Goal: Task Accomplishment & Management: Use online tool/utility

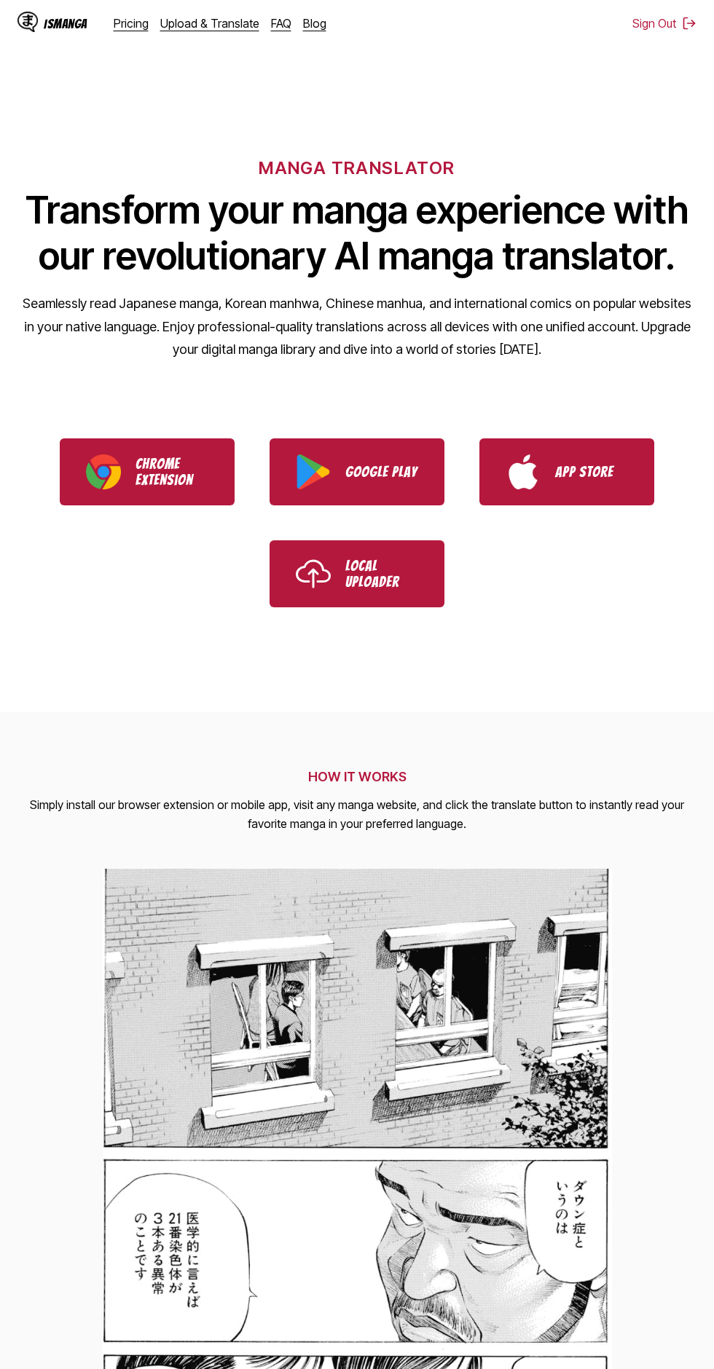
click at [200, 26] on link "Upload & Translate" at bounding box center [209, 23] width 99 height 15
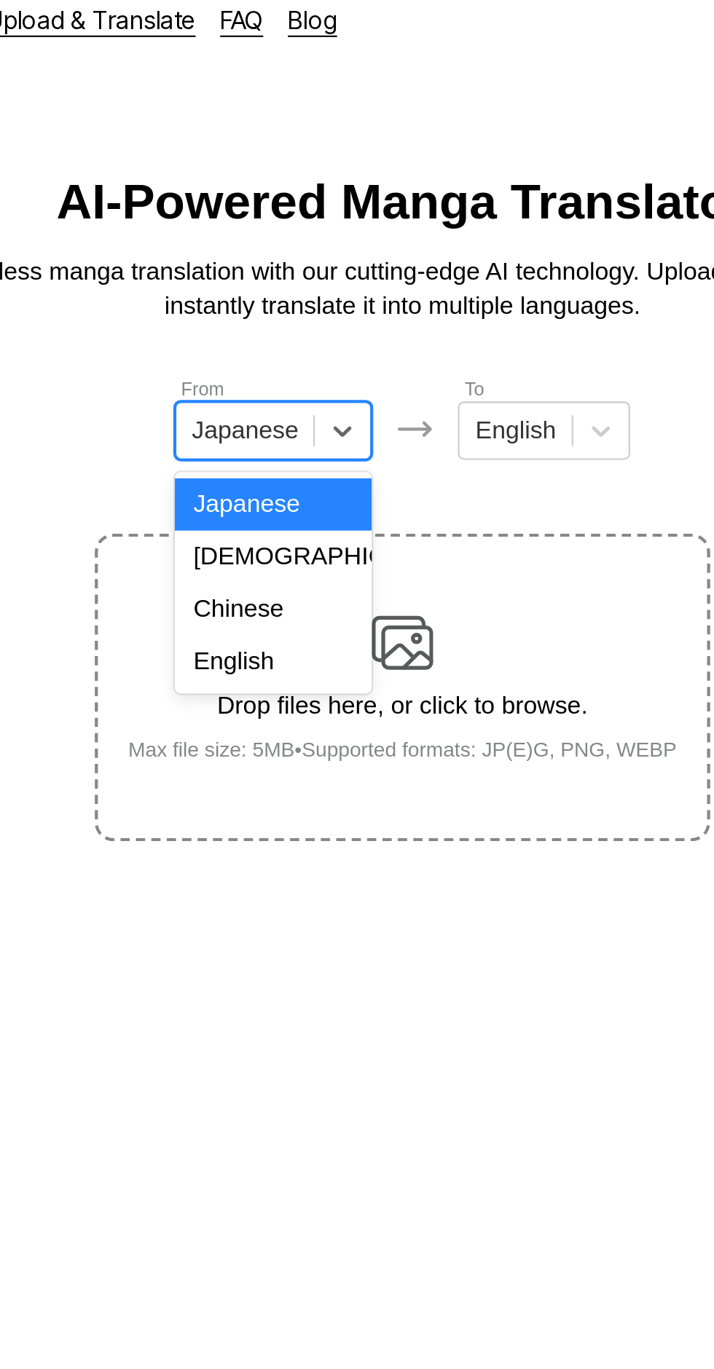
click at [300, 304] on div "Chinese" at bounding box center [295, 302] width 93 height 25
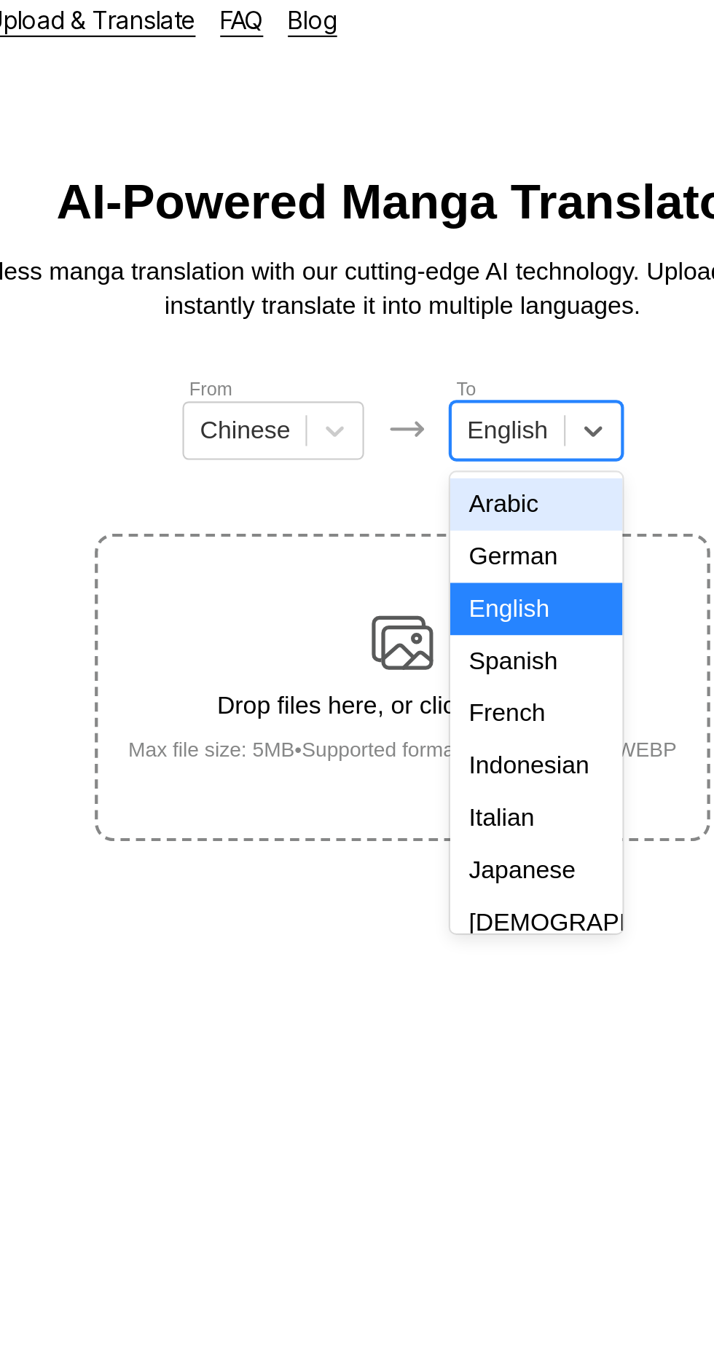
click at [422, 367] on div "Indonesian" at bounding box center [419, 376] width 81 height 25
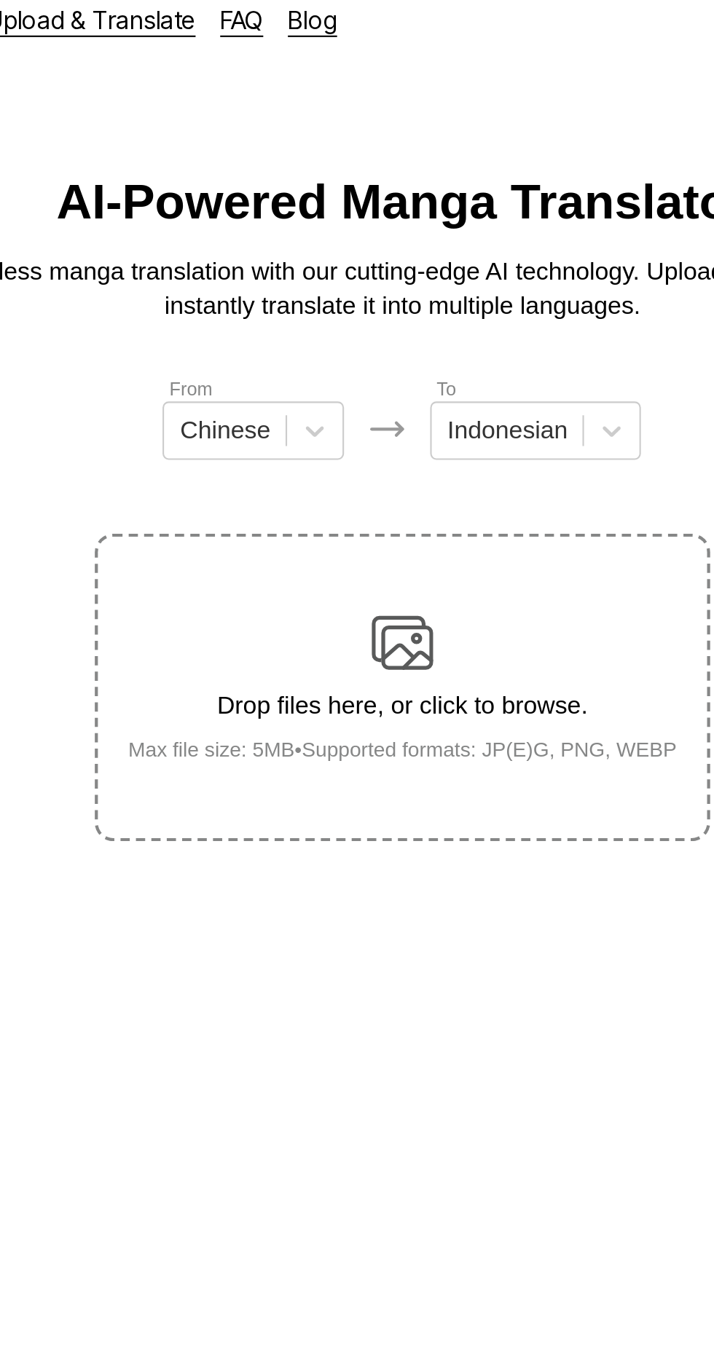
click at [365, 304] on img at bounding box center [356, 318] width 29 height 29
click at [0, 0] on input "Drop files here, or click to browse. Max file size: 5MB • Supported formats: JP…" at bounding box center [0, 0] width 0 height 0
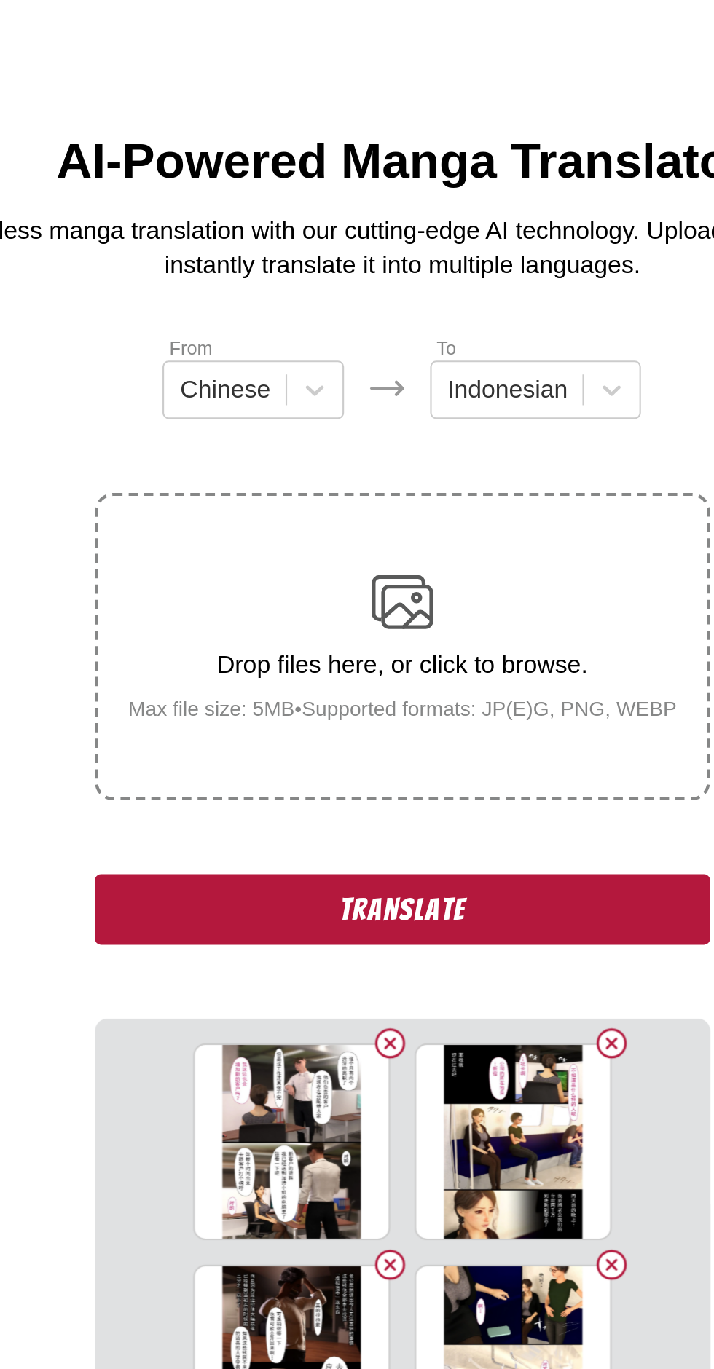
click at [249, 447] on button "Translate" at bounding box center [356, 464] width 291 height 34
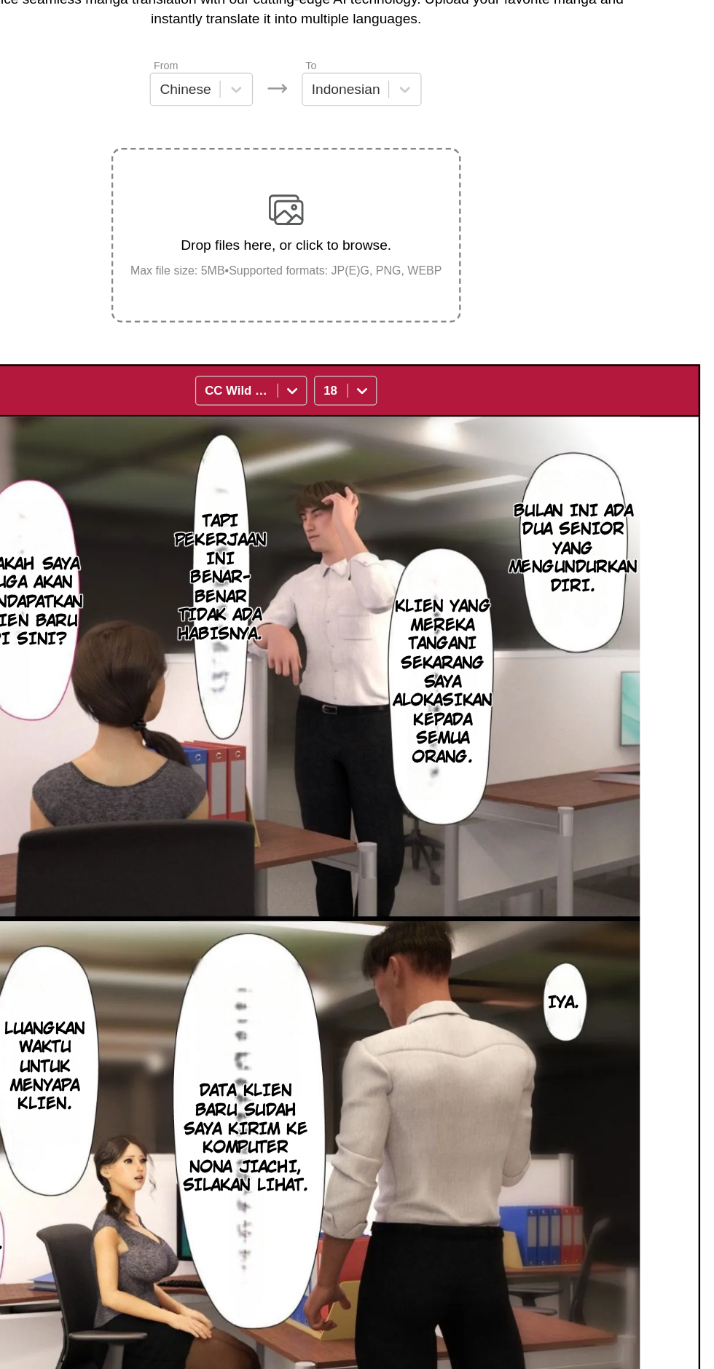
scroll to position [13, 0]
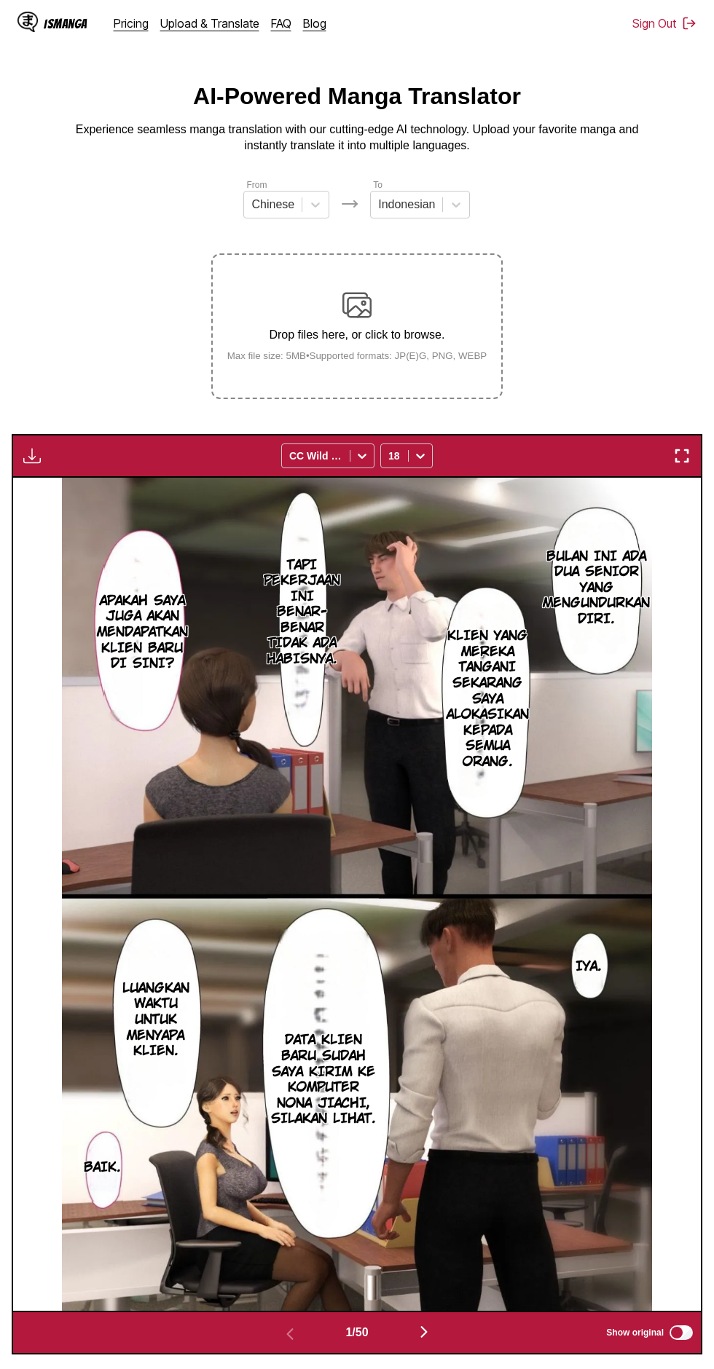
click at [424, 1323] on img "button" at bounding box center [423, 1331] width 17 height 17
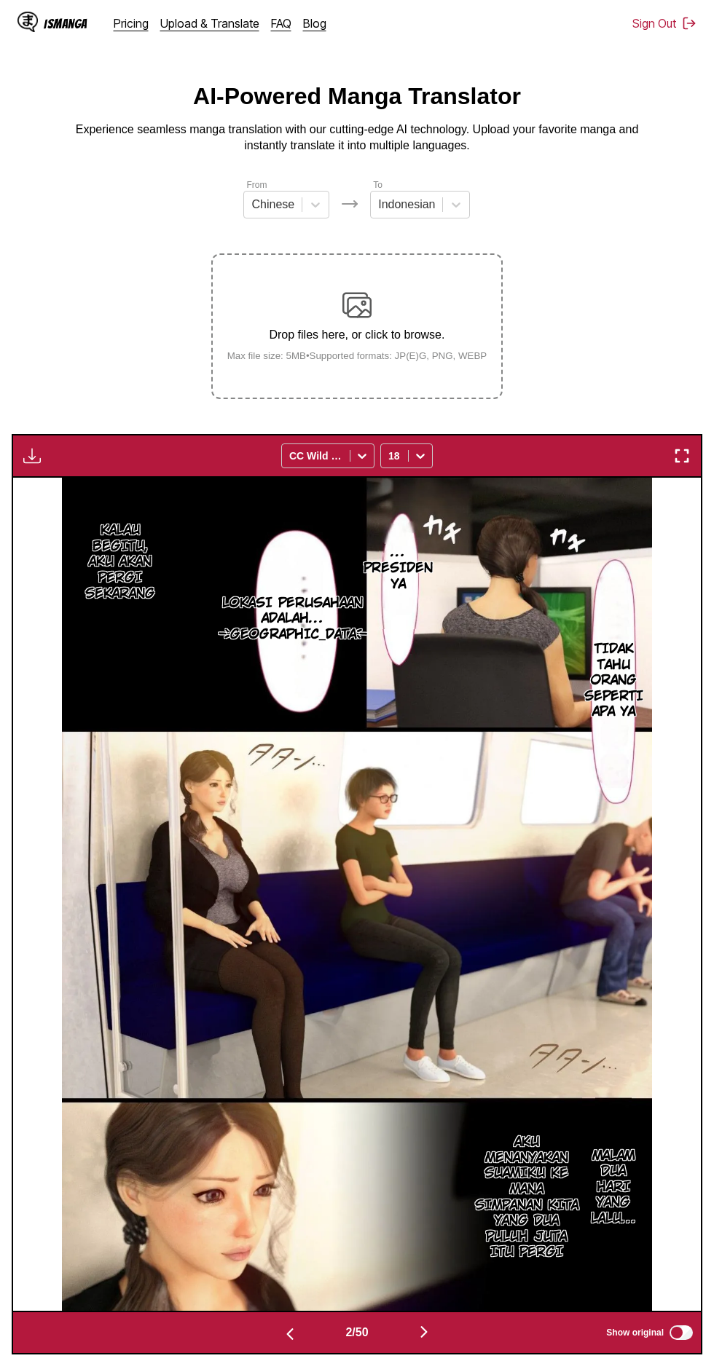
click at [28, 447] on img "button" at bounding box center [31, 455] width 17 height 17
click at [55, 487] on button "Download All" at bounding box center [71, 504] width 93 height 35
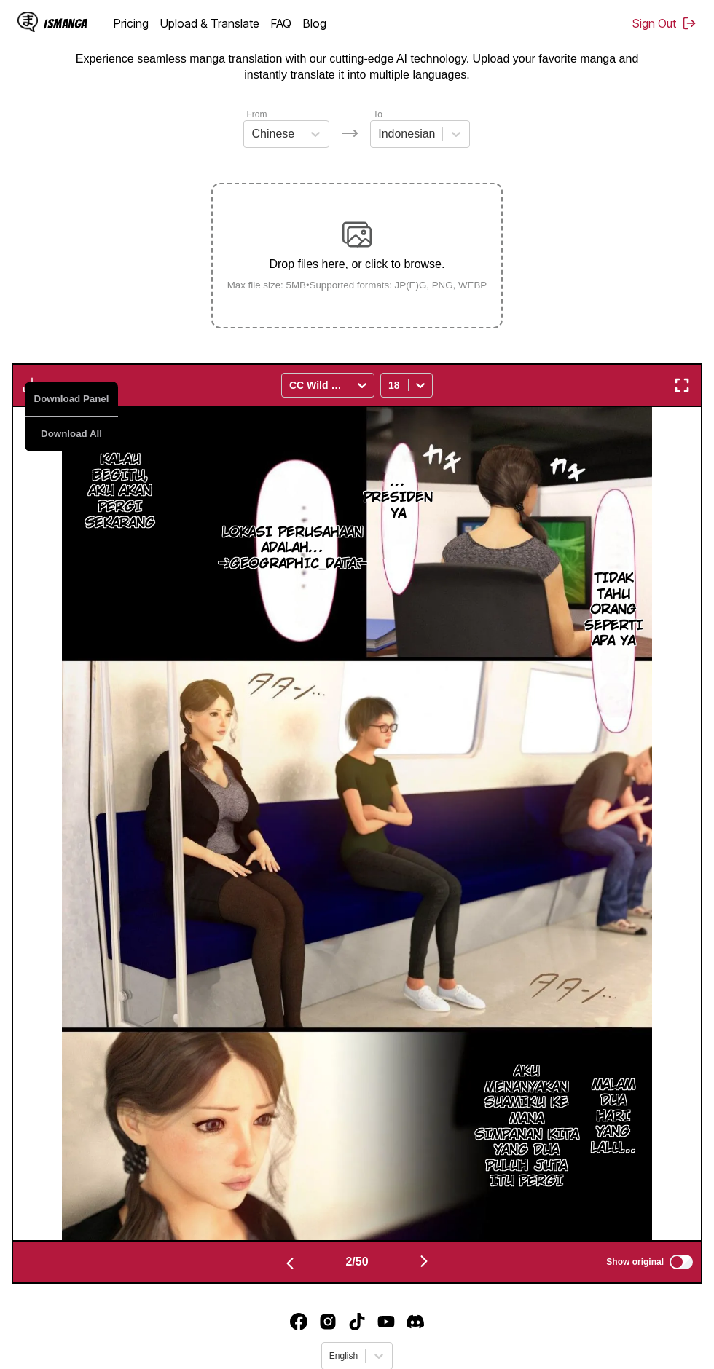
scroll to position [0, 0]
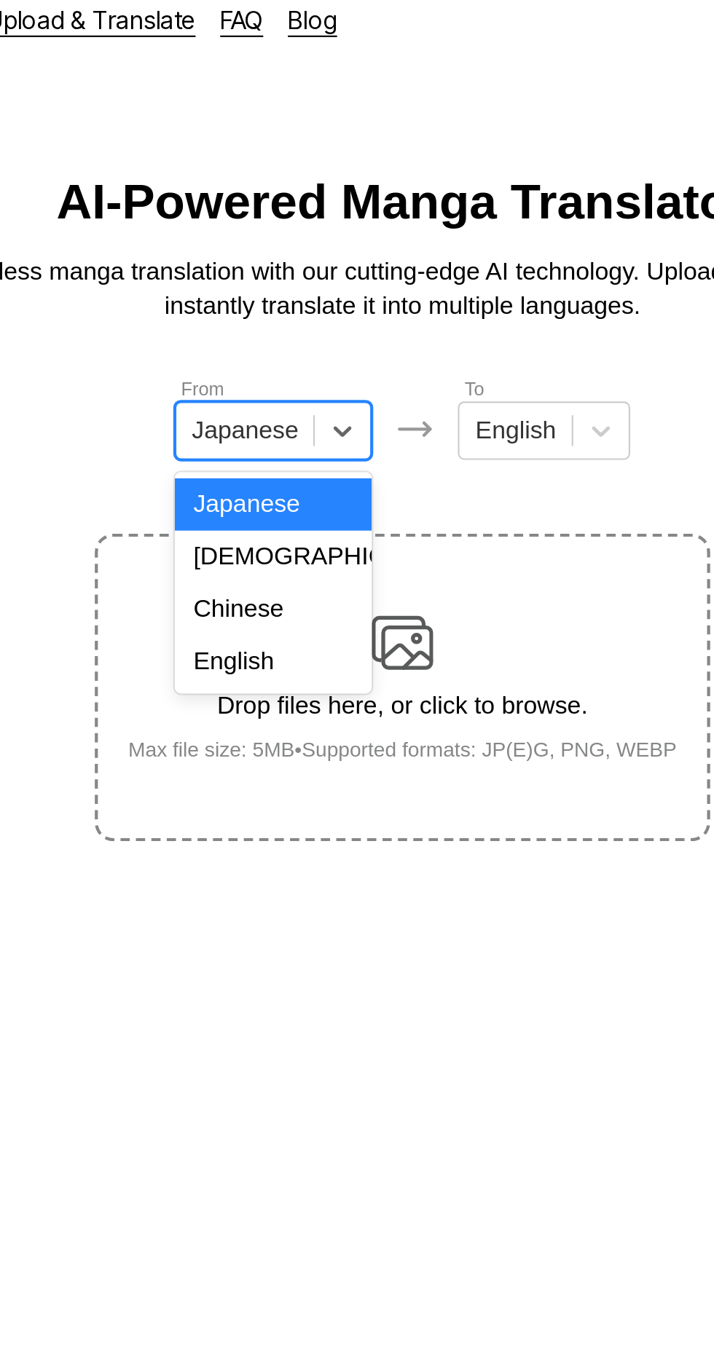
click at [315, 298] on div "Chinese" at bounding box center [295, 302] width 93 height 25
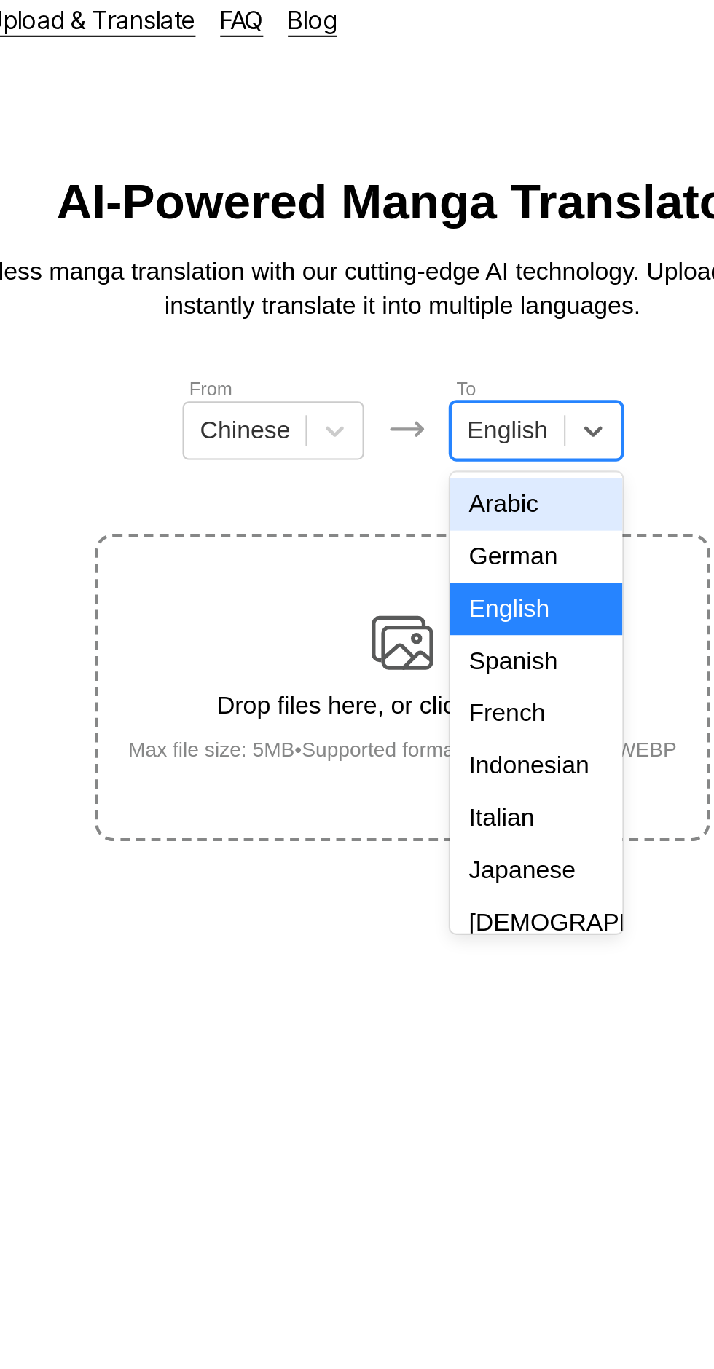
click at [431, 372] on div "Indonesian" at bounding box center [419, 376] width 81 height 25
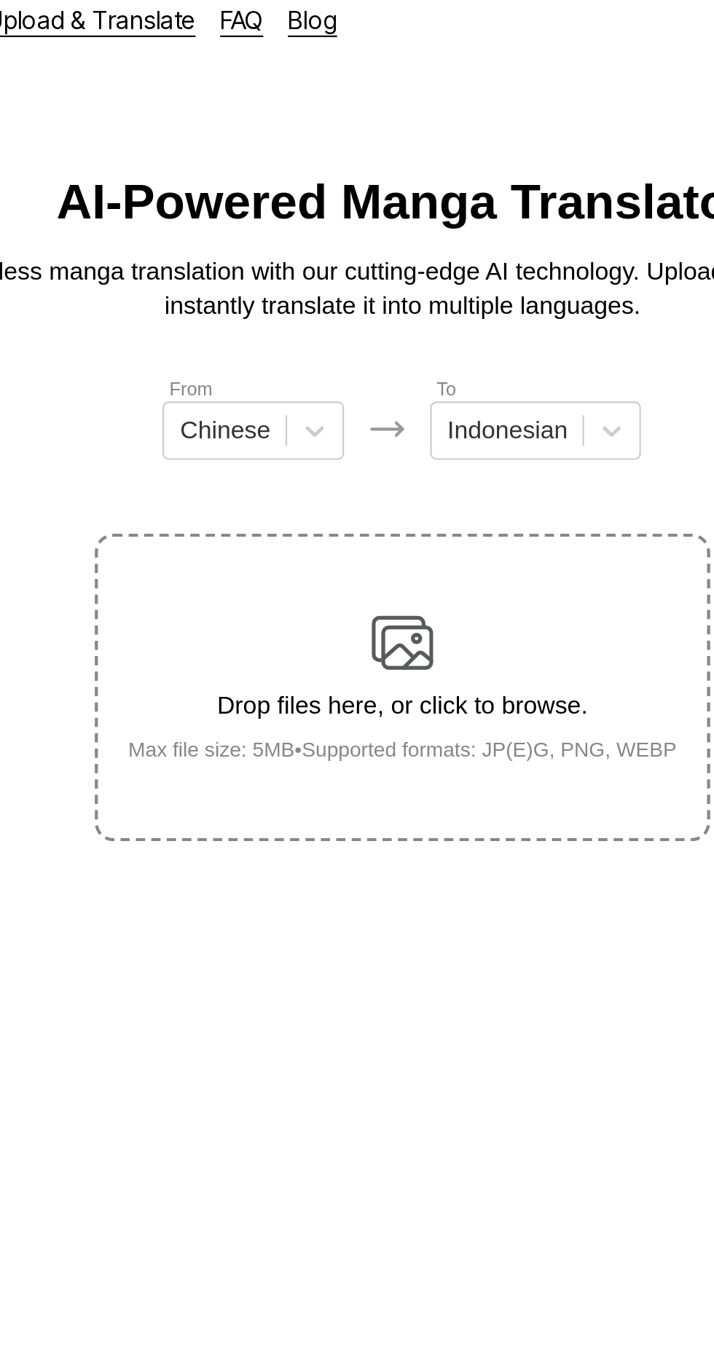
click at [374, 304] on div "Drop files here, or click to browse. Max file size: 5MB • Supported formats: JP…" at bounding box center [357, 339] width 283 height 71
click at [0, 0] on input "Drop files here, or click to browse. Max file size: 5MB • Supported formats: JP…" at bounding box center [0, 0] width 0 height 0
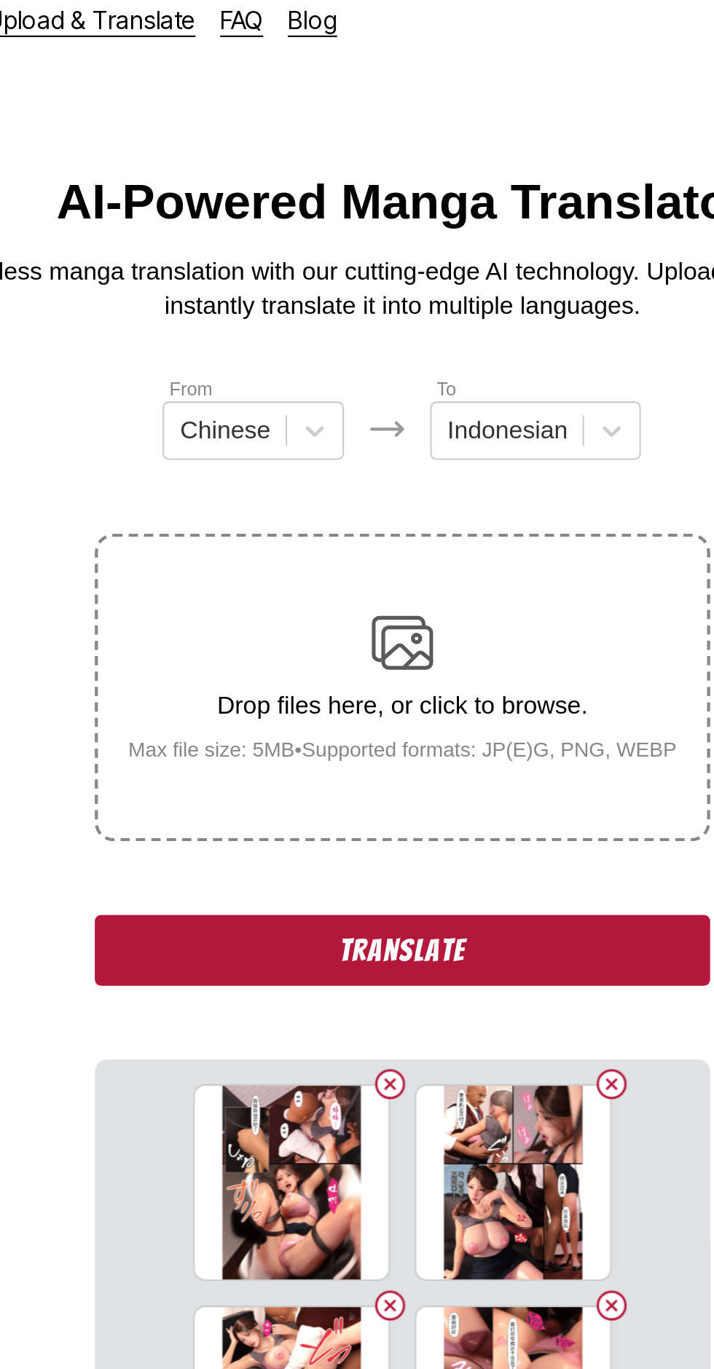
click at [240, 447] on button "Translate" at bounding box center [356, 464] width 291 height 34
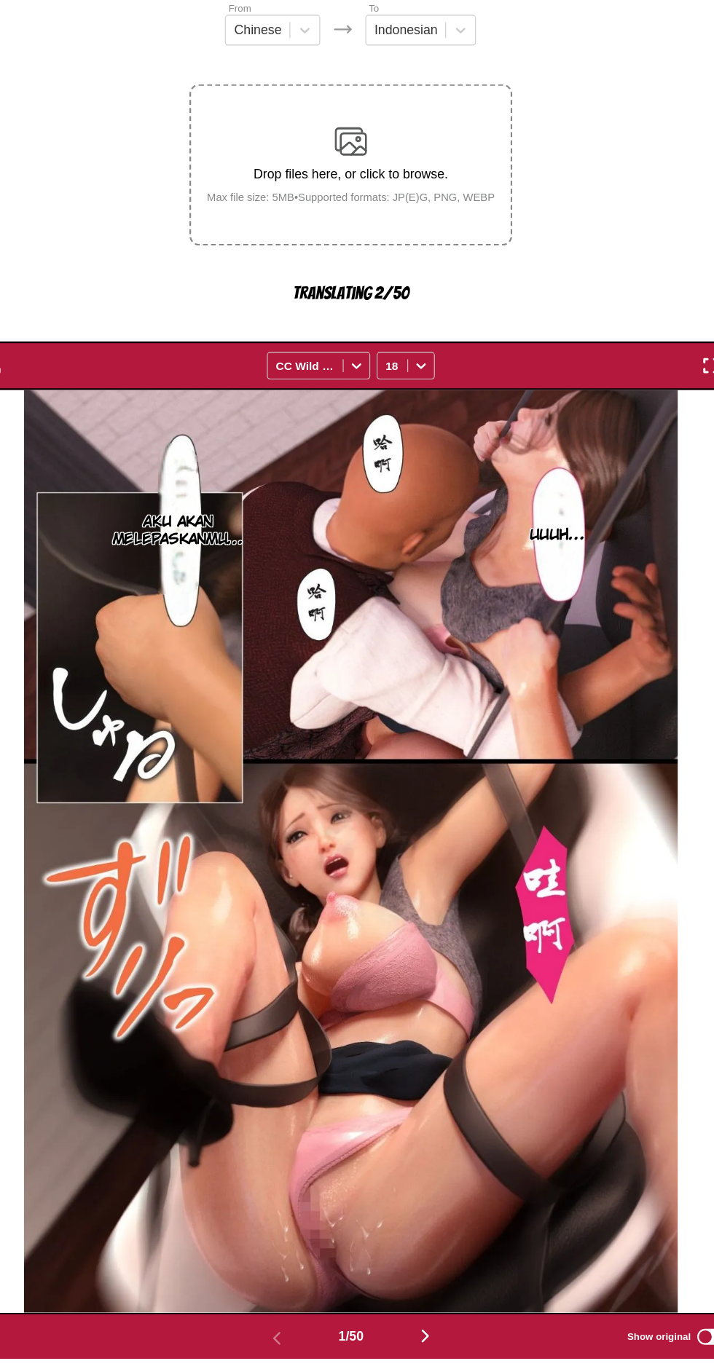
scroll to position [59, 0]
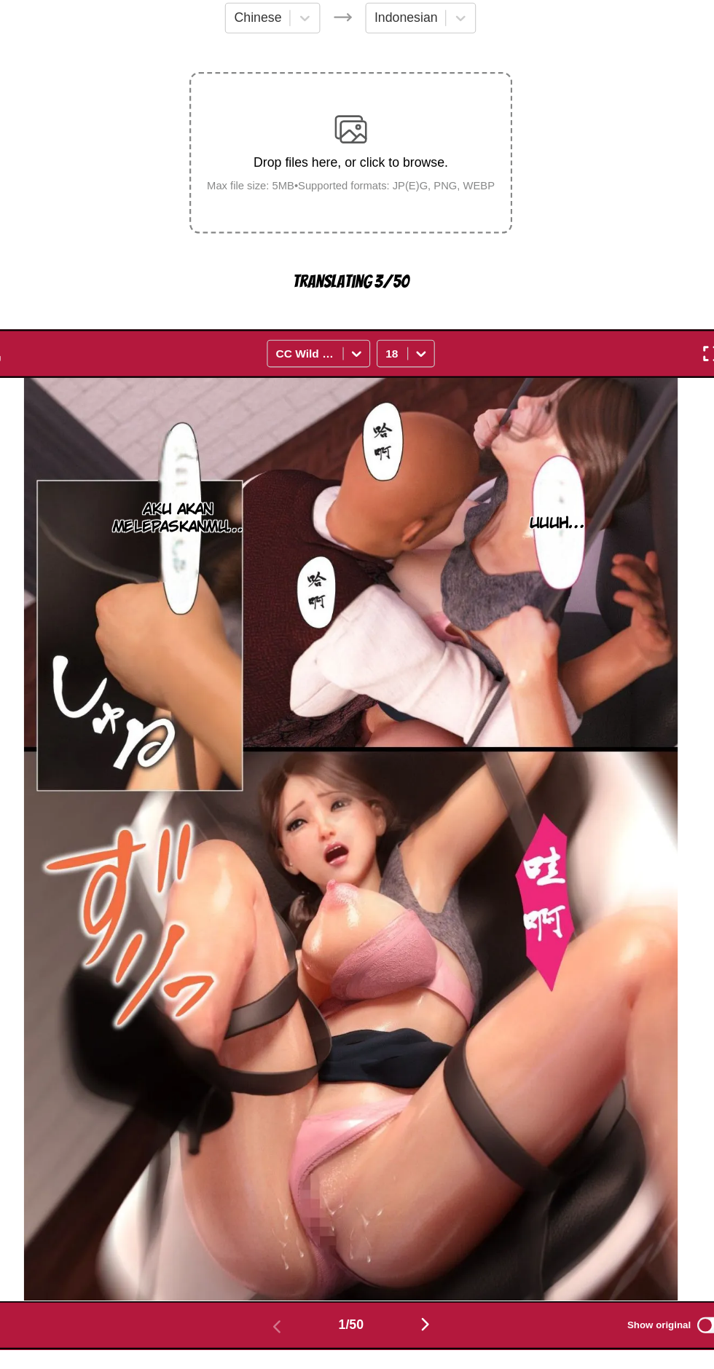
click at [417, 1329] on img "button" at bounding box center [423, 1337] width 17 height 17
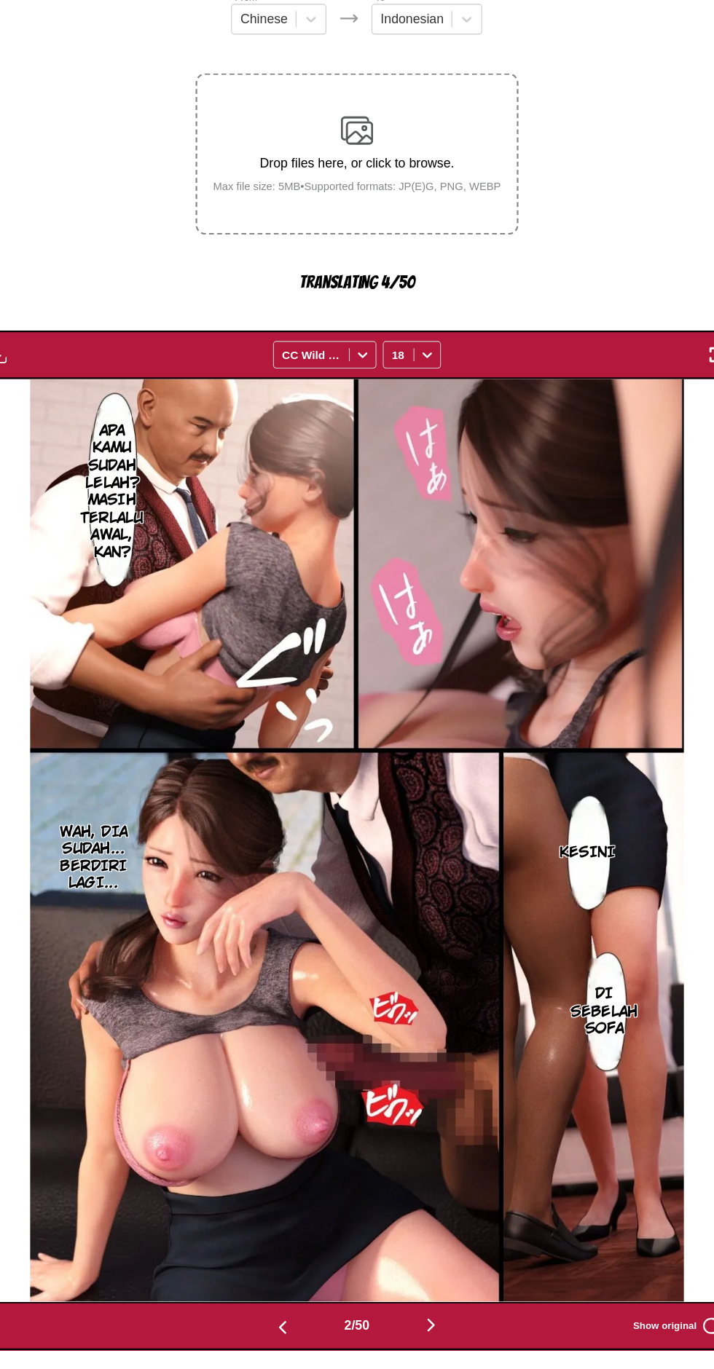
scroll to position [8, 0]
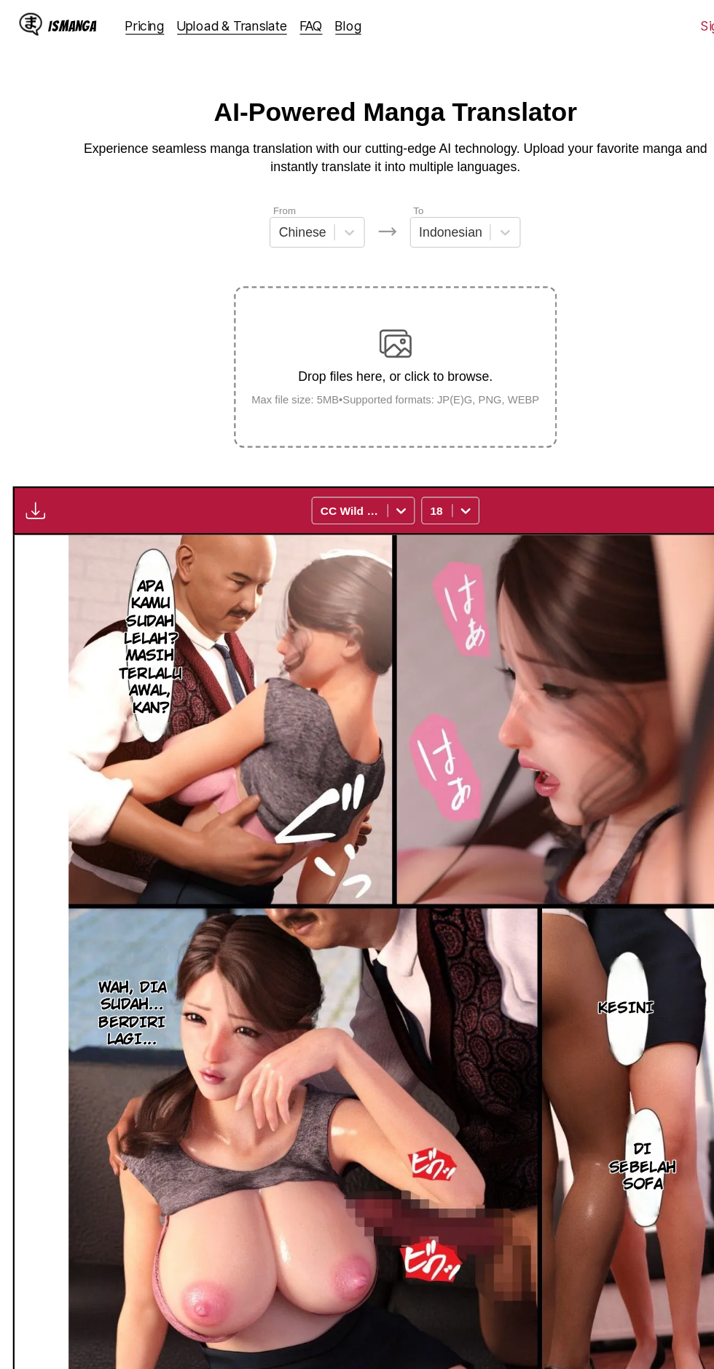
click at [34, 452] on img "button" at bounding box center [31, 460] width 17 height 17
click at [63, 492] on button "Download All" at bounding box center [71, 509] width 93 height 35
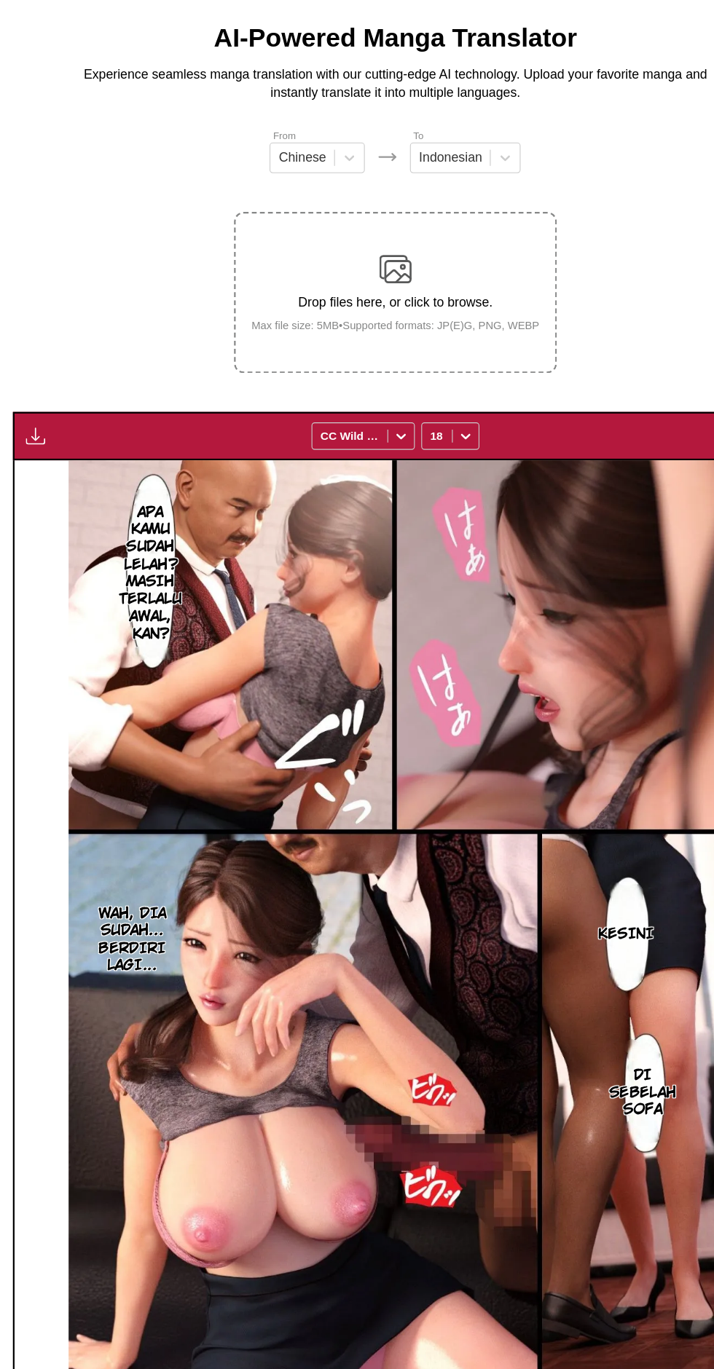
click at [423, 1328] on img "button" at bounding box center [423, 1336] width 17 height 17
click at [416, 1328] on button "button" at bounding box center [423, 1338] width 87 height 21
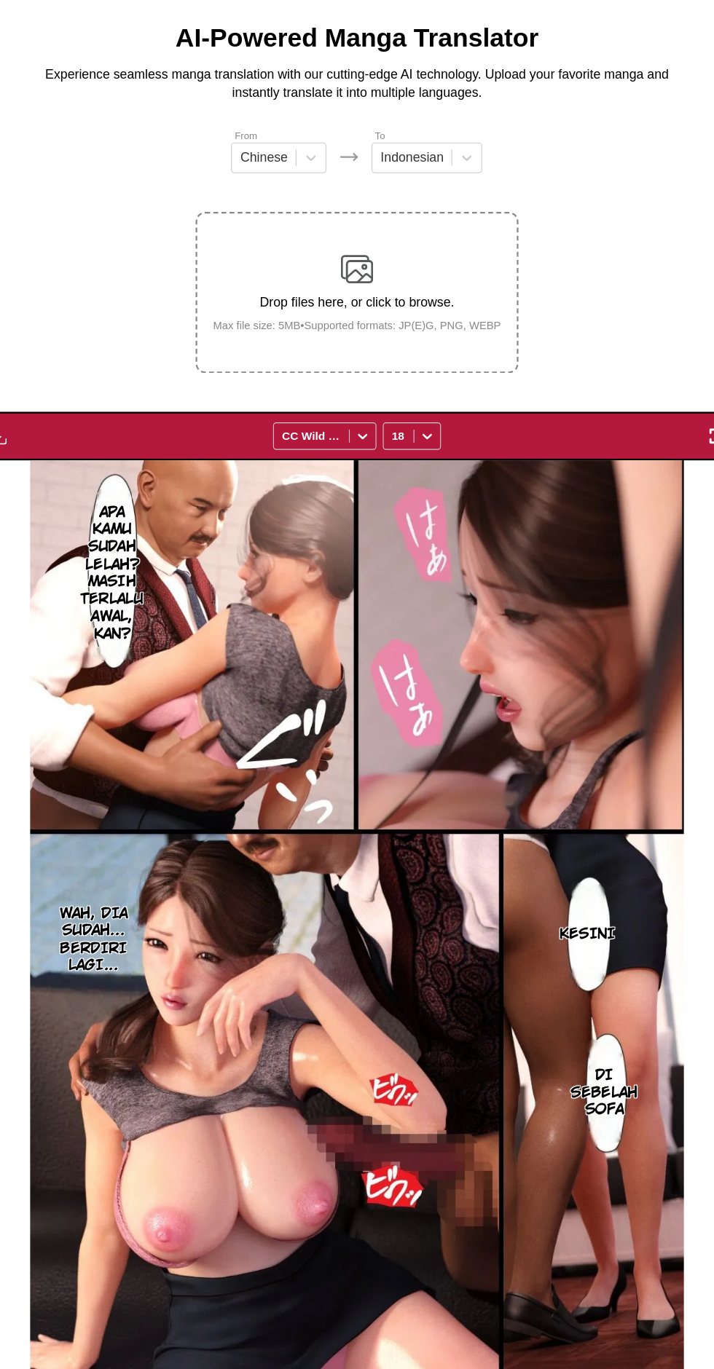
scroll to position [0, 2063]
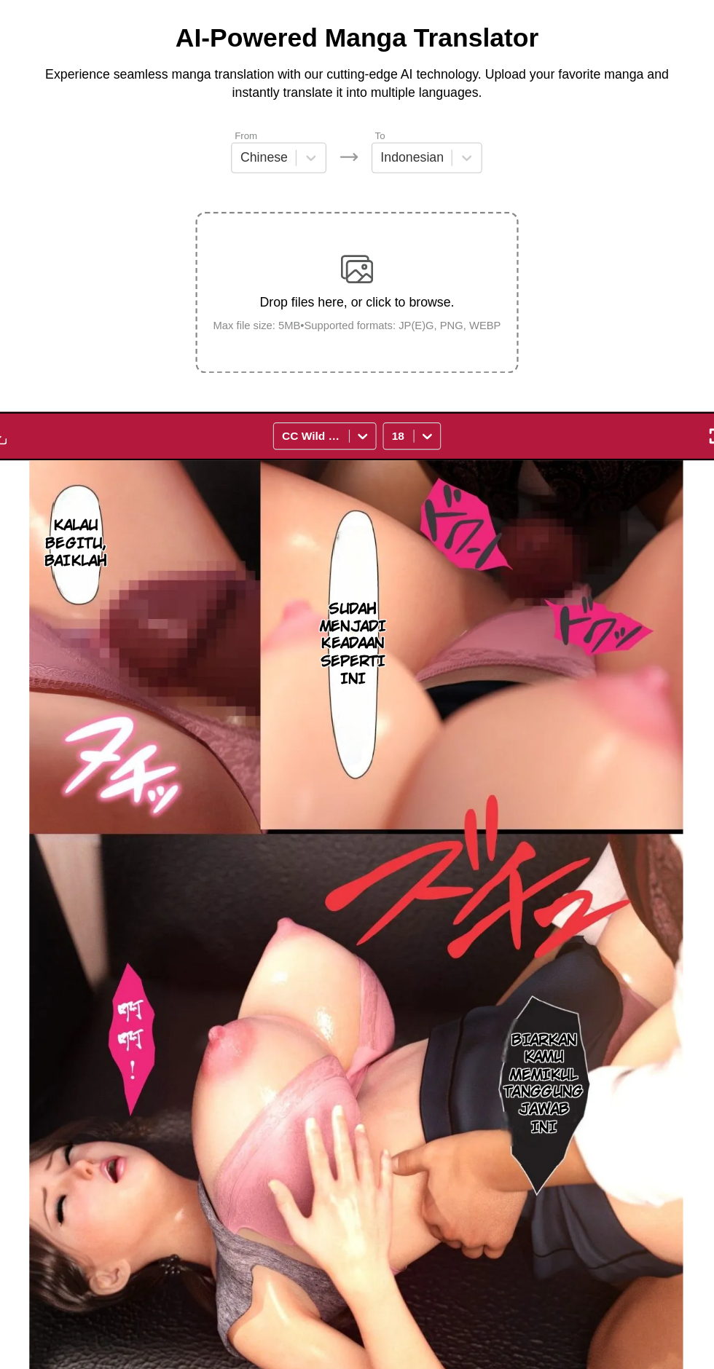
click at [34, 452] on img "button" at bounding box center [31, 460] width 17 height 17
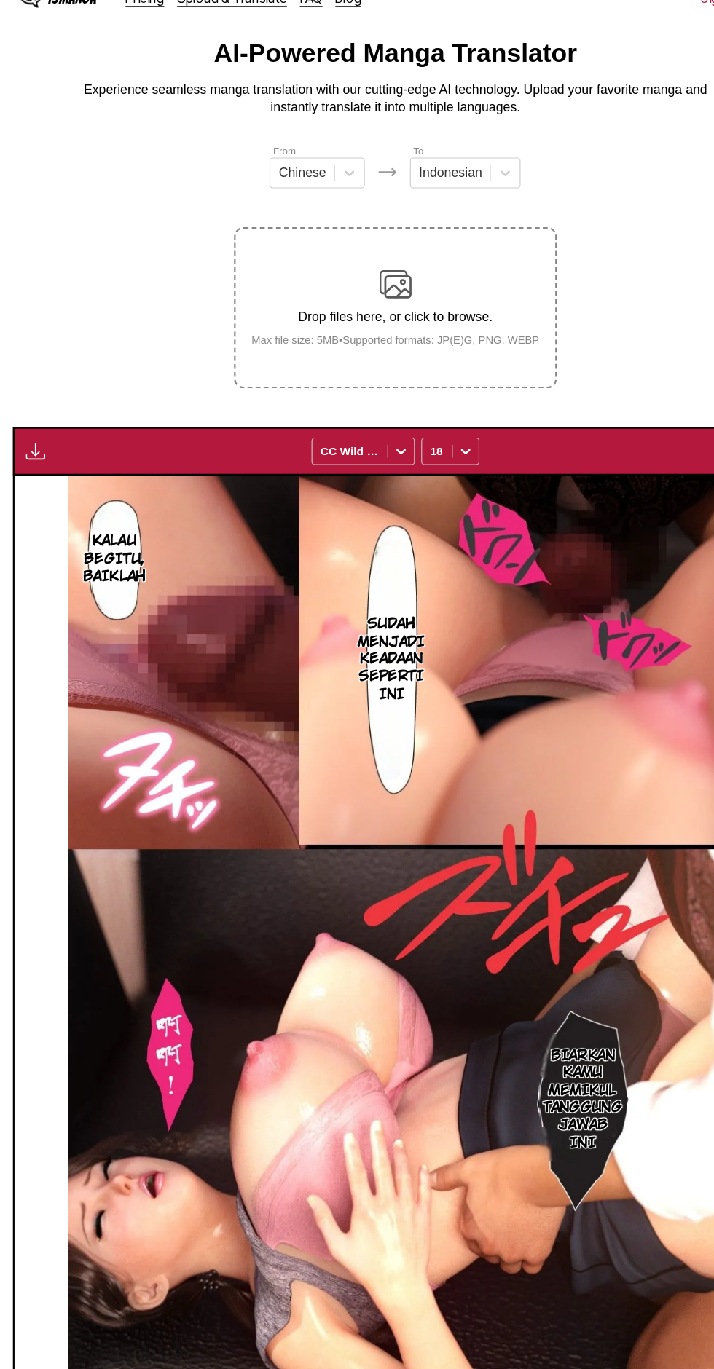
scroll to position [0, 0]
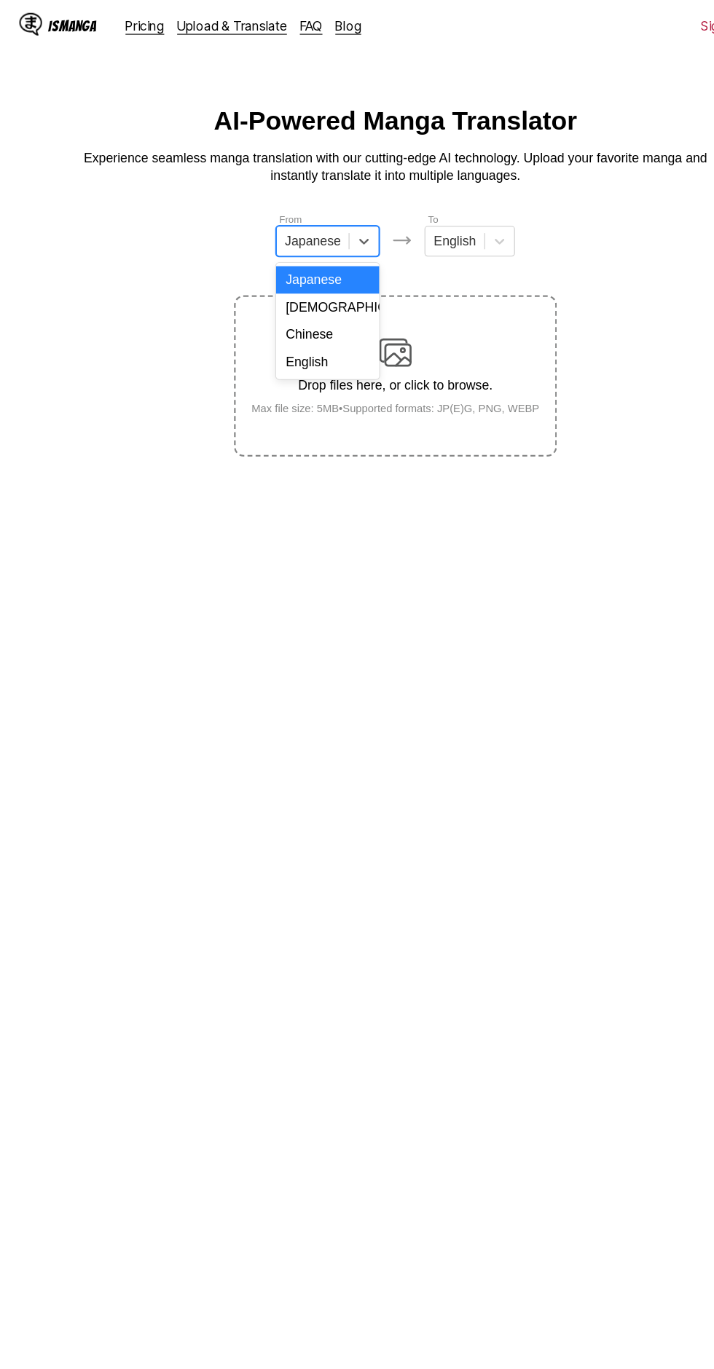
click at [260, 218] on input "text" at bounding box center [258, 217] width 3 height 13
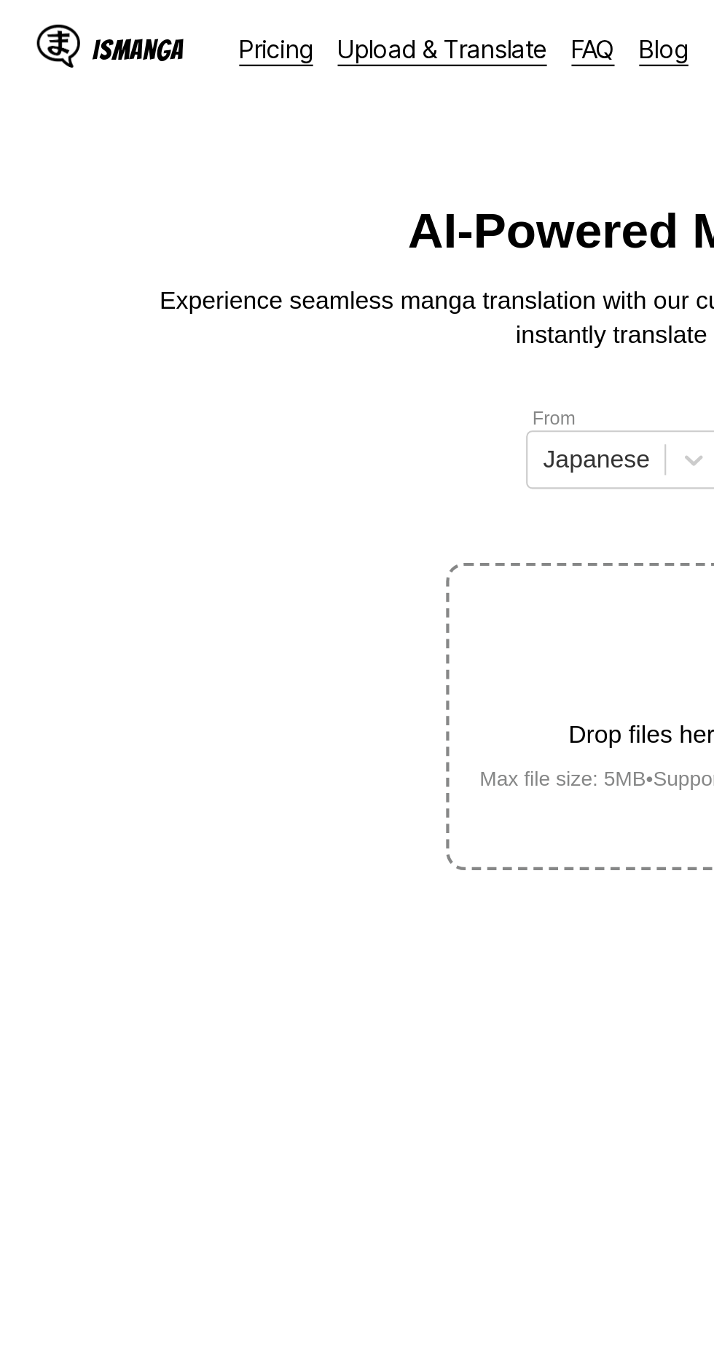
click at [228, 196] on section "From Japanese To English Drop files here, or click to browse. Max file size: 5M…" at bounding box center [357, 301] width 690 height 221
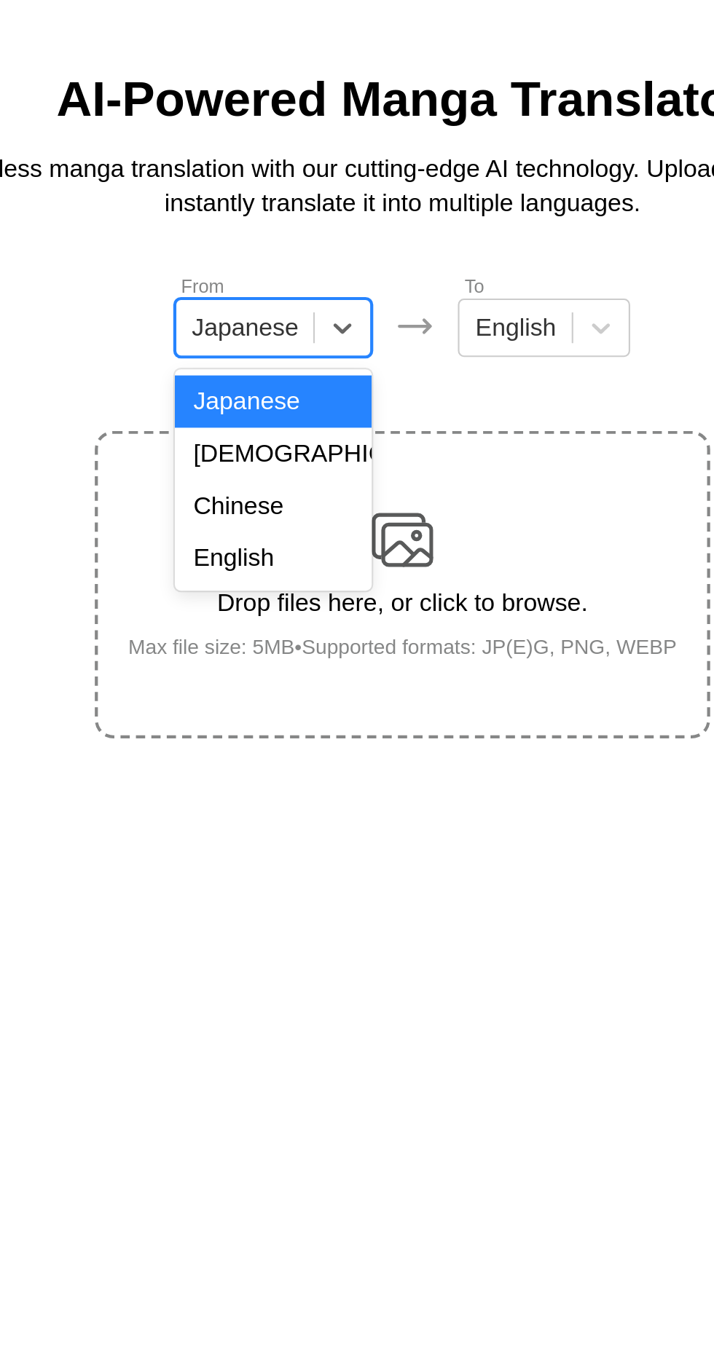
click at [310, 302] on div "Chinese" at bounding box center [295, 302] width 93 height 25
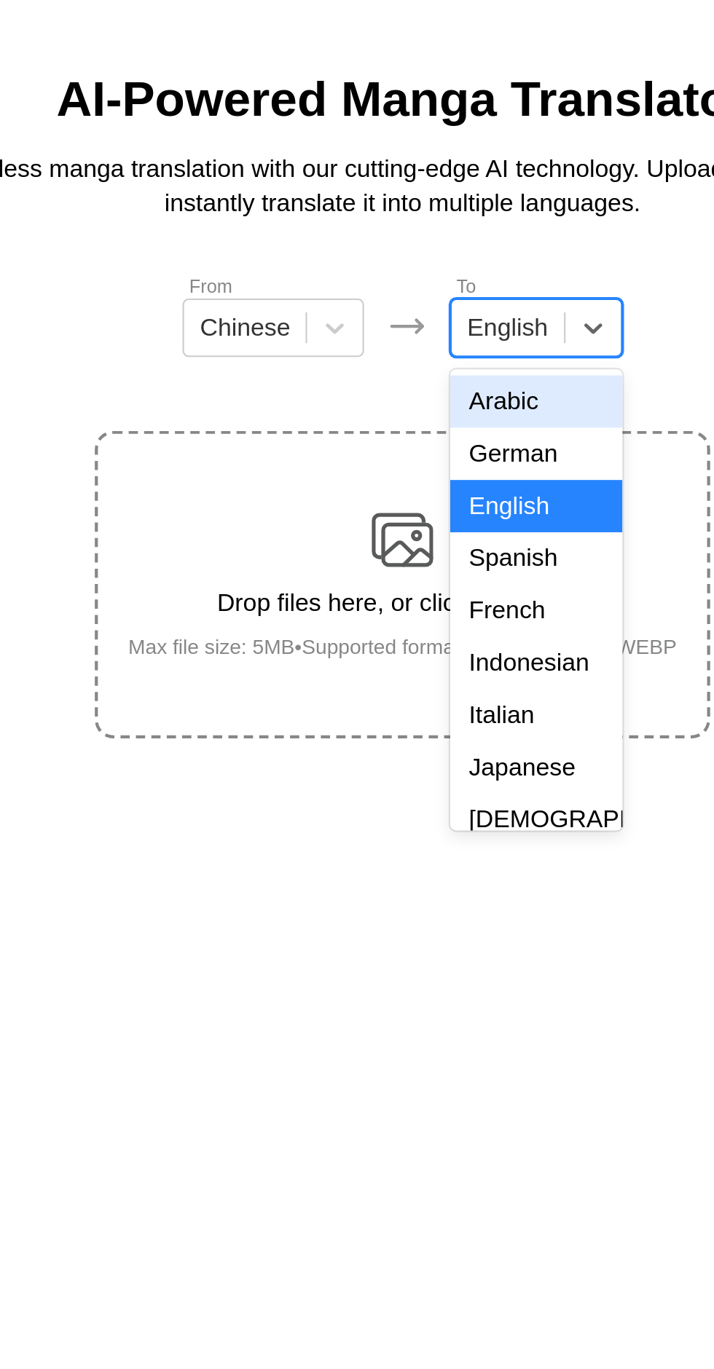
click at [418, 376] on div "Indonesian" at bounding box center [419, 376] width 81 height 25
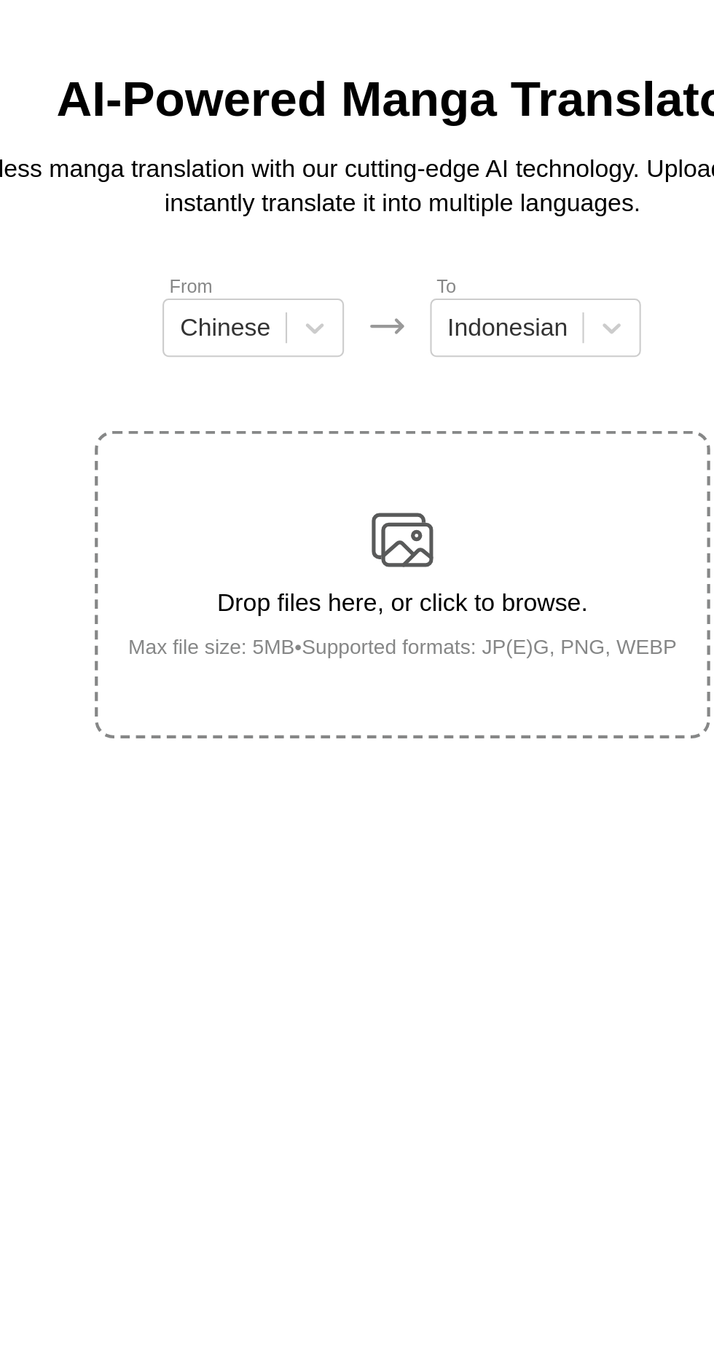
click at [371, 304] on img at bounding box center [356, 318] width 29 height 29
click at [0, 0] on input "Drop files here, or click to browse. Max file size: 5MB • Supported formats: JP…" at bounding box center [0, 0] width 0 height 0
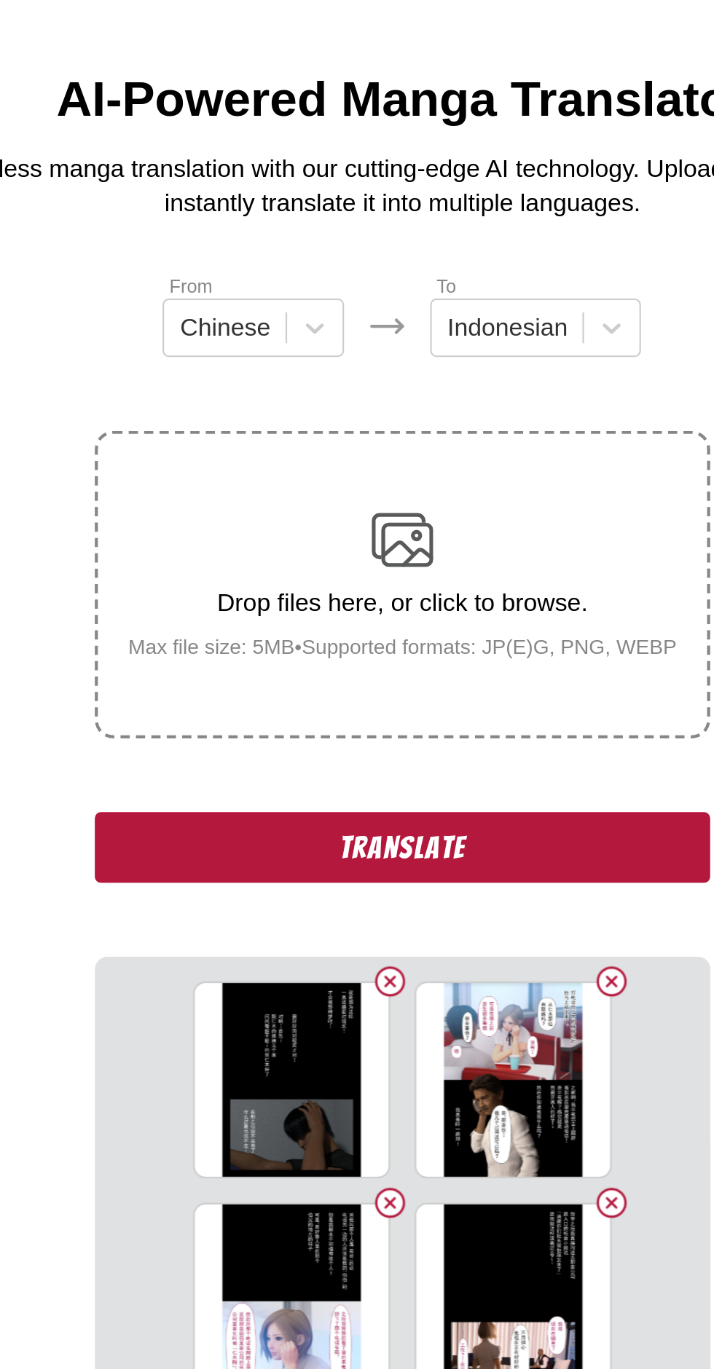
click at [449, 447] on button "Translate" at bounding box center [356, 464] width 291 height 34
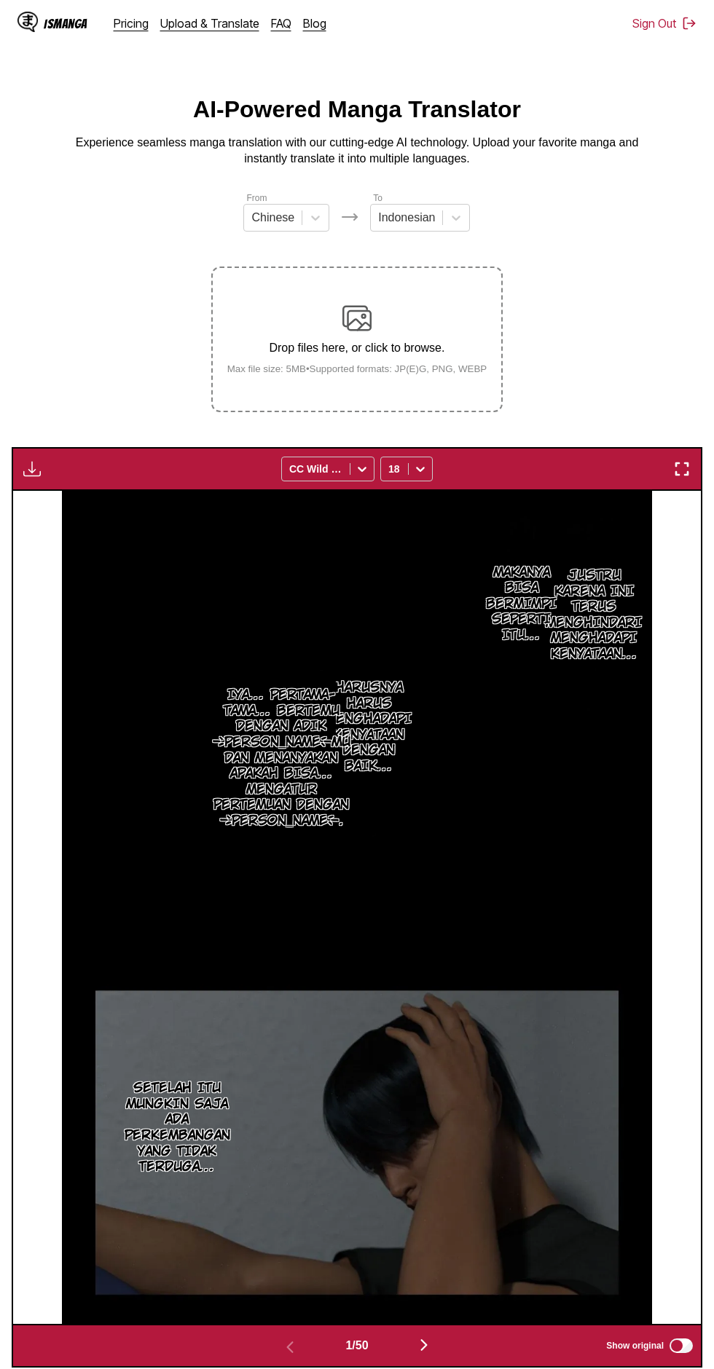
click at [28, 460] on img "button" at bounding box center [31, 468] width 17 height 17
click at [54, 500] on button "Download All" at bounding box center [71, 517] width 93 height 35
click at [23, 460] on img "button" at bounding box center [31, 468] width 17 height 17
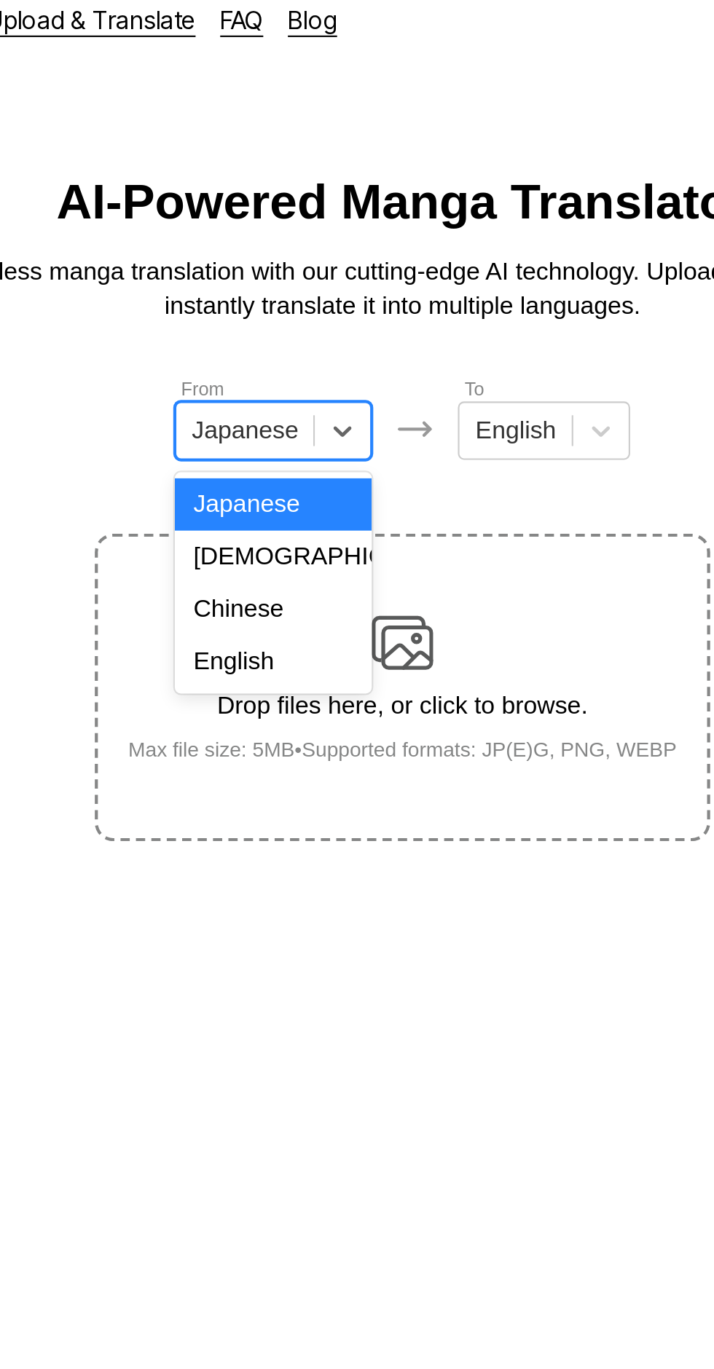
click at [308, 334] on div "English" at bounding box center [295, 327] width 93 height 25
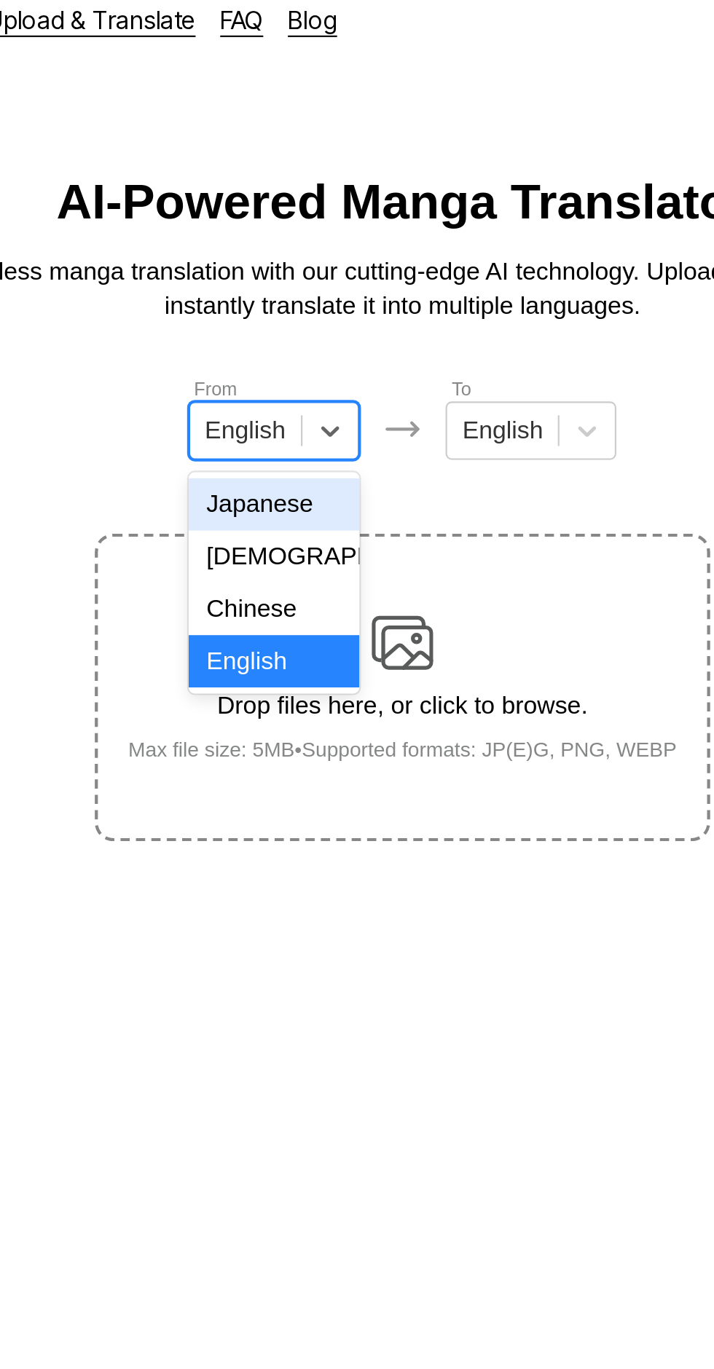
click at [315, 302] on div "Chinese" at bounding box center [296, 302] width 81 height 25
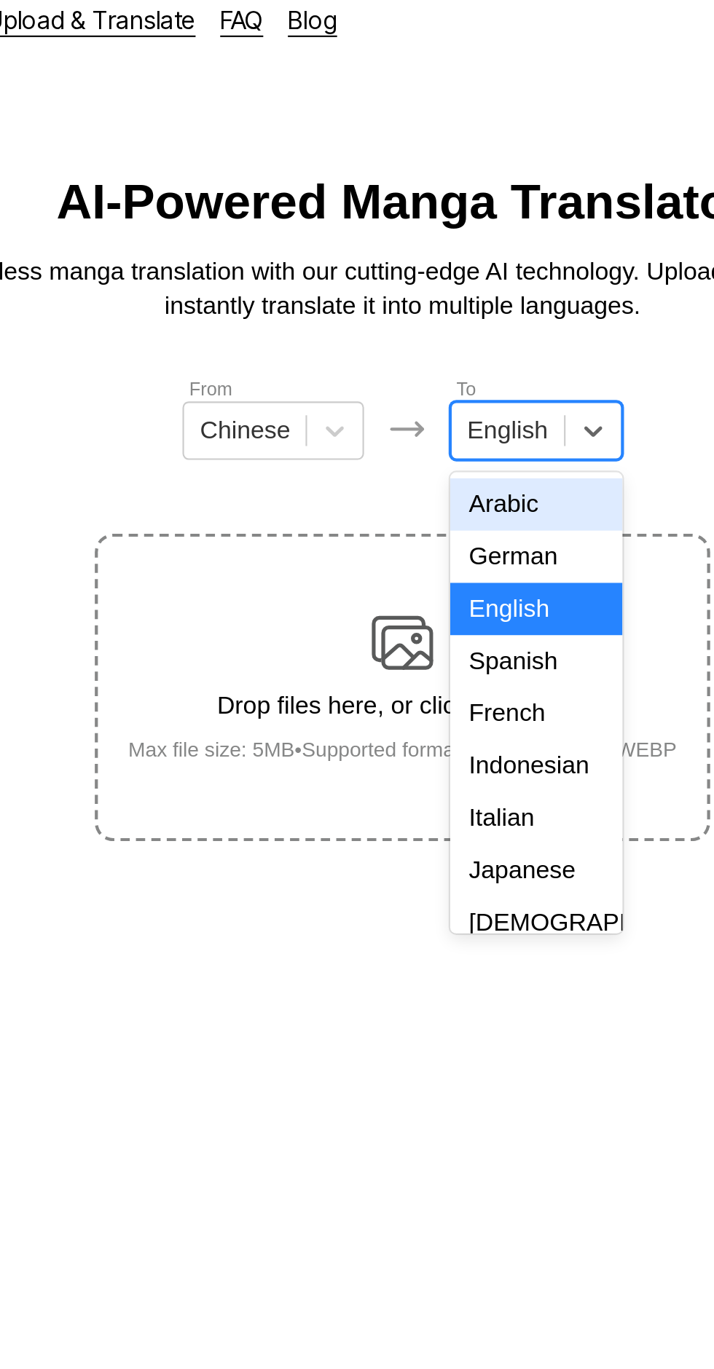
click at [420, 368] on div "Indonesian" at bounding box center [419, 376] width 81 height 25
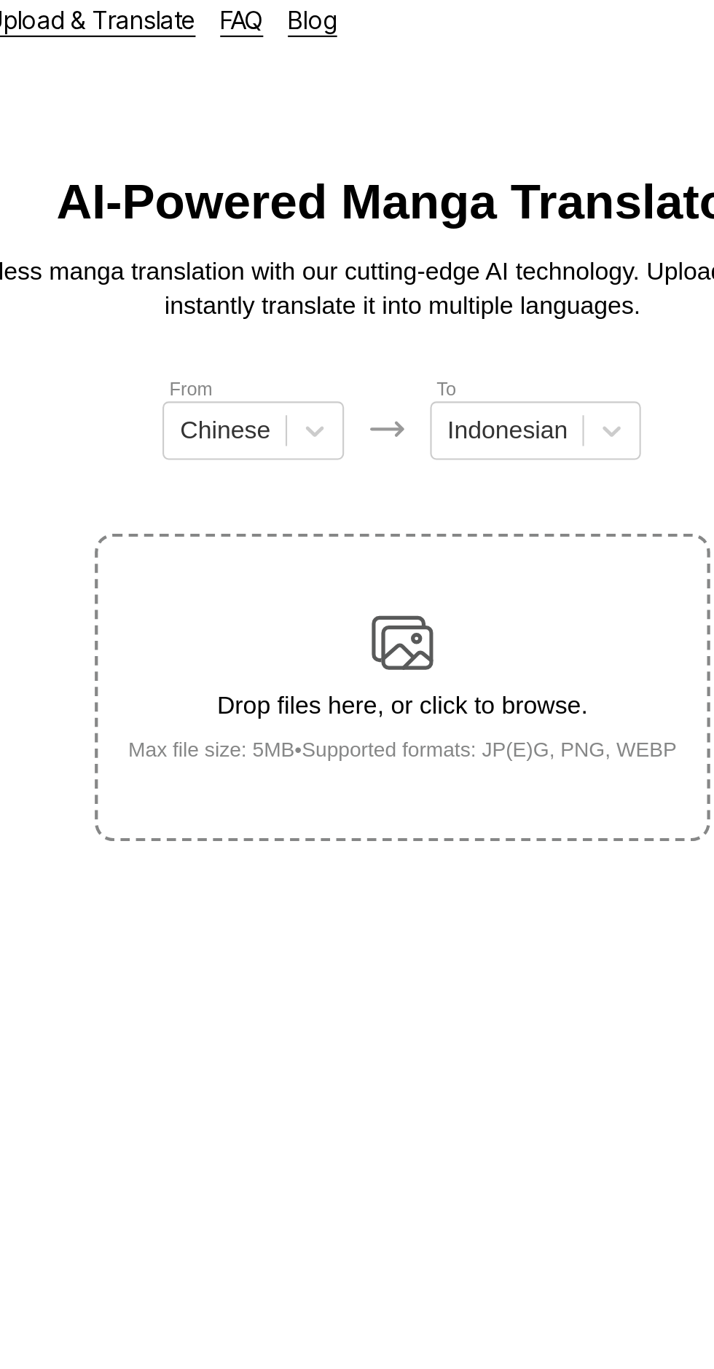
click at [364, 304] on img at bounding box center [356, 318] width 29 height 29
click at [0, 0] on input "Drop files here, or click to browse. Max file size: 5MB • Supported formats: JP…" at bounding box center [0, 0] width 0 height 0
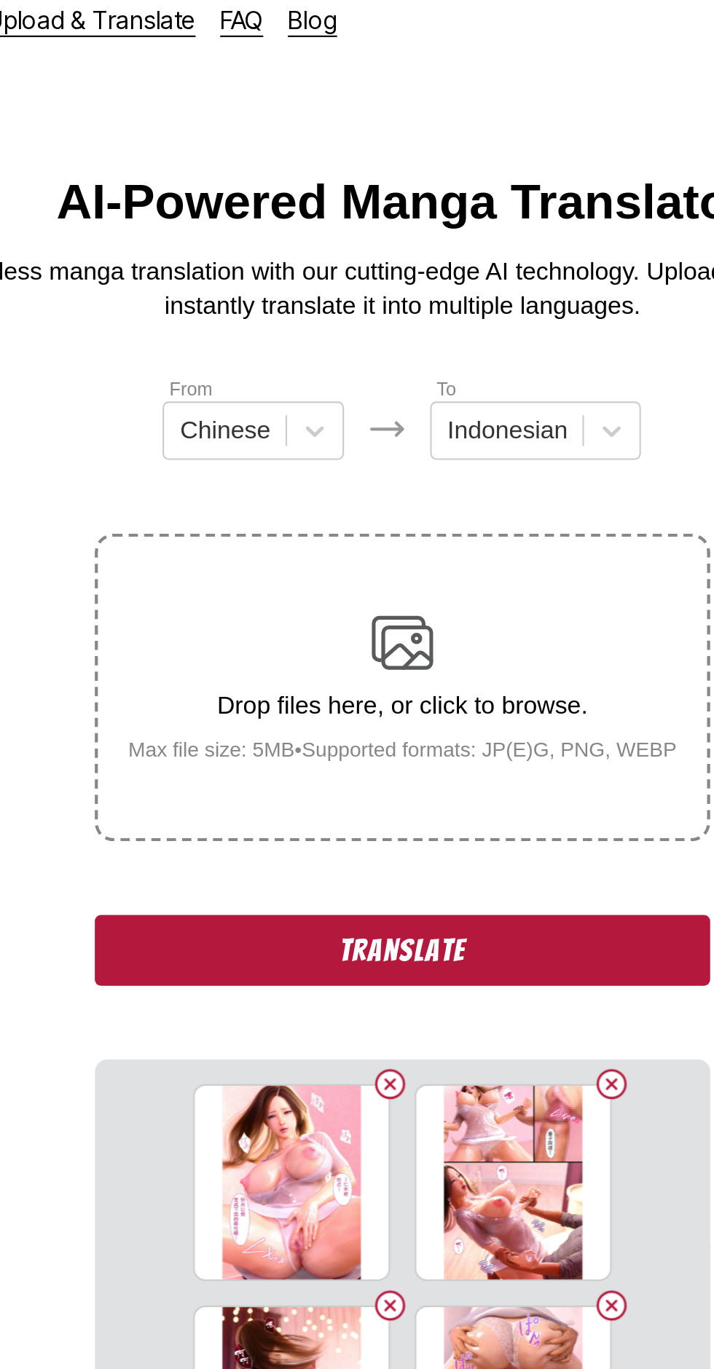
click at [257, 447] on button "Translate" at bounding box center [356, 464] width 291 height 34
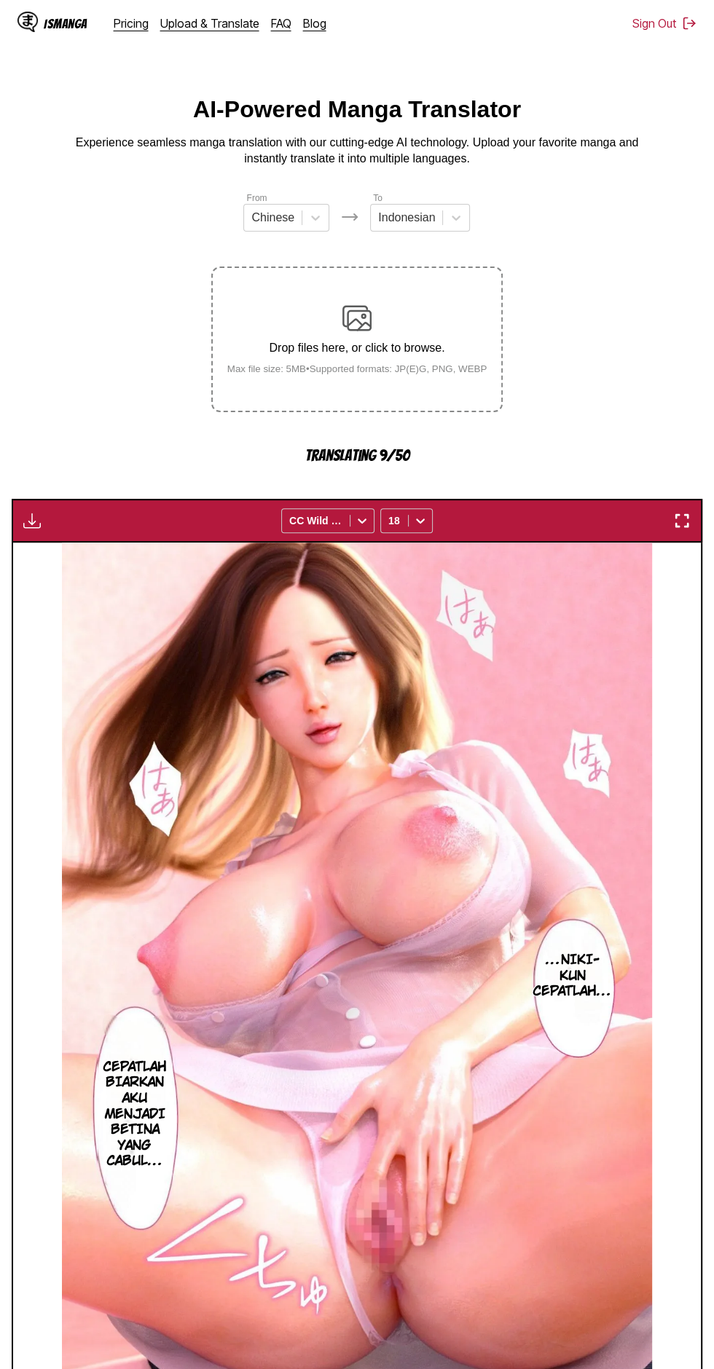
scroll to position [79, 0]
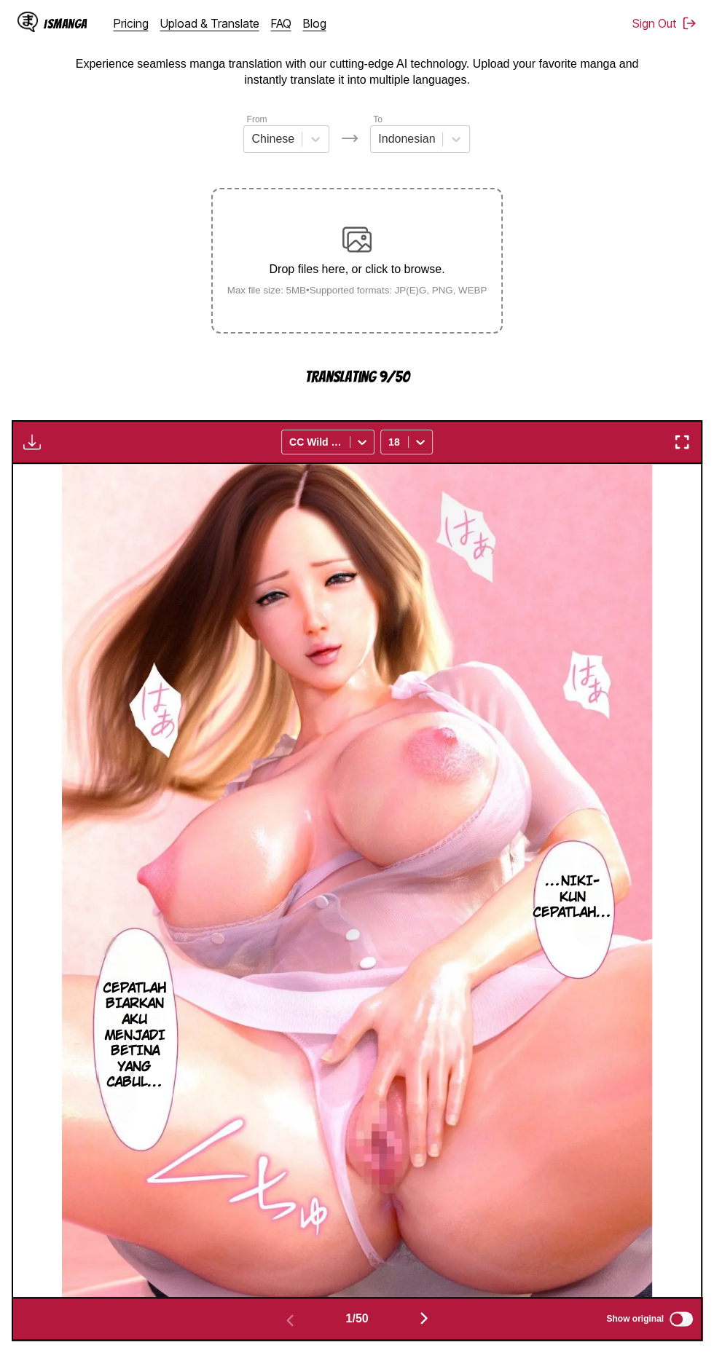
click at [428, 1310] on img "button" at bounding box center [423, 1318] width 17 height 17
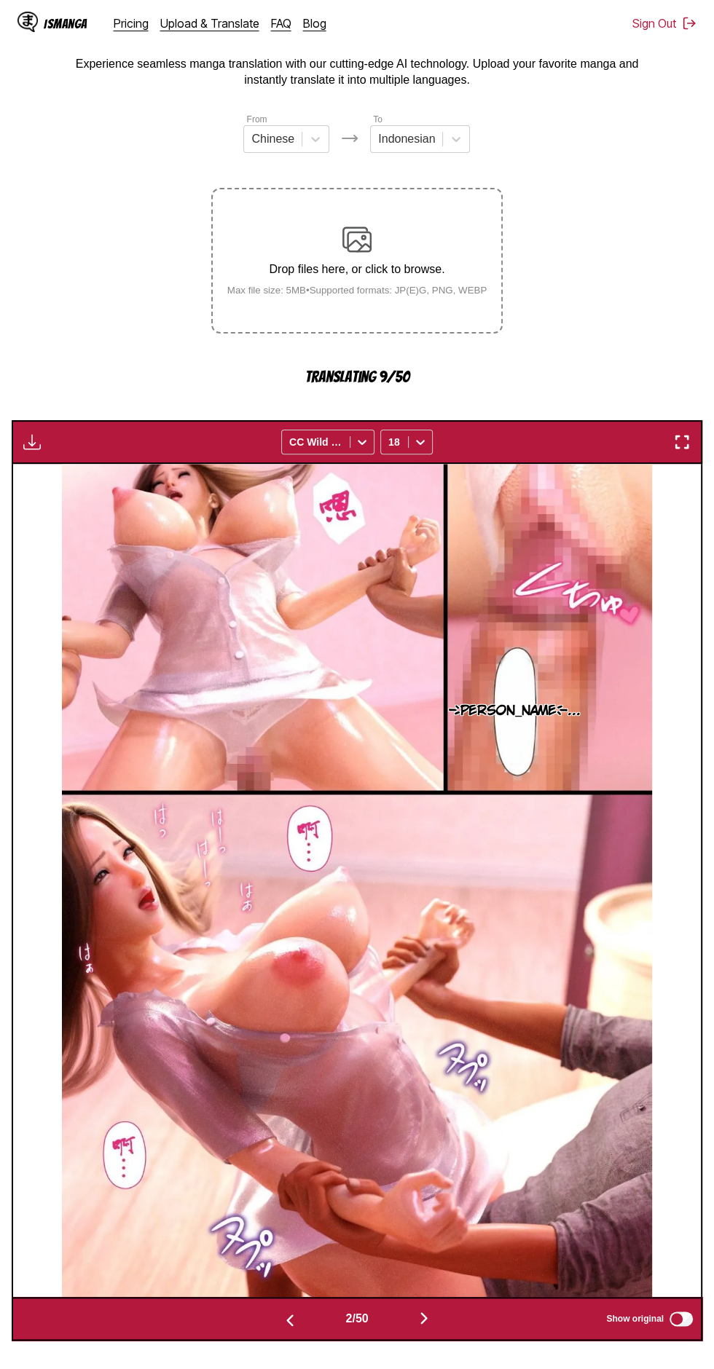
click at [431, 1310] on img "button" at bounding box center [423, 1318] width 17 height 17
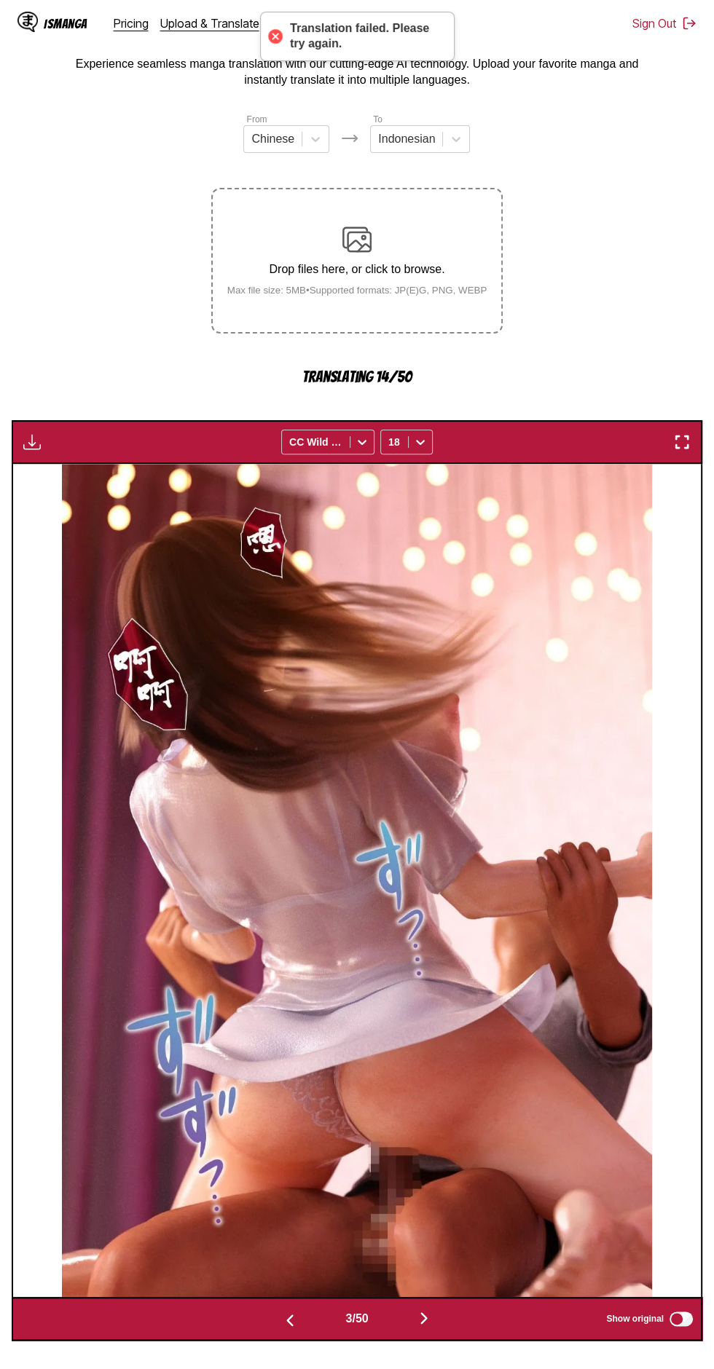
click at [421, 1310] on img "button" at bounding box center [423, 1318] width 17 height 17
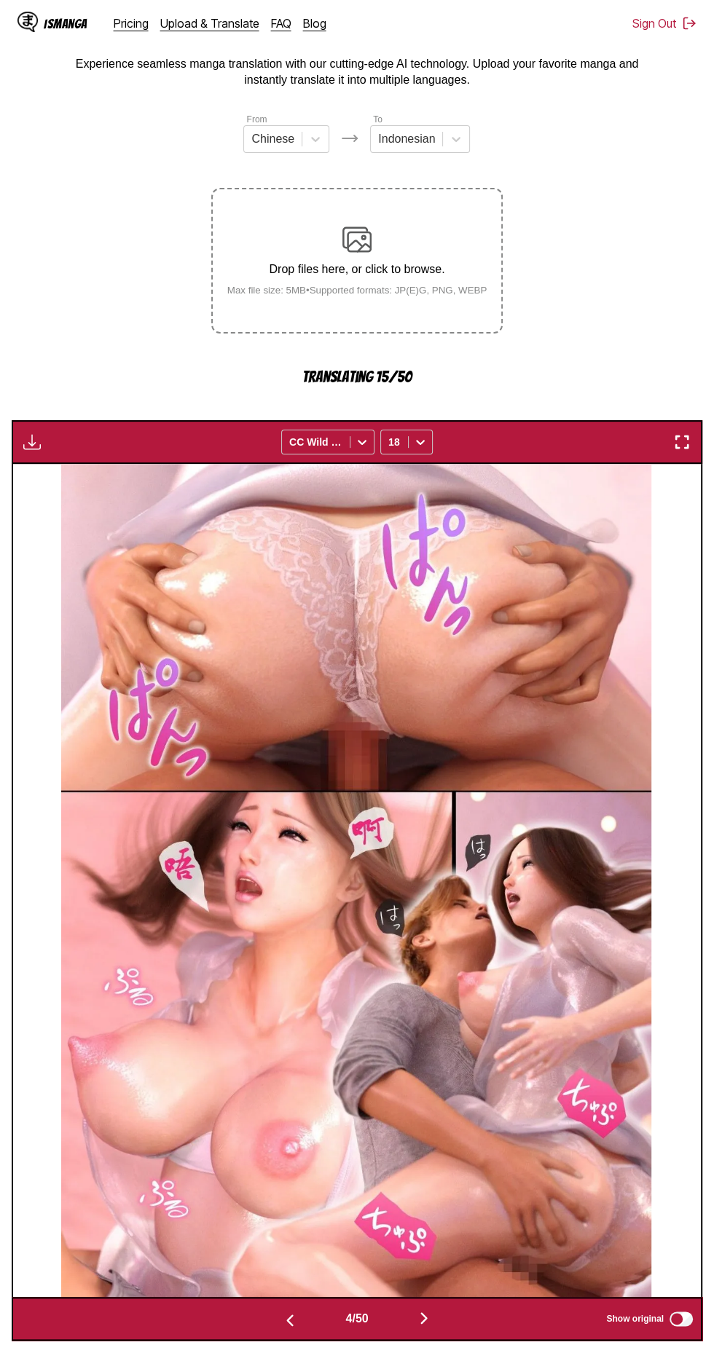
click at [420, 1310] on img "button" at bounding box center [423, 1318] width 17 height 17
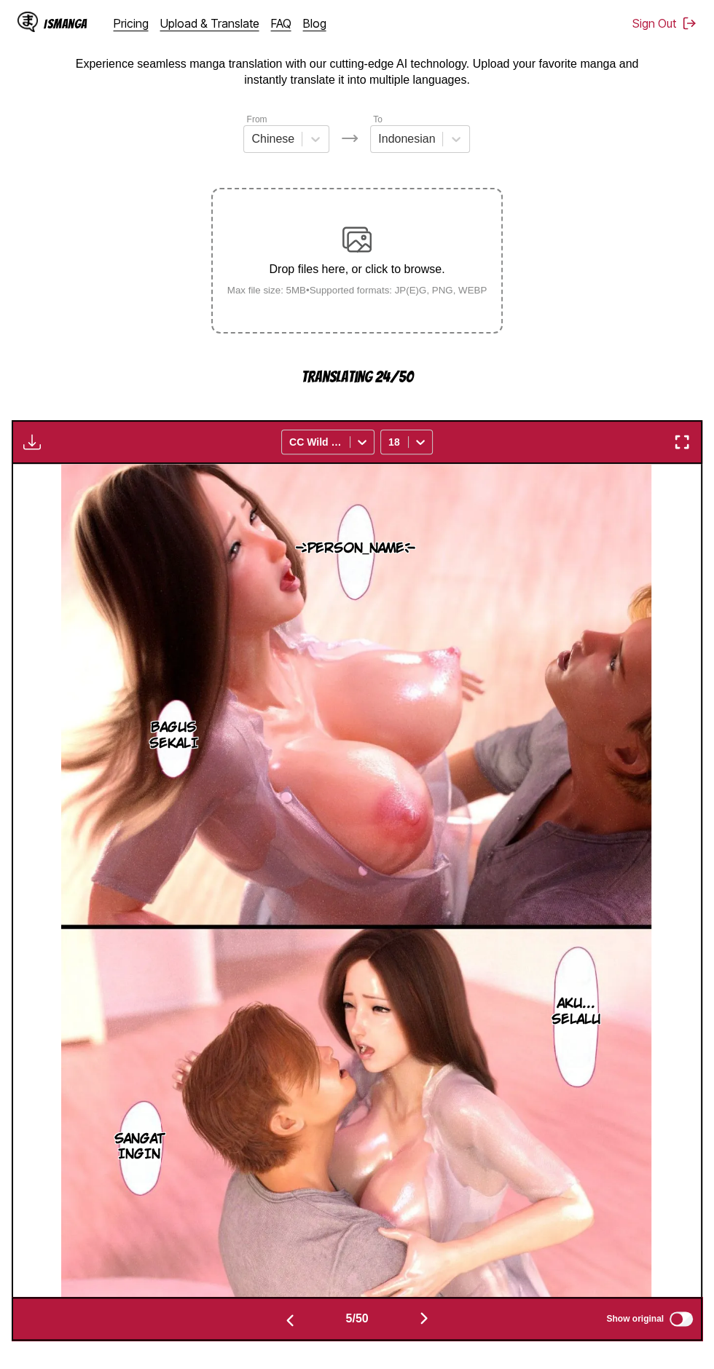
click at [422, 1310] on img "button" at bounding box center [423, 1318] width 17 height 17
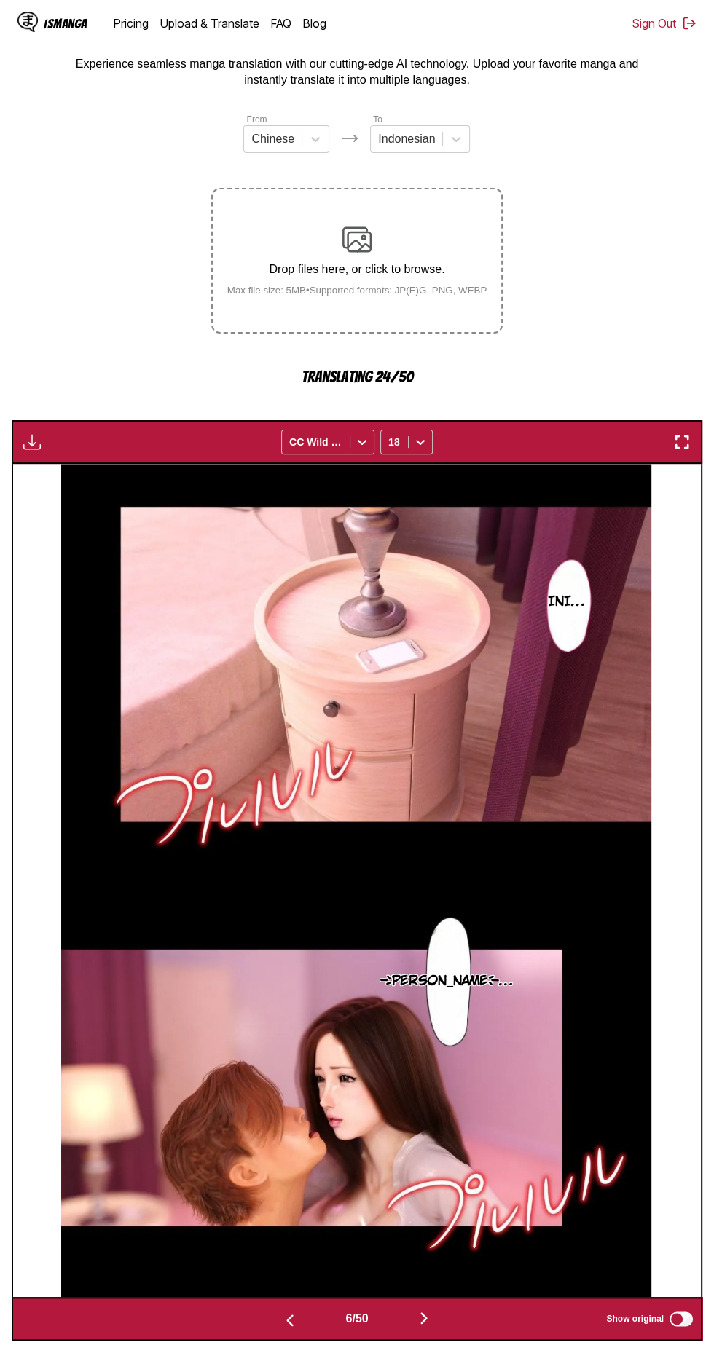
click at [422, 1310] on img "button" at bounding box center [423, 1318] width 17 height 17
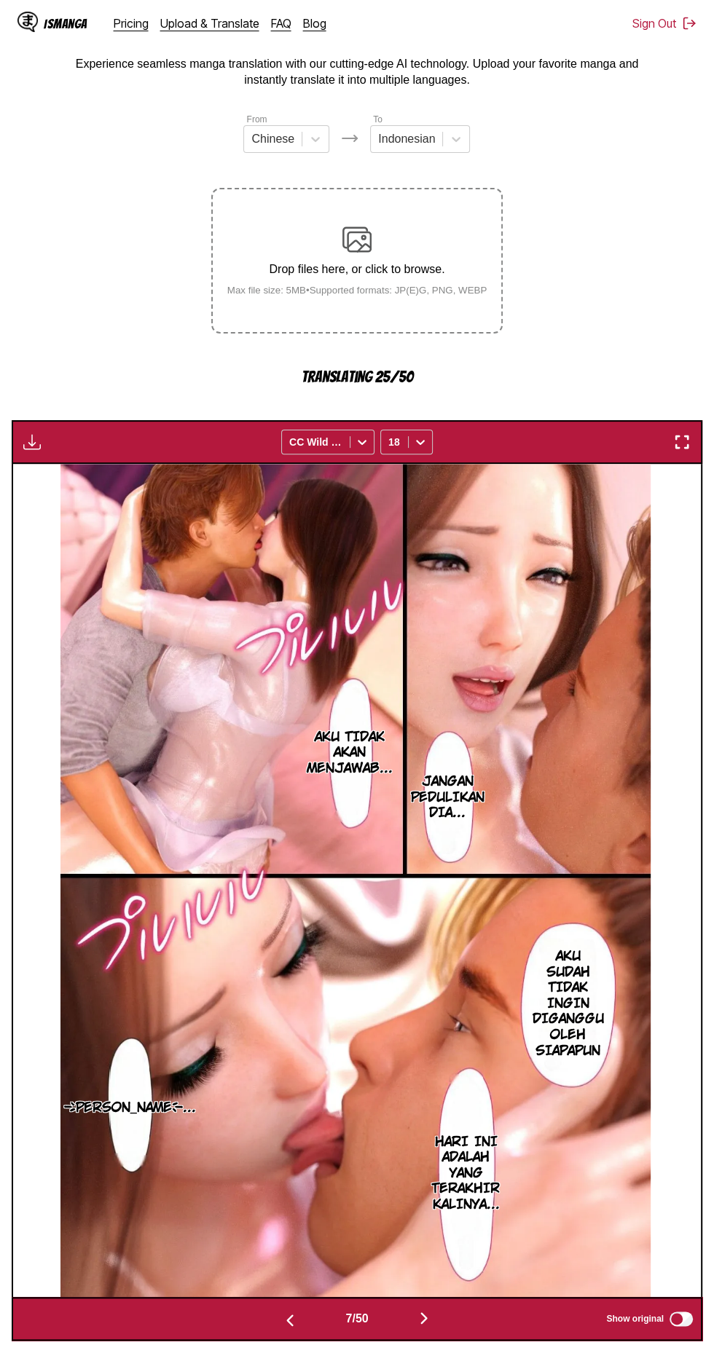
click at [418, 1310] on img "button" at bounding box center [423, 1318] width 17 height 17
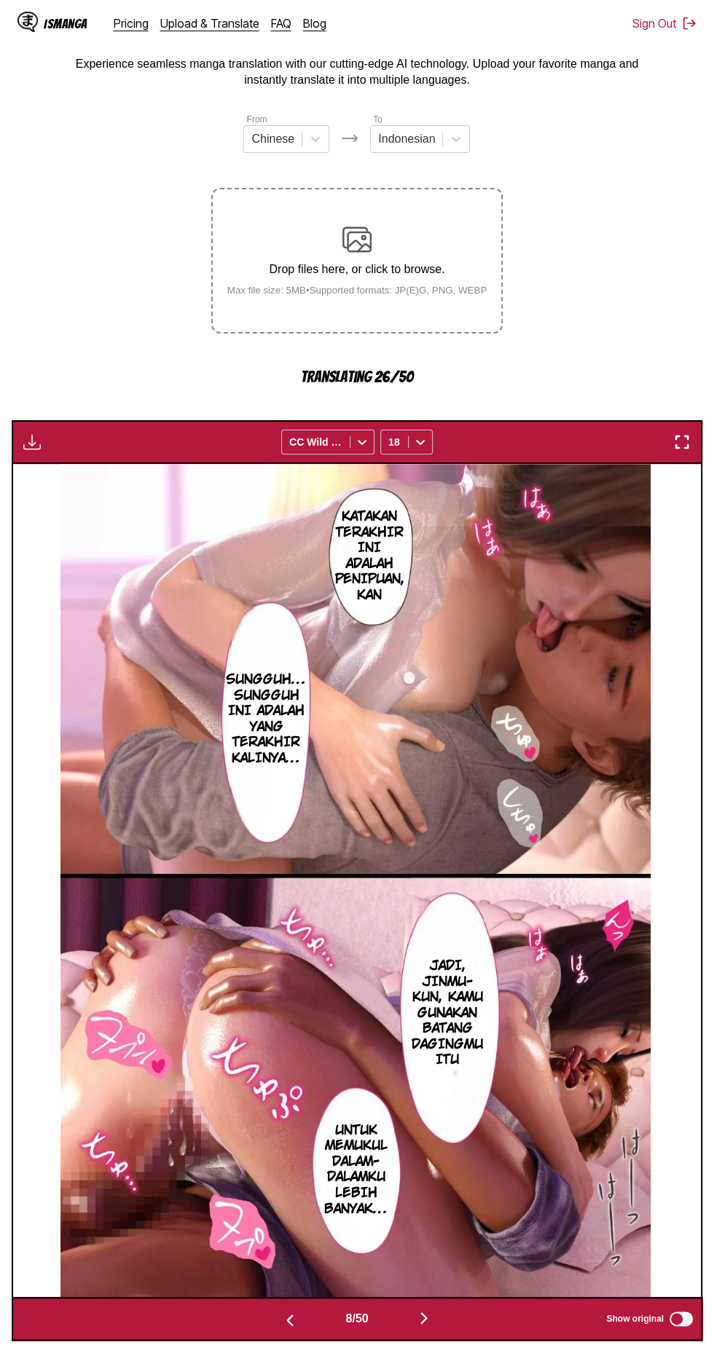
click at [415, 1309] on button "button" at bounding box center [423, 1319] width 87 height 21
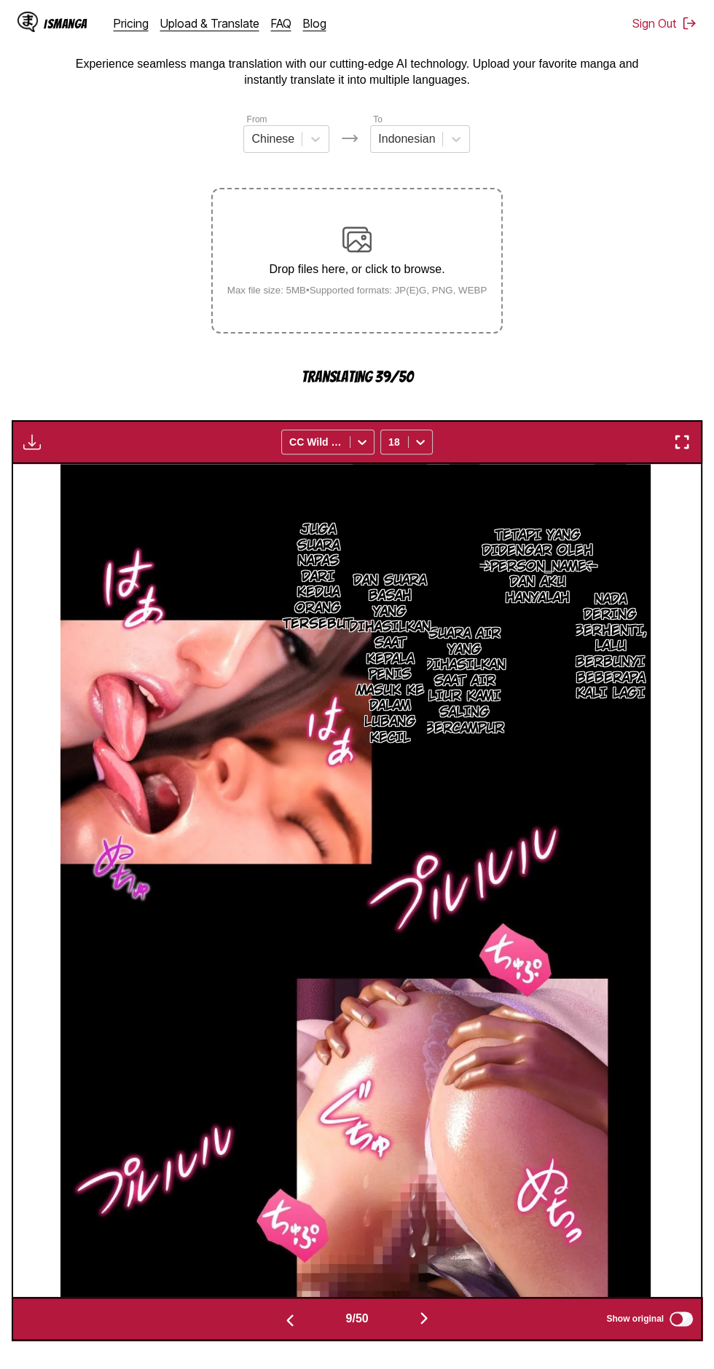
click at [420, 1310] on img "button" at bounding box center [423, 1318] width 17 height 17
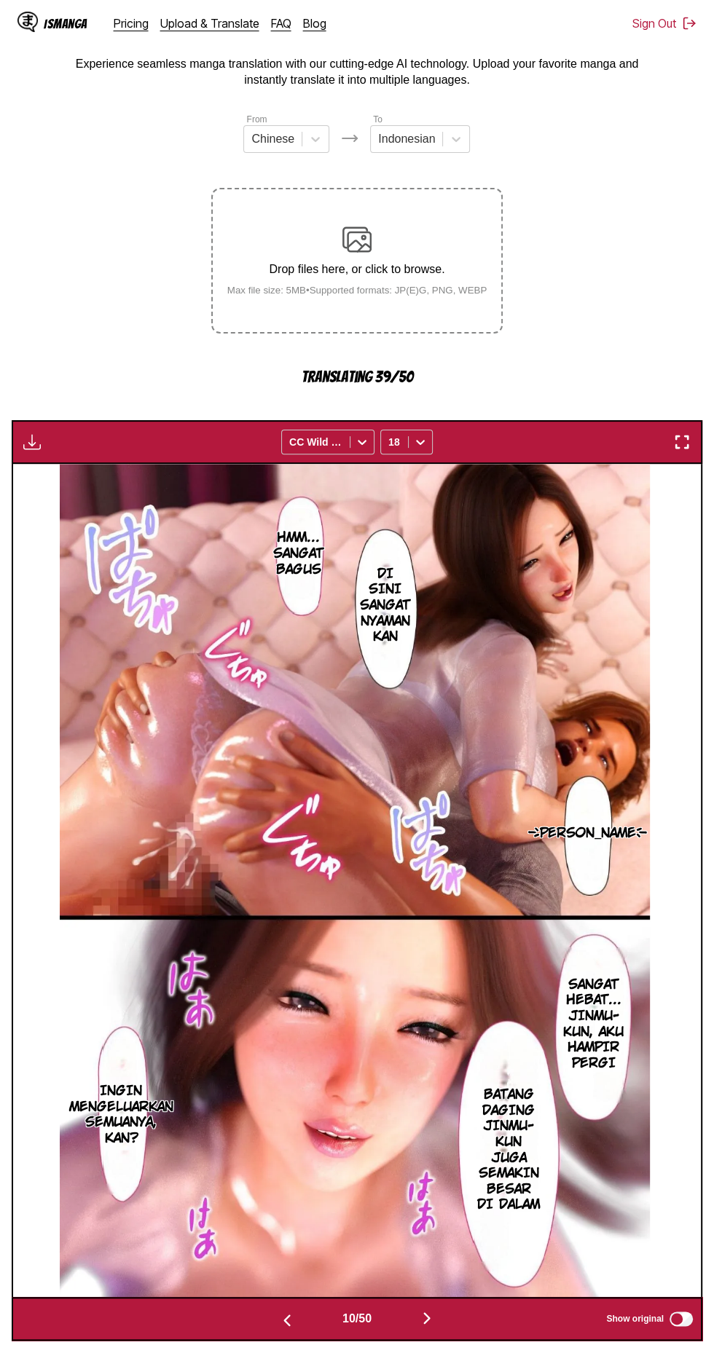
click at [426, 1310] on img "button" at bounding box center [426, 1318] width 17 height 17
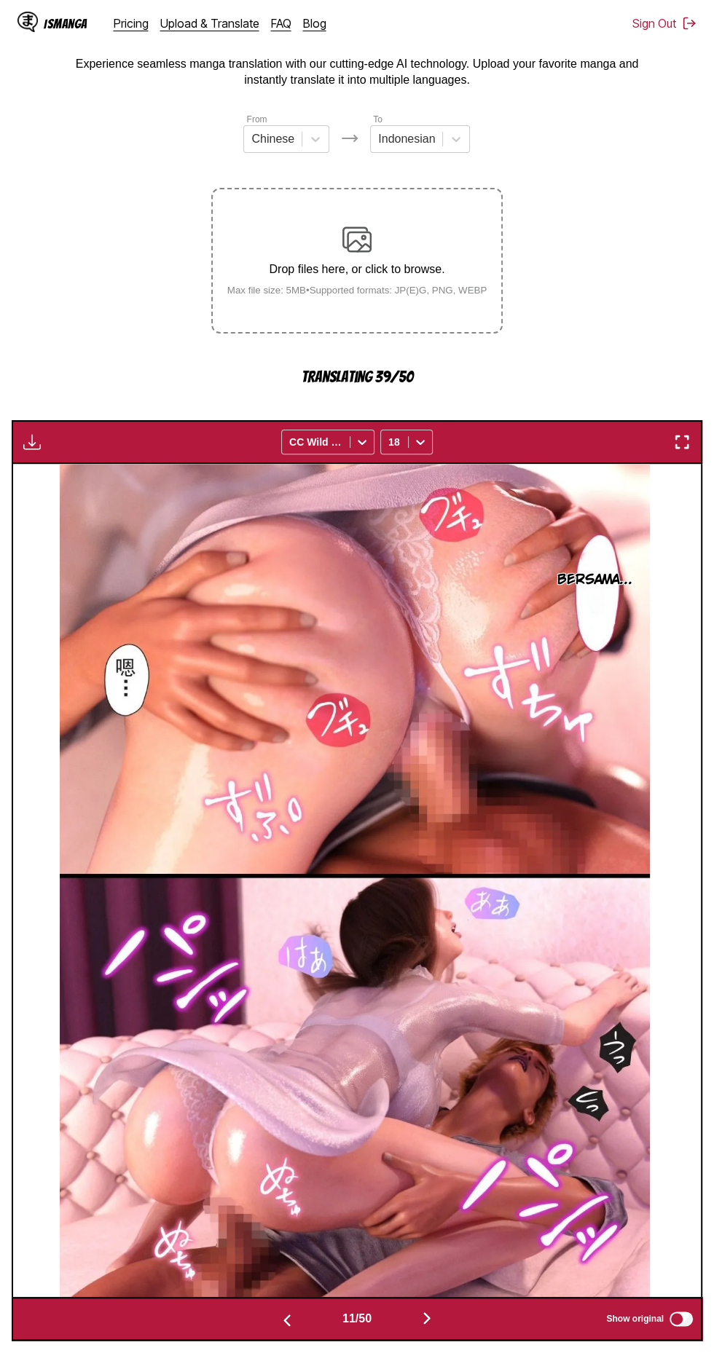
click at [425, 1310] on img "button" at bounding box center [426, 1318] width 17 height 17
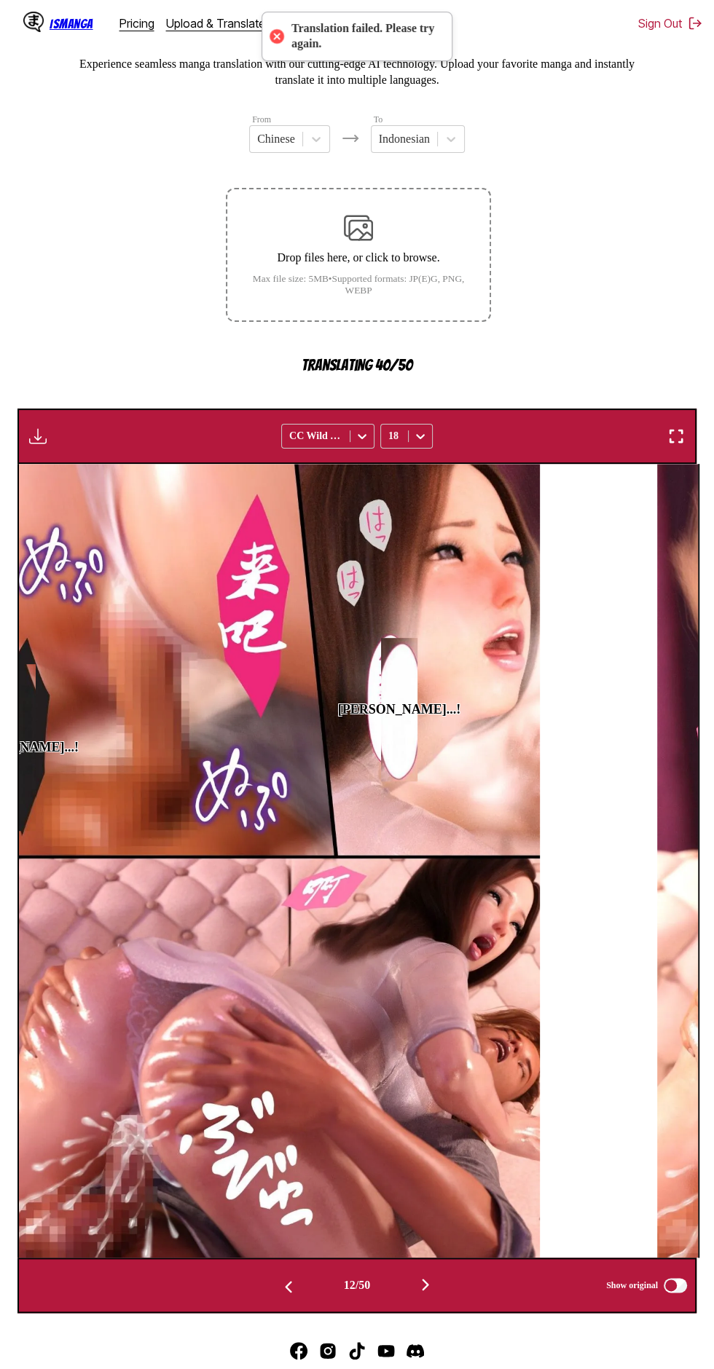
scroll to position [0, 0]
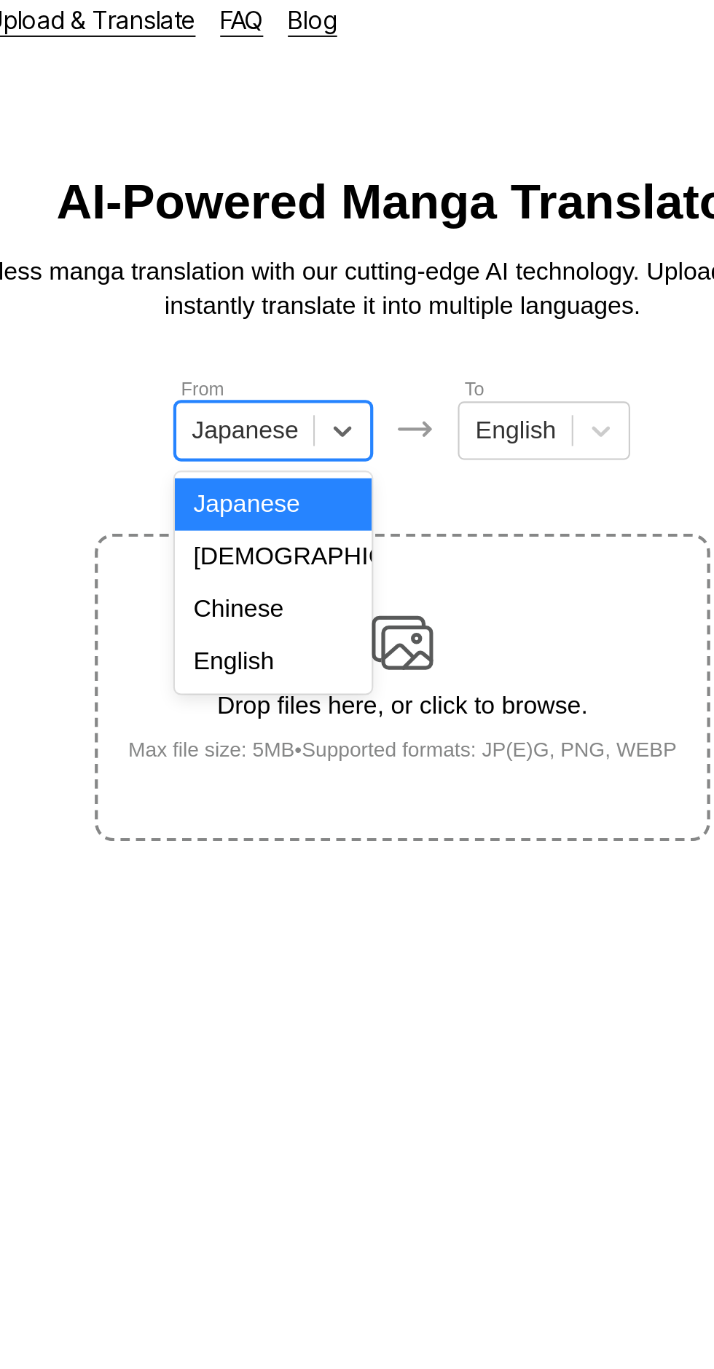
click at [323, 322] on div "English" at bounding box center [295, 327] width 93 height 25
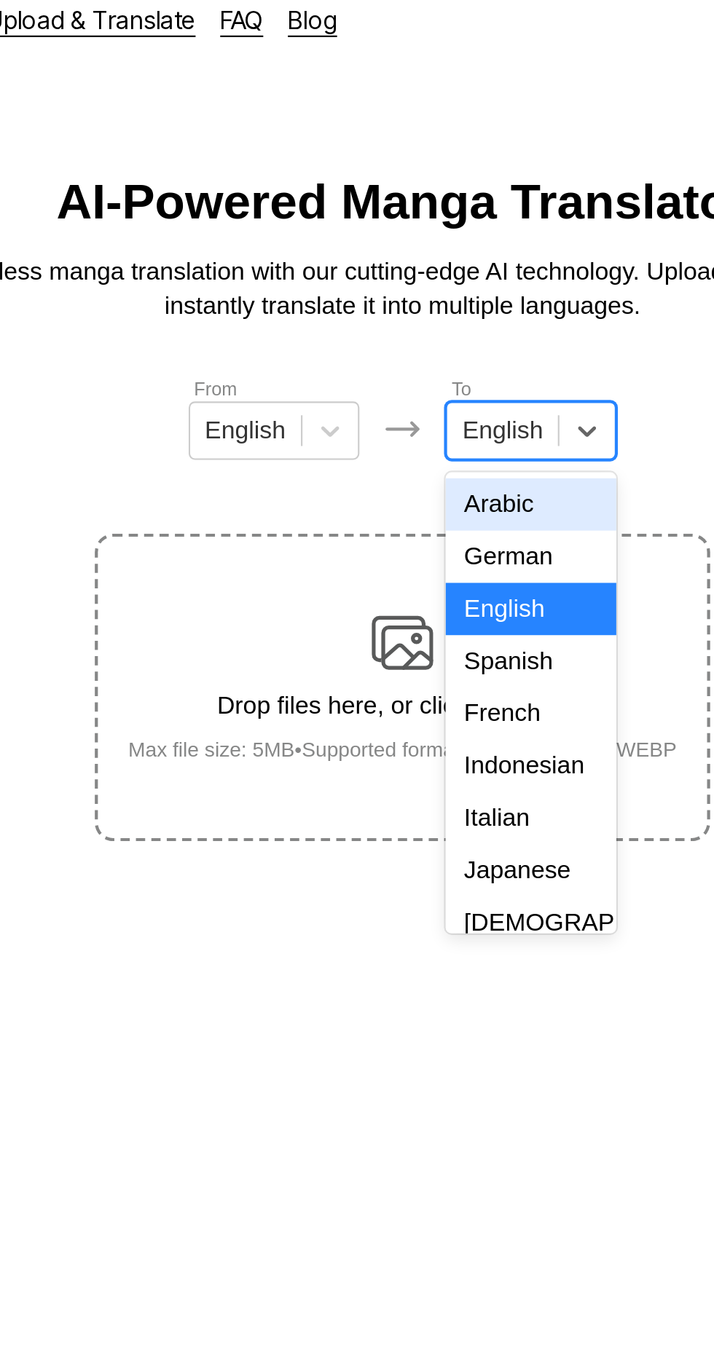
click at [426, 369] on div "Indonesian" at bounding box center [417, 376] width 81 height 25
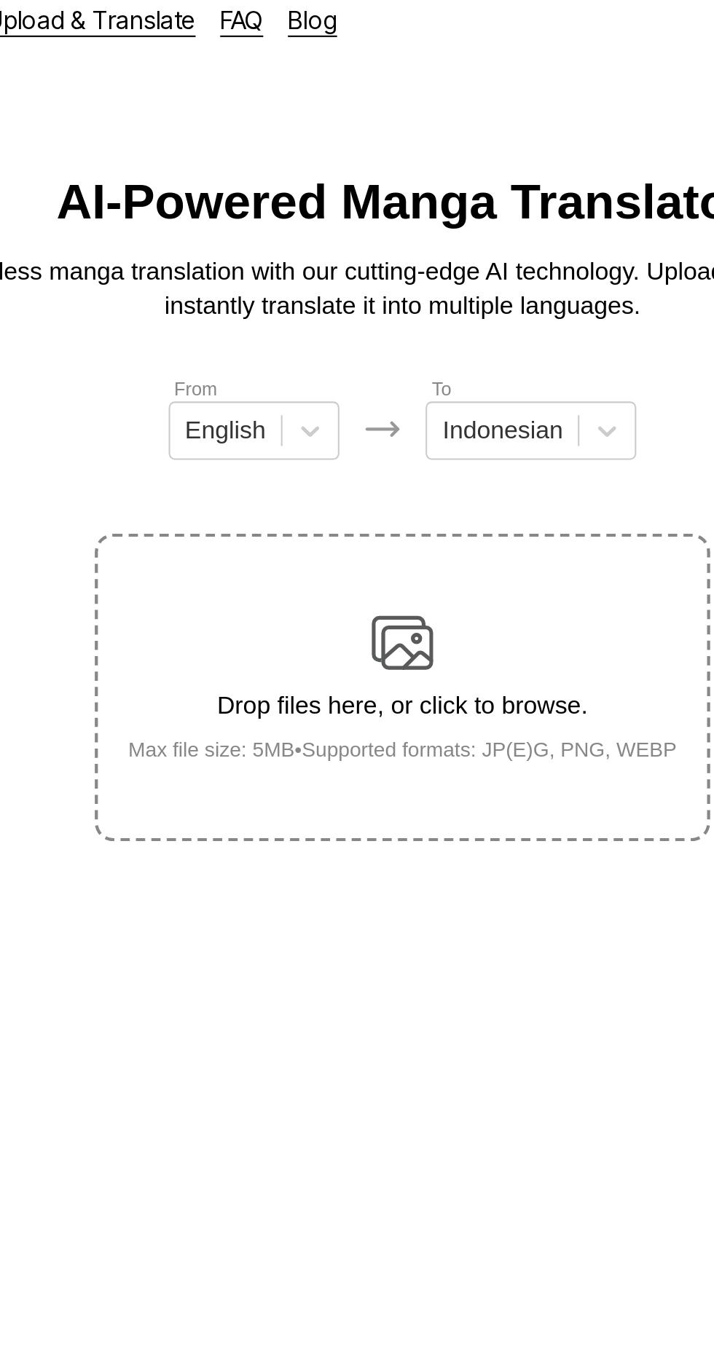
click at [384, 304] on div "Drop files here, or click to browse. Max file size: 5MB • Supported formats: JP…" at bounding box center [357, 339] width 283 height 71
click at [0, 0] on input "Drop files here, or click to browse. Max file size: 5MB • Supported formats: JP…" at bounding box center [0, 0] width 0 height 0
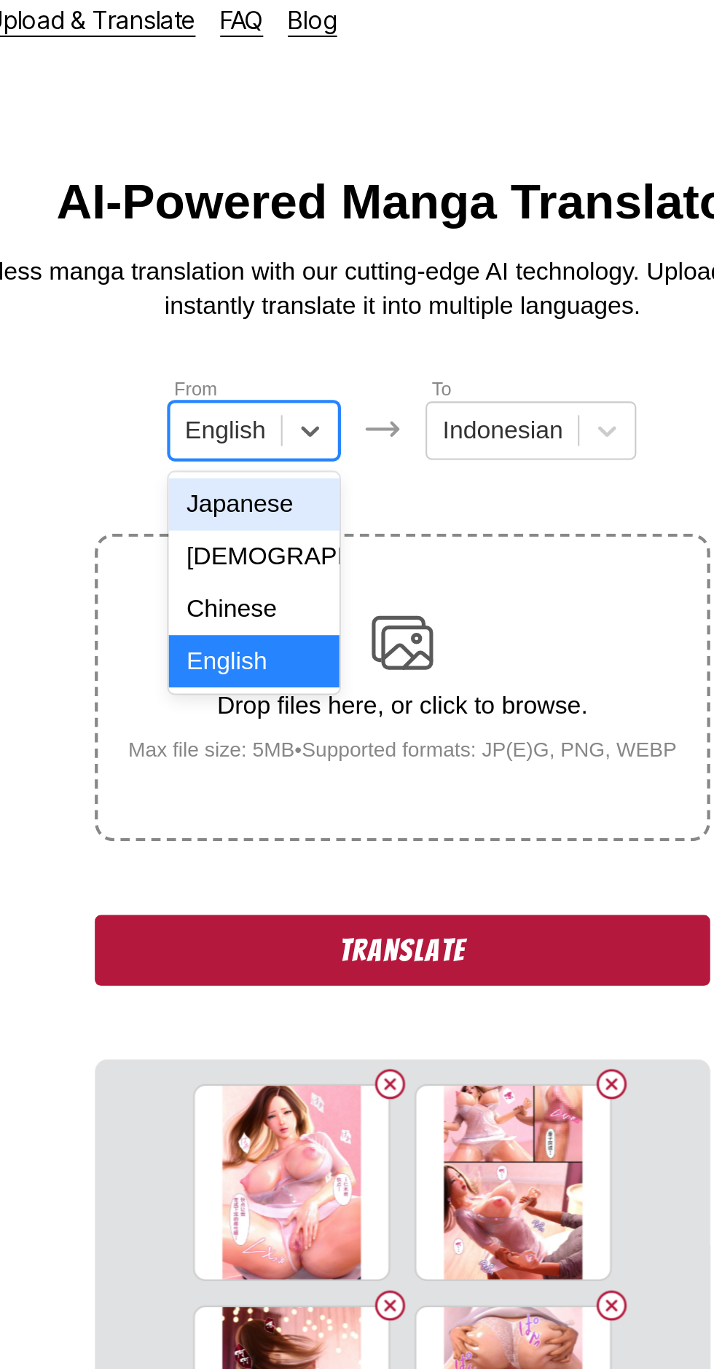
click at [257, 218] on input "text" at bounding box center [255, 217] width 3 height 13
click at [264, 299] on div "Chinese" at bounding box center [286, 302] width 81 height 25
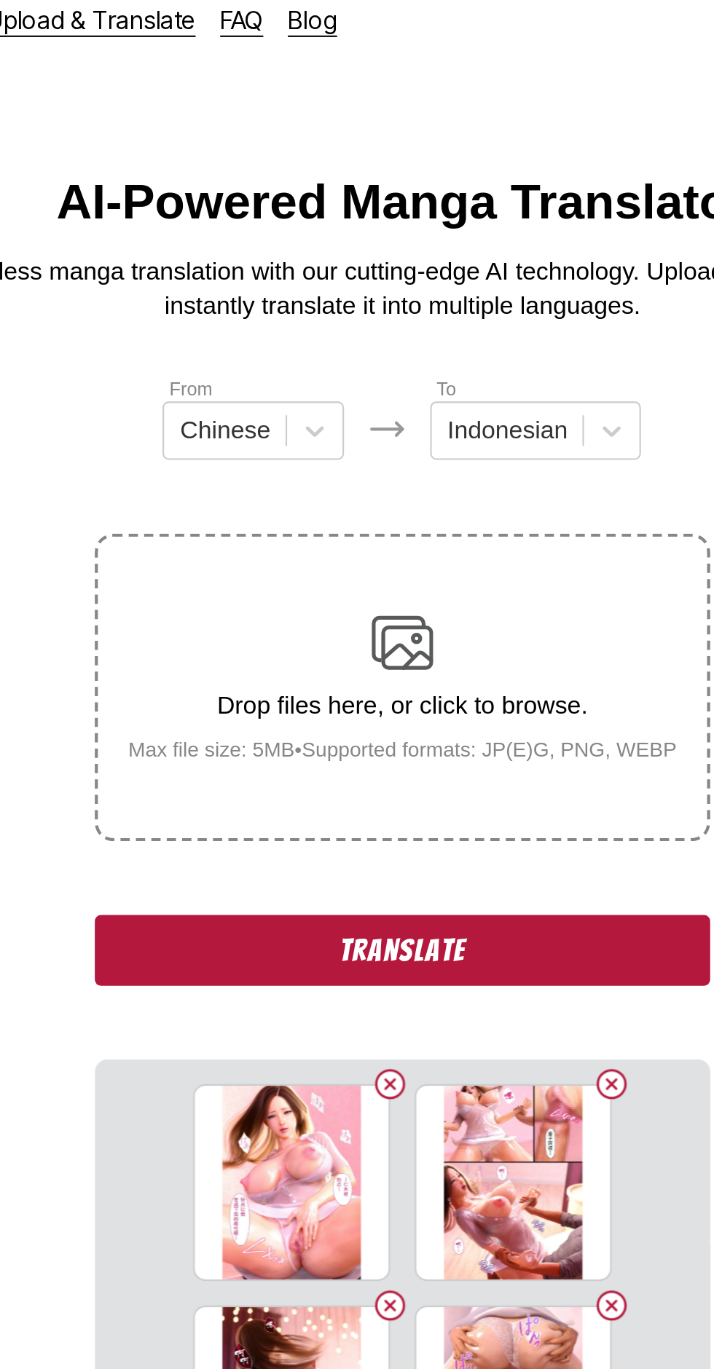
click at [260, 447] on button "Translate" at bounding box center [356, 464] width 291 height 34
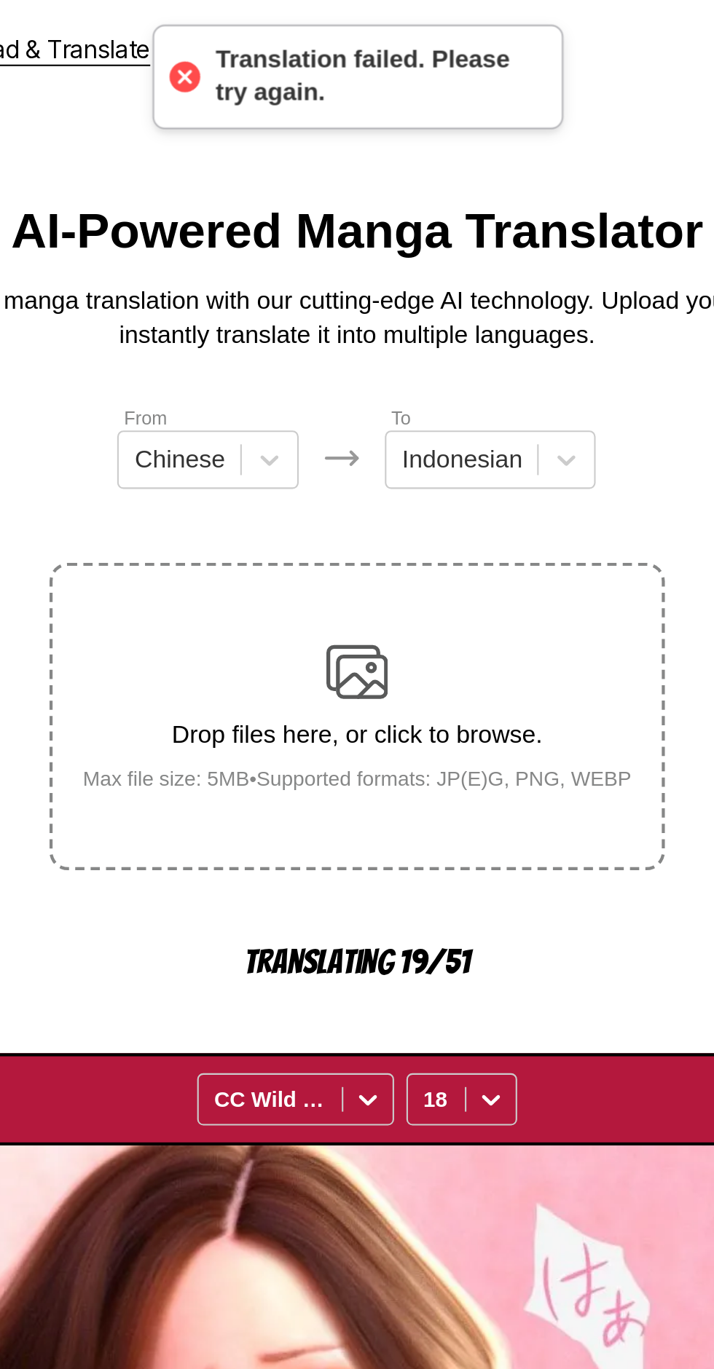
scroll to position [84, 0]
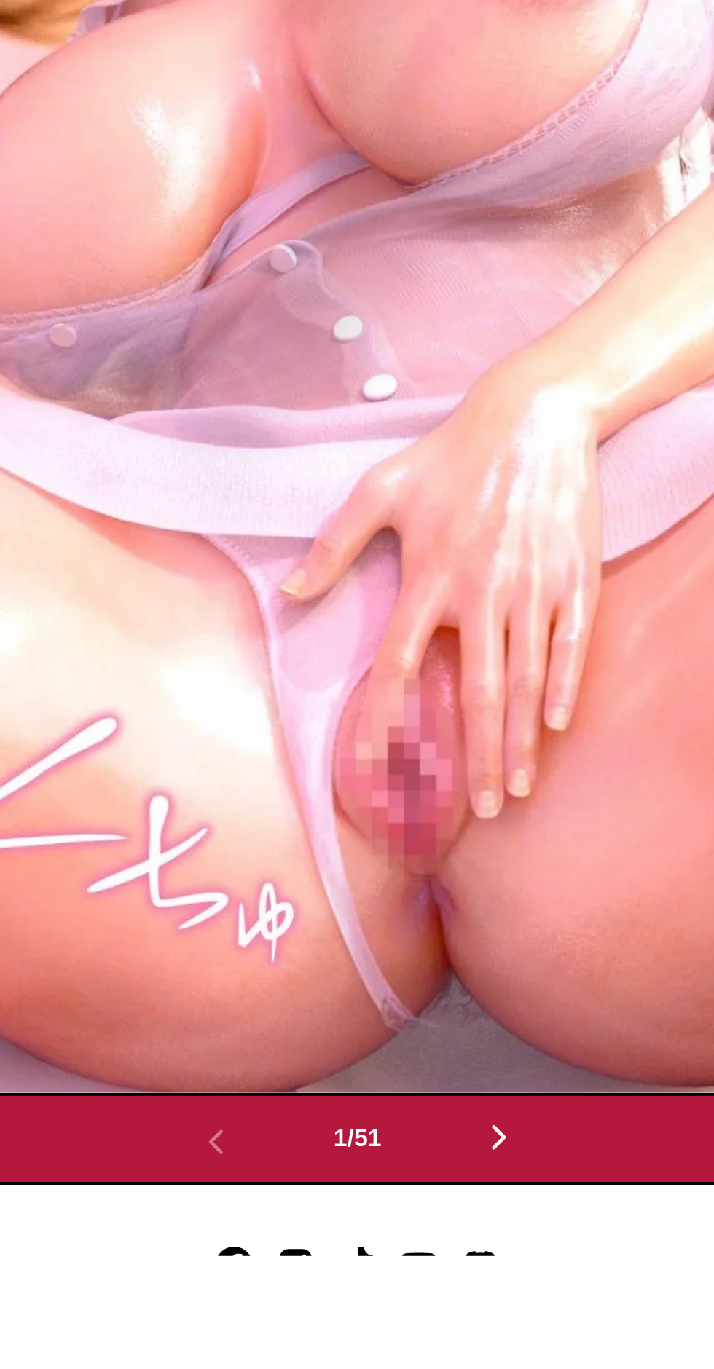
click at [423, 1304] on img "button" at bounding box center [423, 1312] width 17 height 17
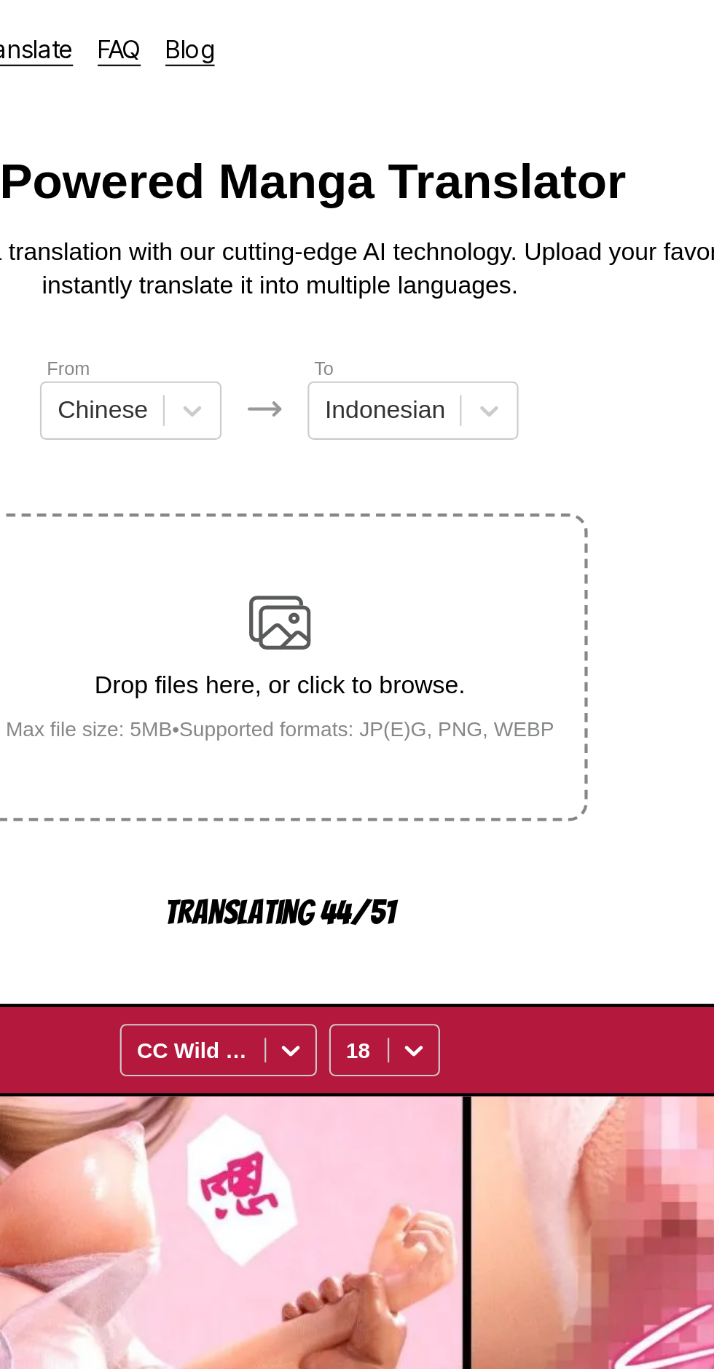
scroll to position [0, 0]
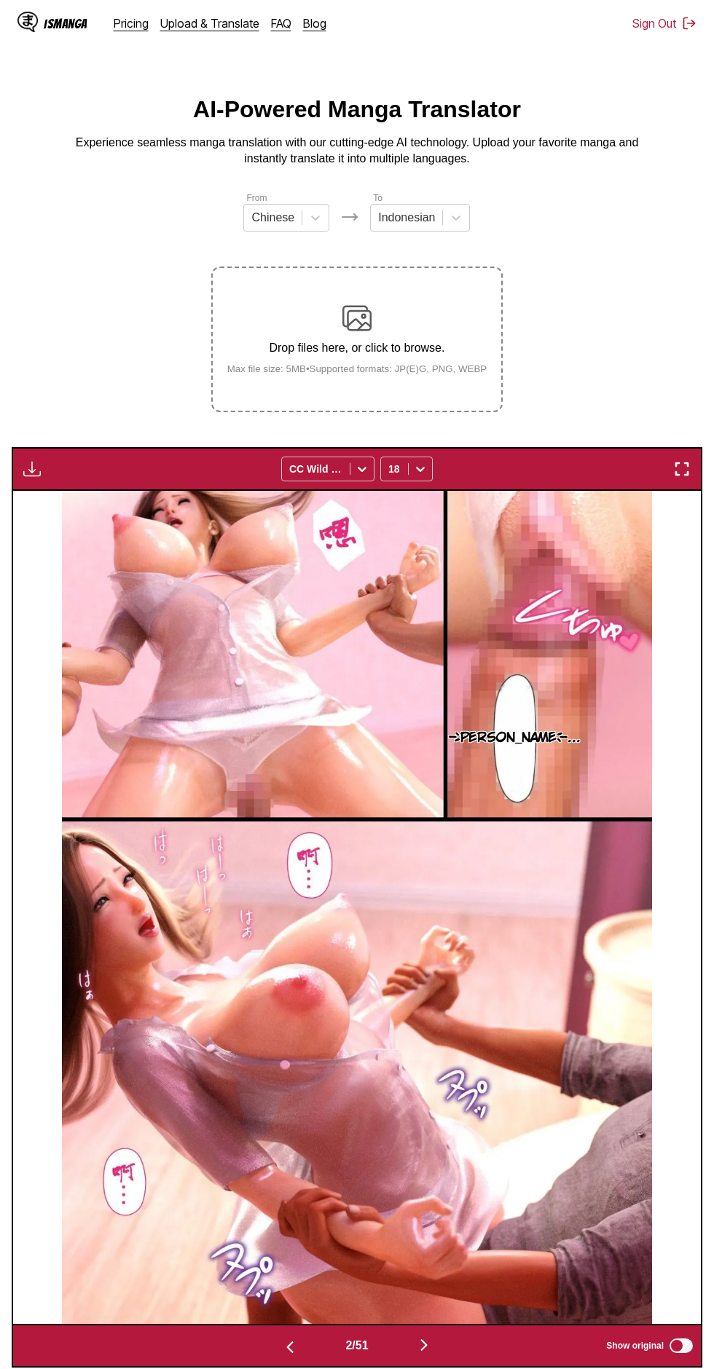
click at [30, 460] on img "button" at bounding box center [31, 468] width 17 height 17
click at [52, 504] on button "Download All" at bounding box center [71, 517] width 93 height 35
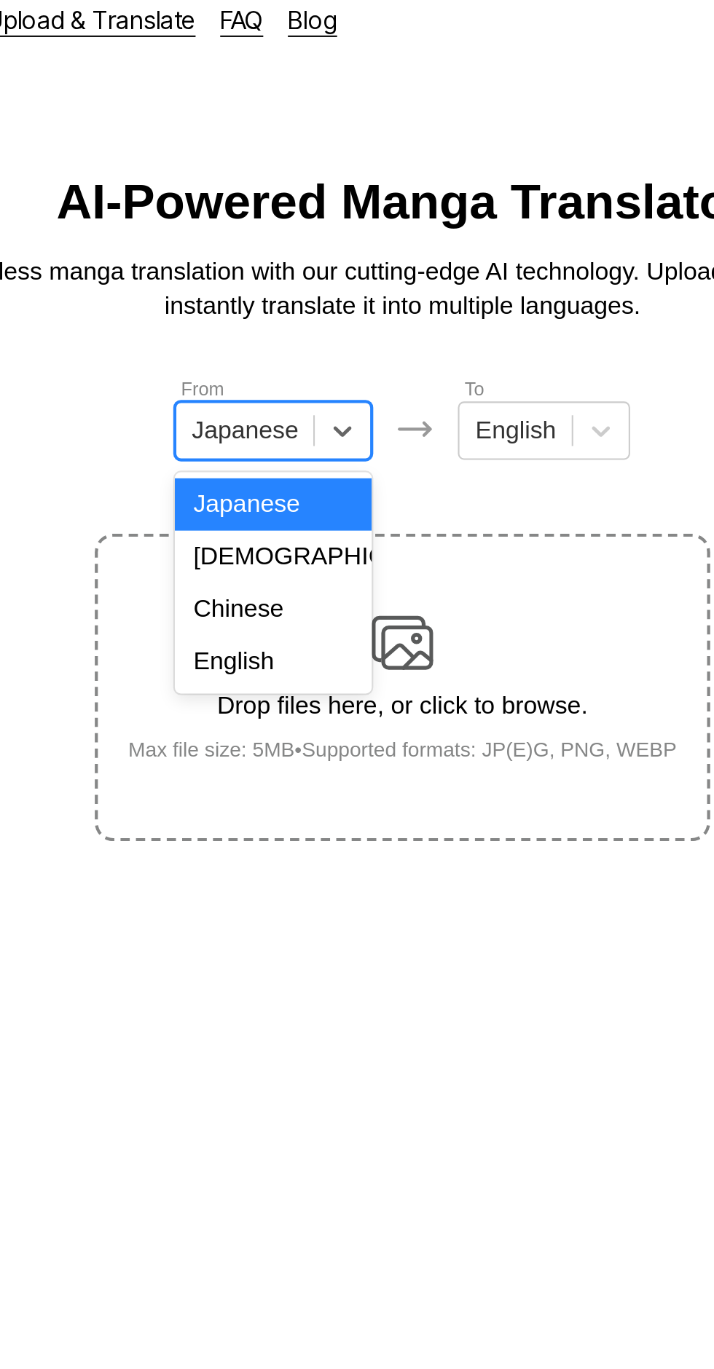
click at [307, 304] on div "Chinese" at bounding box center [295, 302] width 93 height 25
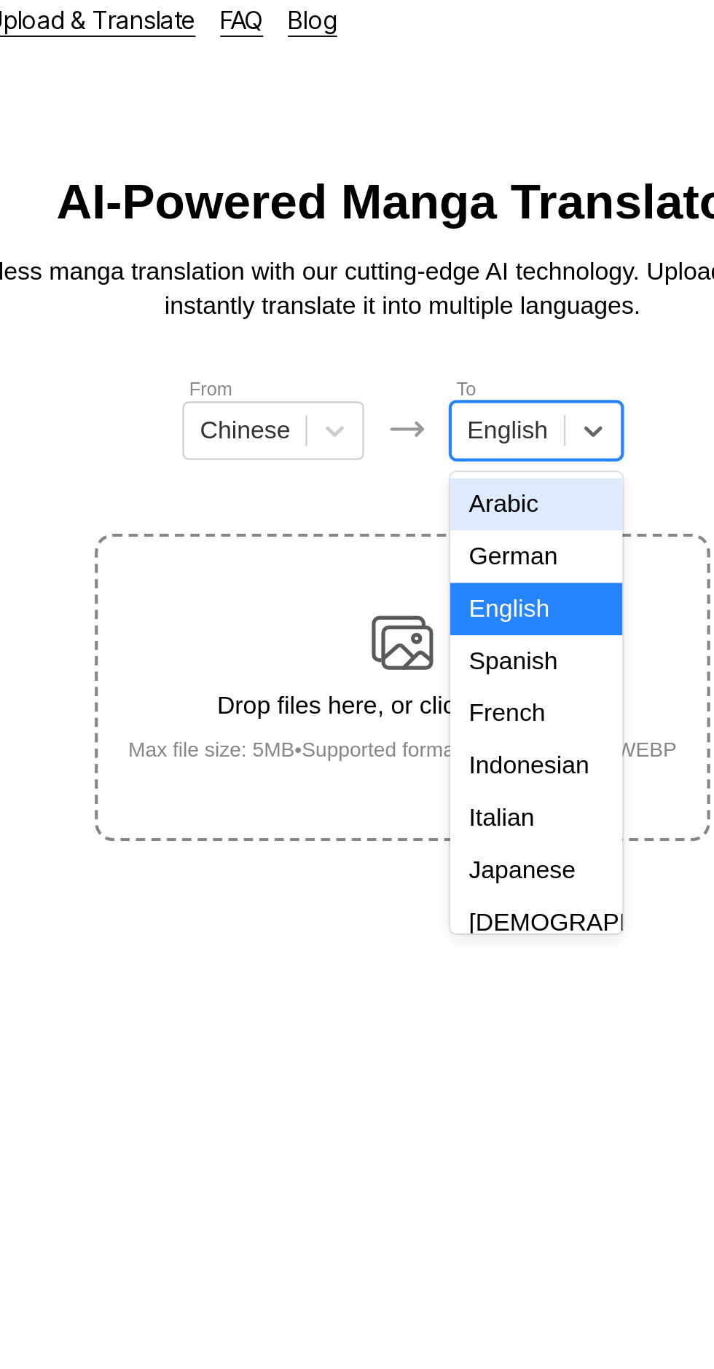
click at [432, 374] on div "Indonesian" at bounding box center [419, 376] width 81 height 25
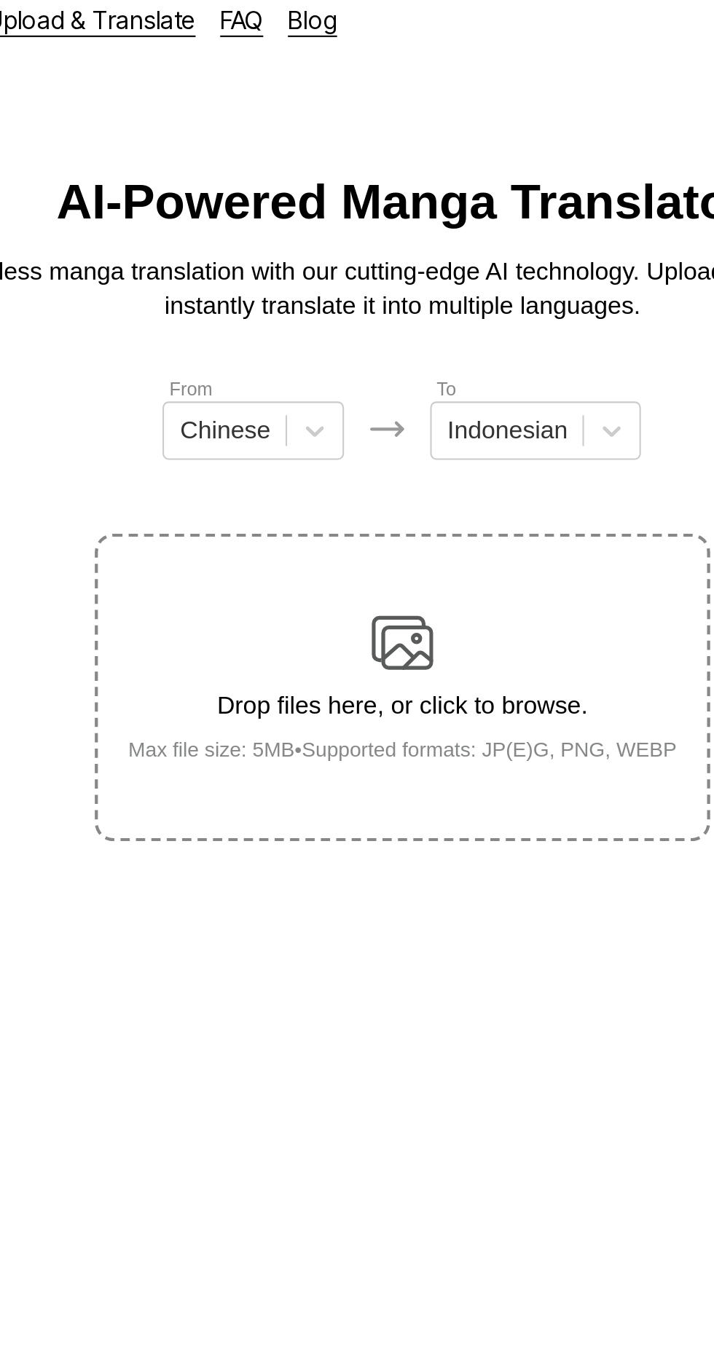
click at [361, 310] on img at bounding box center [356, 318] width 29 height 29
click at [0, 0] on input "Drop files here, or click to browse. Max file size: 5MB • Supported formats: JP…" at bounding box center [0, 0] width 0 height 0
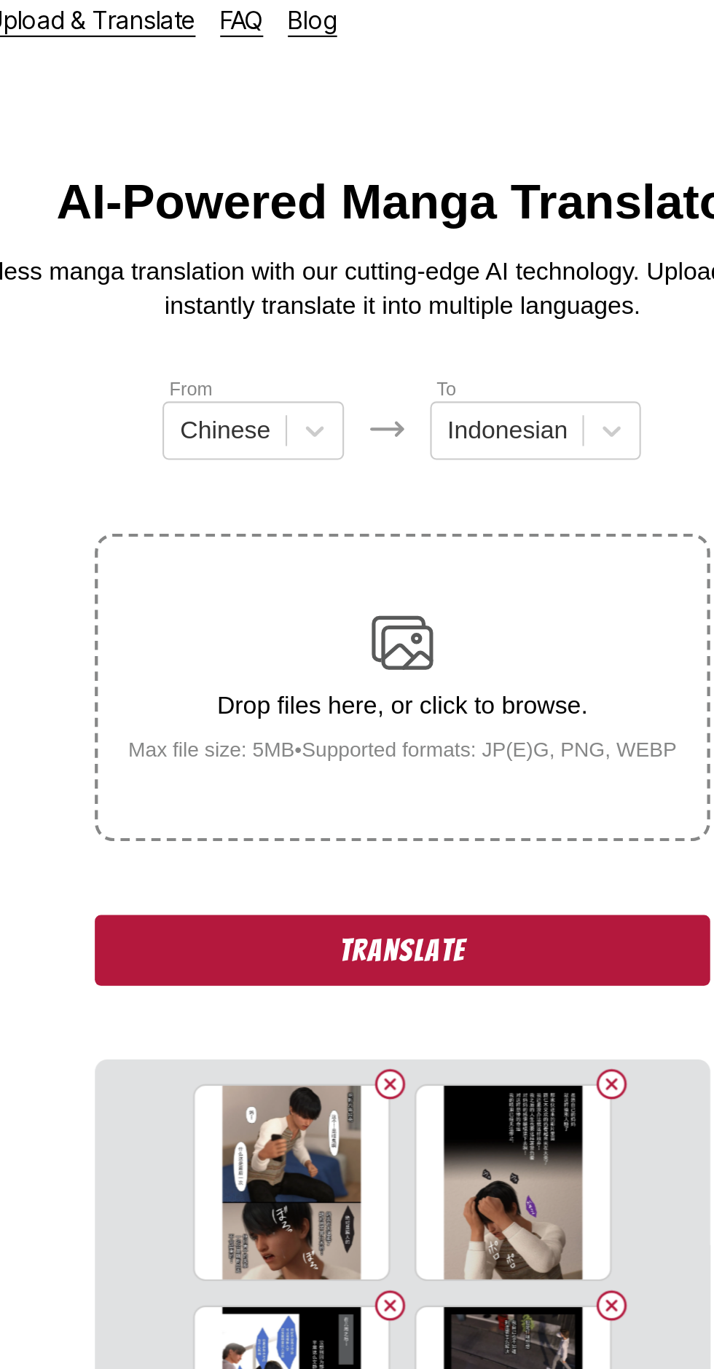
click at [267, 447] on button "Translate" at bounding box center [356, 464] width 291 height 34
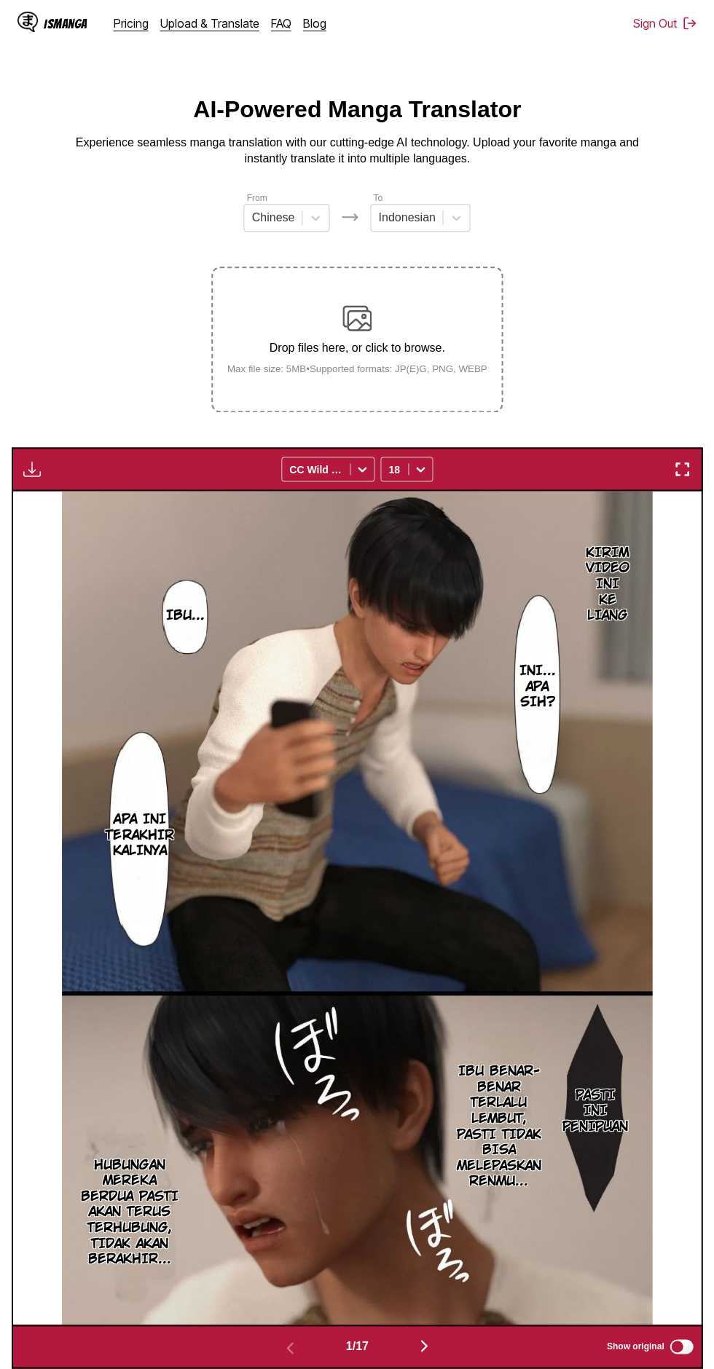
click at [36, 460] on img "button" at bounding box center [31, 468] width 17 height 17
click at [84, 500] on button "Download All" at bounding box center [71, 517] width 93 height 35
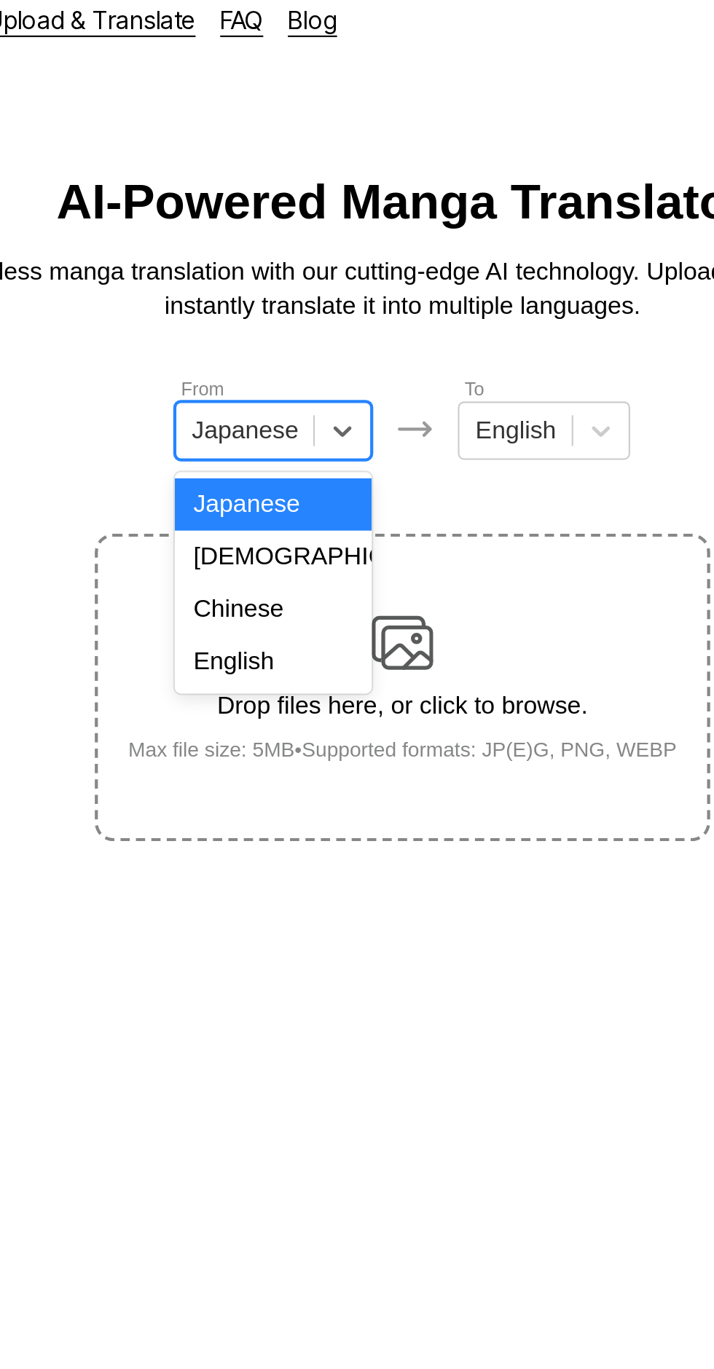
click at [312, 330] on div "English" at bounding box center [295, 327] width 93 height 25
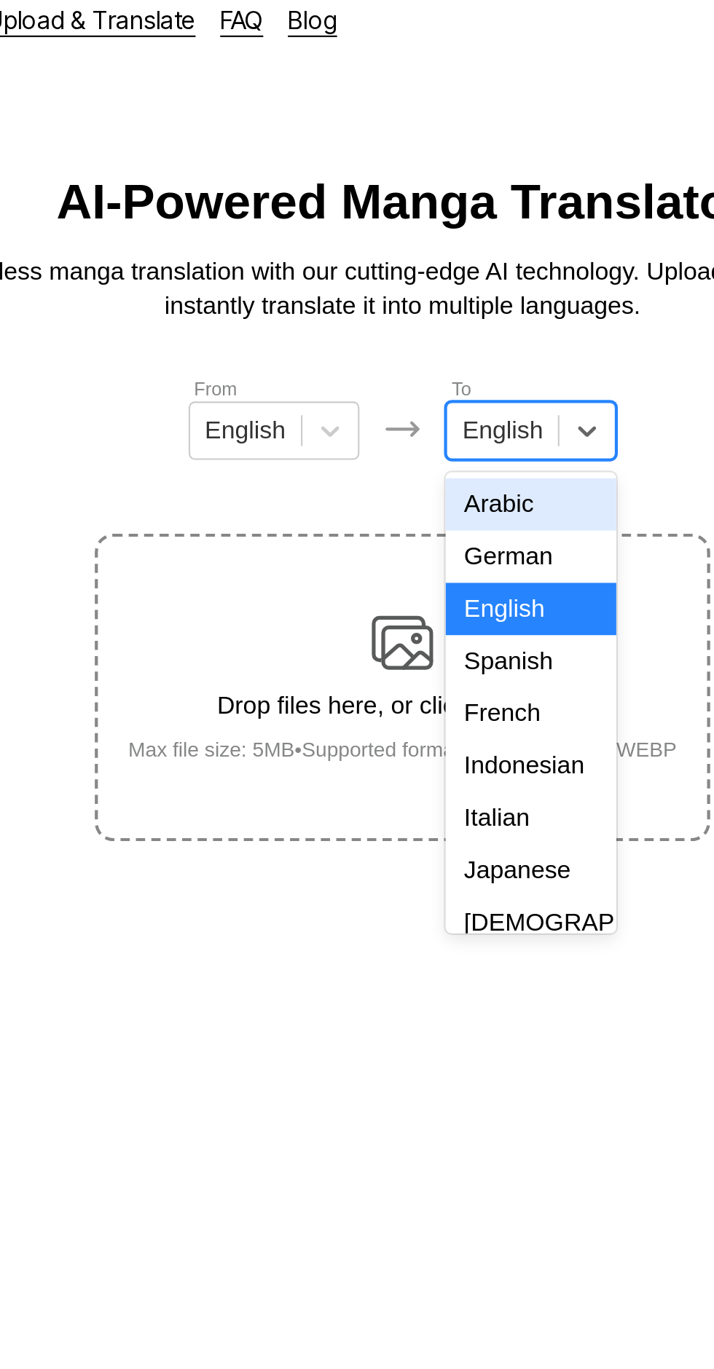
click at [427, 371] on div "Indonesian" at bounding box center [417, 376] width 81 height 25
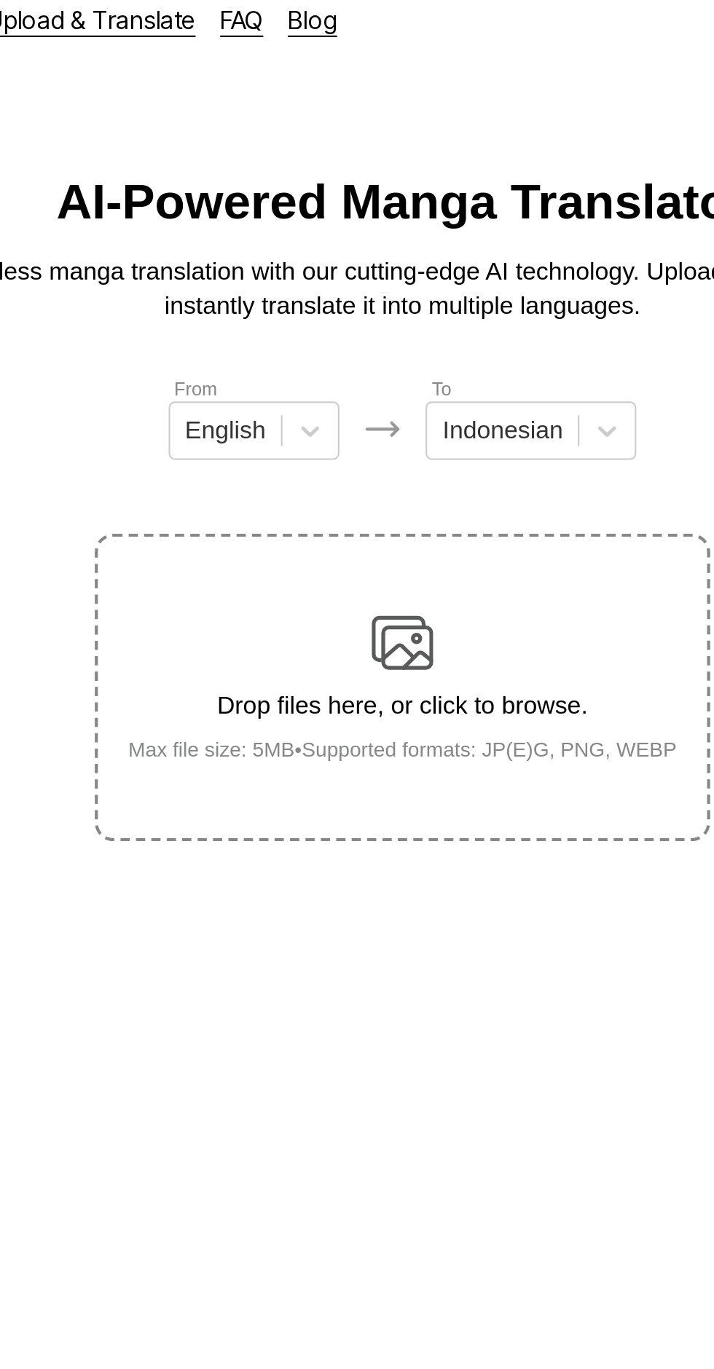
click at [374, 304] on div "Drop files here, or click to browse. Max file size: 5MB • Supported formats: JP…" at bounding box center [357, 339] width 283 height 71
click at [0, 0] on input "Drop files here, or click to browse. Max file size: 5MB • Supported formats: JP…" at bounding box center [0, 0] width 0 height 0
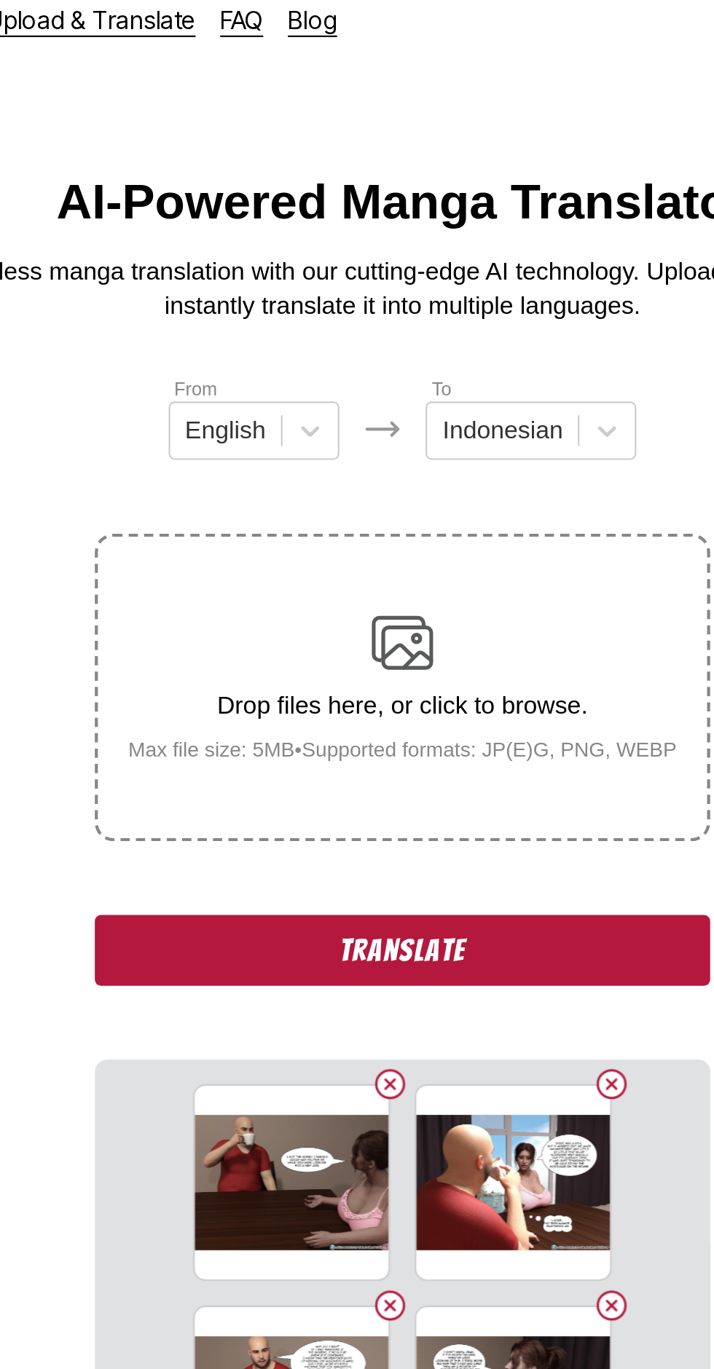
click at [243, 447] on button "Translate" at bounding box center [356, 464] width 291 height 34
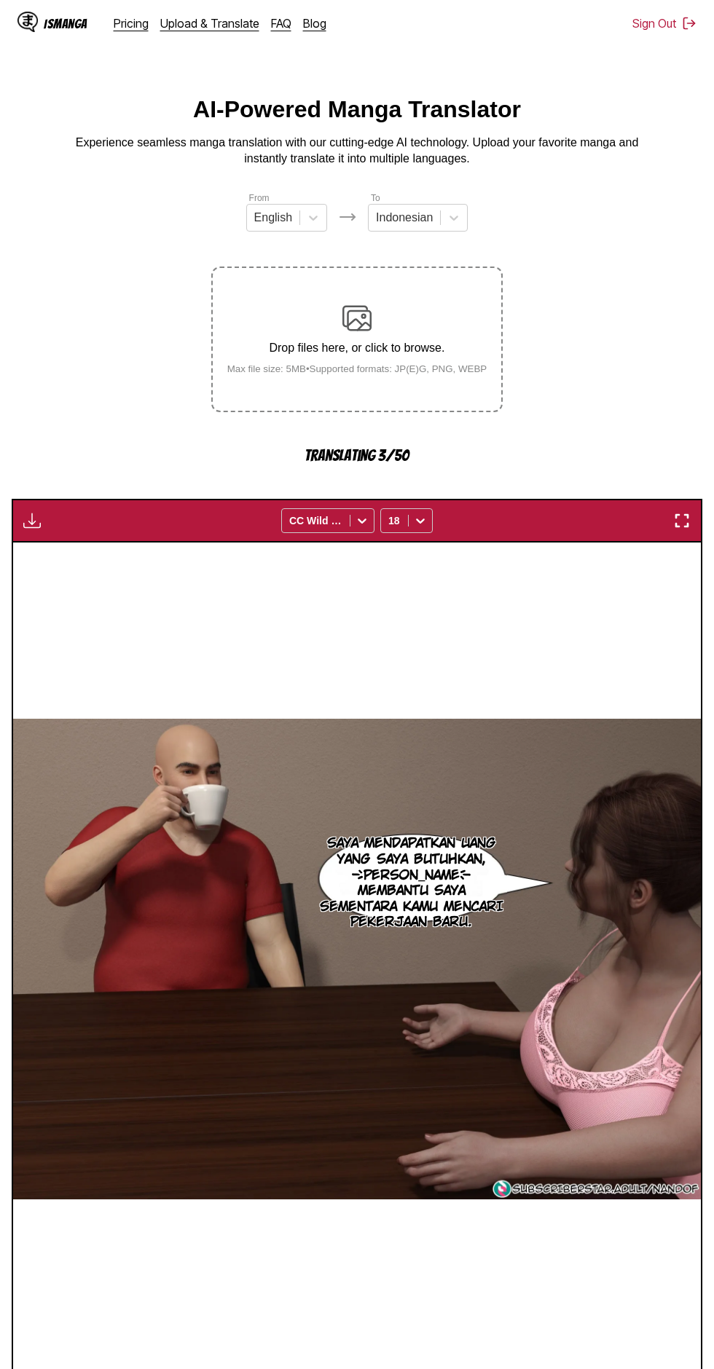
scroll to position [72, 0]
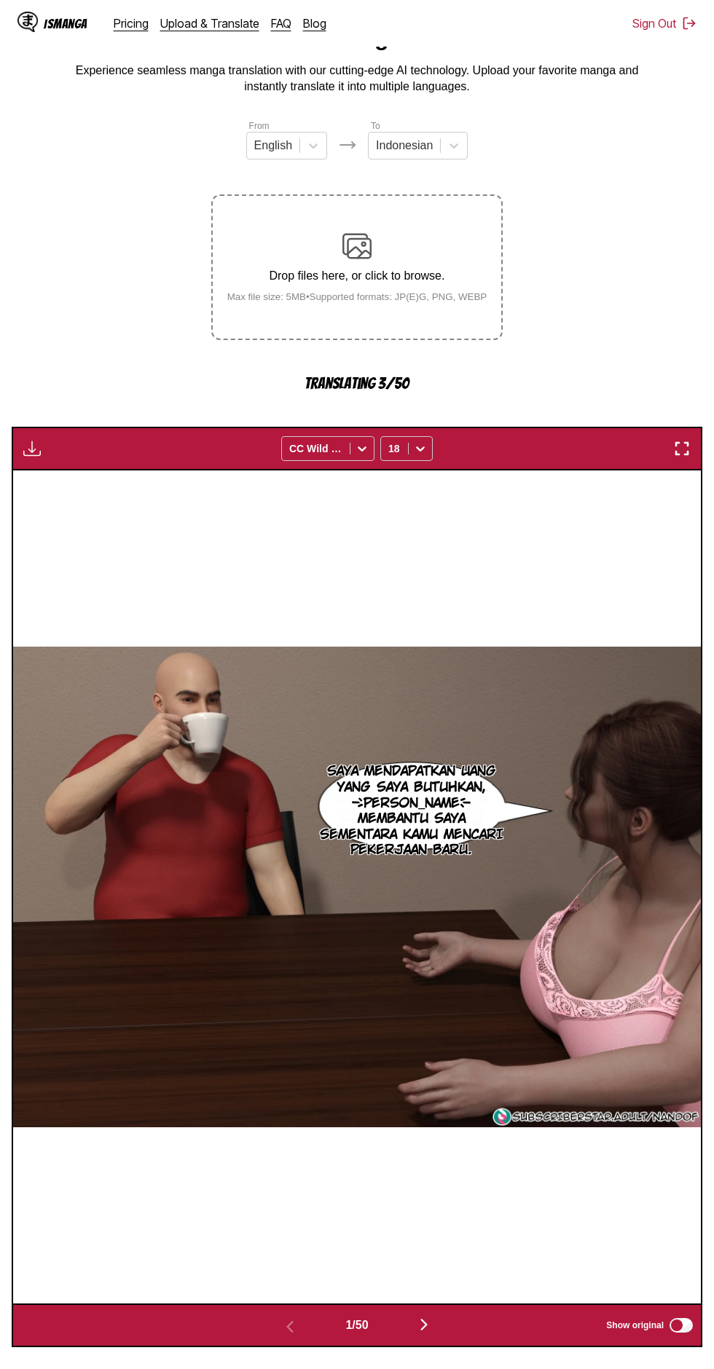
click at [423, 1316] on img "button" at bounding box center [423, 1324] width 17 height 17
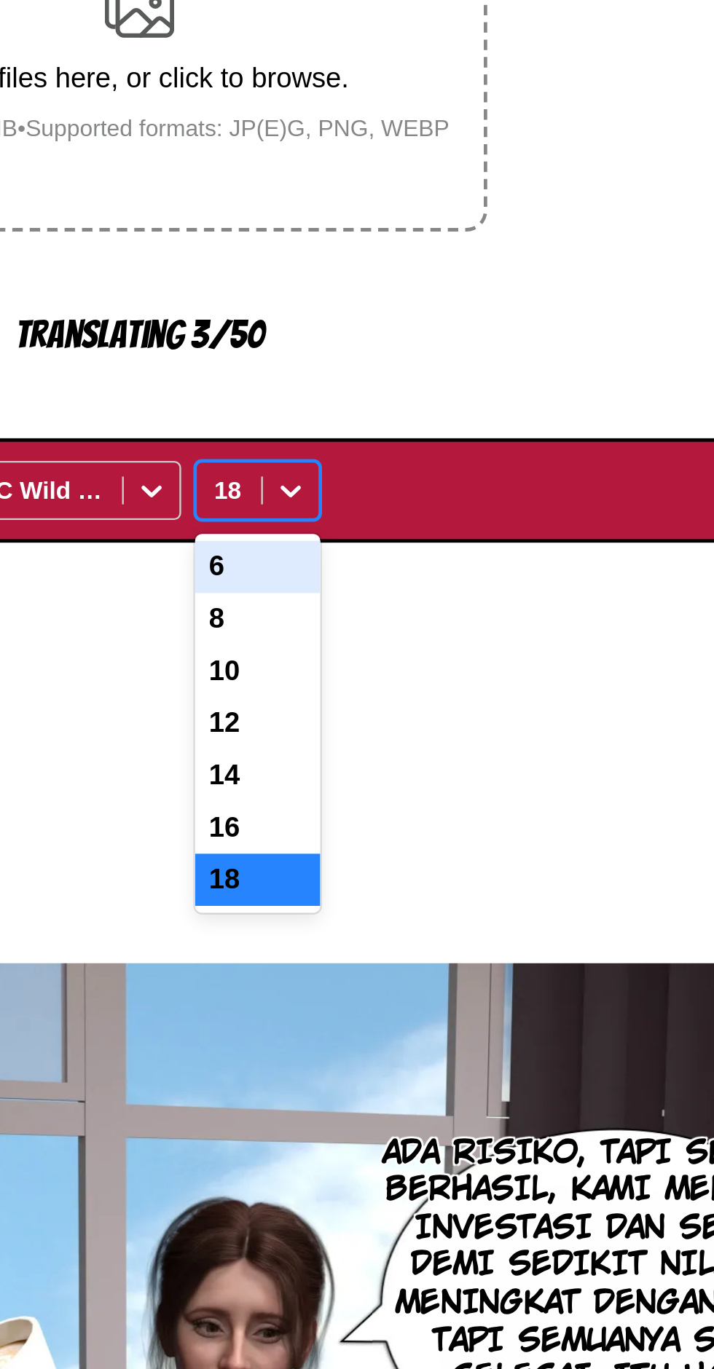
click at [393, 579] on div "16" at bounding box center [406, 590] width 52 height 22
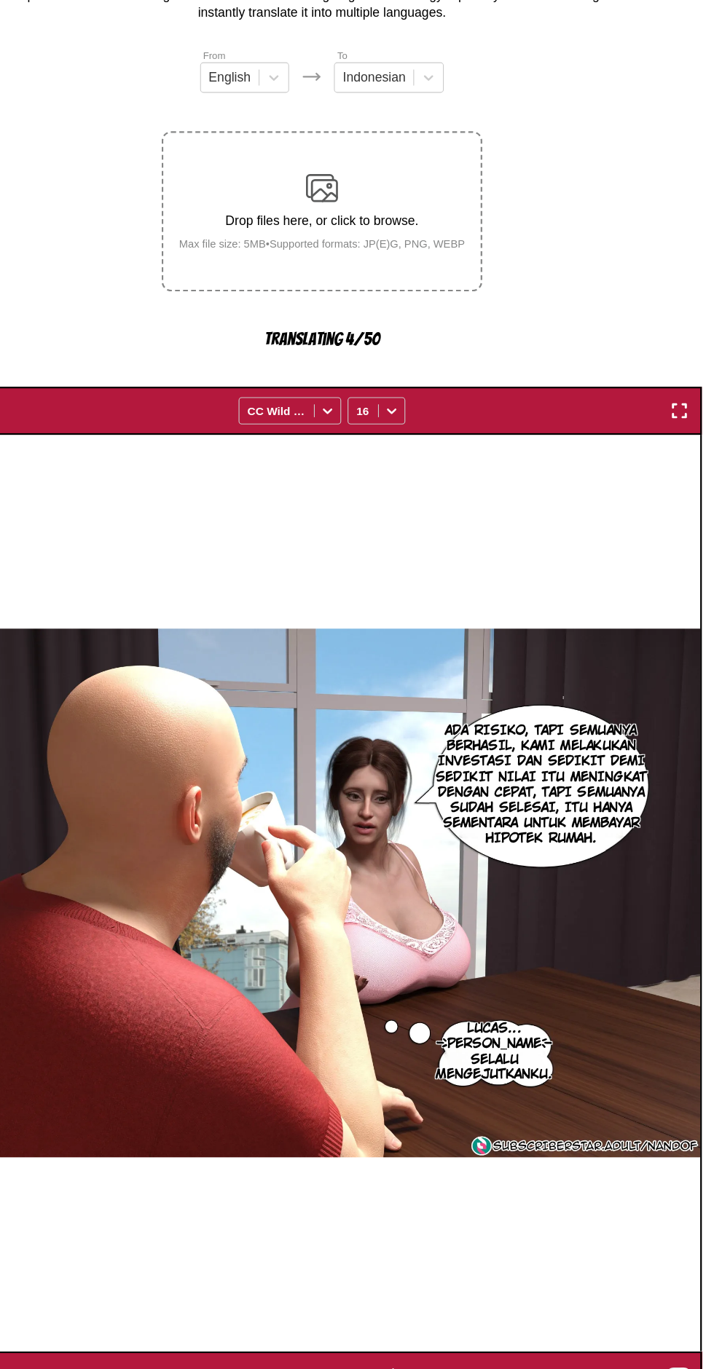
scroll to position [47, 0]
click at [420, 1342] on img "button" at bounding box center [423, 1350] width 17 height 17
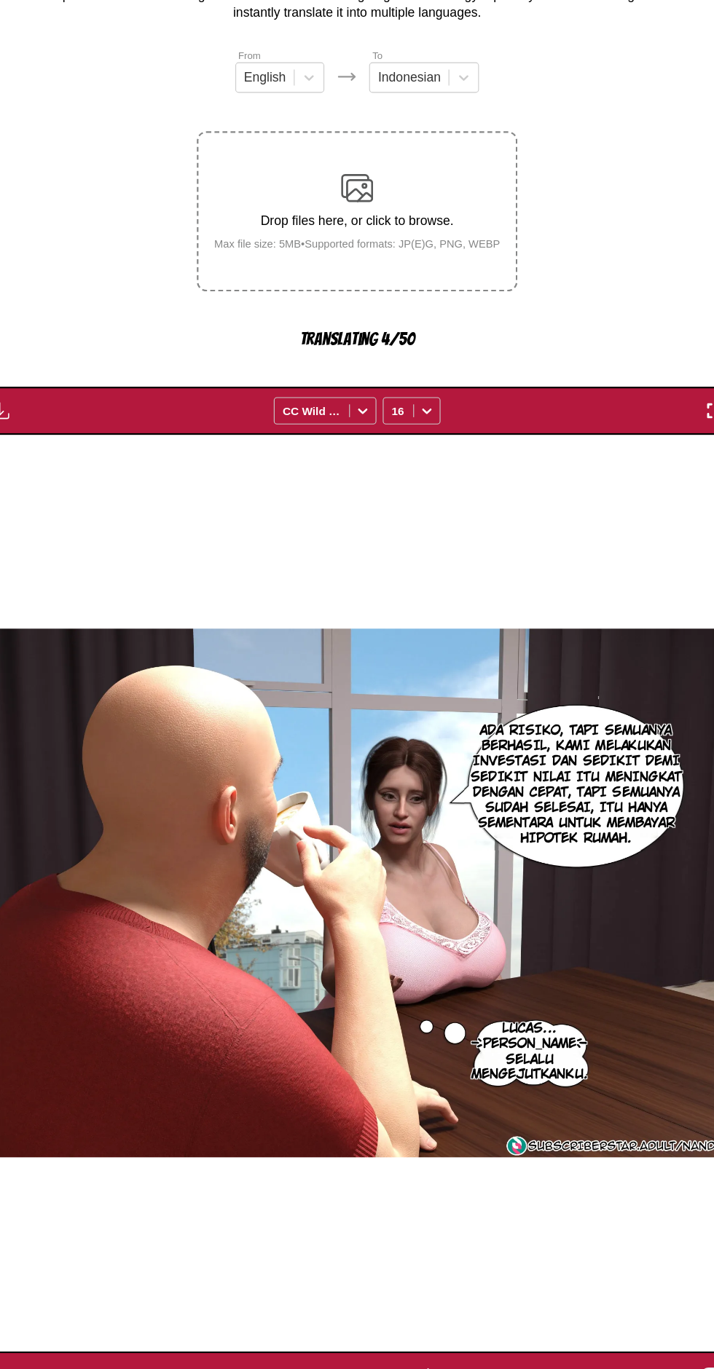
scroll to position [0, 1375]
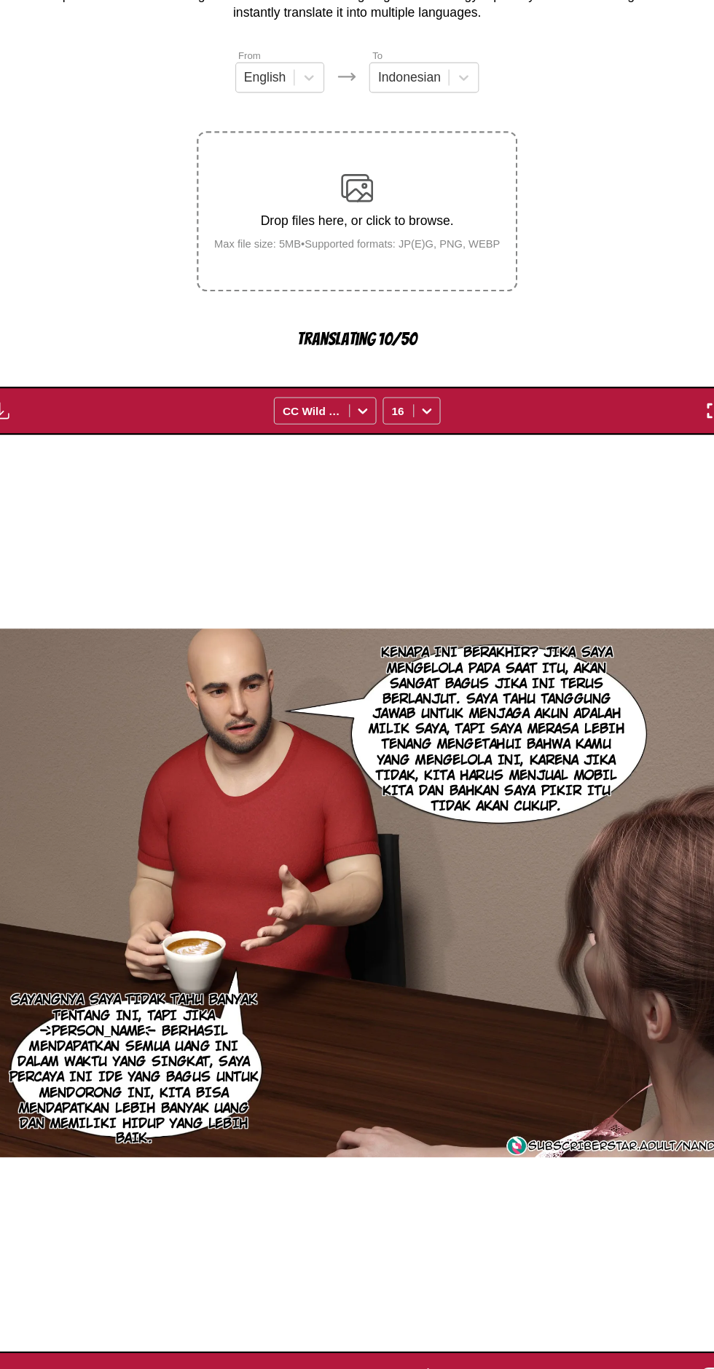
click at [425, 1342] on img "button" at bounding box center [423, 1350] width 17 height 17
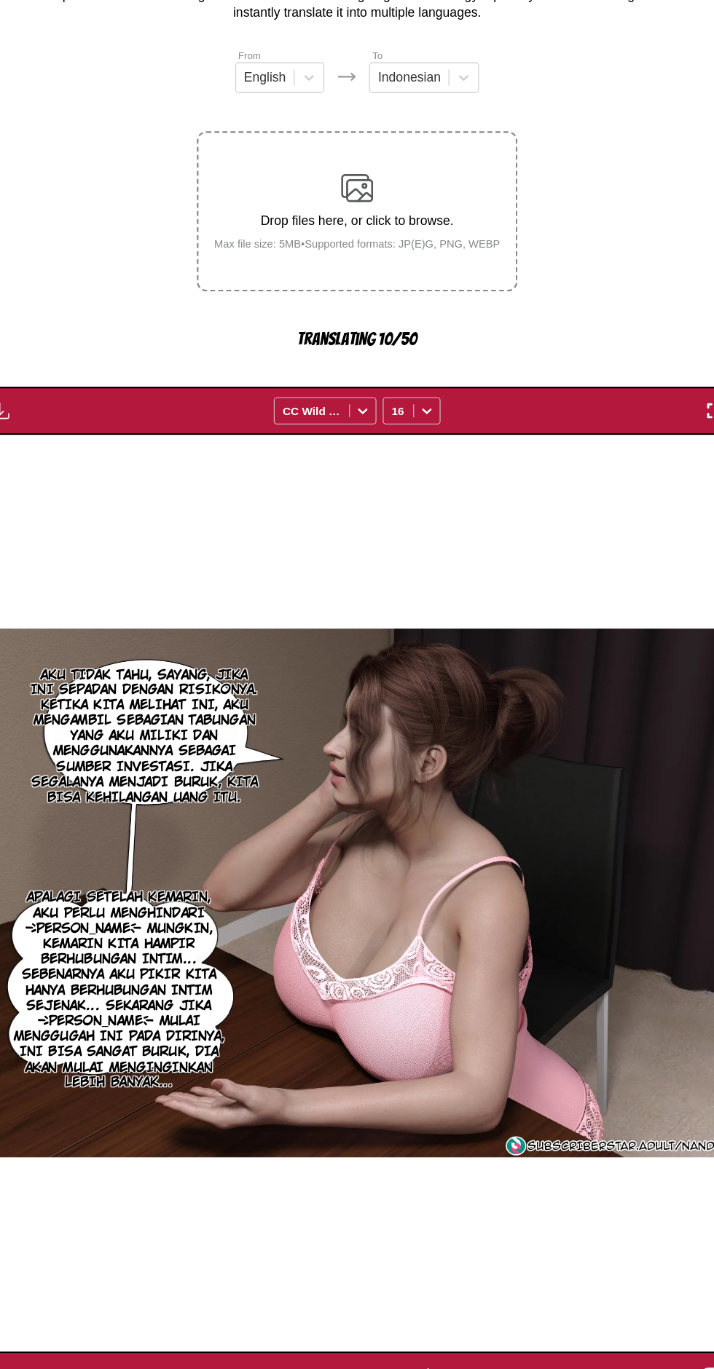
click at [426, 1342] on img "button" at bounding box center [423, 1350] width 17 height 17
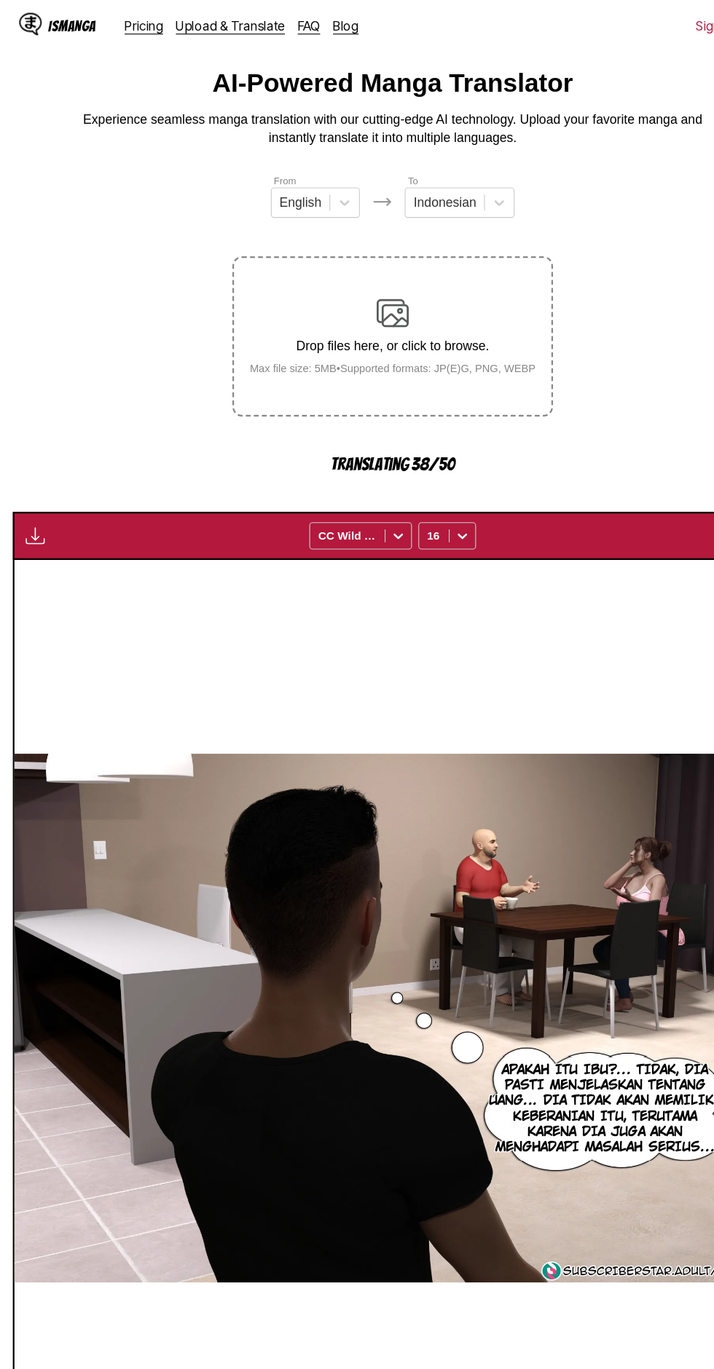
scroll to position [0, 0]
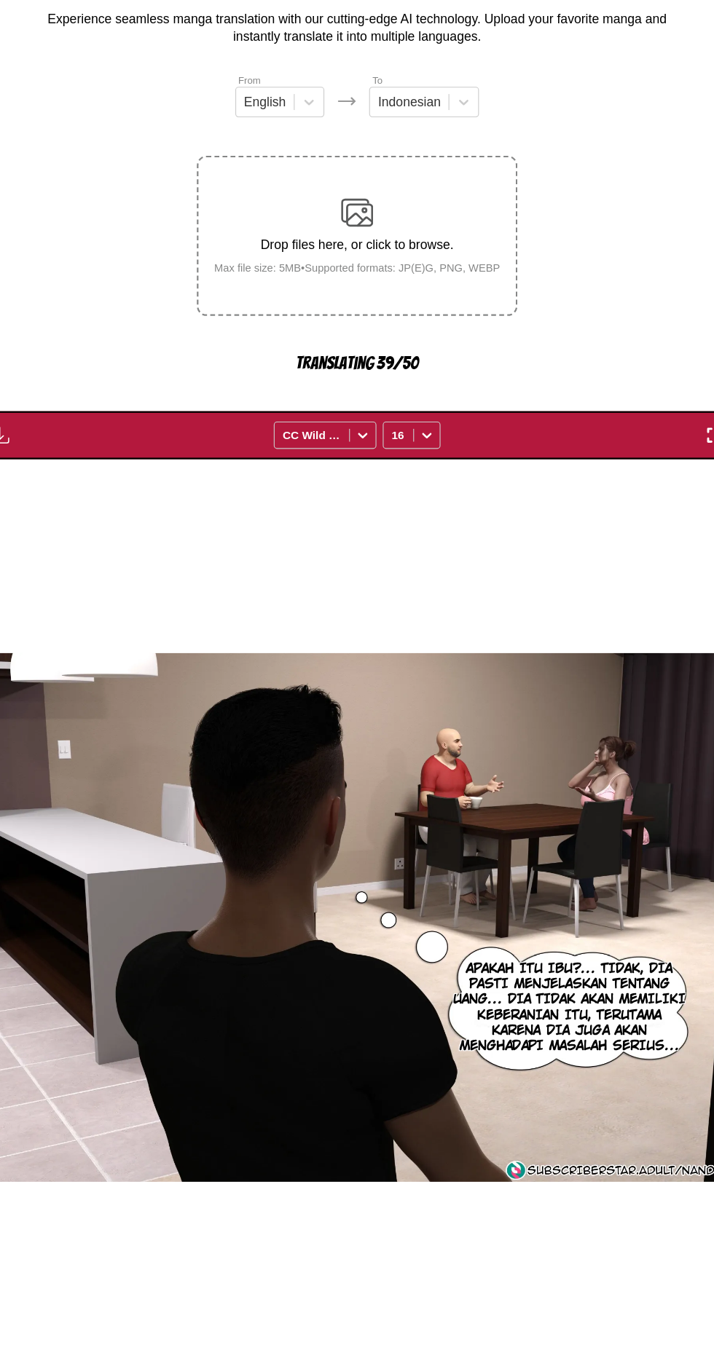
scroll to position [0, 3438]
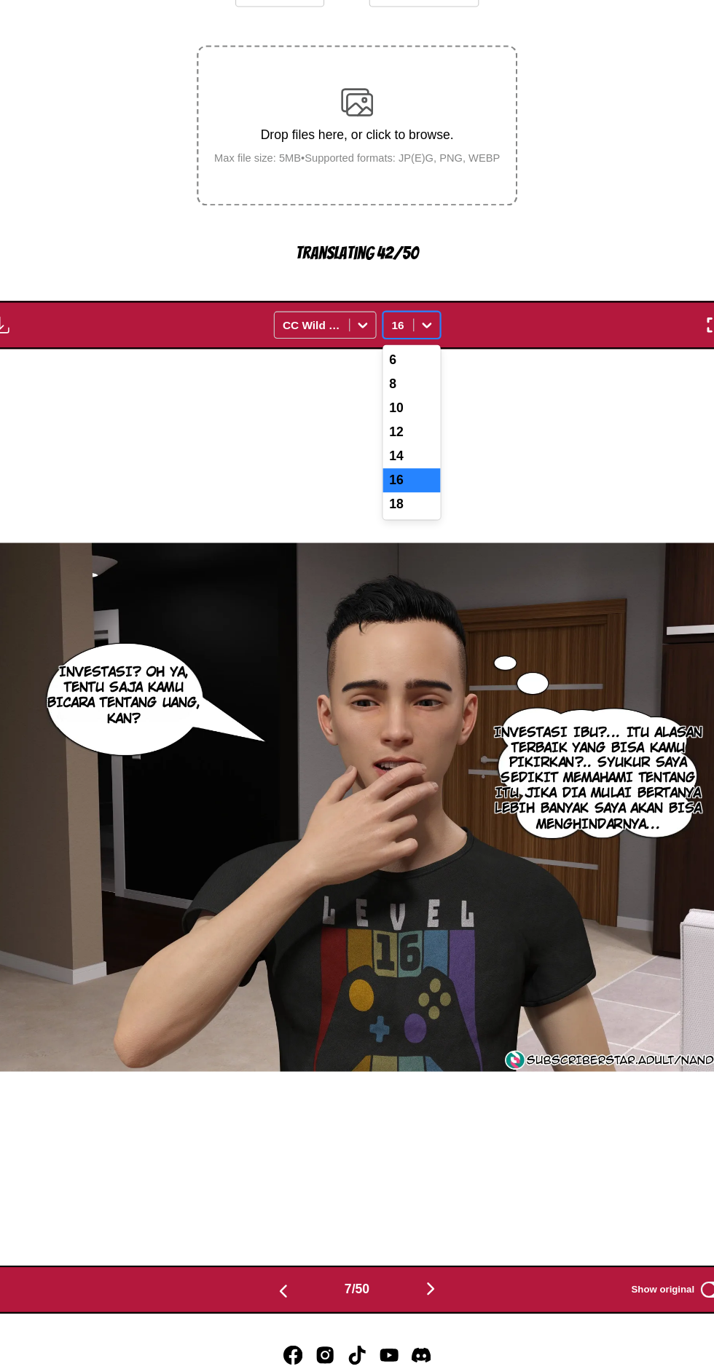
scroll to position [101, 0]
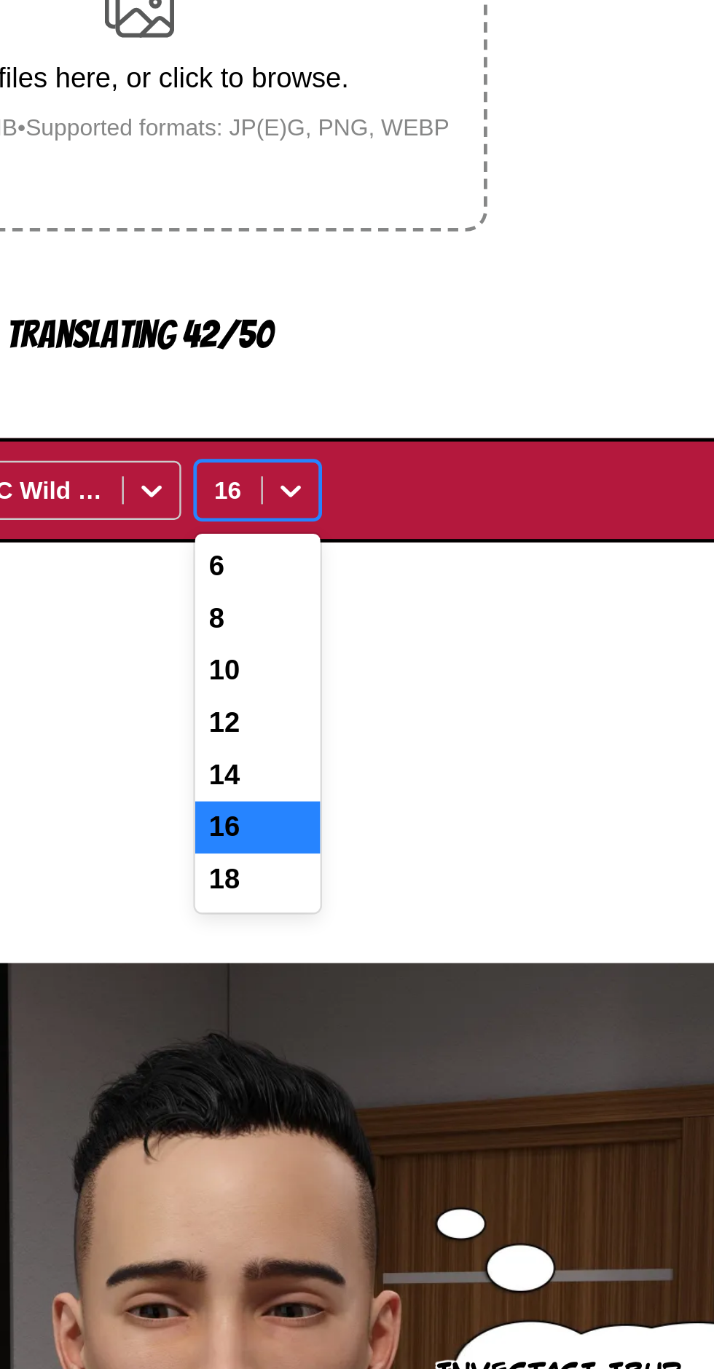
click at [397, 529] on div "14" at bounding box center [406, 540] width 52 height 22
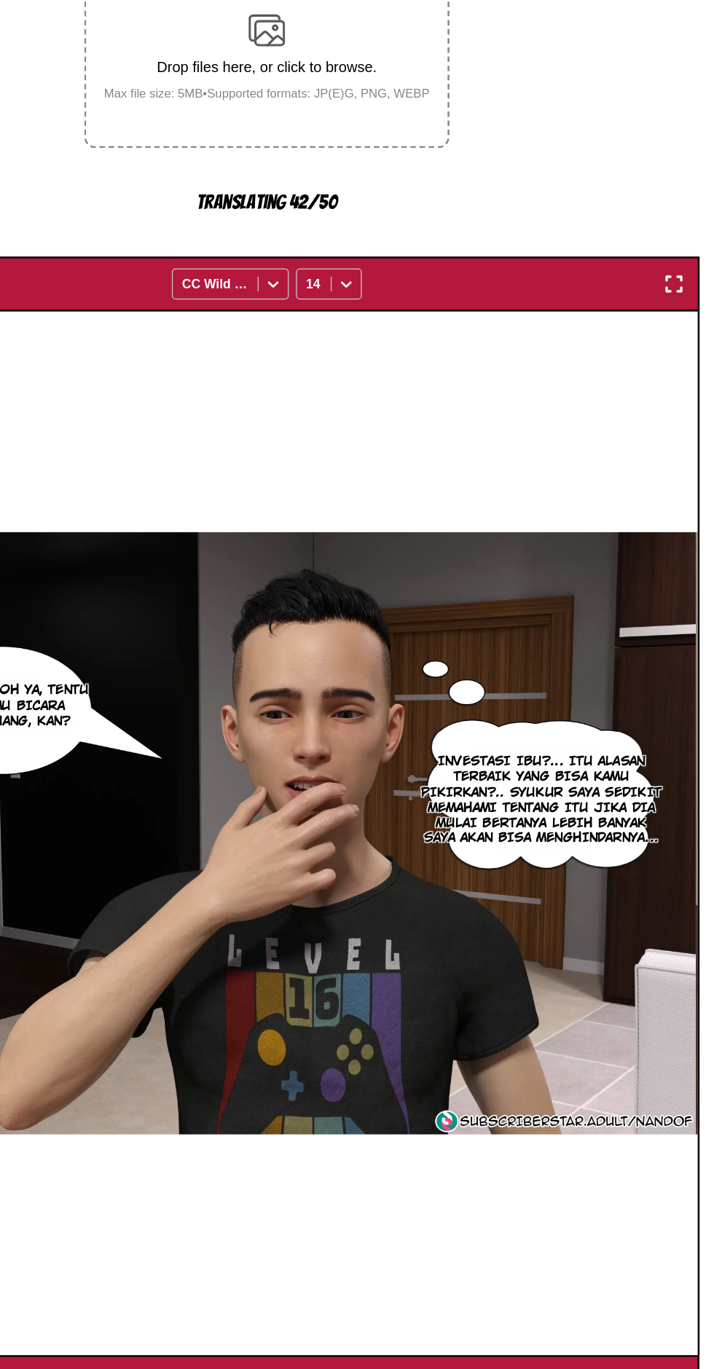
click at [415, 1304] on button "button" at bounding box center [423, 1314] width 87 height 21
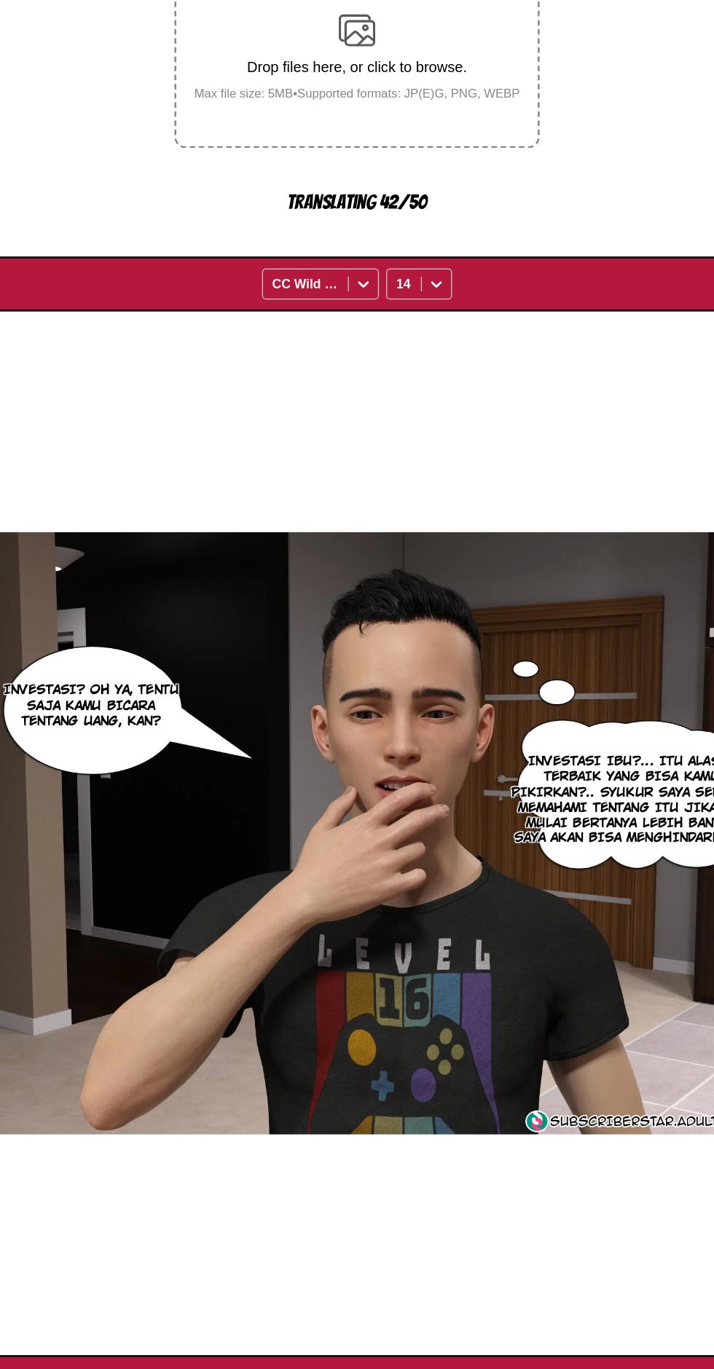
scroll to position [0, 4814]
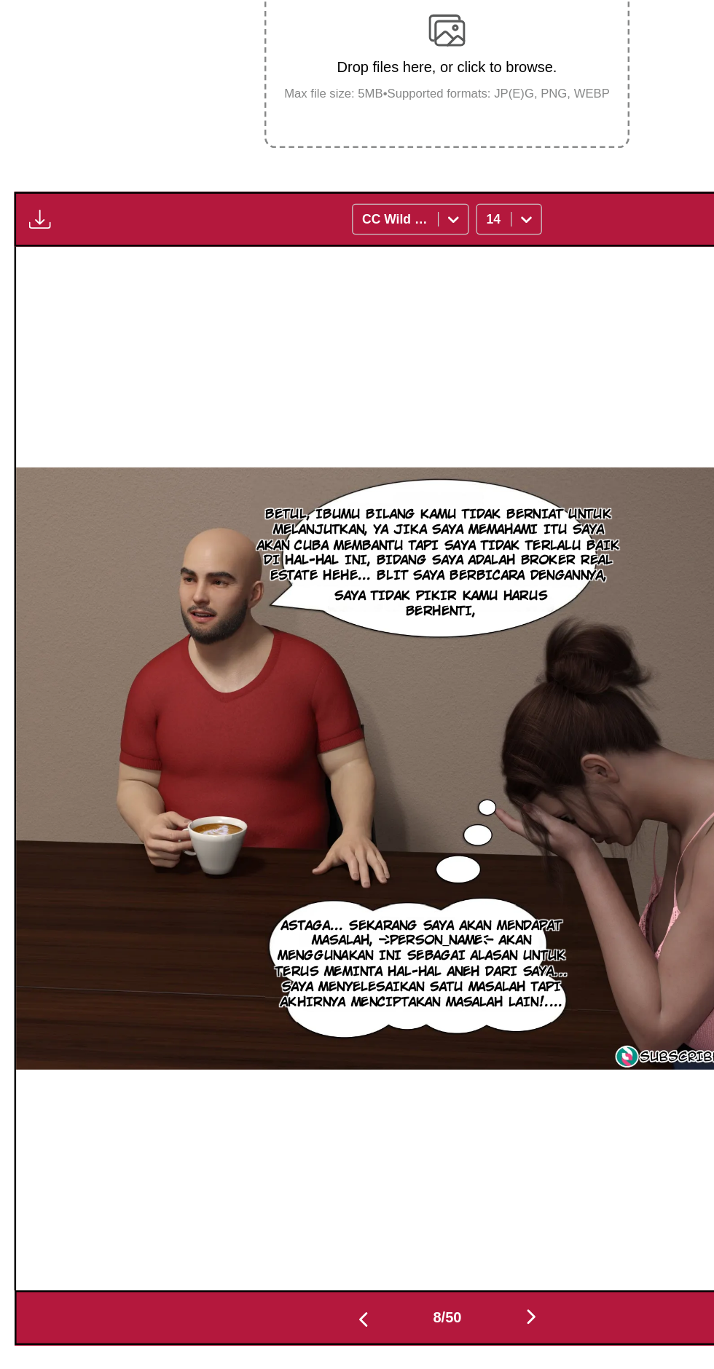
click at [36, 377] on img "button" at bounding box center [31, 385] width 17 height 17
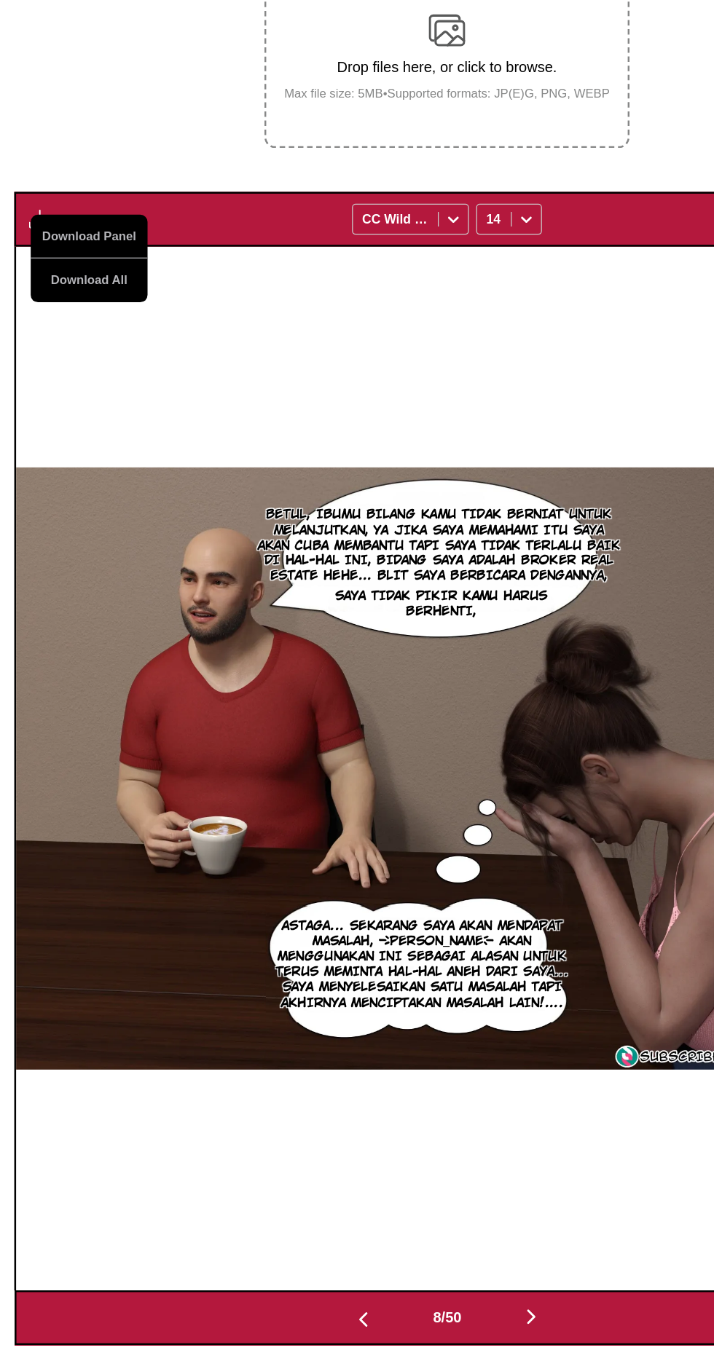
click at [98, 417] on button "Download All" at bounding box center [71, 434] width 93 height 35
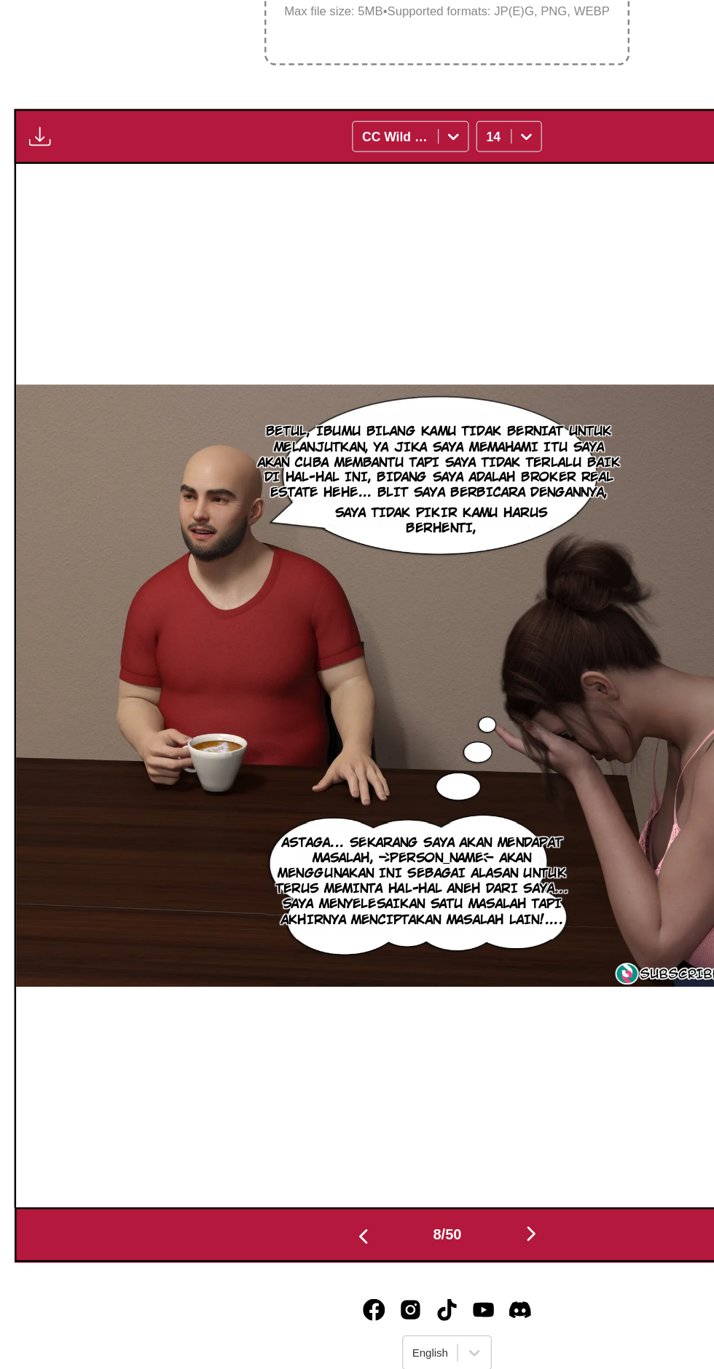
click at [271, 436] on div "BETUL, IBUMU BILANG KAMU TIDAK BERNIAT UNTUK MELANJUTKAN, YA JIKA SAYA MEMAHAMI…" at bounding box center [356, 823] width 688 height 833
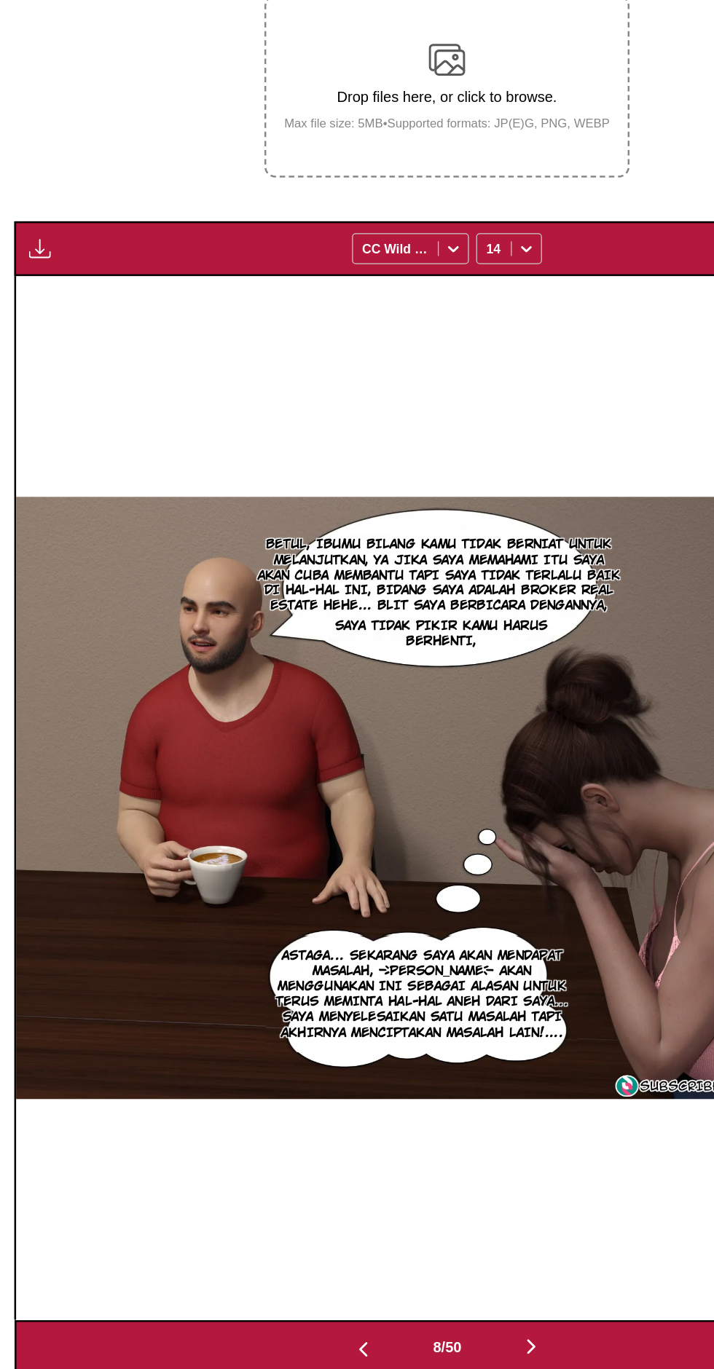
scroll to position [0, 0]
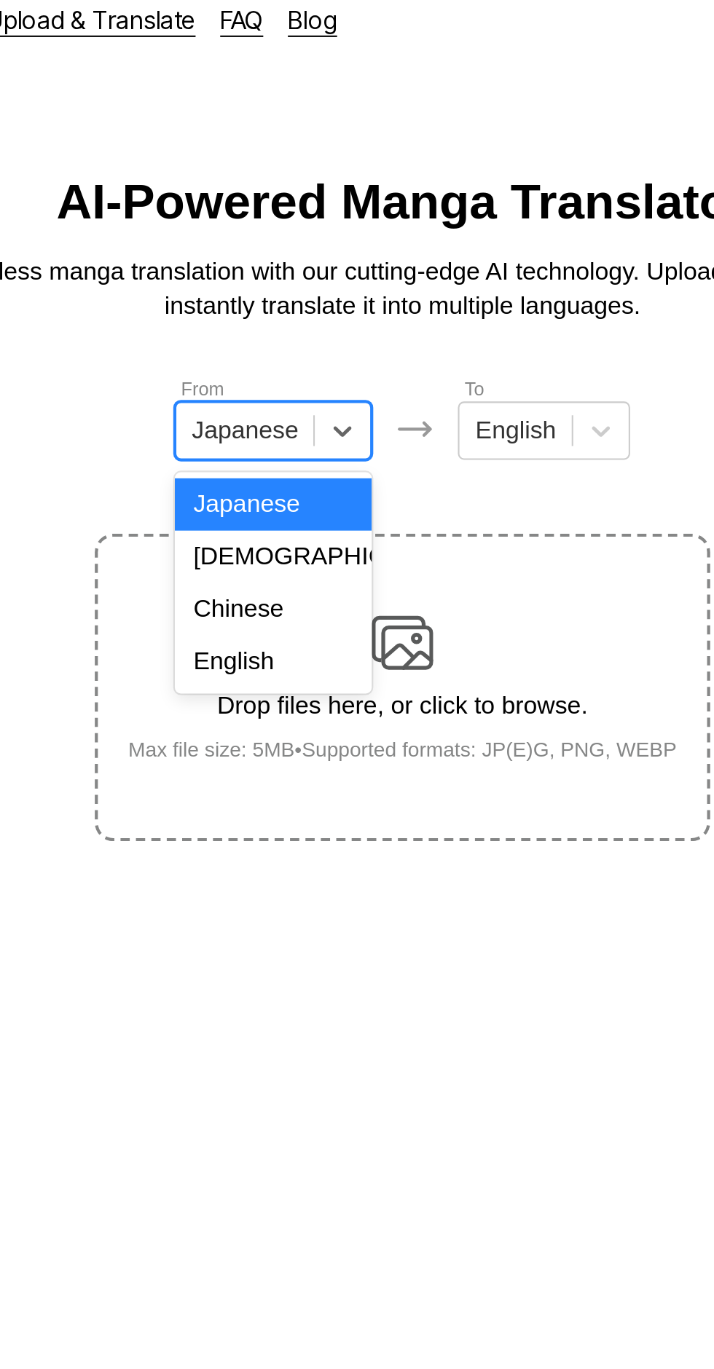
click at [310, 329] on div "English" at bounding box center [295, 327] width 93 height 25
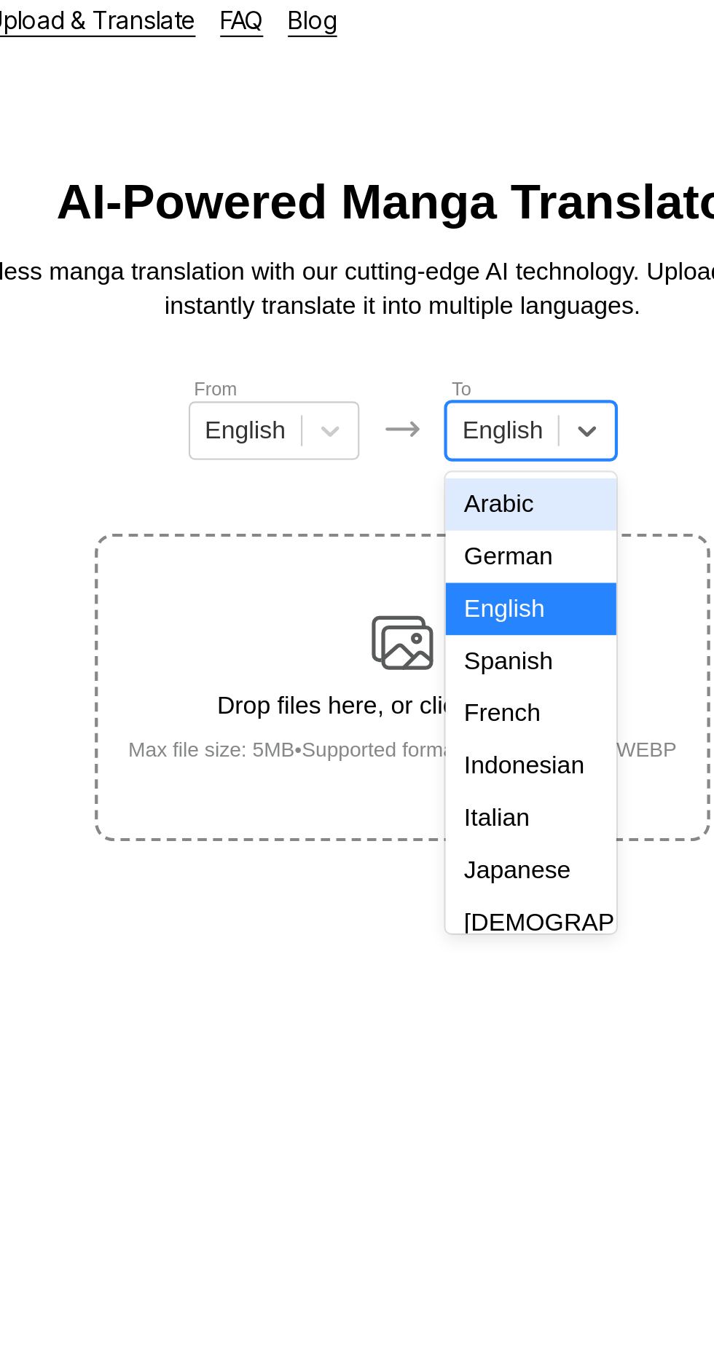
click at [422, 372] on div "Indonesian" at bounding box center [417, 376] width 81 height 25
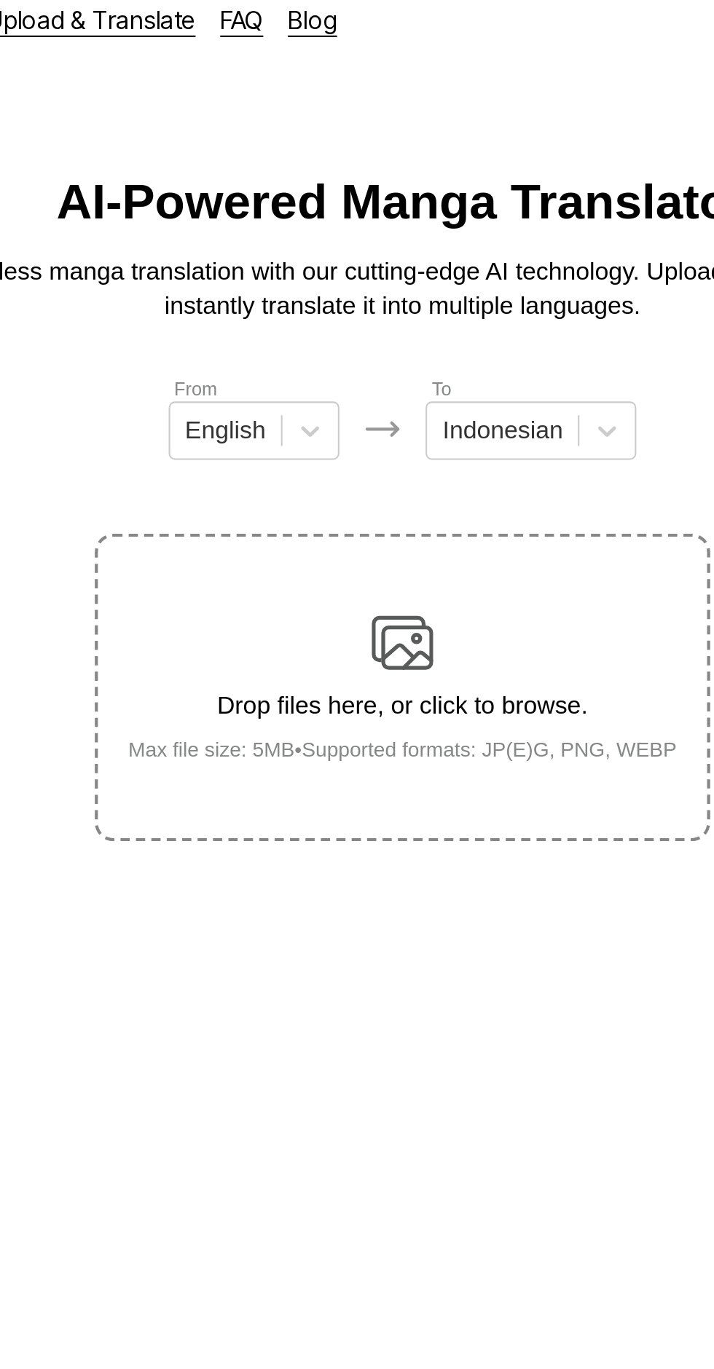
click at [350, 304] on img at bounding box center [356, 318] width 29 height 29
click at [0, 0] on input "Drop files here, or click to browse. Max file size: 5MB • Supported formats: JP…" at bounding box center [0, 0] width 0 height 0
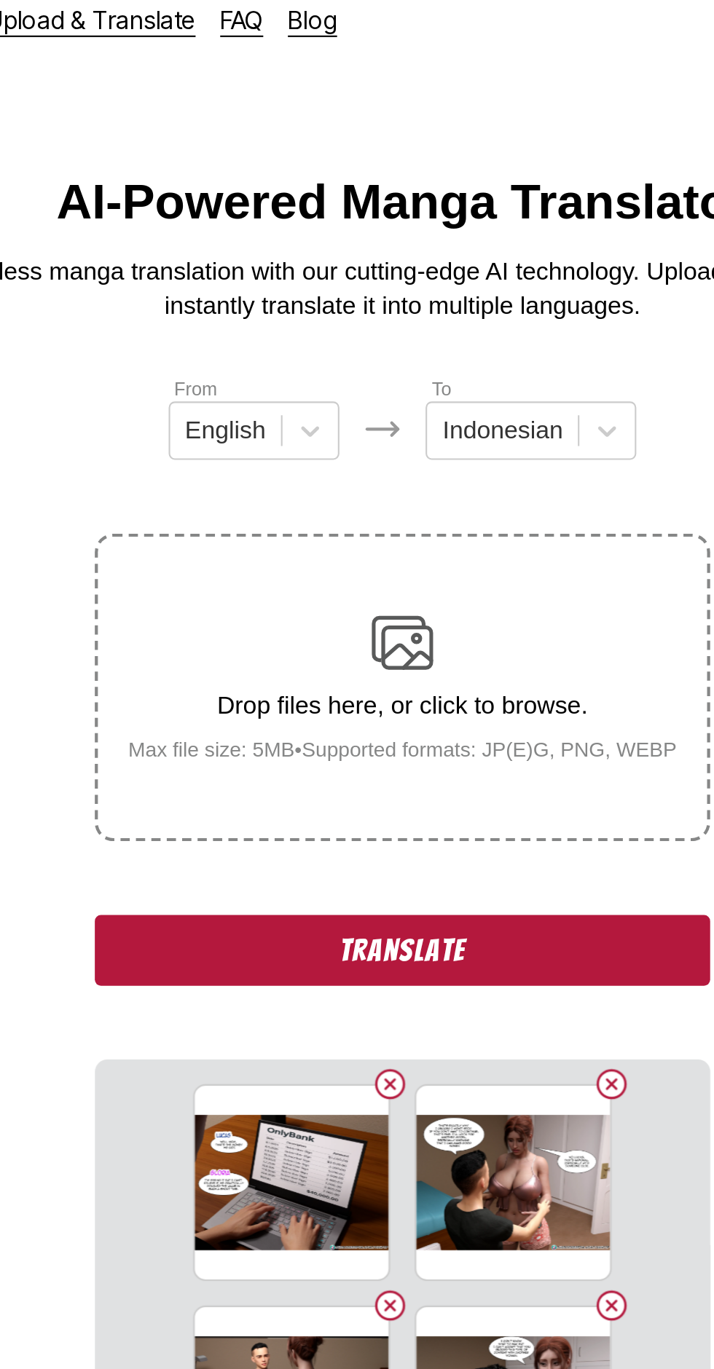
scroll to position [1, 0]
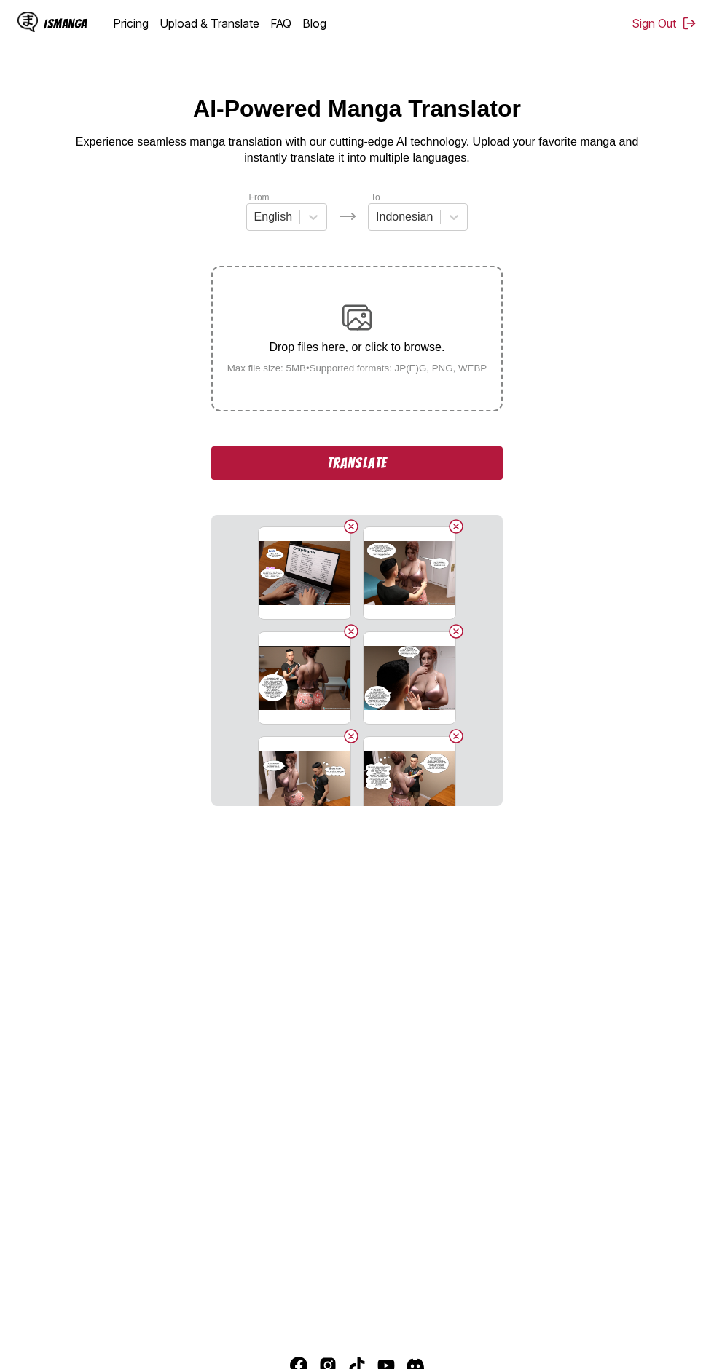
click at [406, 446] on button "Translate" at bounding box center [356, 463] width 291 height 34
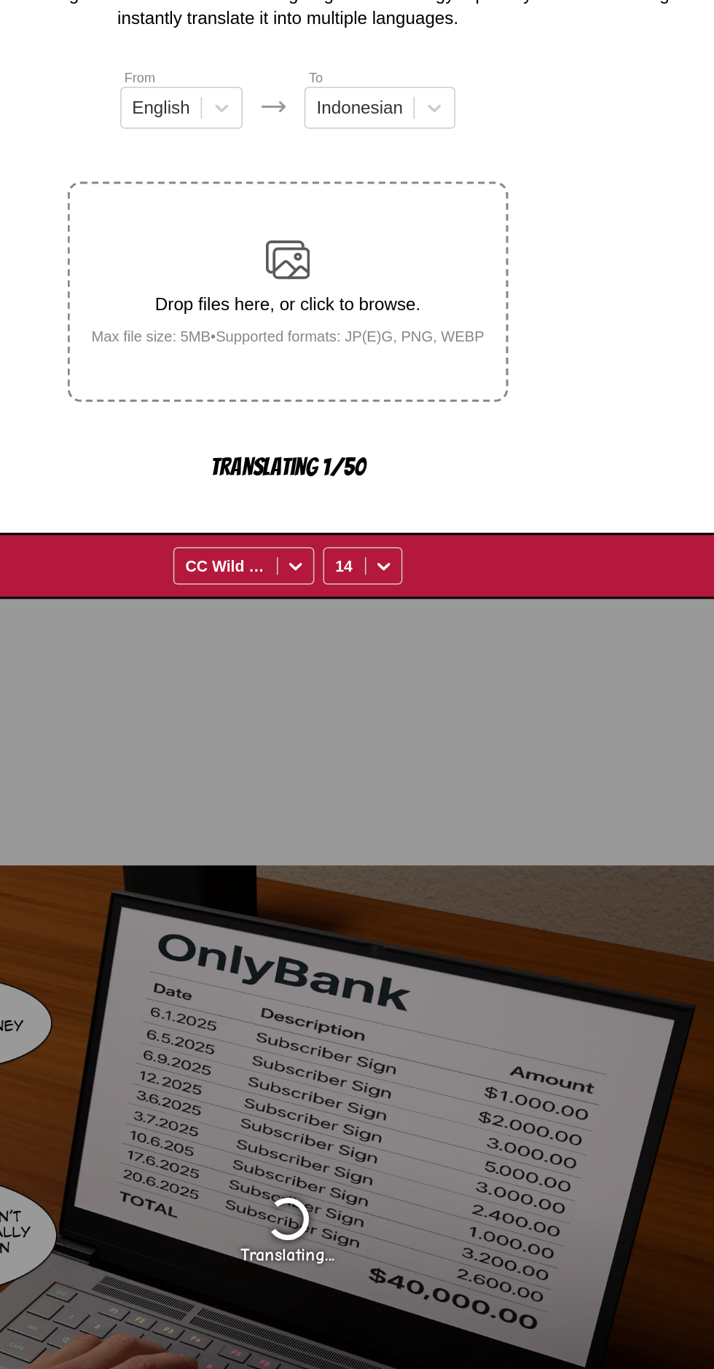
scroll to position [0, 0]
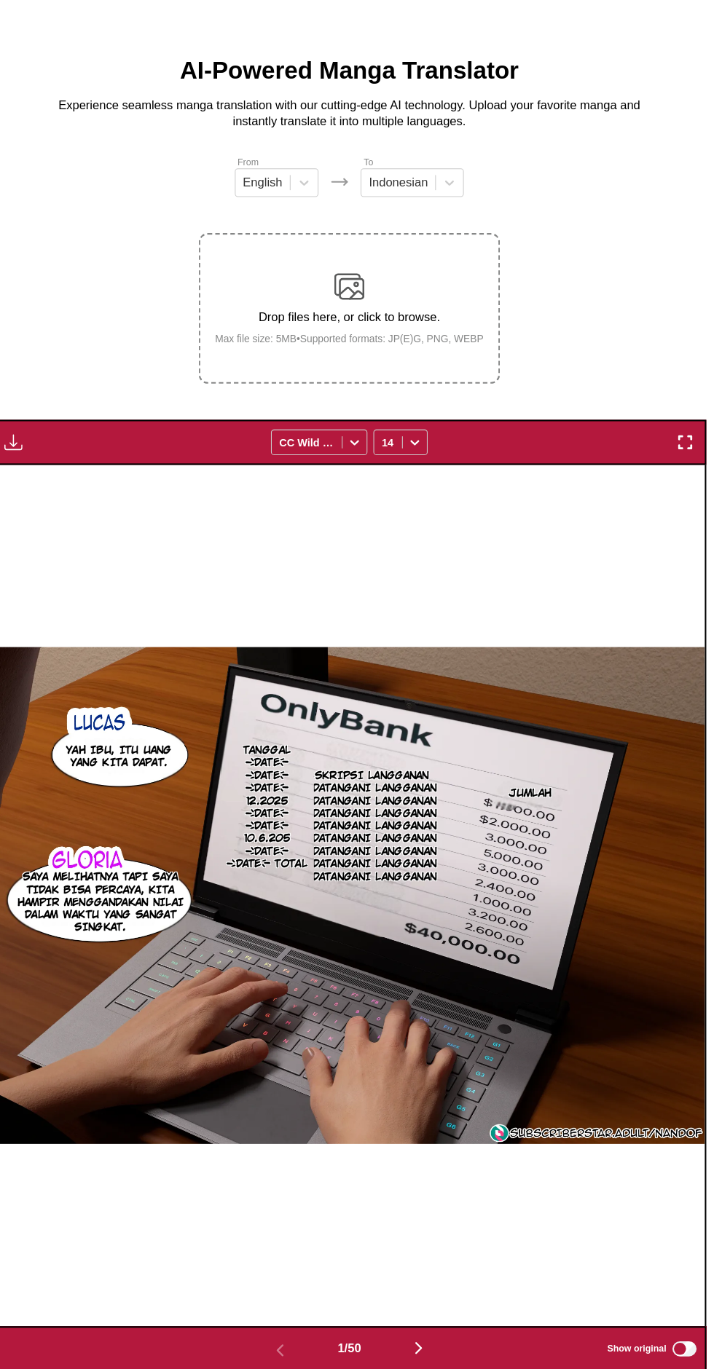
click at [66, 447] on div "Download Panel Download All CC Wild Words 14" at bounding box center [357, 469] width 690 height 44
click at [70, 447] on div "Download Panel Download All CC Wild Words 14" at bounding box center [357, 469] width 690 height 44
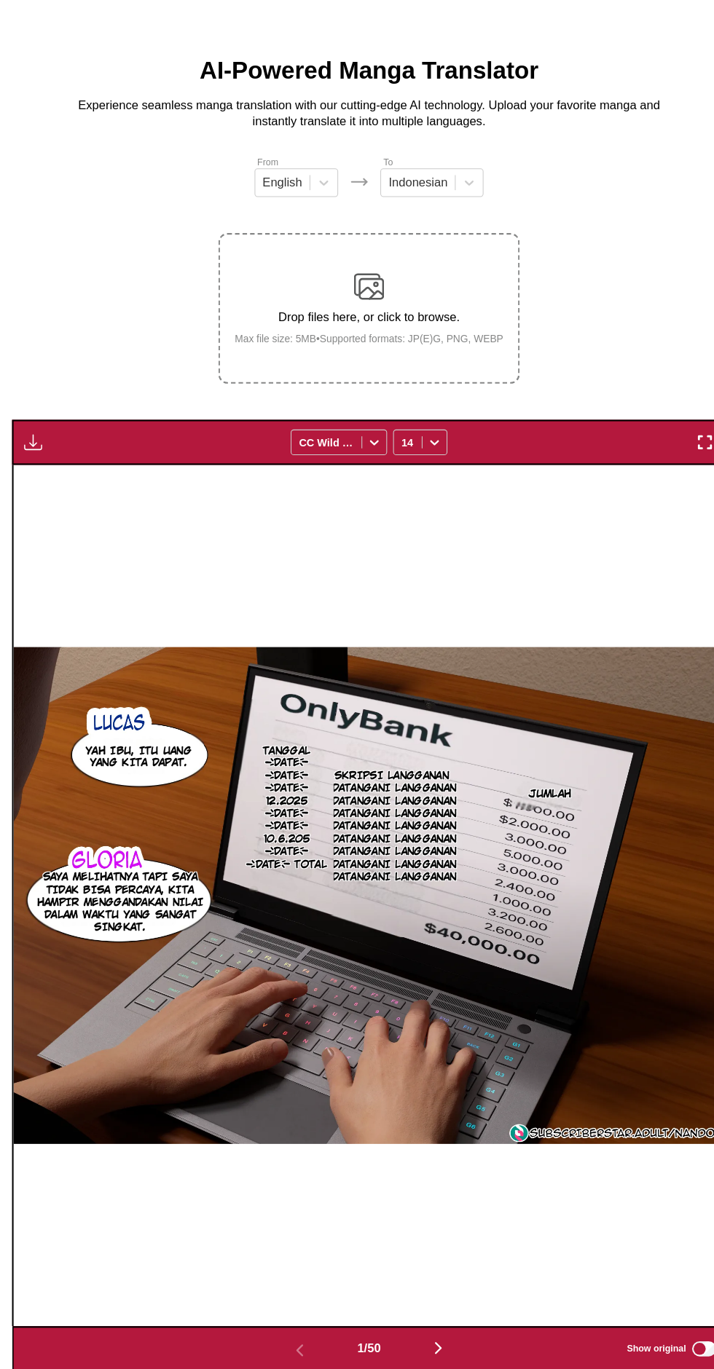
click at [27, 414] on section "From English To Indonesian Drop files here, or click to browse. Max file size: …" at bounding box center [357, 779] width 690 height 1177
click at [31, 460] on img "button" at bounding box center [31, 468] width 17 height 17
click at [87, 500] on button "Download All" at bounding box center [71, 517] width 93 height 35
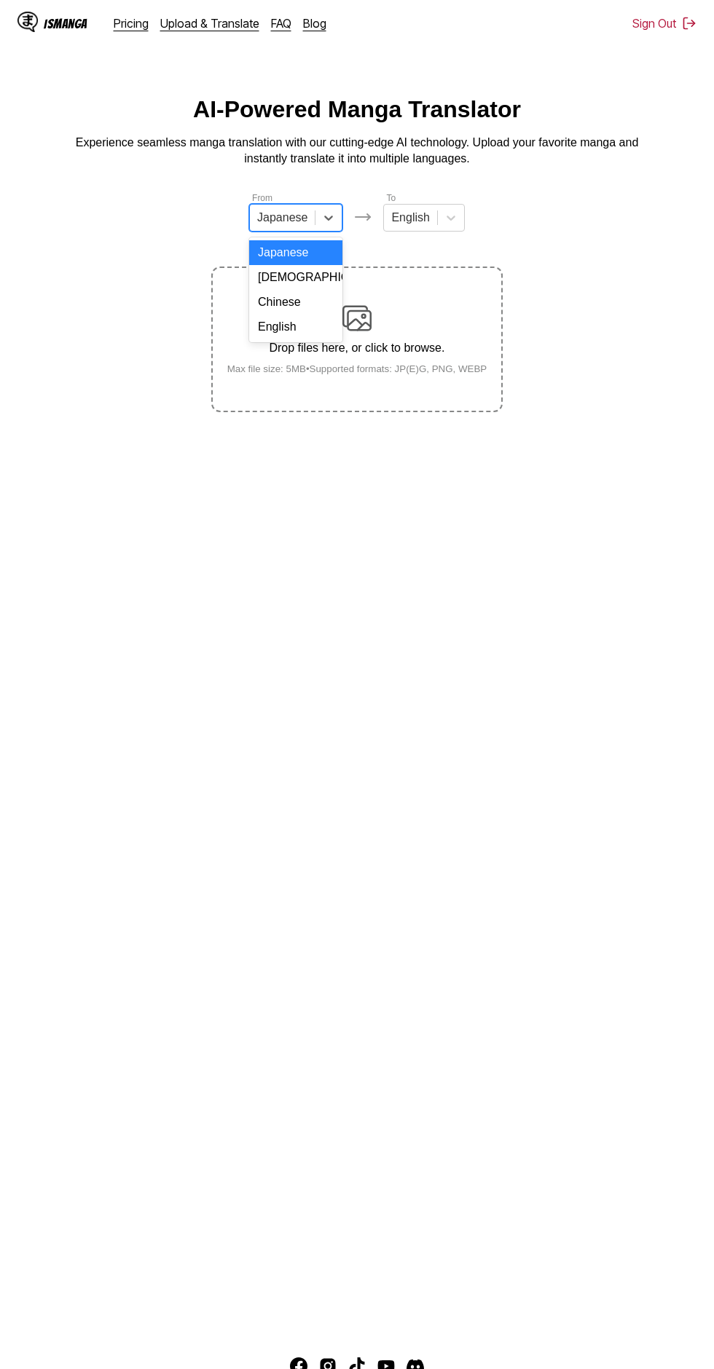
click at [318, 327] on div "English" at bounding box center [295, 327] width 93 height 25
click at [318, 296] on div "Chinese" at bounding box center [296, 302] width 81 height 25
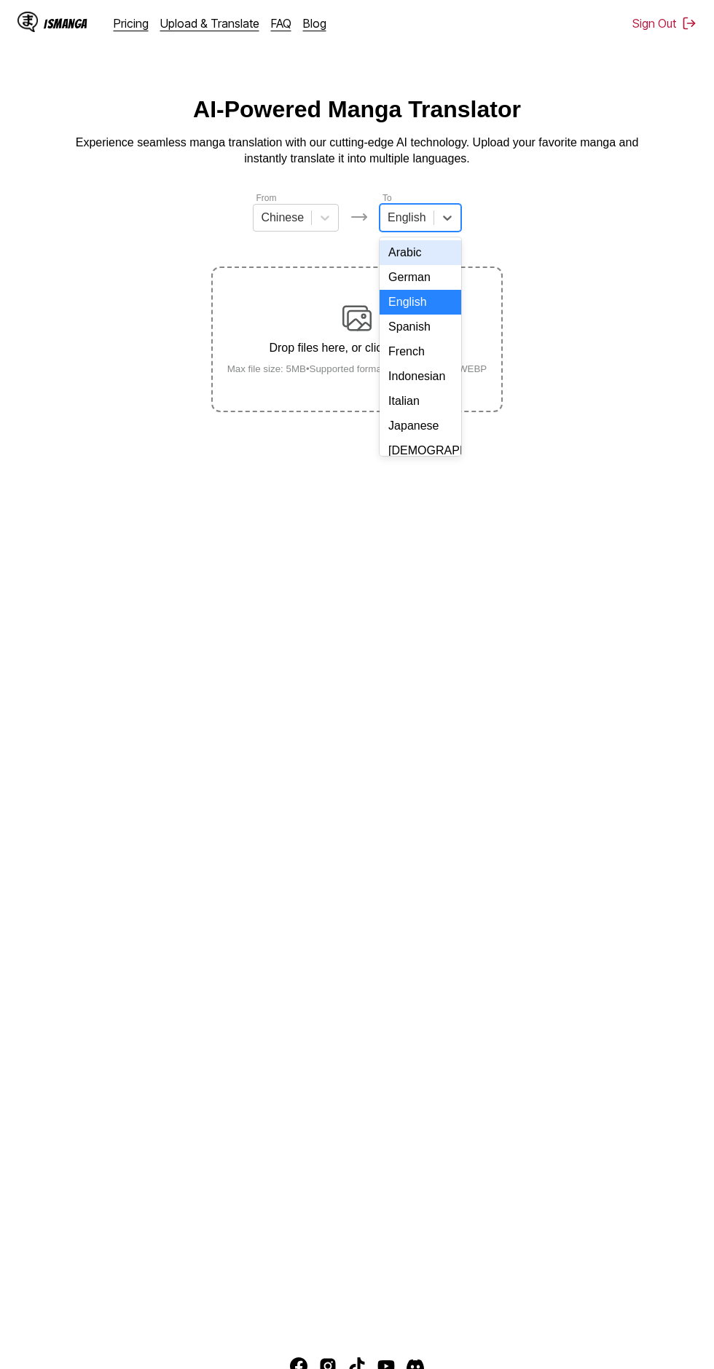
click at [417, 379] on div "Indonesian" at bounding box center [419, 376] width 81 height 25
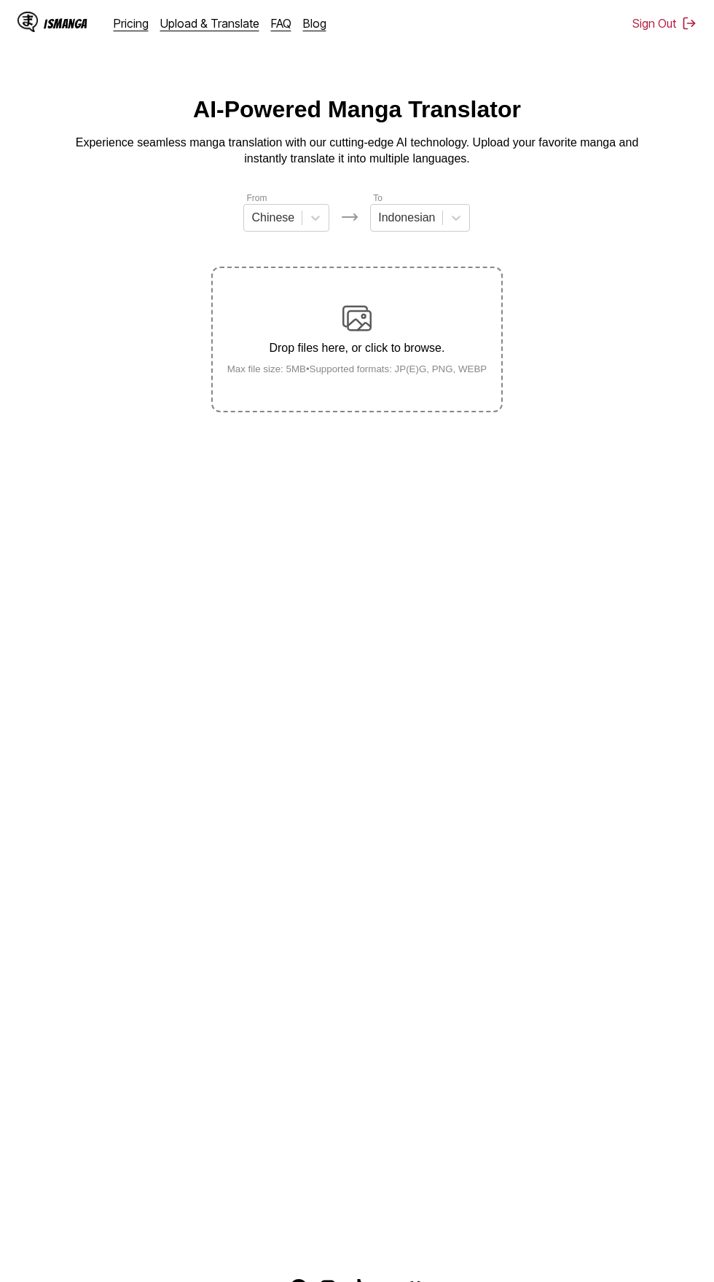
click at [385, 315] on div "Drop files here, or click to browse. Max file size: 5MB • Supported formats: JP…" at bounding box center [357, 339] width 283 height 71
click at [0, 0] on input "Drop files here, or click to browse. Max file size: 5MB • Supported formats: JP…" at bounding box center [0, 0] width 0 height 0
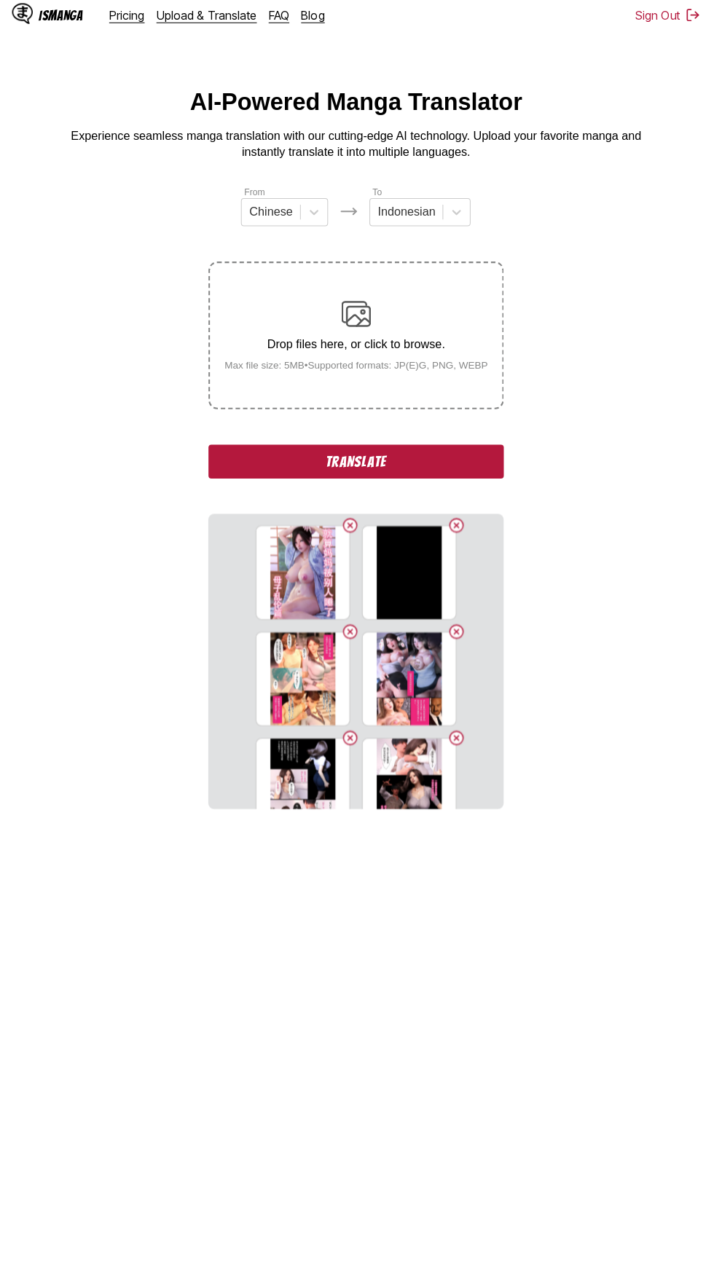
click at [436, 447] on button "Translate" at bounding box center [356, 464] width 291 height 34
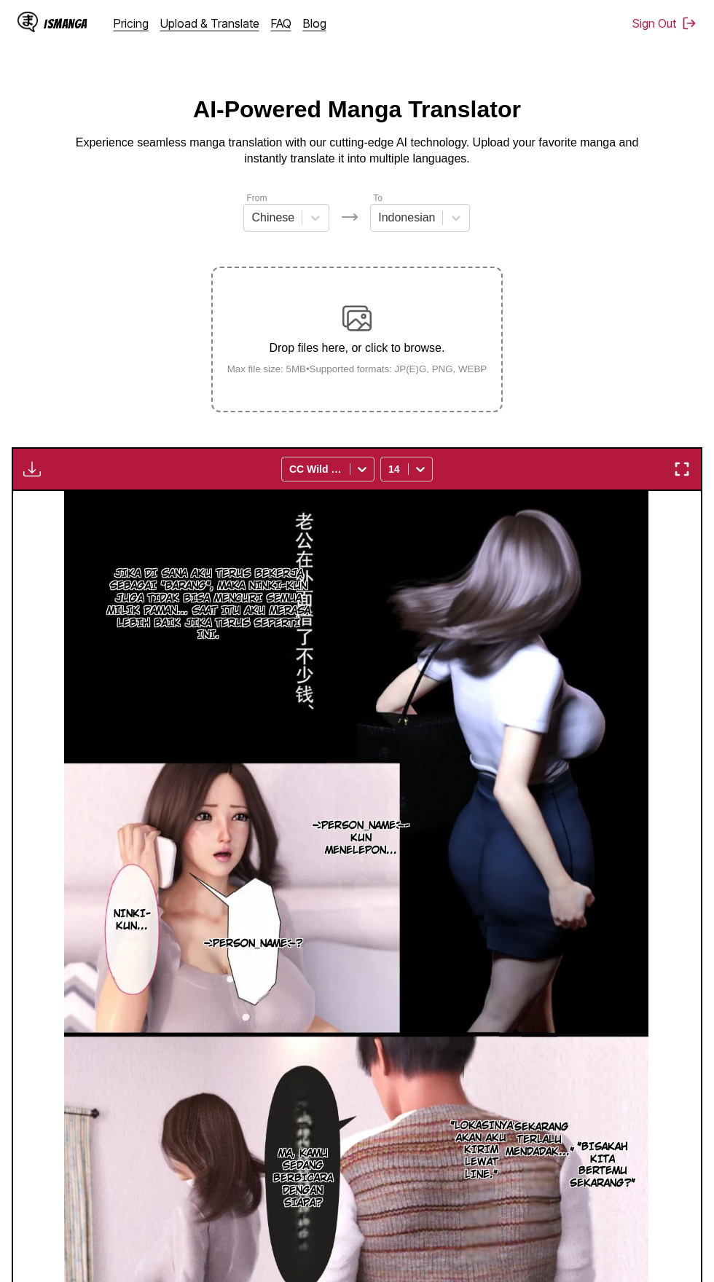
click at [33, 460] on img "button" at bounding box center [31, 468] width 17 height 17
click at [103, 500] on button "Download All" at bounding box center [71, 517] width 93 height 35
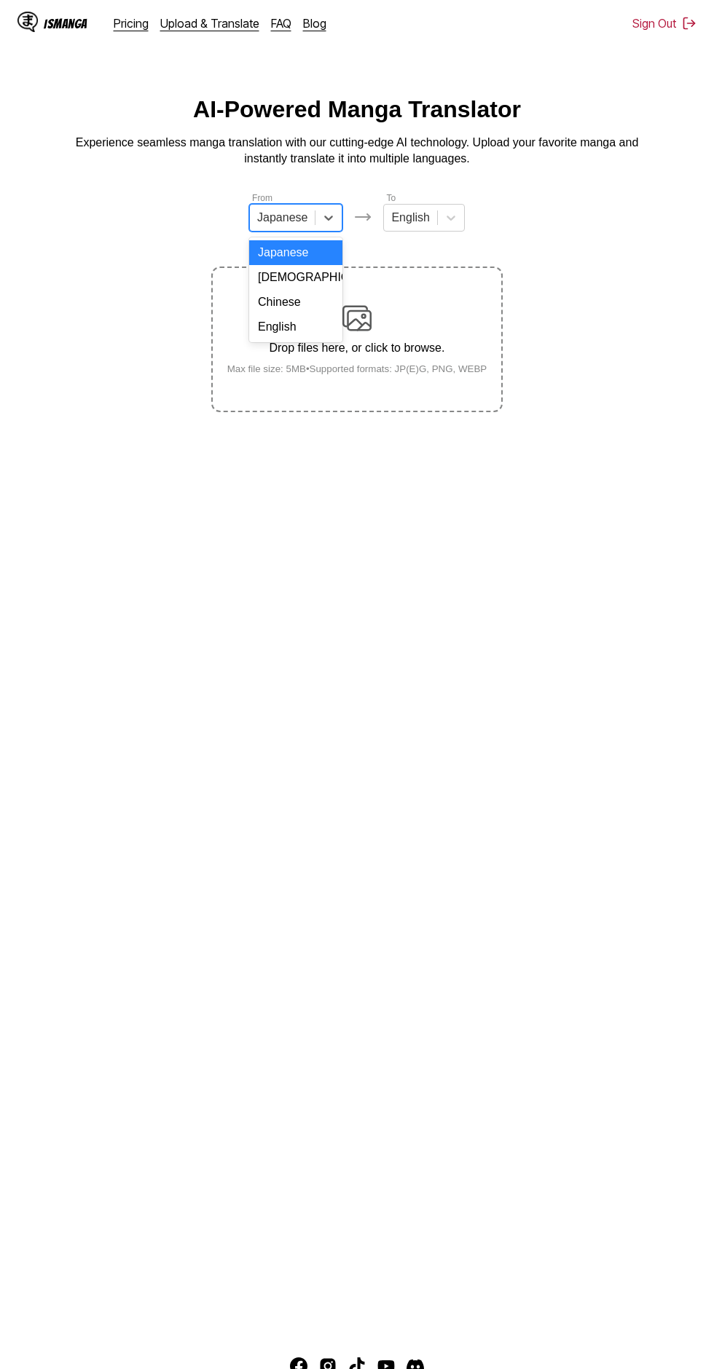
click at [315, 306] on div "Chinese" at bounding box center [295, 302] width 93 height 25
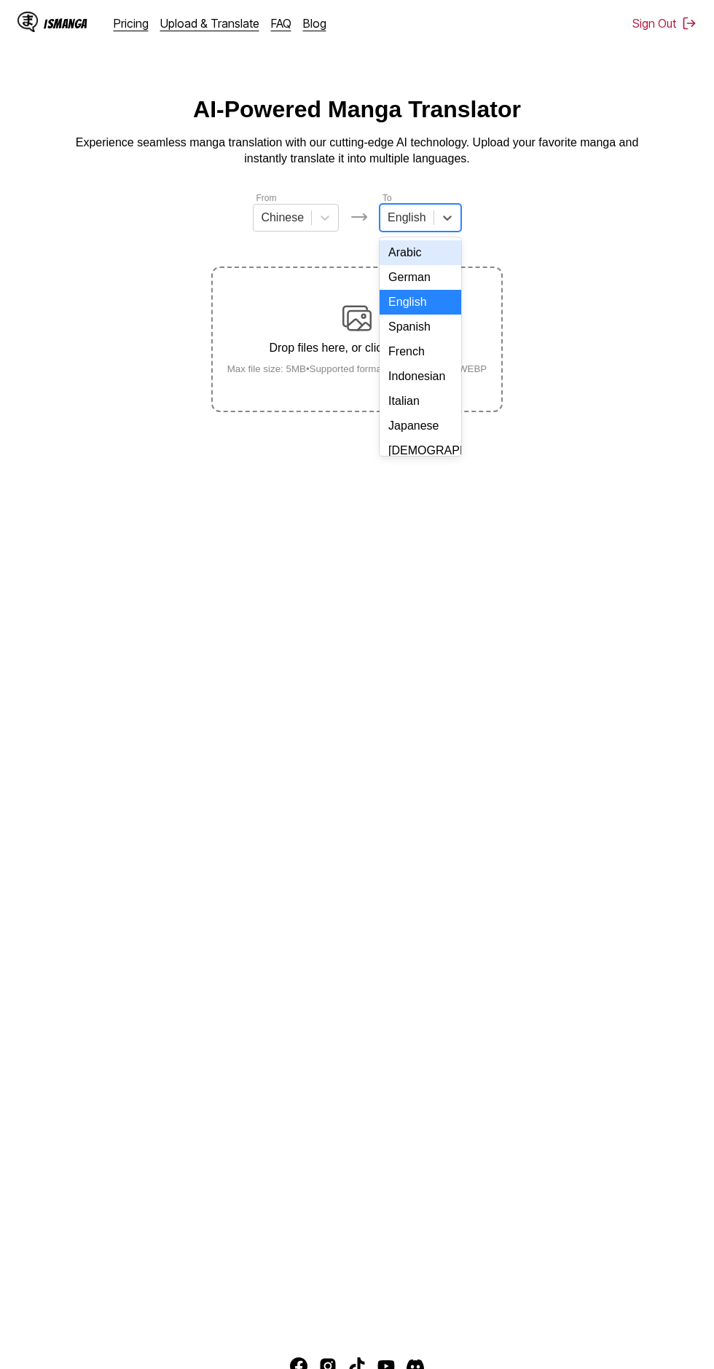
click at [435, 369] on div "Indonesian" at bounding box center [419, 376] width 81 height 25
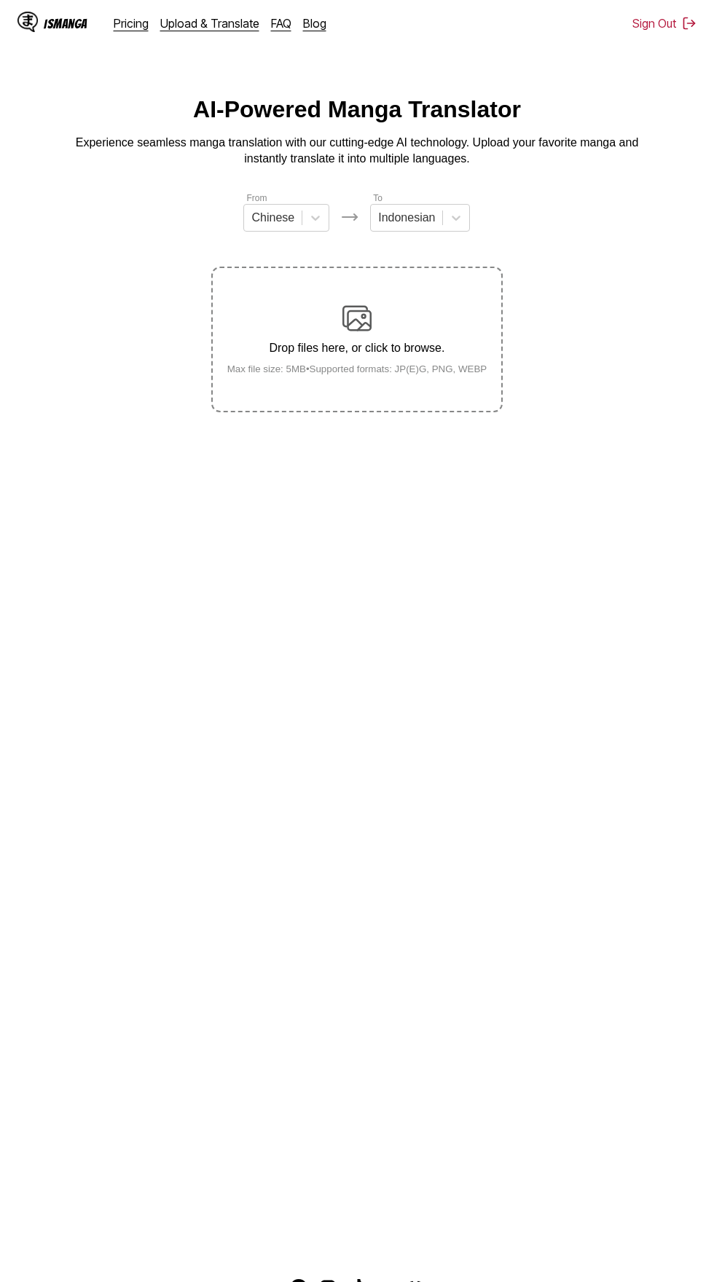
click at [393, 304] on div "Drop files here, or click to browse. Max file size: 5MB • Supported formats: JP…" at bounding box center [357, 339] width 283 height 71
click at [0, 0] on input "Drop files here, or click to browse. Max file size: 5MB • Supported formats: JP…" at bounding box center [0, 0] width 0 height 0
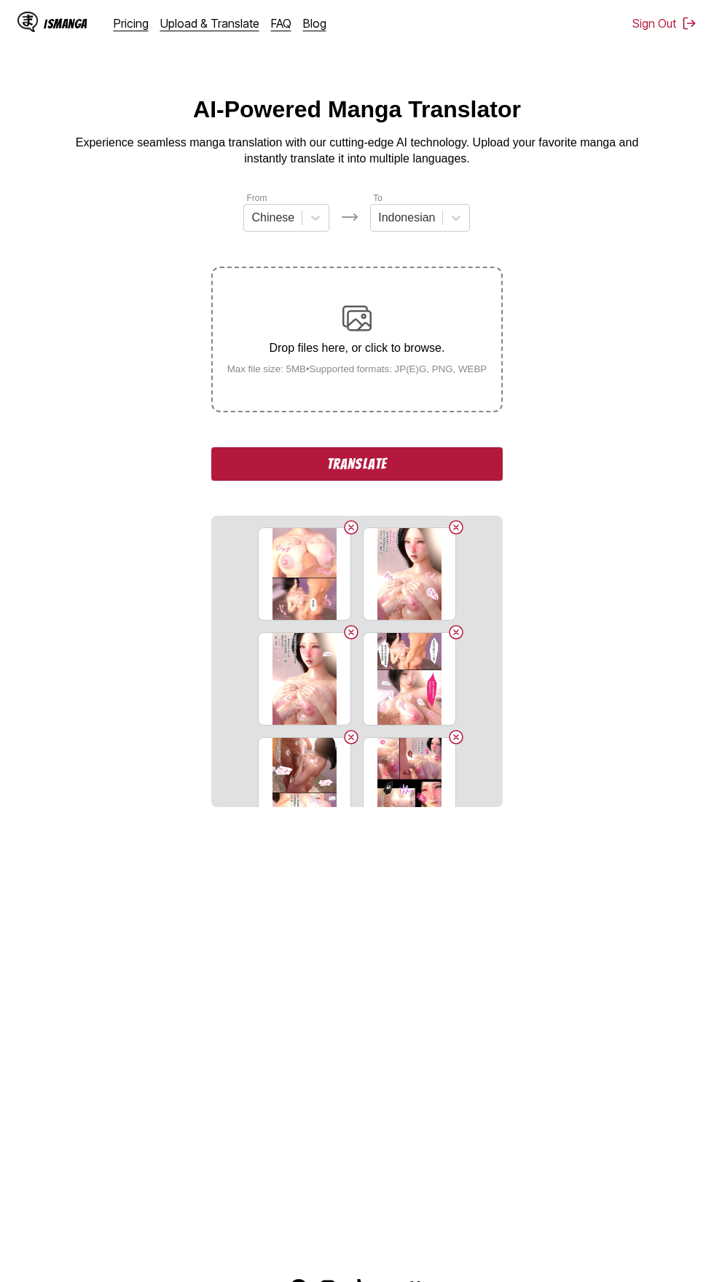
click at [425, 447] on button "Translate" at bounding box center [356, 464] width 291 height 34
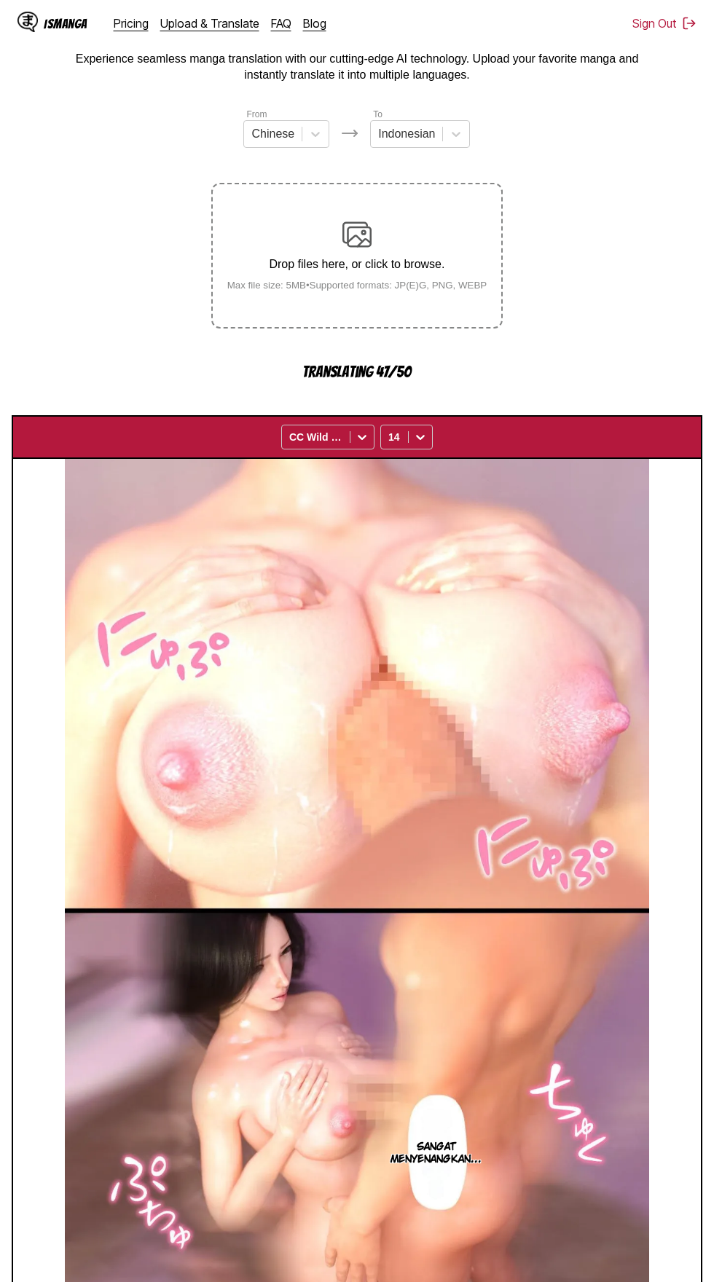
scroll to position [84, 0]
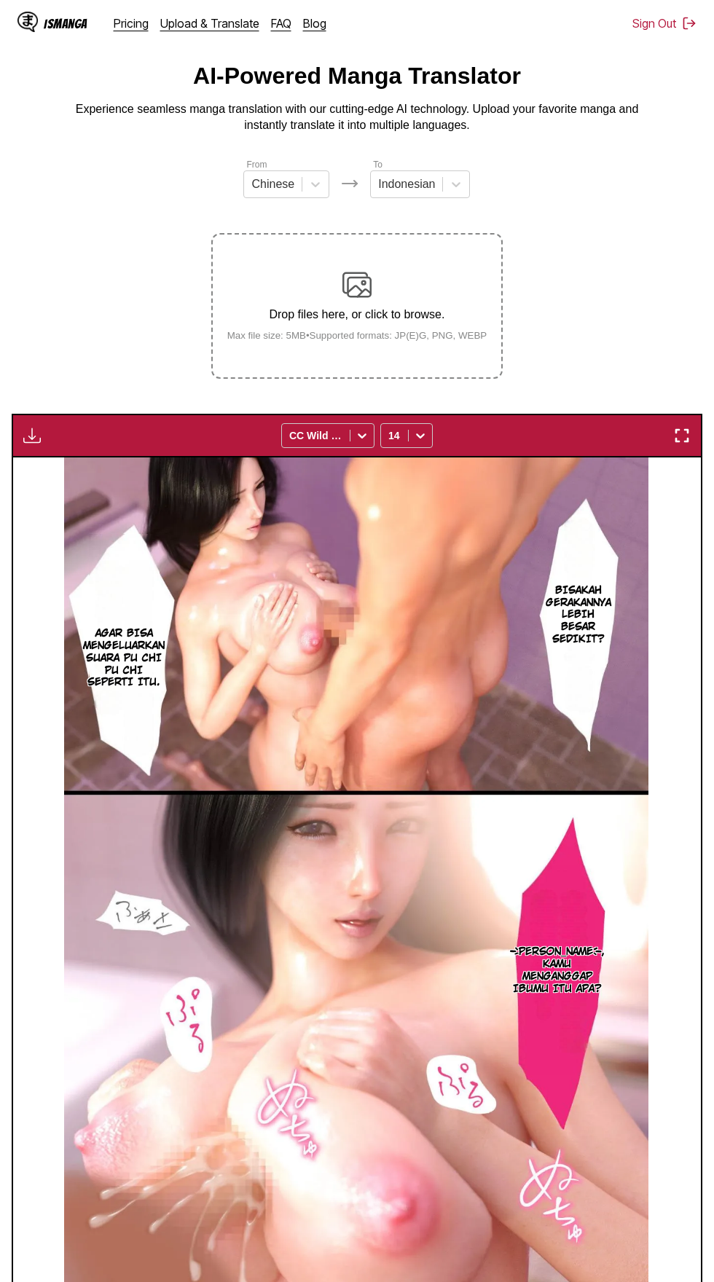
scroll to position [42, 0]
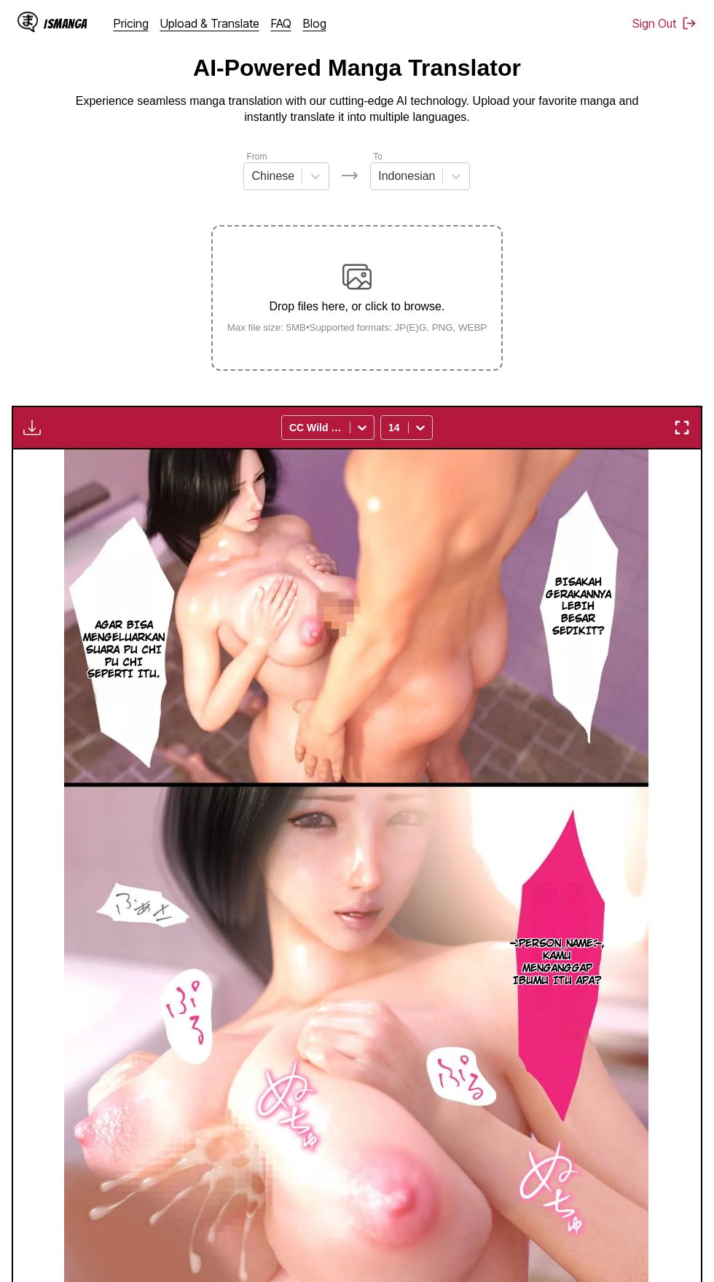
click at [420, 1281] on img "button" at bounding box center [423, 1303] width 17 height 17
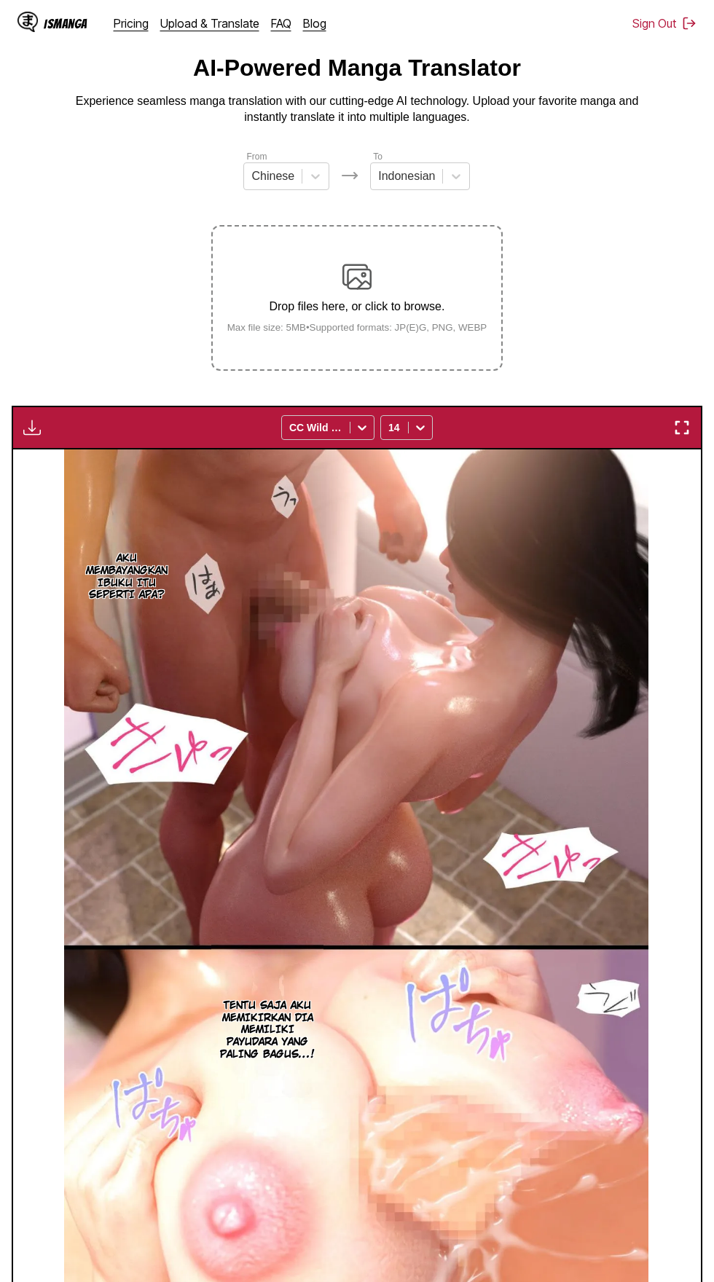
click at [425, 1281] on img "button" at bounding box center [423, 1303] width 17 height 17
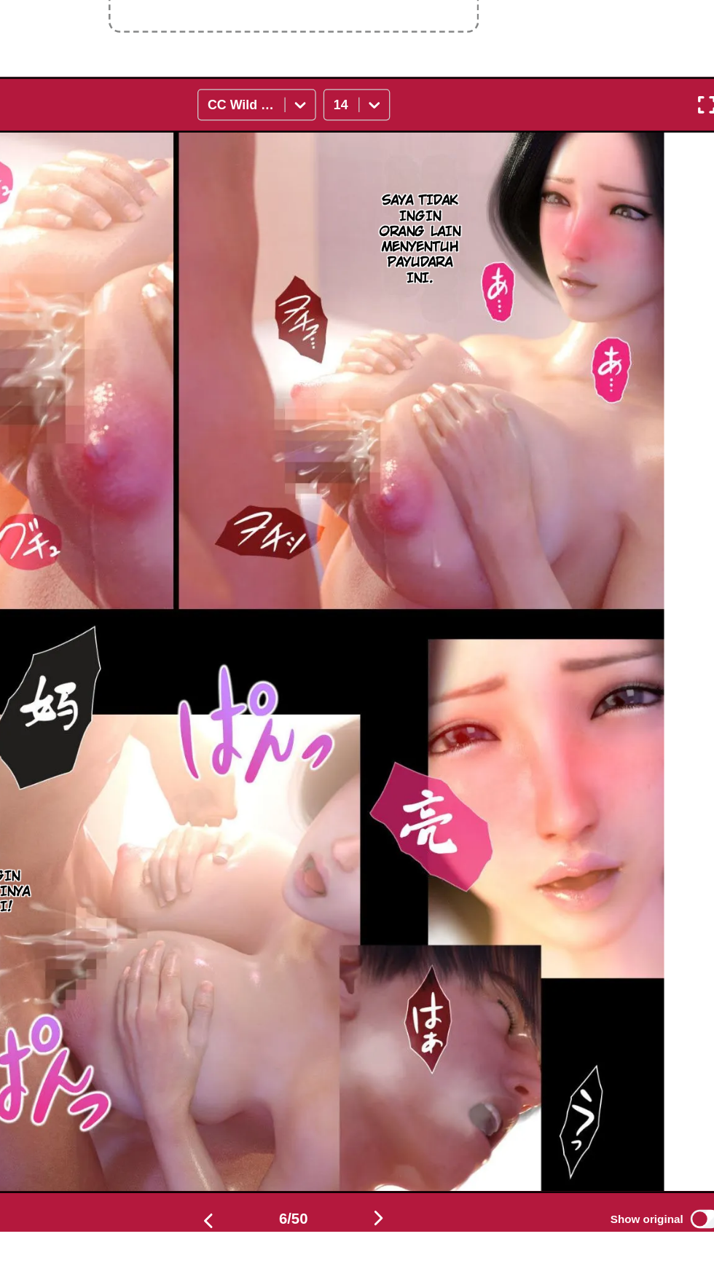
scroll to position [74, 0]
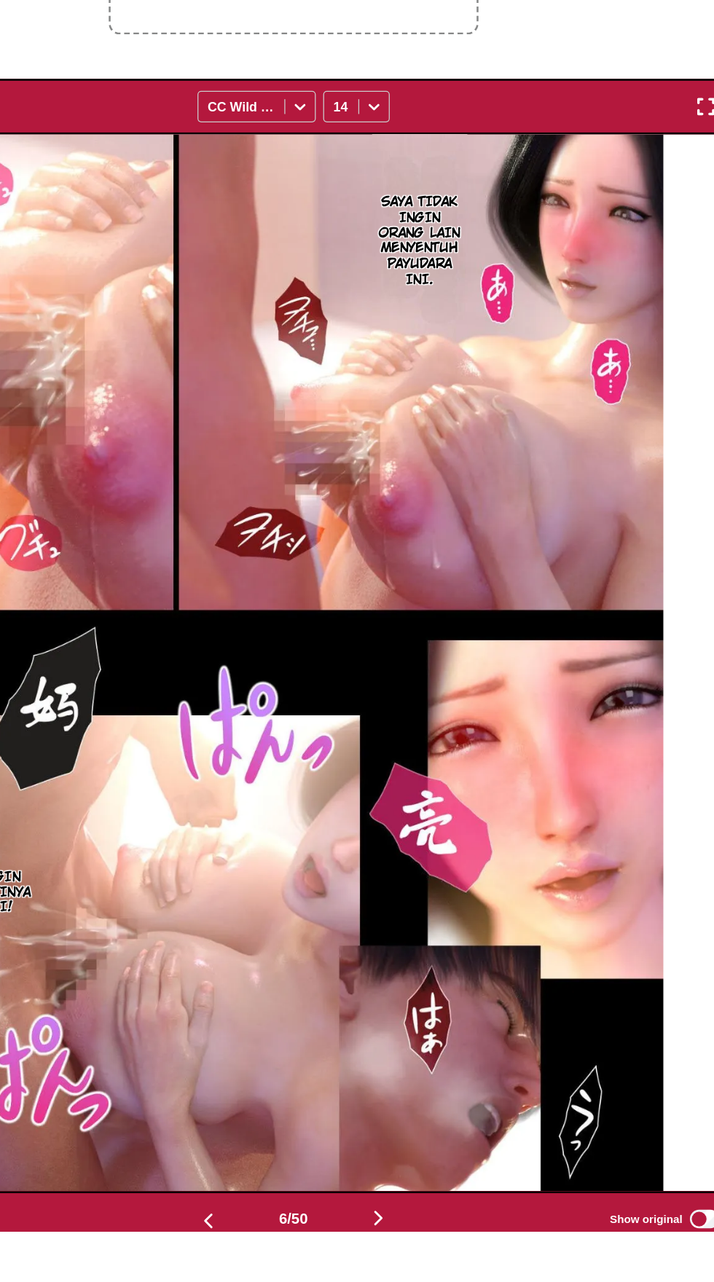
click at [421, 1263] on img "button" at bounding box center [423, 1271] width 17 height 17
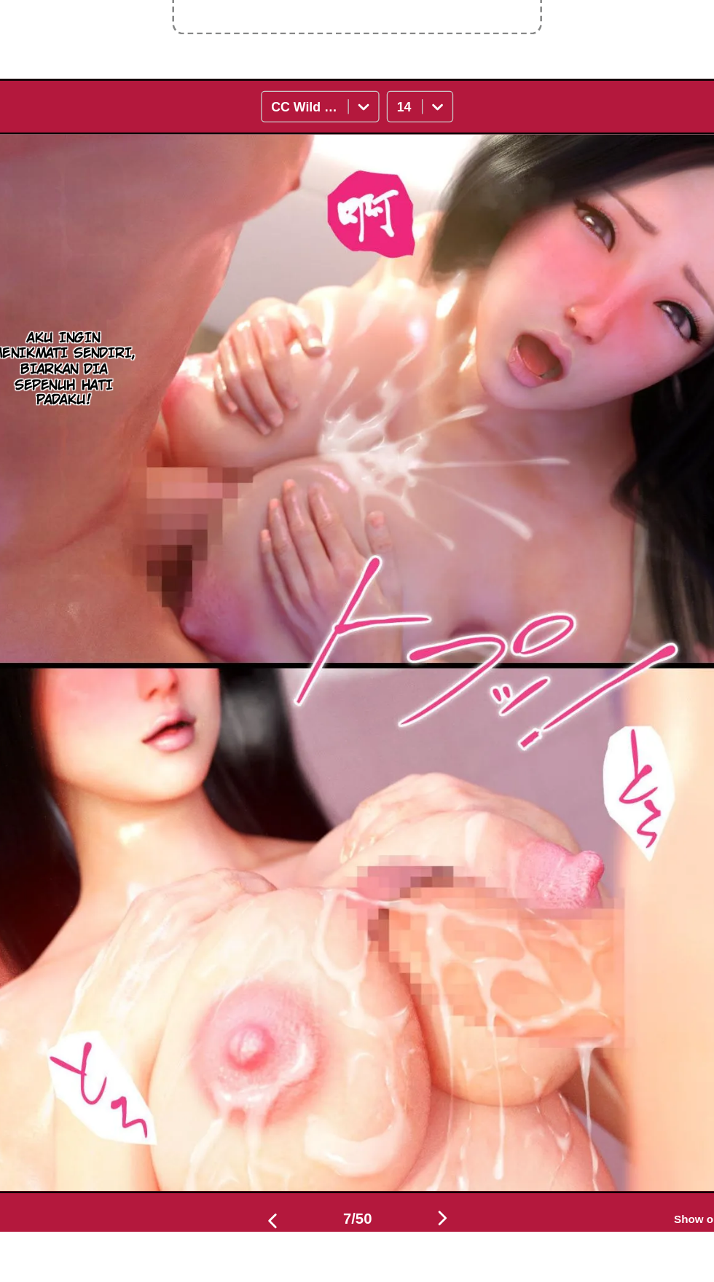
click at [425, 1263] on img "button" at bounding box center [423, 1271] width 17 height 17
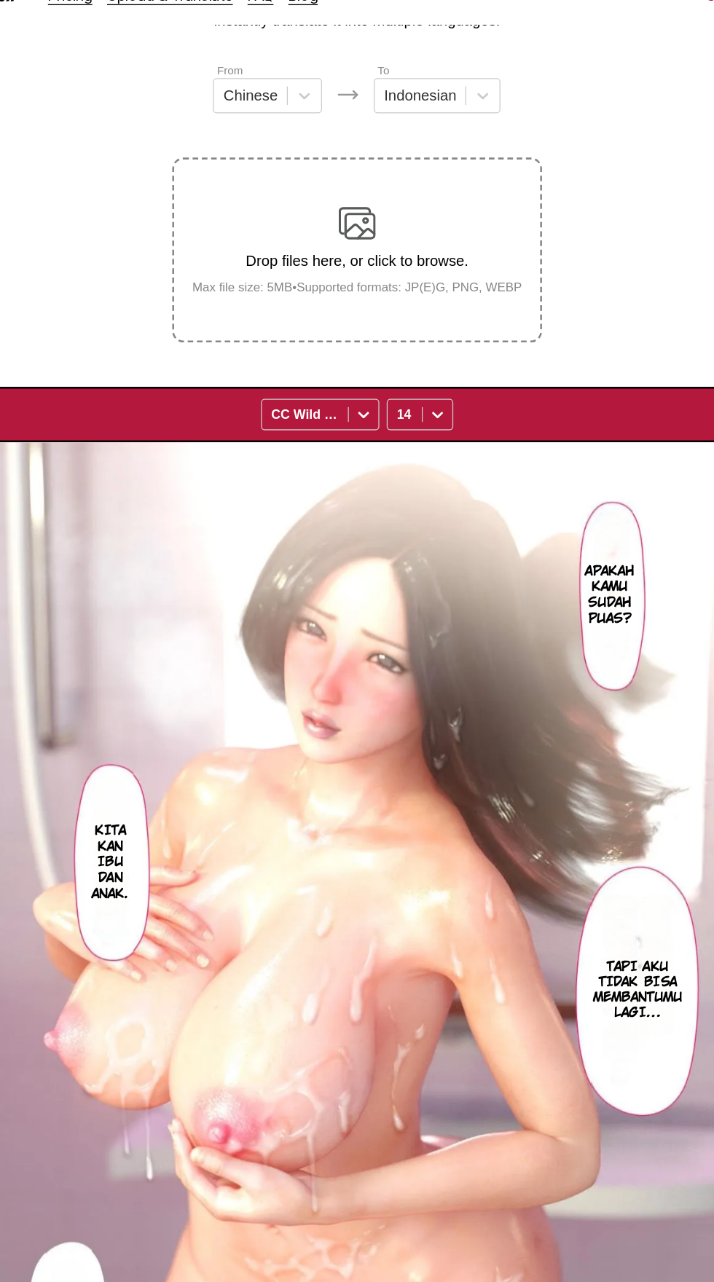
scroll to position [115, 0]
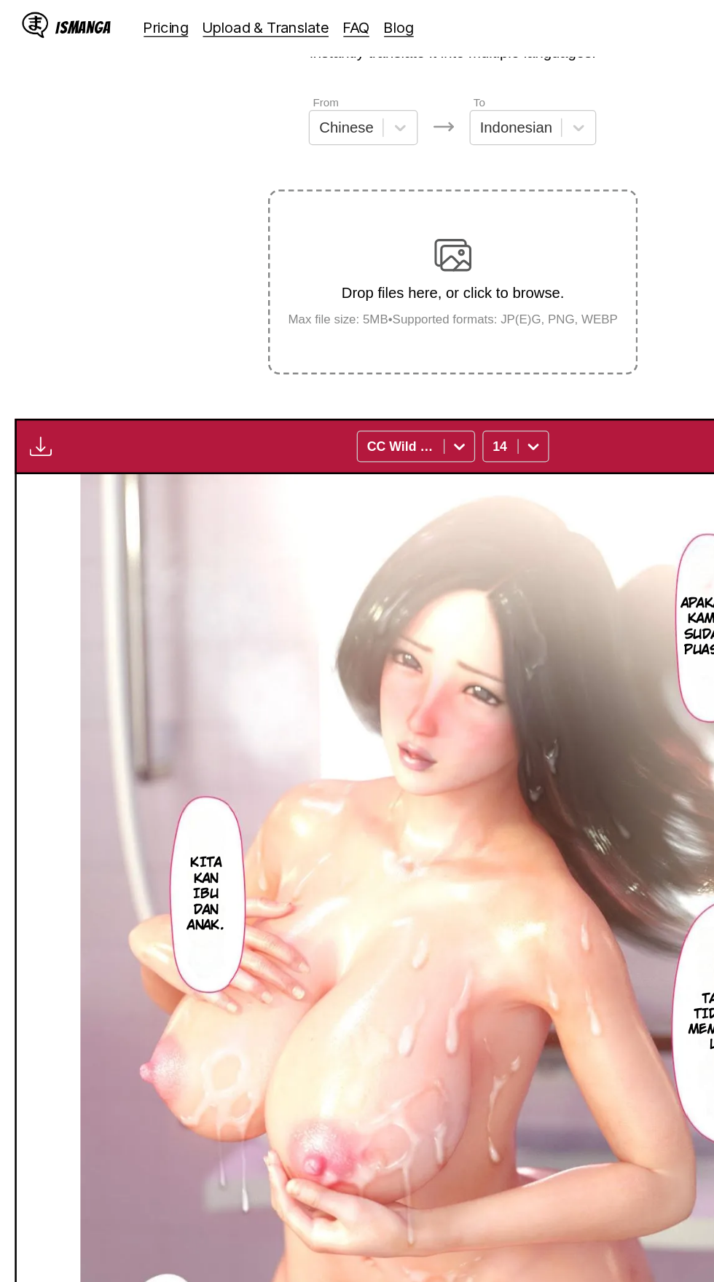
click at [0, 320] on main "AI-Powered Manga Translator Experience seamless manga translation with our cutt…" at bounding box center [357, 617] width 714 height 1272
click at [23, 344] on button "button" at bounding box center [32, 353] width 26 height 19
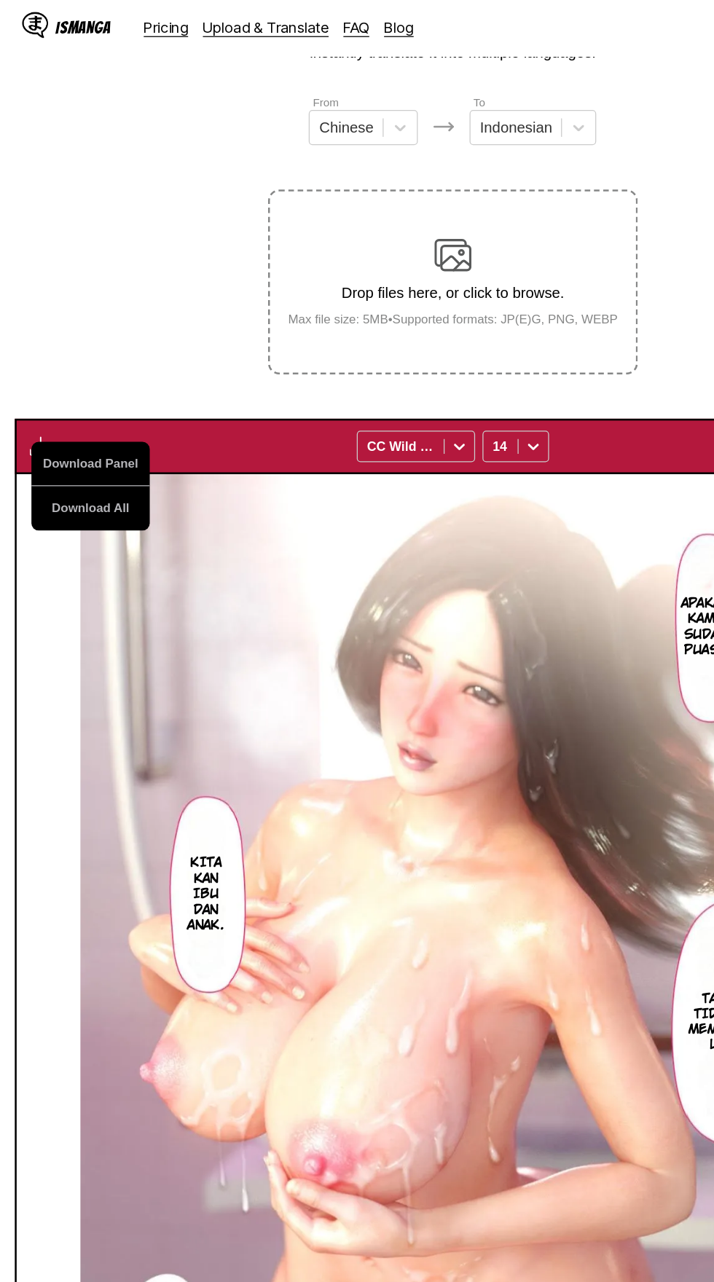
click at [53, 385] on button "Download All" at bounding box center [71, 402] width 93 height 35
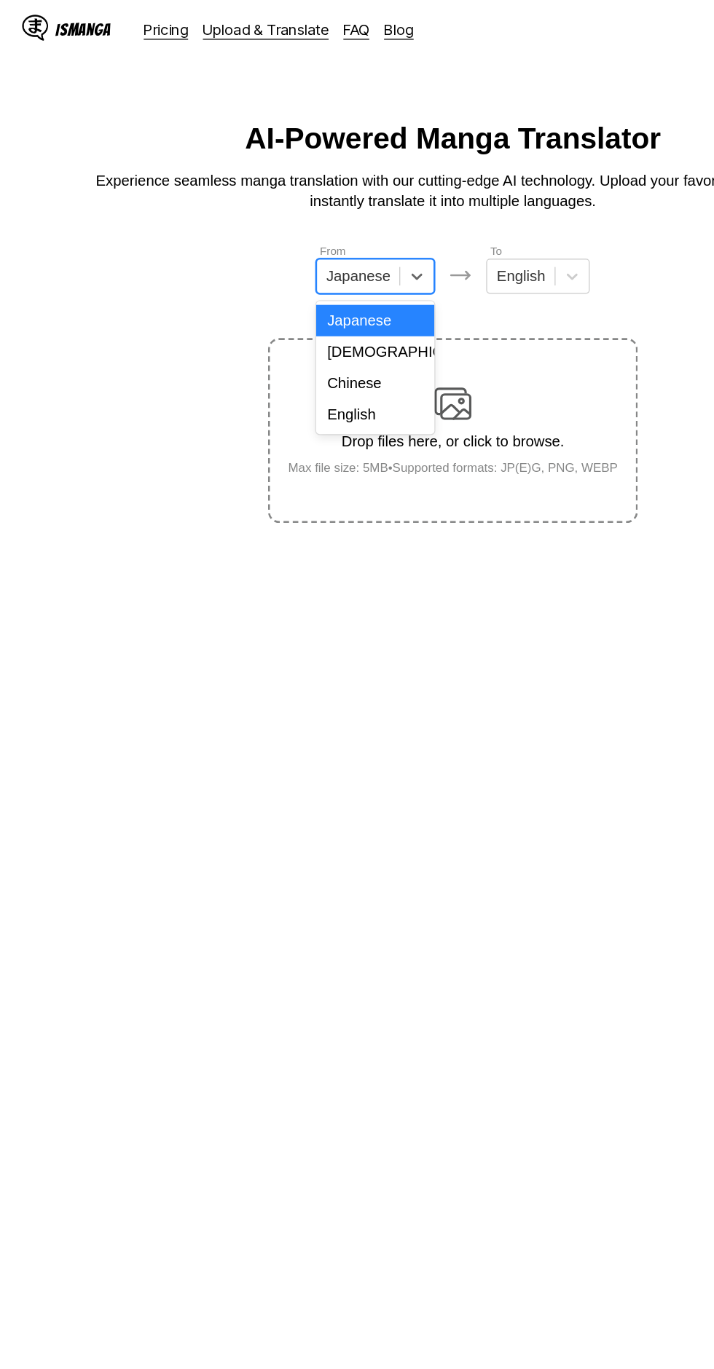
click at [295, 307] on div "Chinese" at bounding box center [295, 302] width 93 height 25
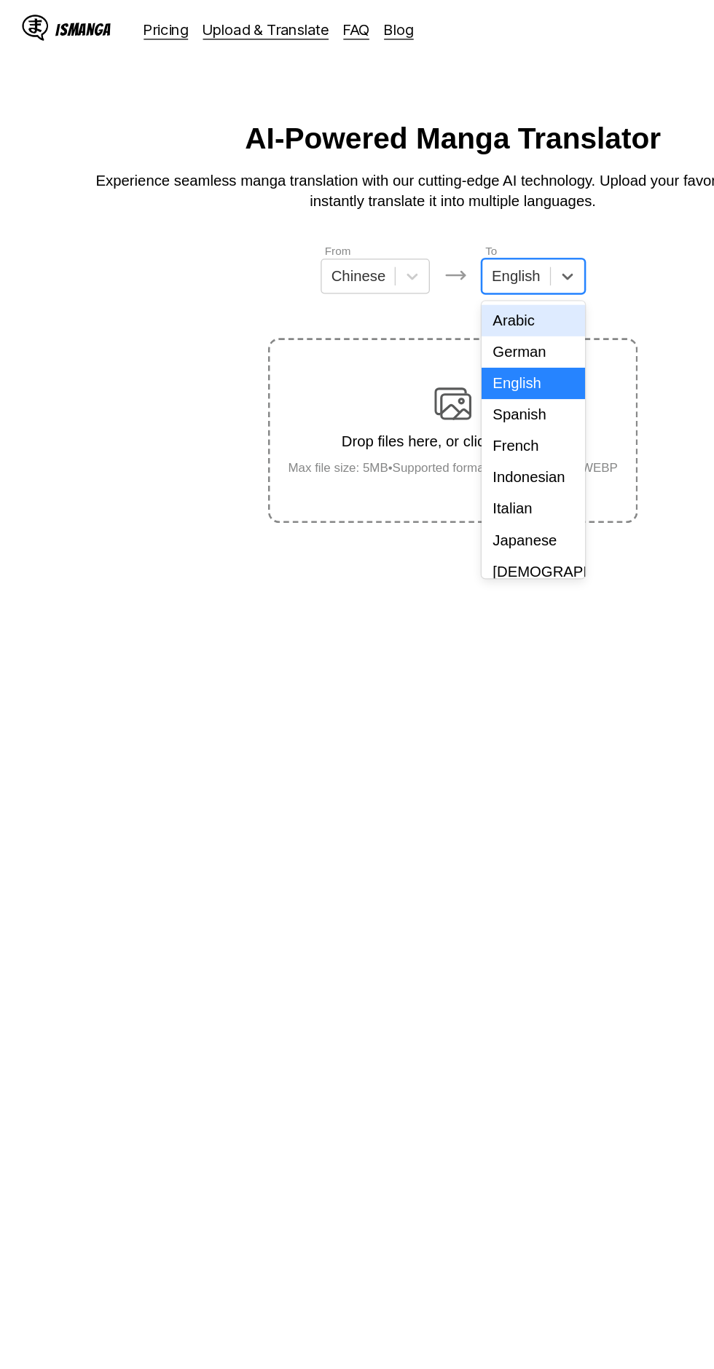
click at [420, 377] on div "Indonesian" at bounding box center [419, 376] width 81 height 25
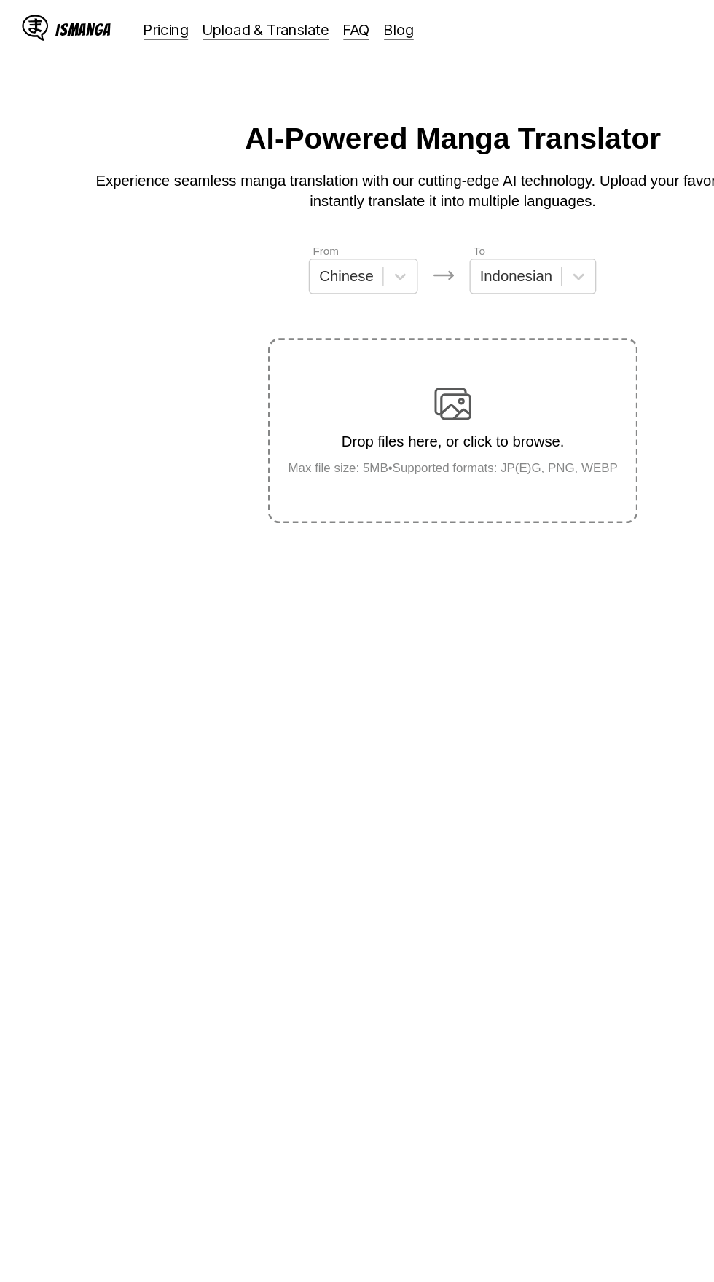
click at [358, 320] on div "Drop files here, or click to browse. Max file size: 5MB • Supported formats: JP…" at bounding box center [357, 339] width 283 height 71
click at [0, 0] on input "Drop files here, or click to browse. Max file size: 5MB • Supported formats: JP…" at bounding box center [0, 0] width 0 height 0
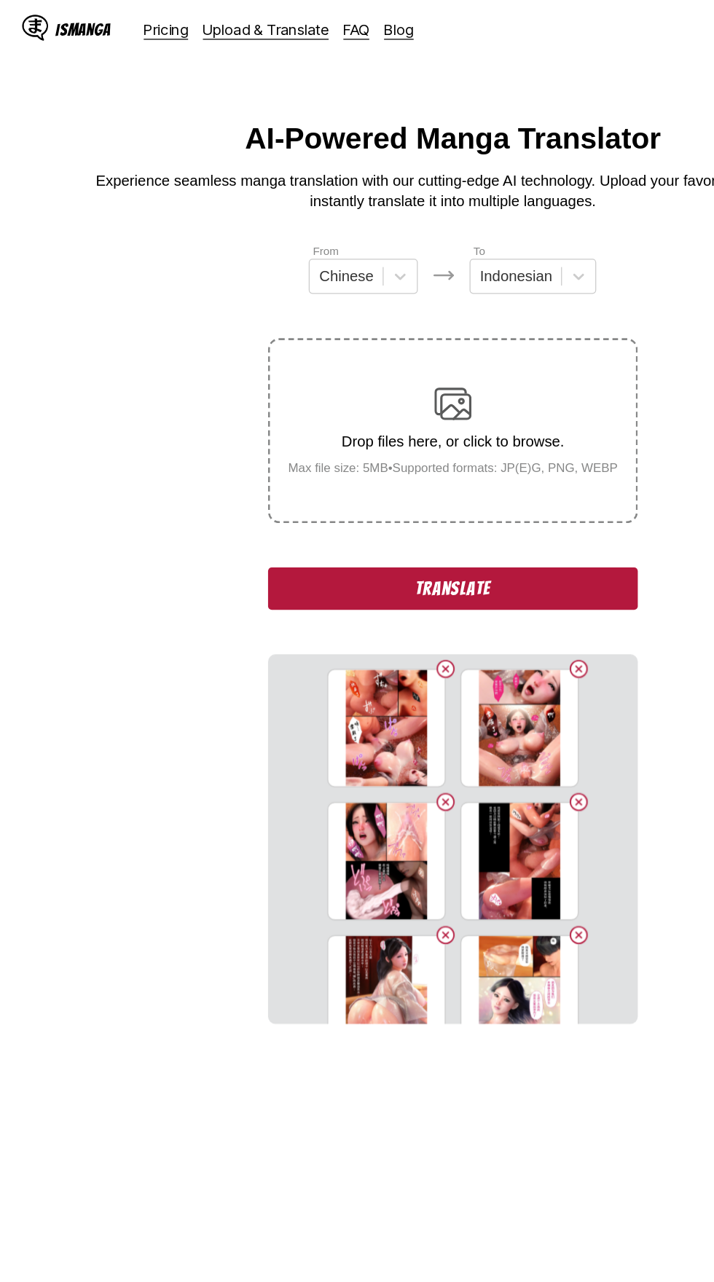
click at [288, 447] on button "Translate" at bounding box center [356, 464] width 291 height 34
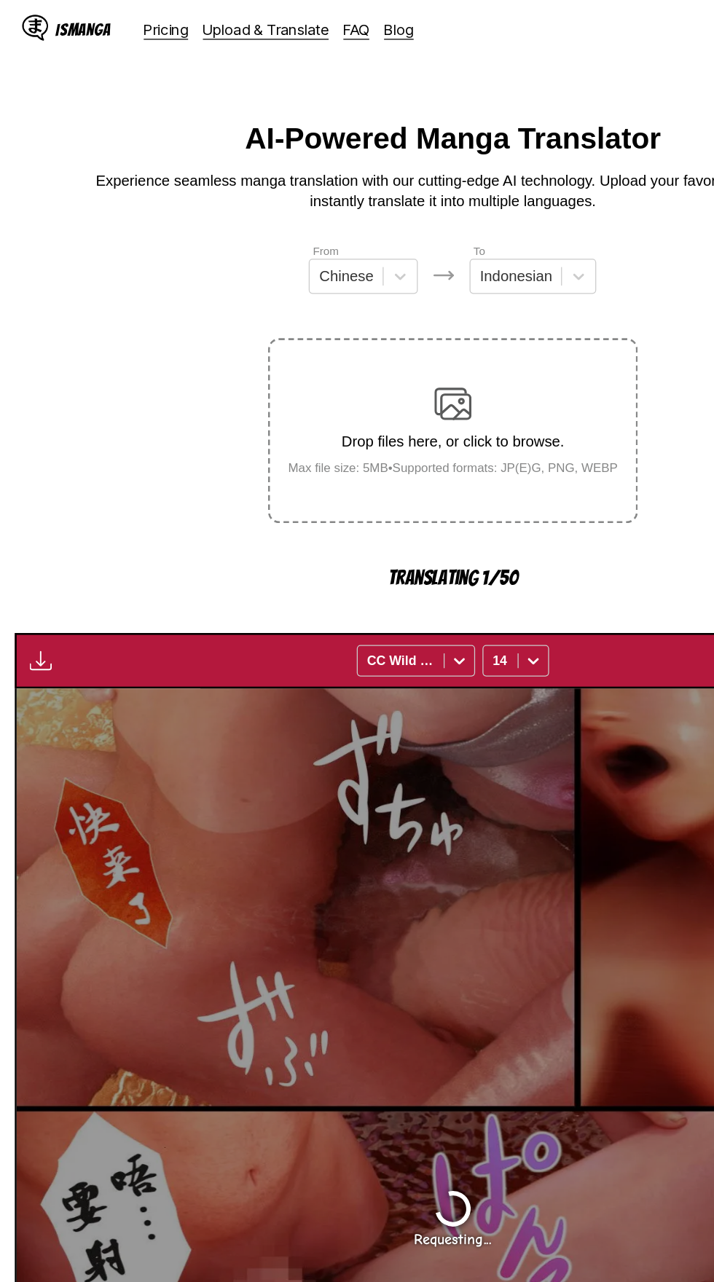
scroll to position [69, 0]
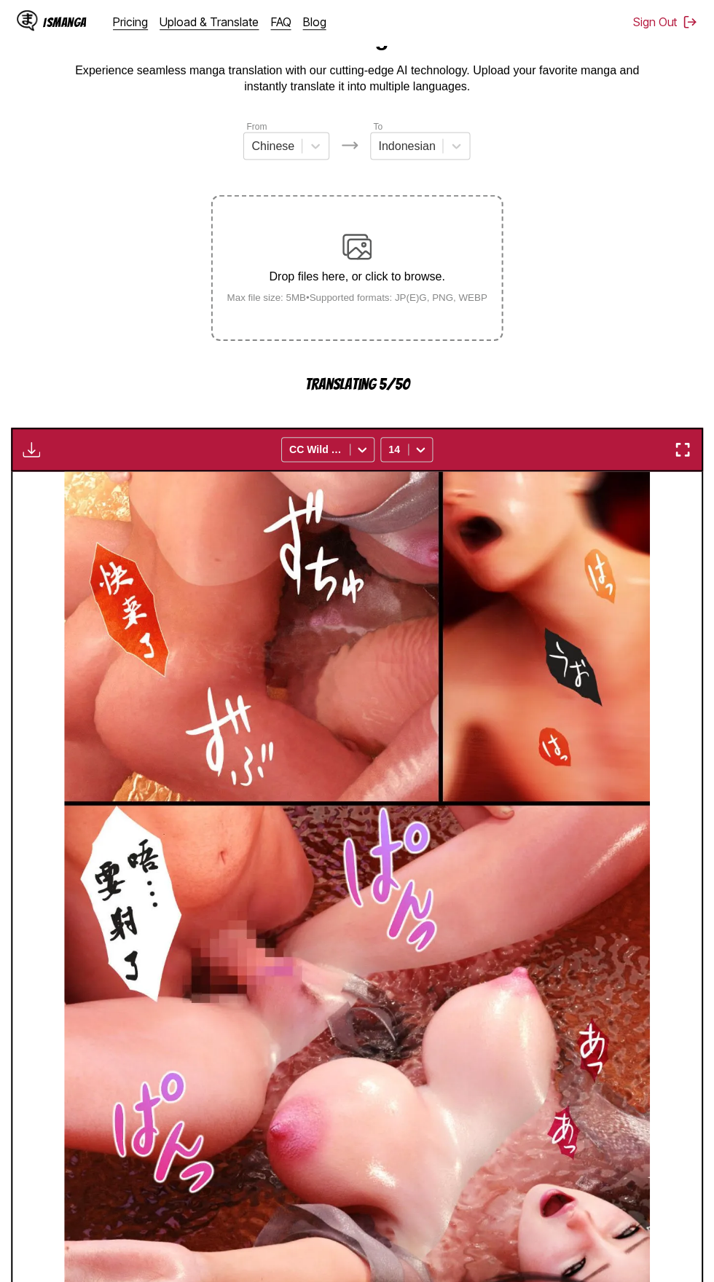
scroll to position [0, 688]
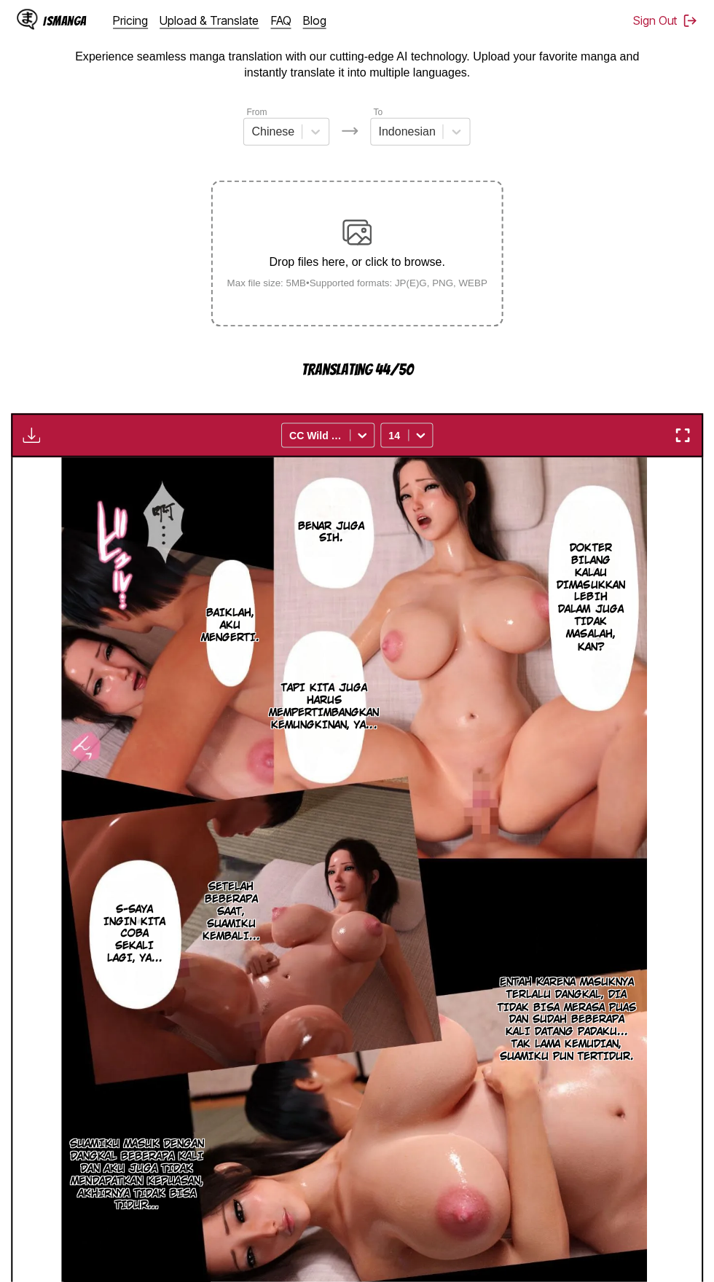
scroll to position [84, 0]
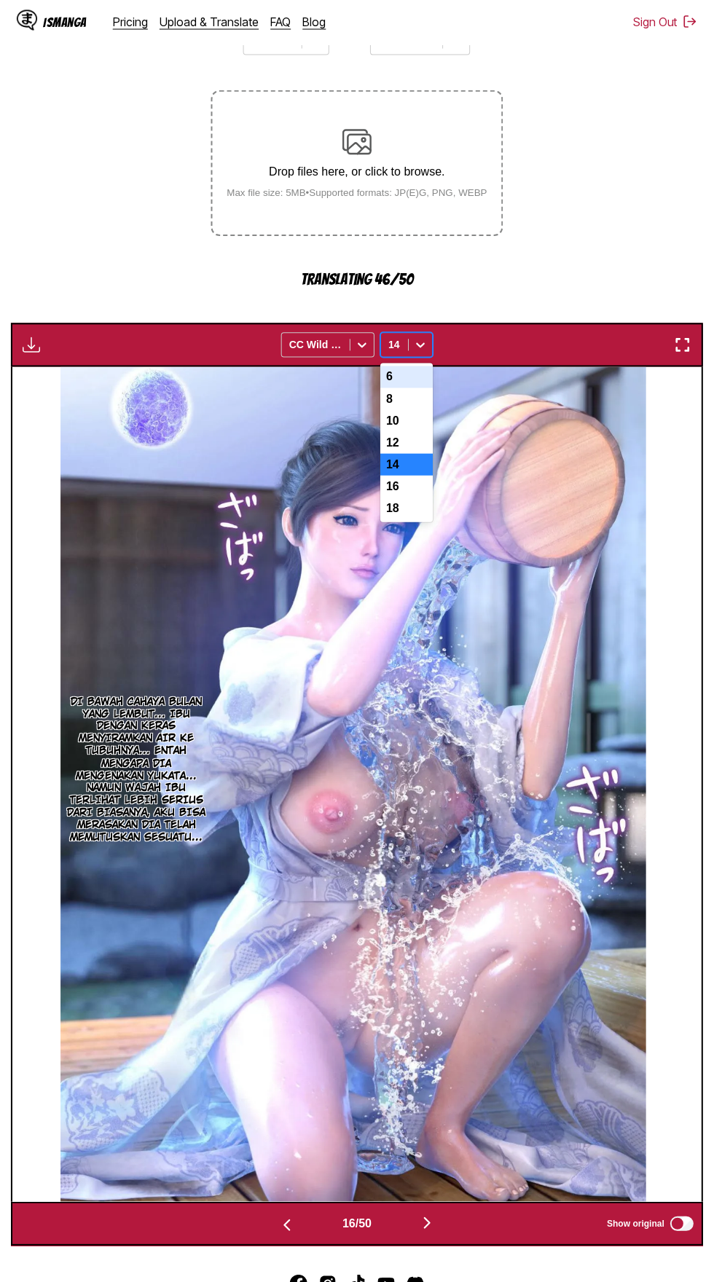
scroll to position [175, 0]
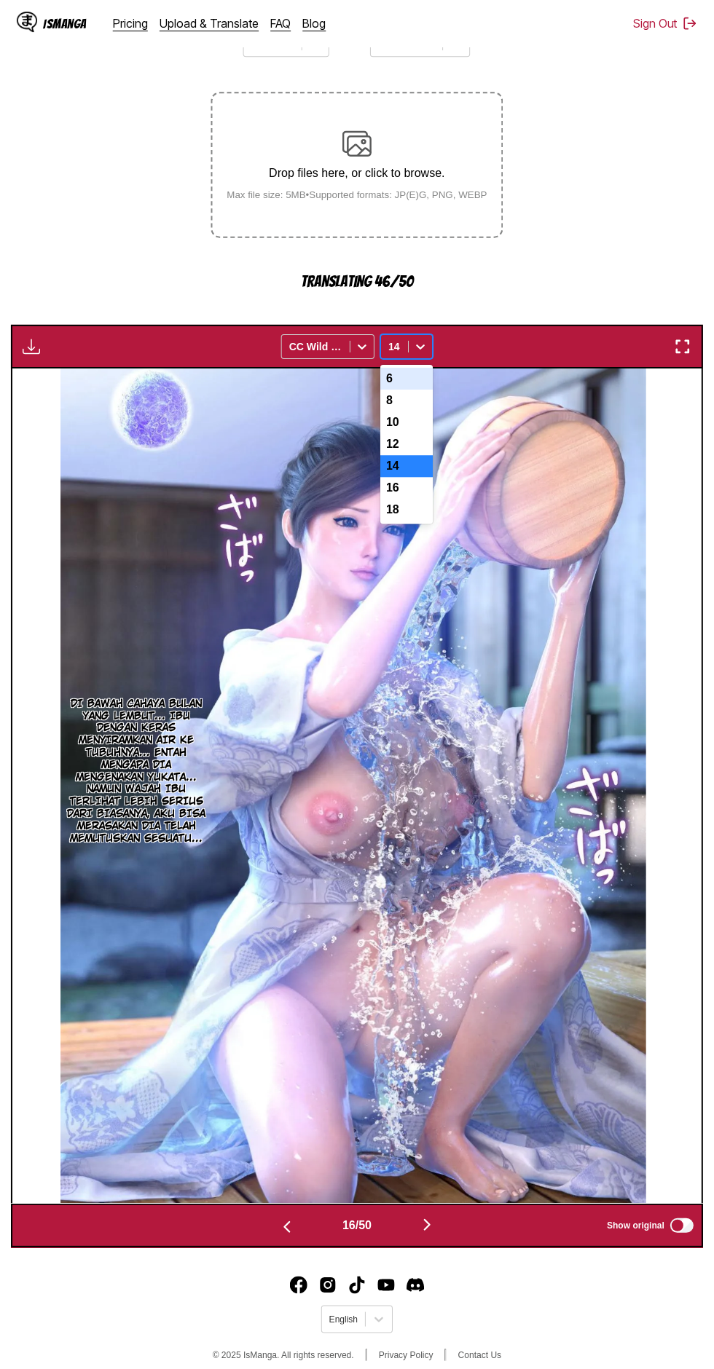
click at [415, 498] on div "18" at bounding box center [406, 509] width 52 height 22
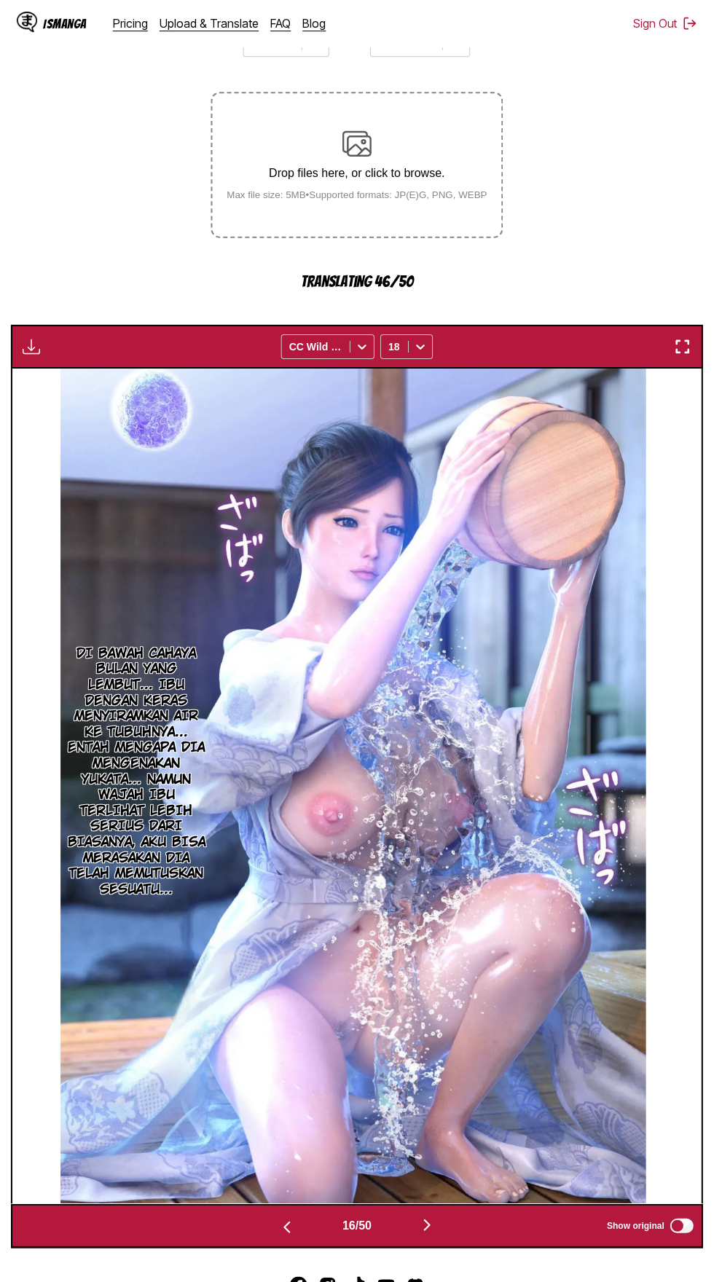
click at [430, 1213] on img "button" at bounding box center [426, 1221] width 17 height 17
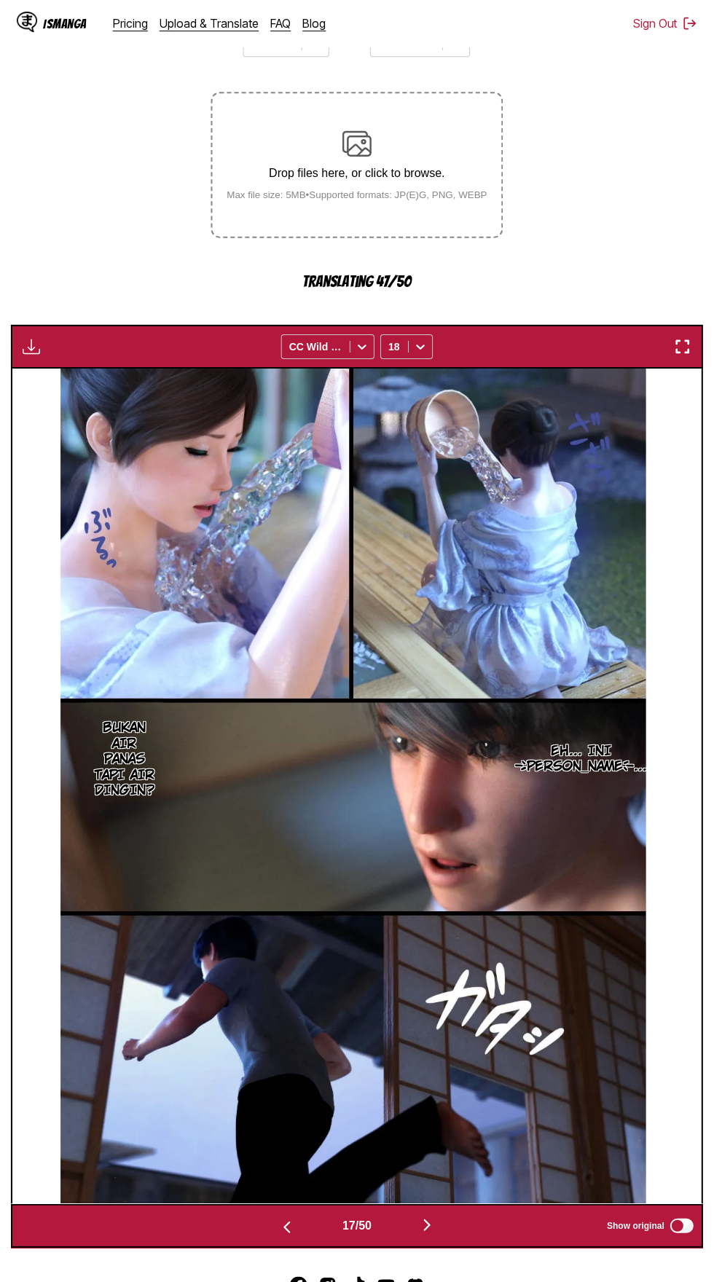
click at [435, 1213] on img "button" at bounding box center [426, 1221] width 17 height 17
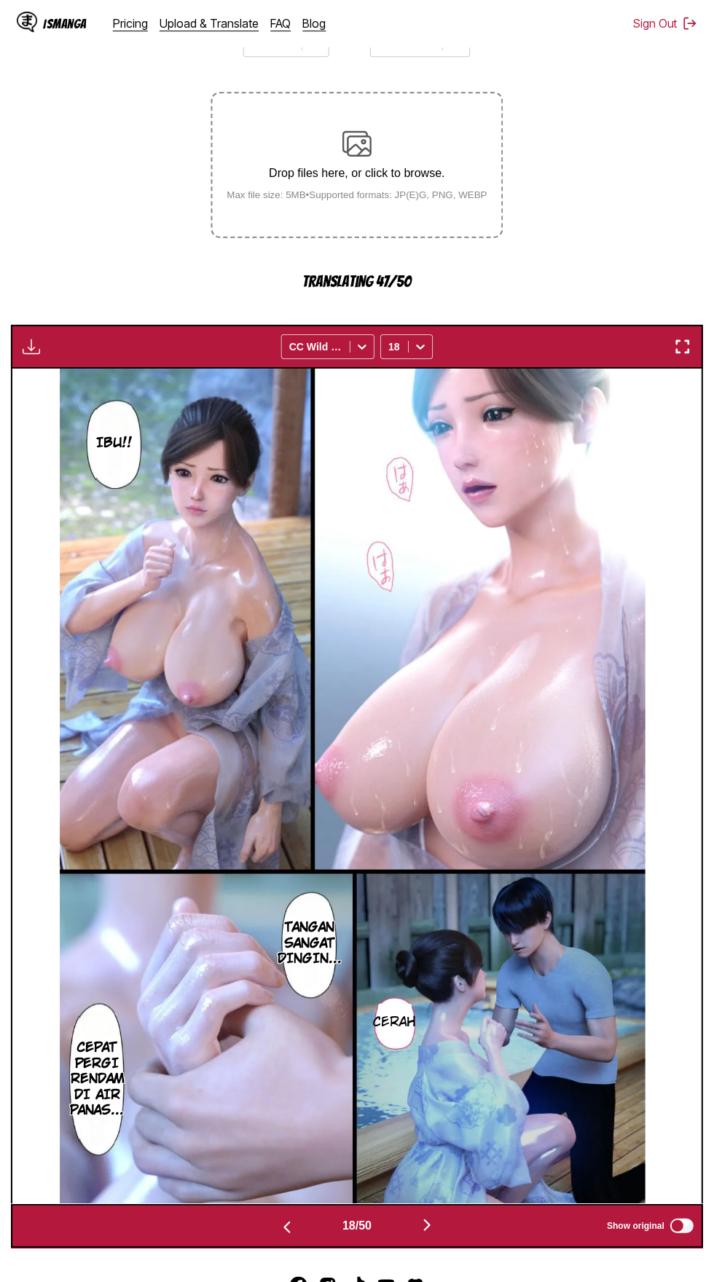
click at [446, 1213] on button "button" at bounding box center [426, 1223] width 87 height 21
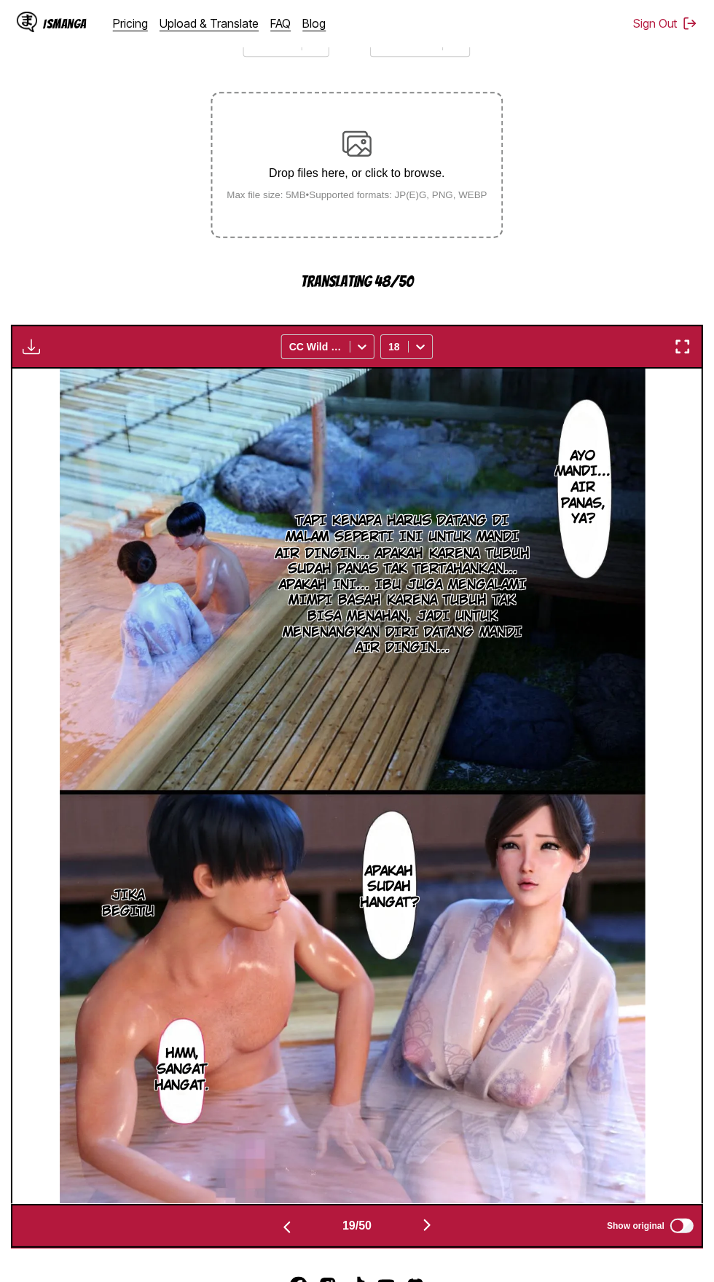
click at [427, 1213] on img "button" at bounding box center [426, 1221] width 17 height 17
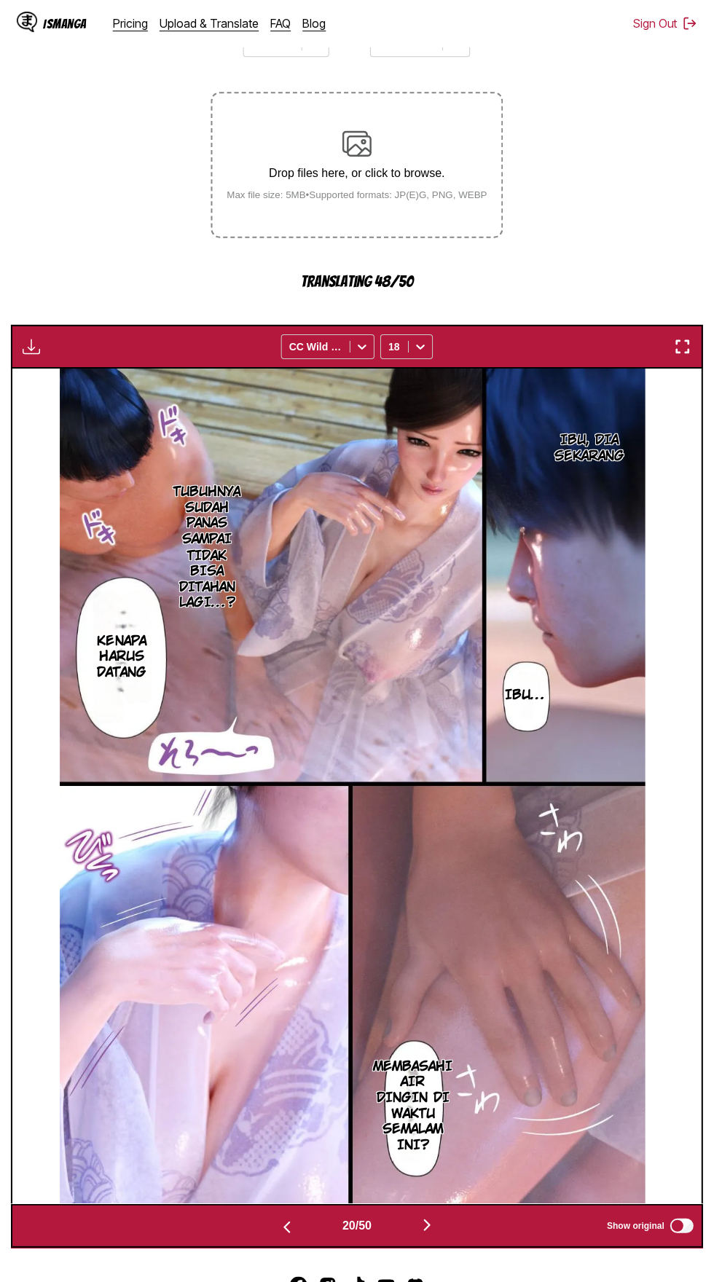
click at [286, 1216] on img "button" at bounding box center [286, 1224] width 17 height 17
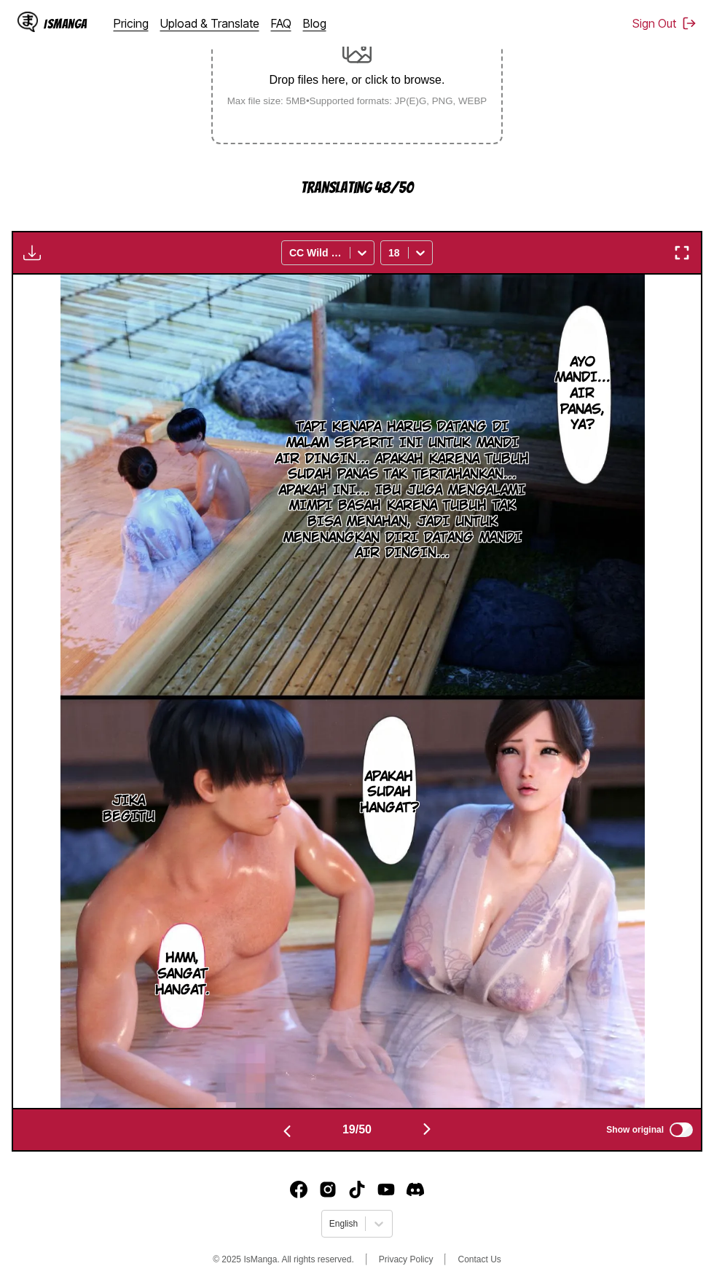
scroll to position [267, 0]
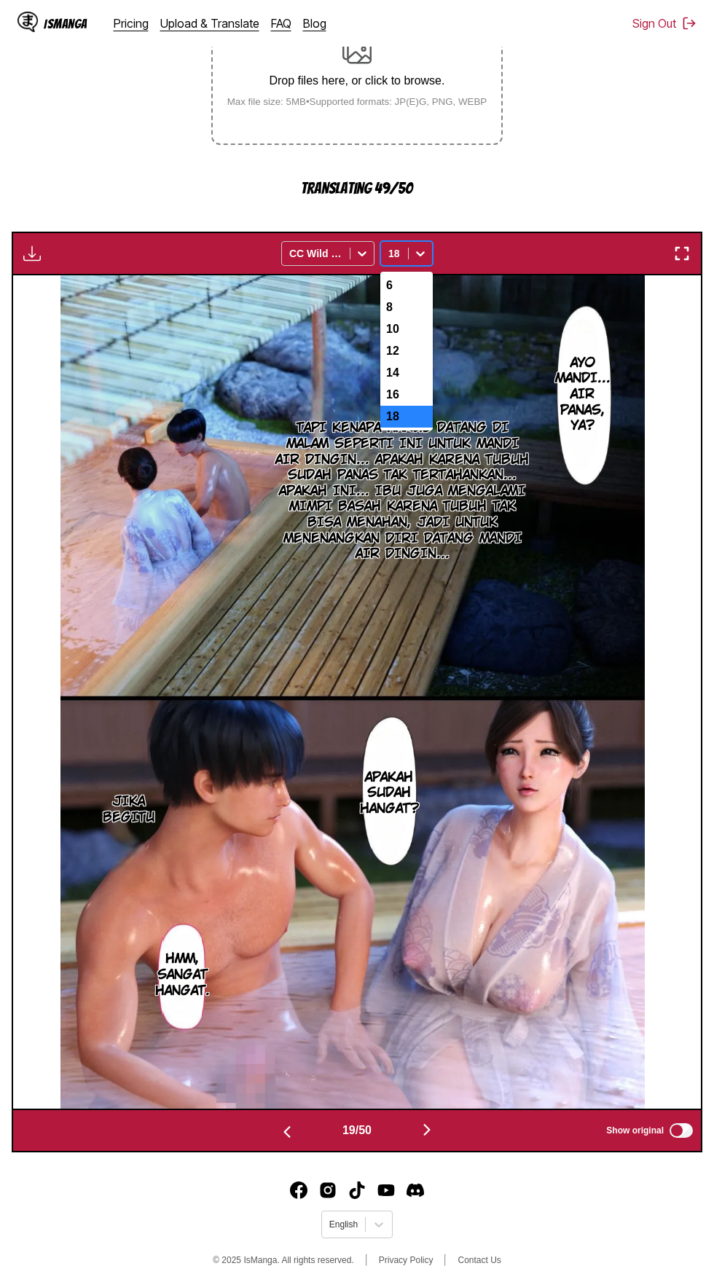
click at [412, 362] on div "14" at bounding box center [406, 373] width 52 height 22
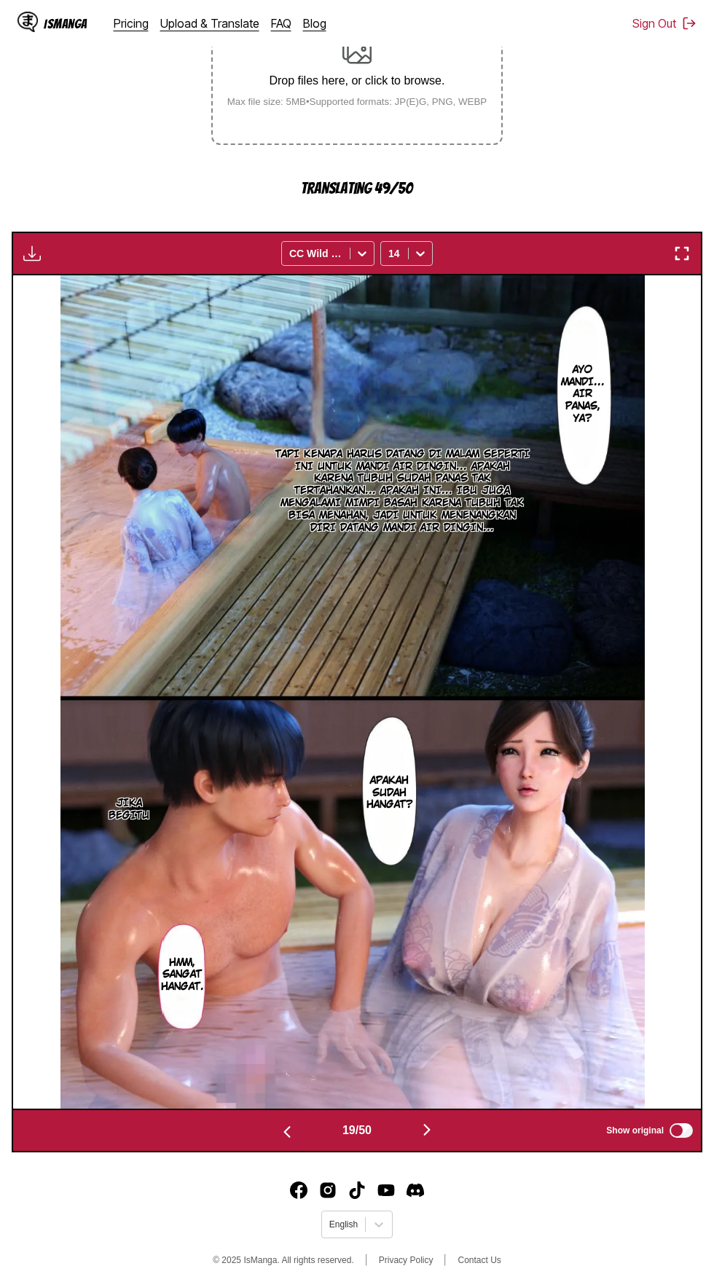
scroll to position [186, 0]
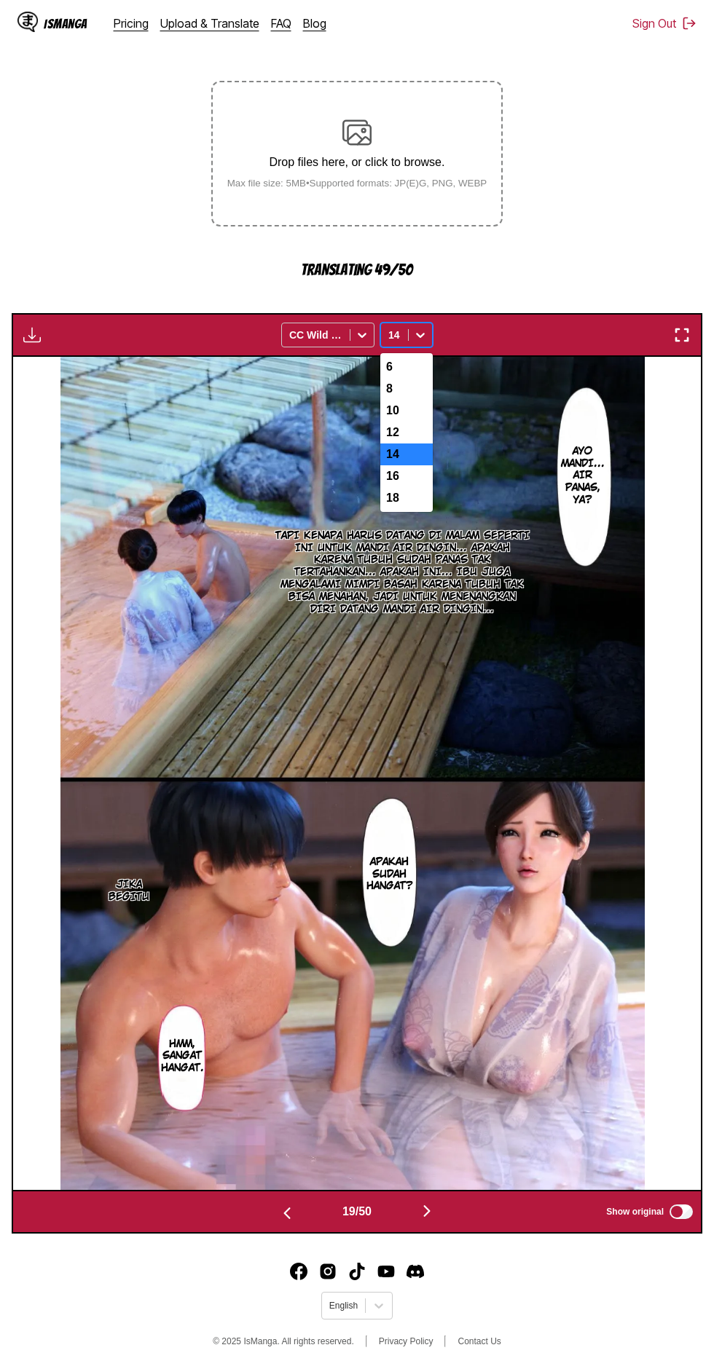
click at [431, 487] on div "18" at bounding box center [406, 498] width 52 height 22
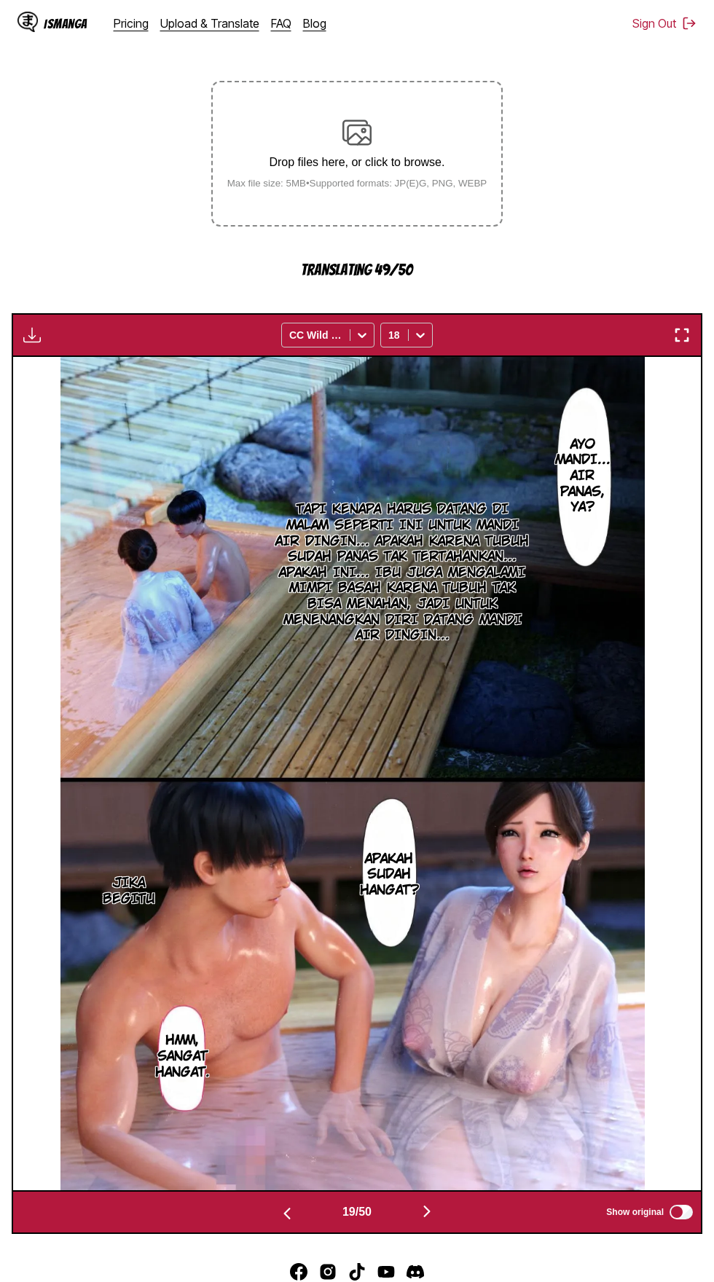
click at [442, 1202] on button "button" at bounding box center [426, 1212] width 87 height 21
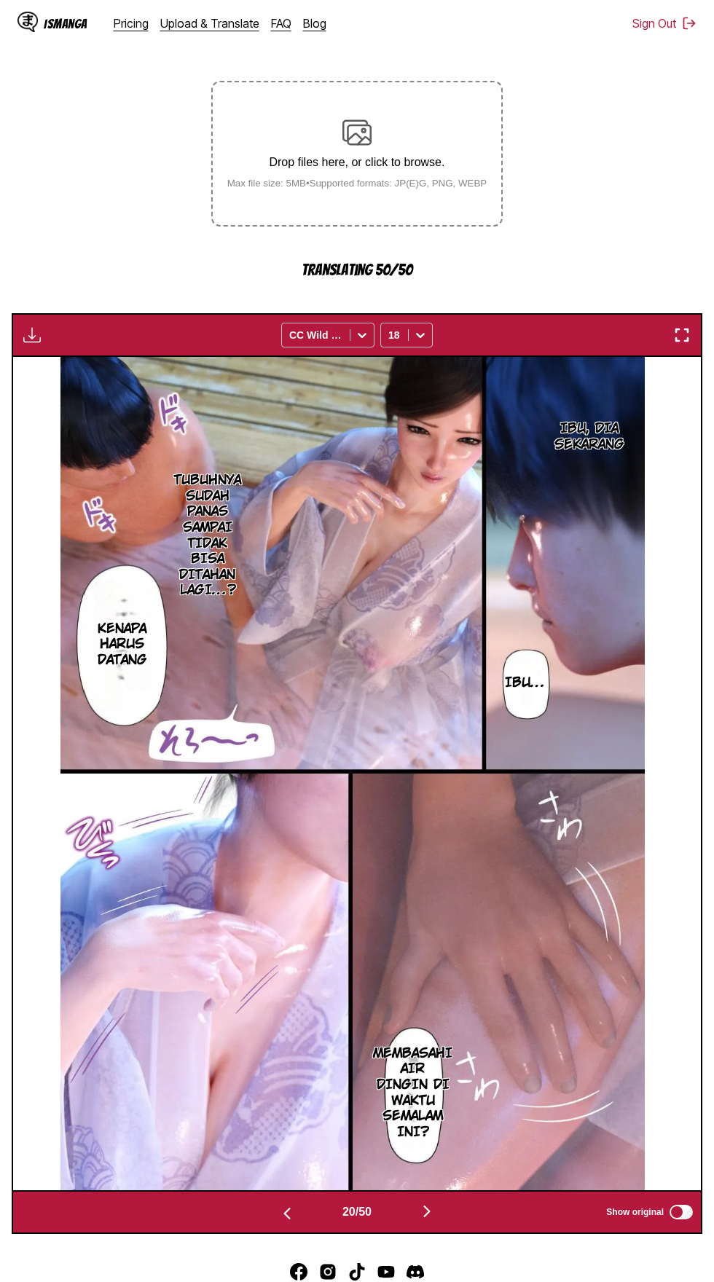
click at [446, 1202] on button "button" at bounding box center [426, 1212] width 87 height 21
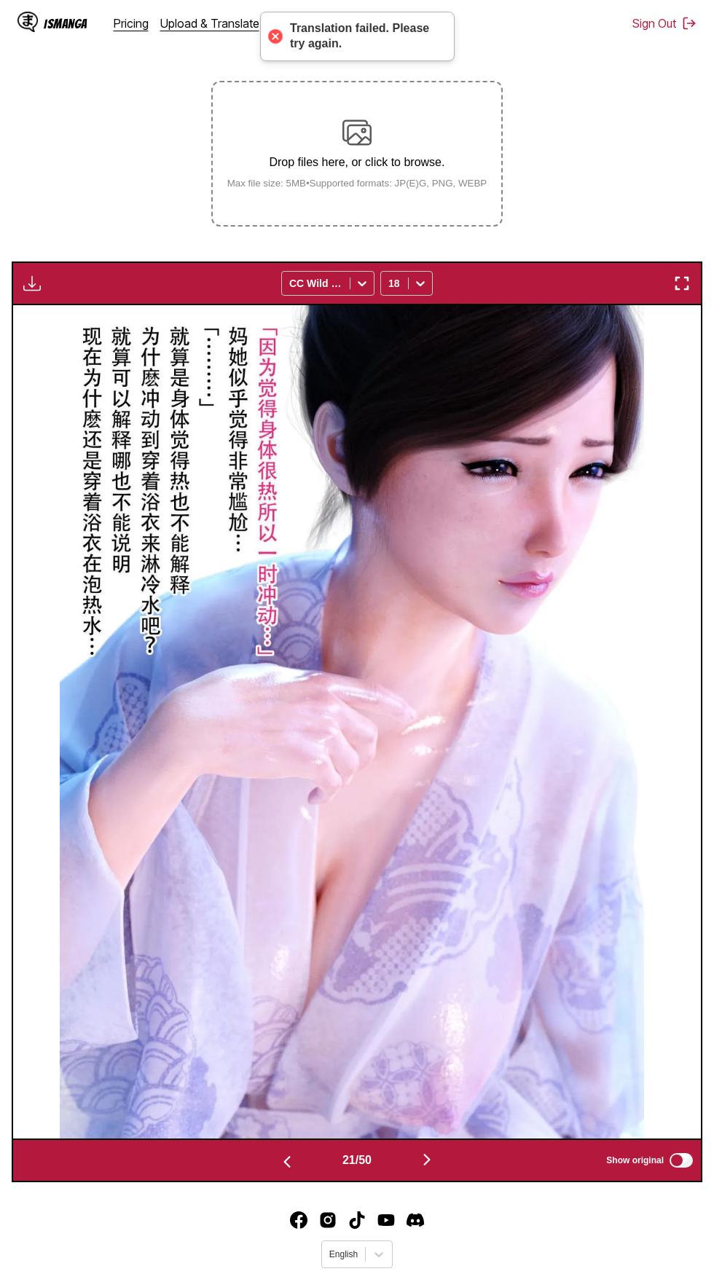
click at [429, 1151] on img "button" at bounding box center [426, 1159] width 17 height 17
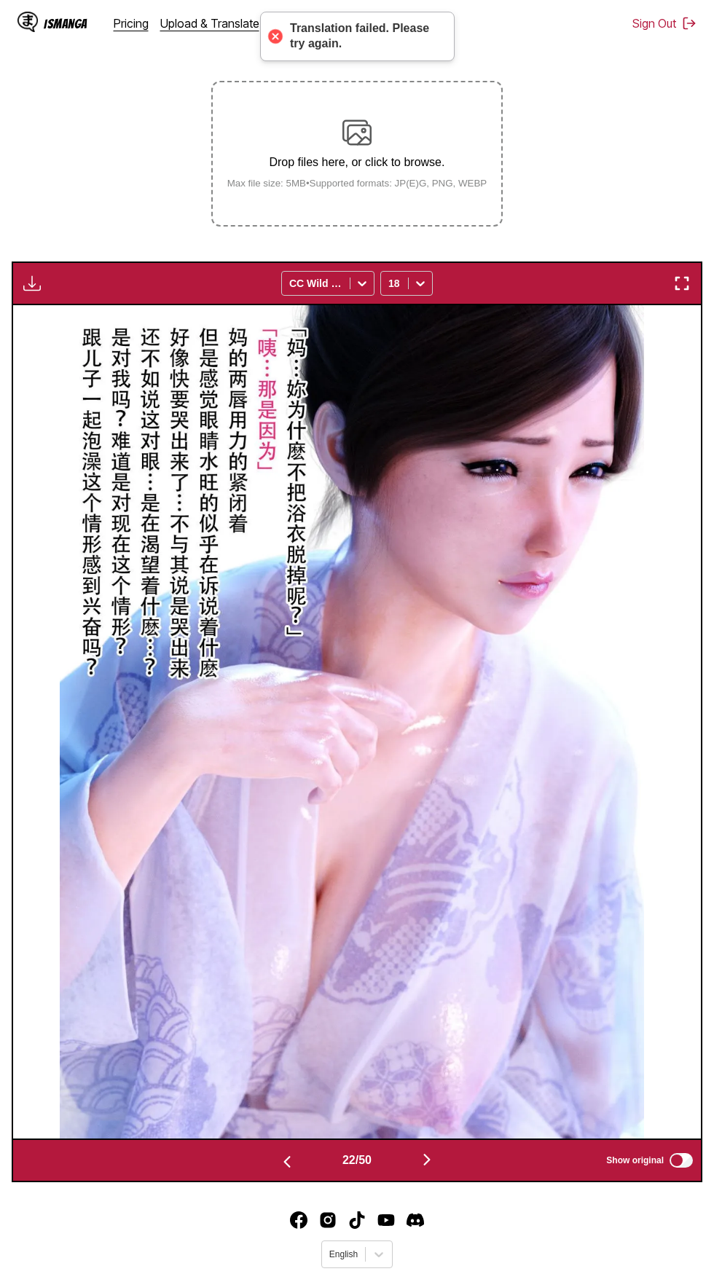
click at [431, 1151] on img "button" at bounding box center [426, 1159] width 17 height 17
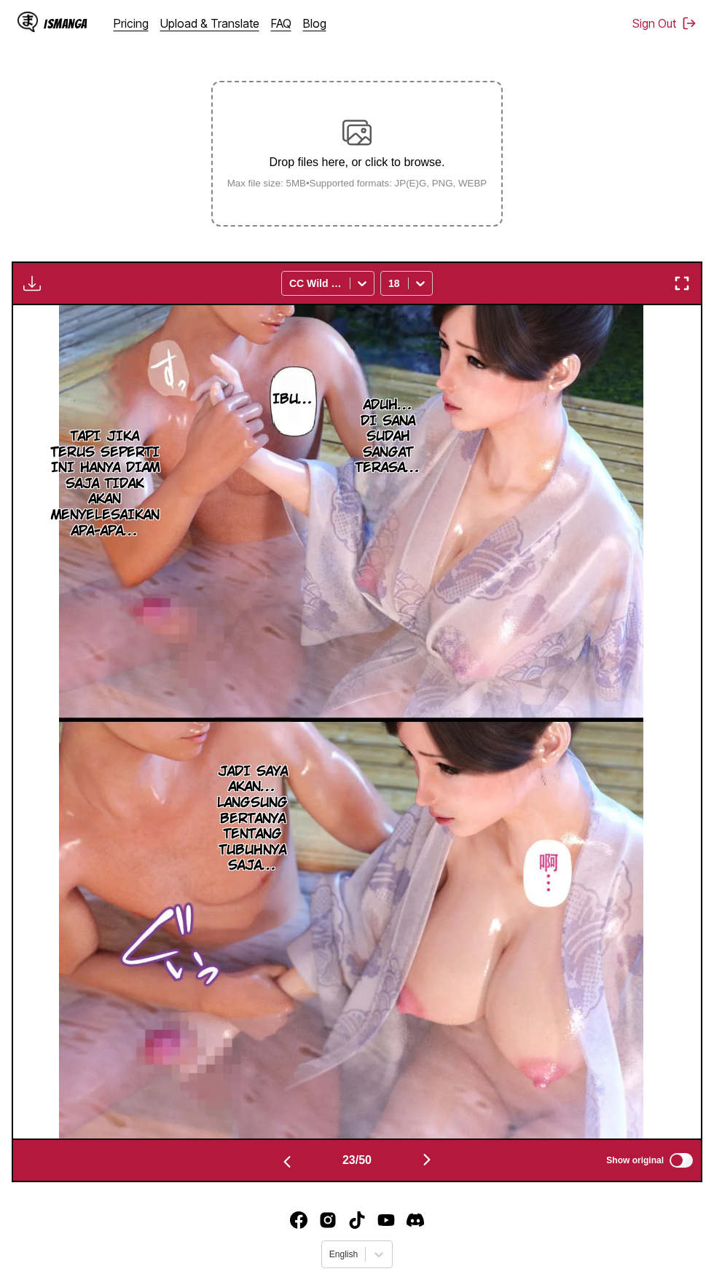
click at [433, 1151] on img "button" at bounding box center [426, 1159] width 17 height 17
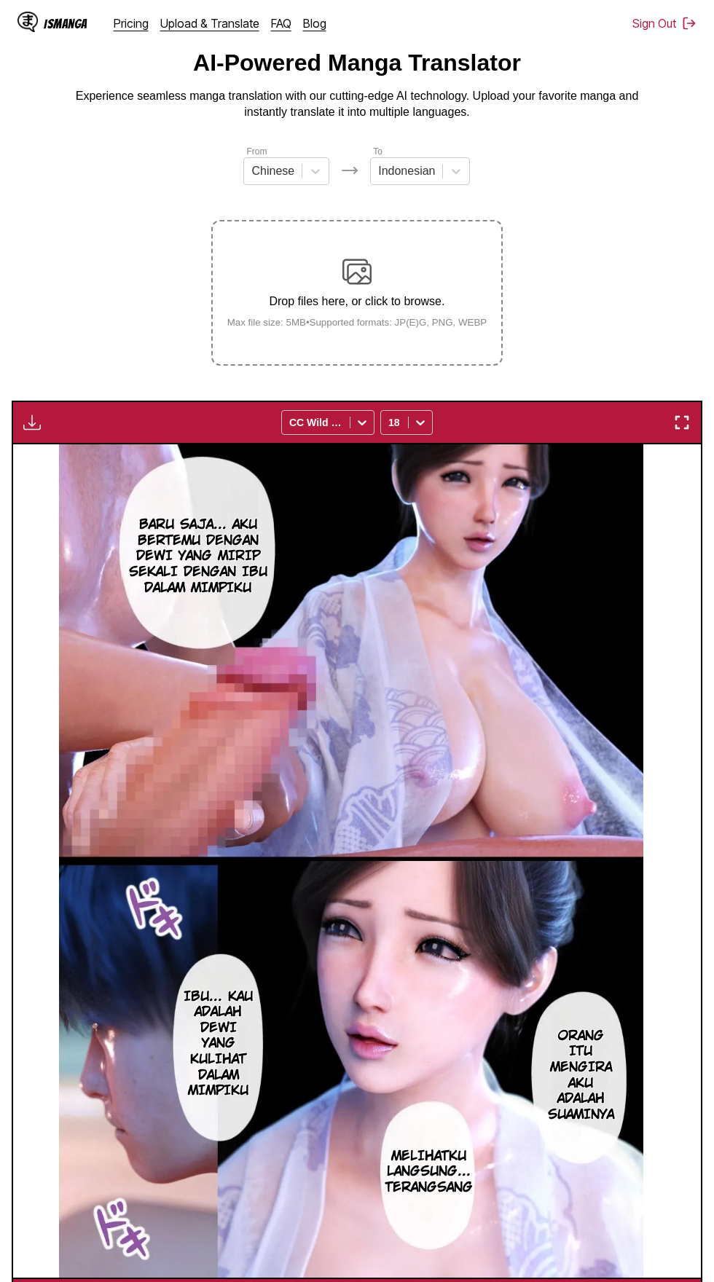
scroll to position [0, 0]
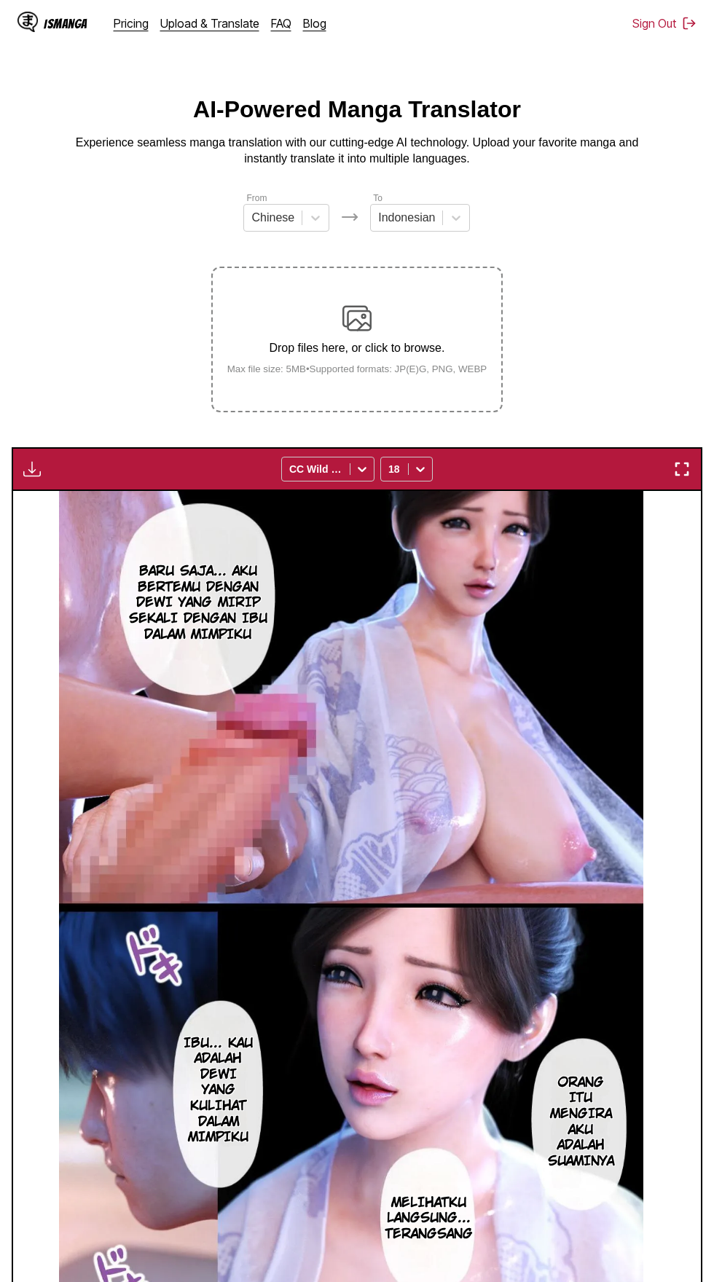
click at [35, 460] on img "button" at bounding box center [31, 468] width 17 height 17
click at [95, 500] on button "Download All" at bounding box center [71, 517] width 93 height 35
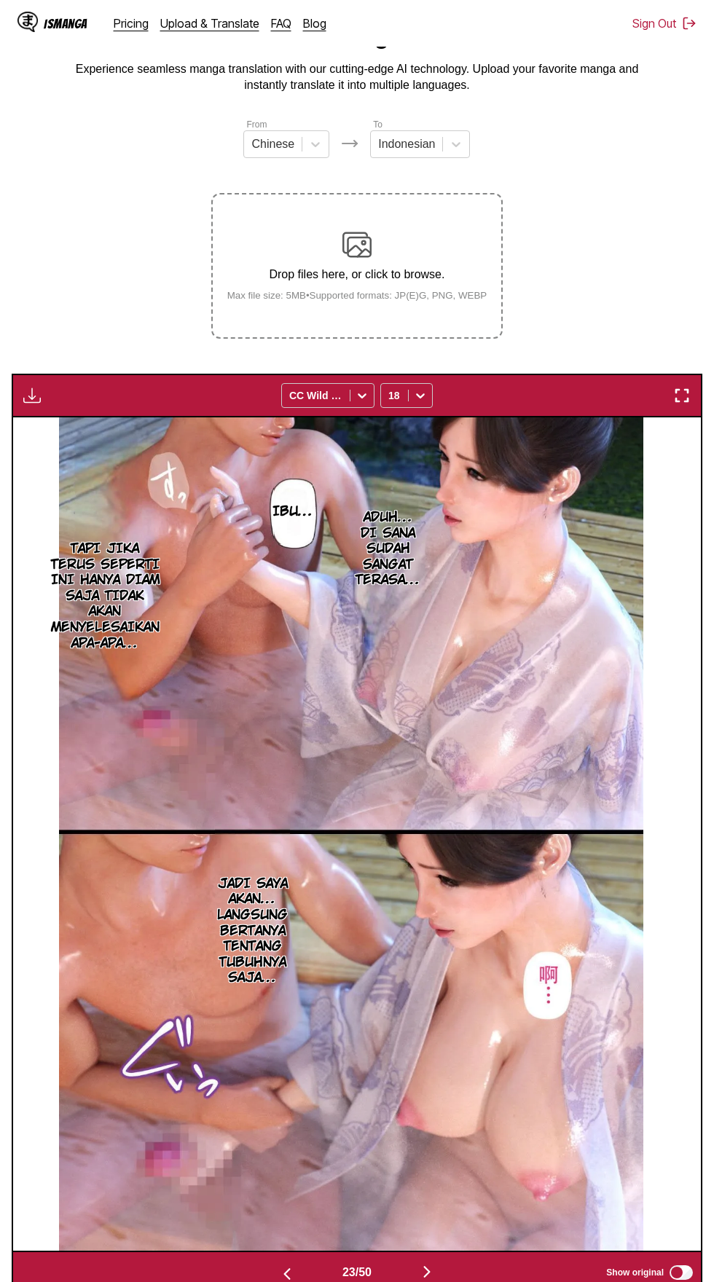
click at [271, 1262] on button "button" at bounding box center [286, 1272] width 87 height 21
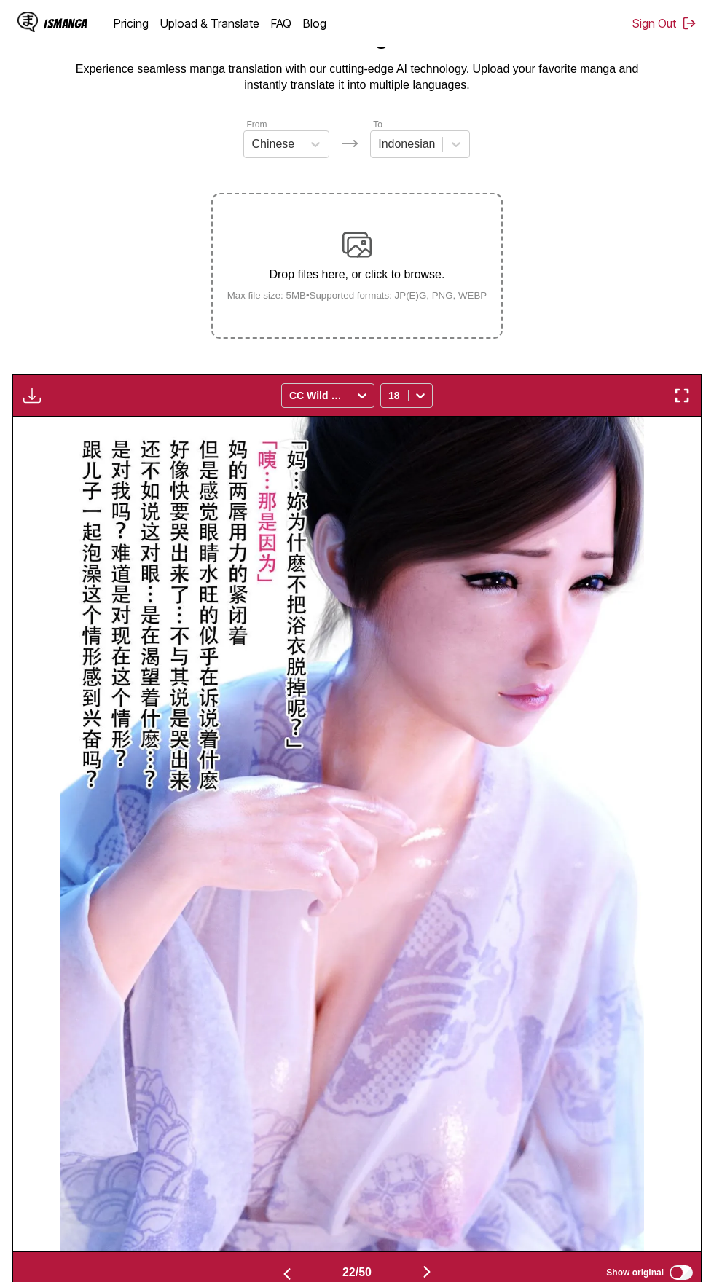
click at [269, 1262] on button "button" at bounding box center [286, 1272] width 87 height 21
click at [275, 1262] on button "button" at bounding box center [286, 1272] width 87 height 21
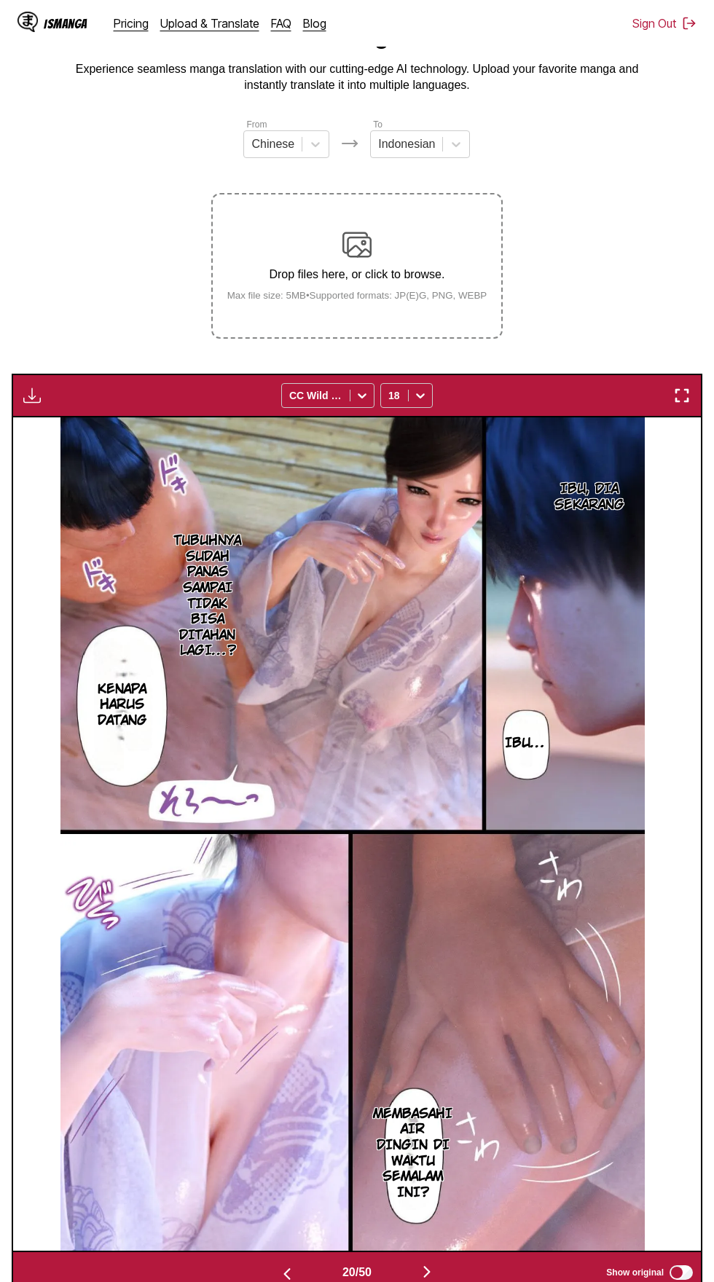
click at [269, 1262] on button "button" at bounding box center [286, 1272] width 87 height 21
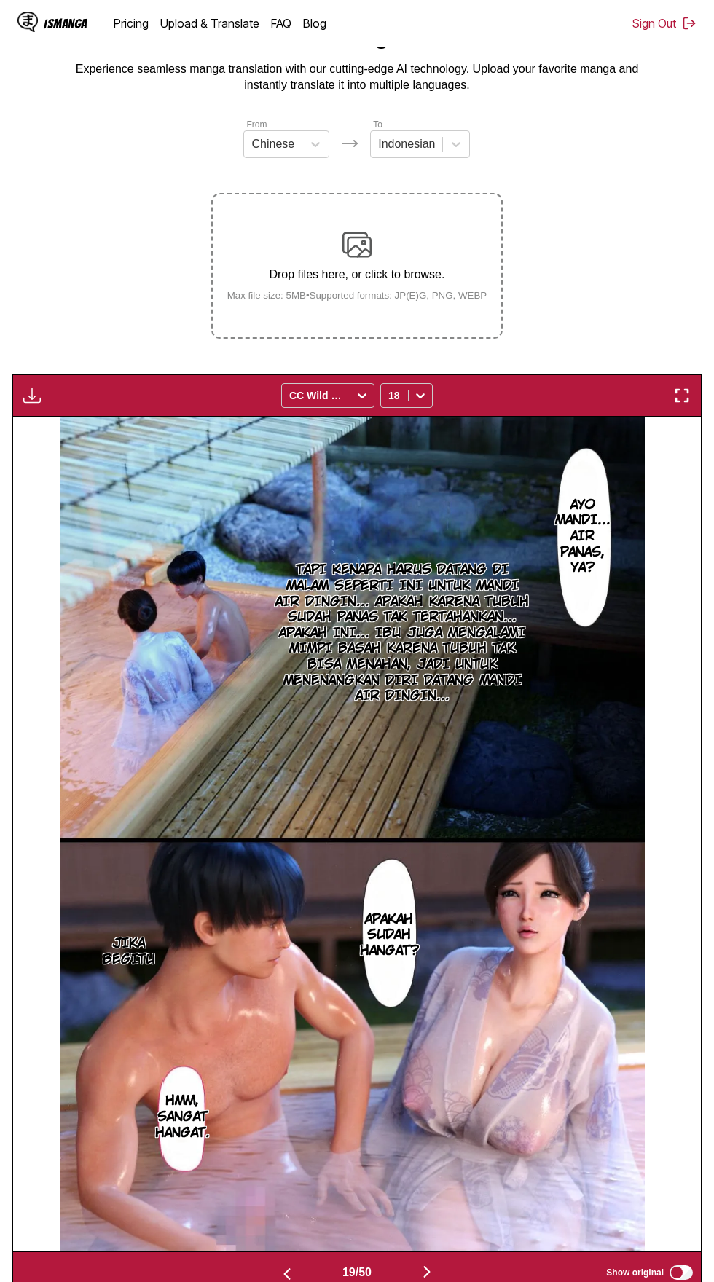
click at [25, 387] on img "button" at bounding box center [31, 395] width 17 height 17
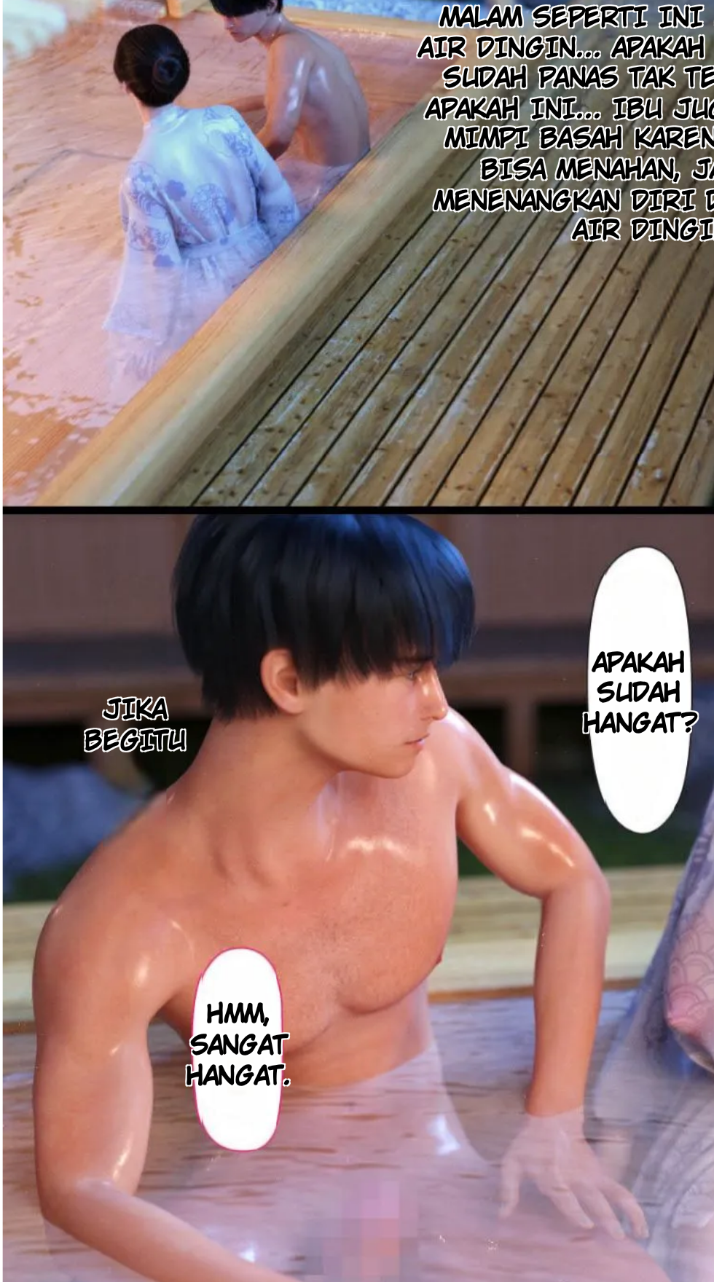
scroll to position [58, 0]
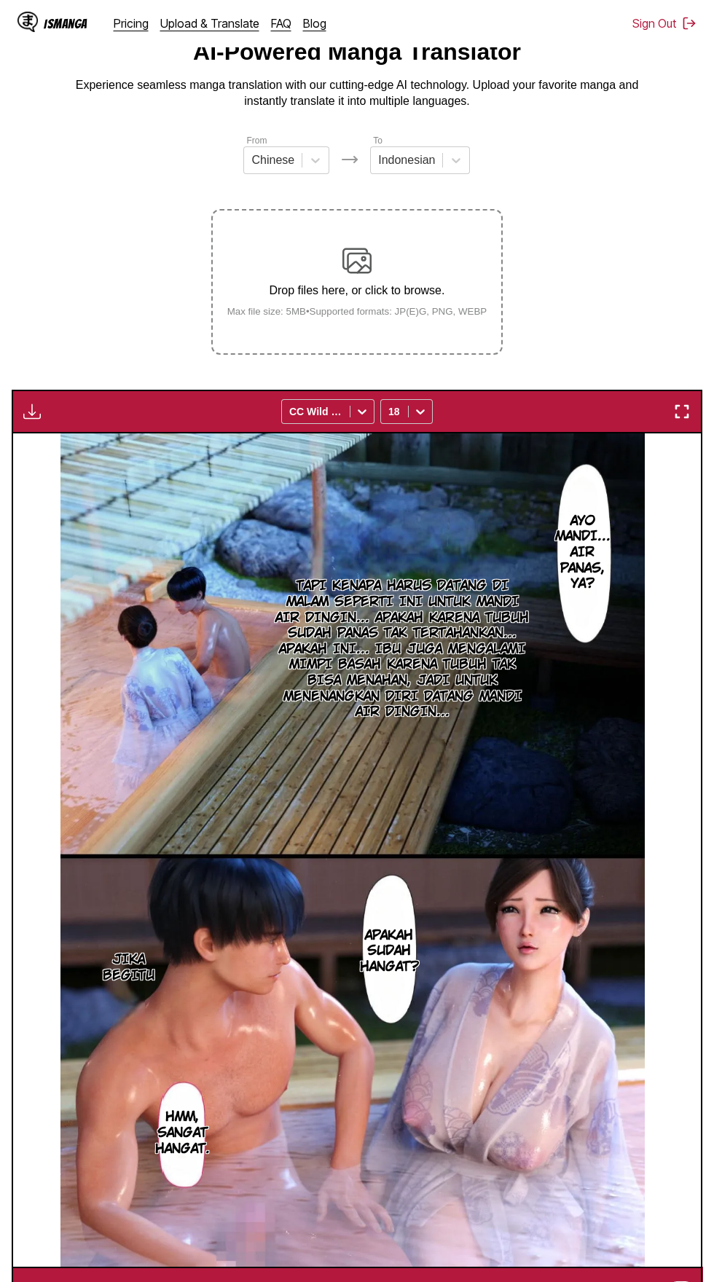
click at [27, 403] on img "button" at bounding box center [31, 411] width 17 height 17
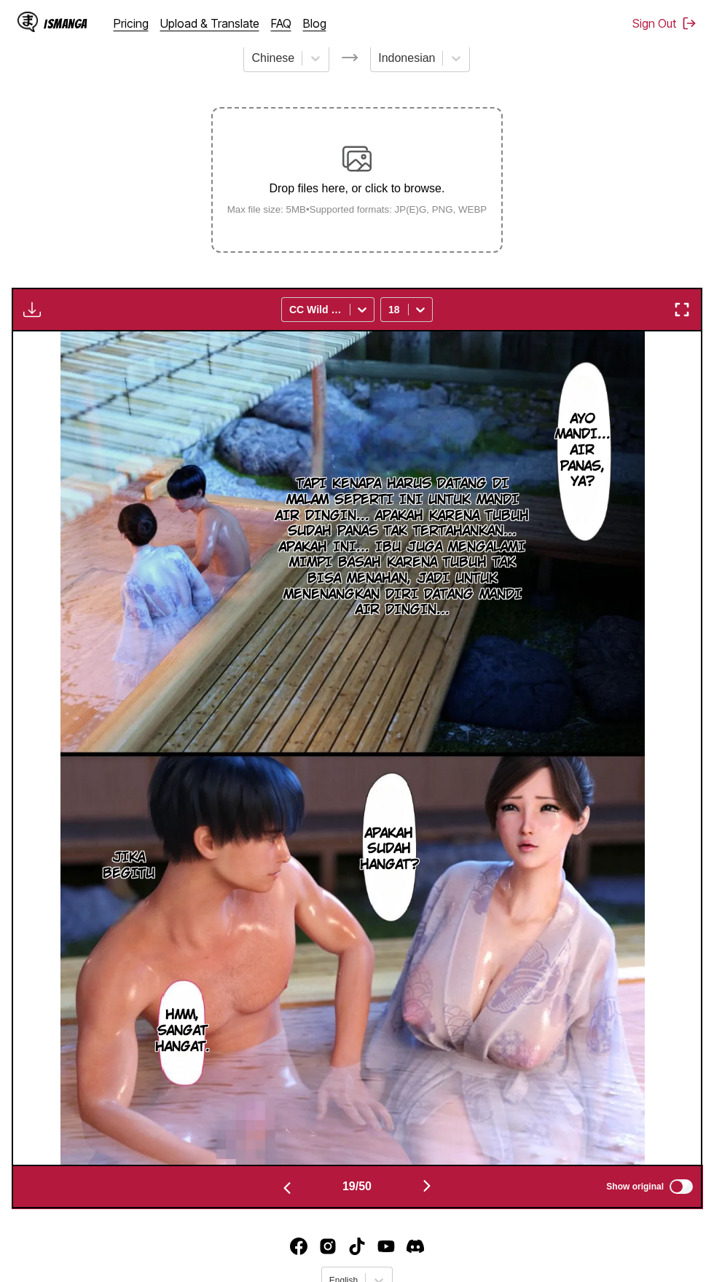
scroll to position [0, 0]
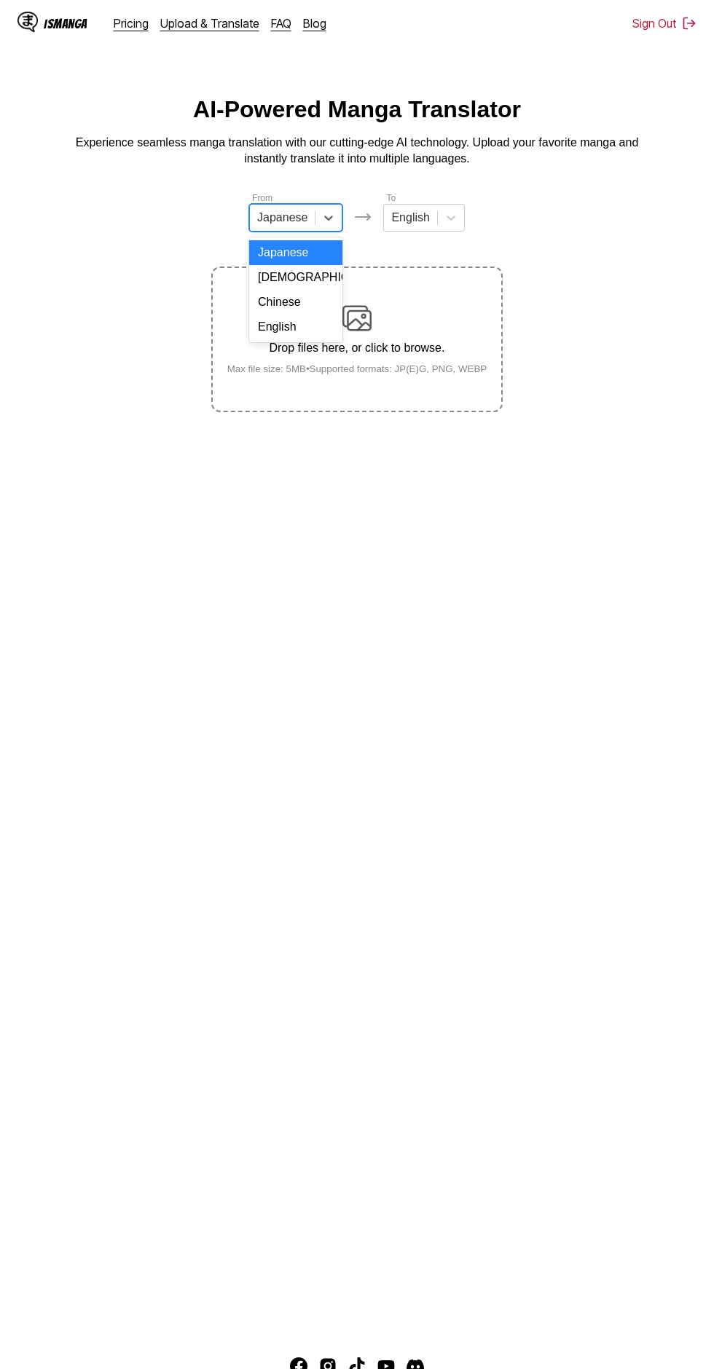
click at [310, 296] on div "Chinese" at bounding box center [295, 302] width 93 height 25
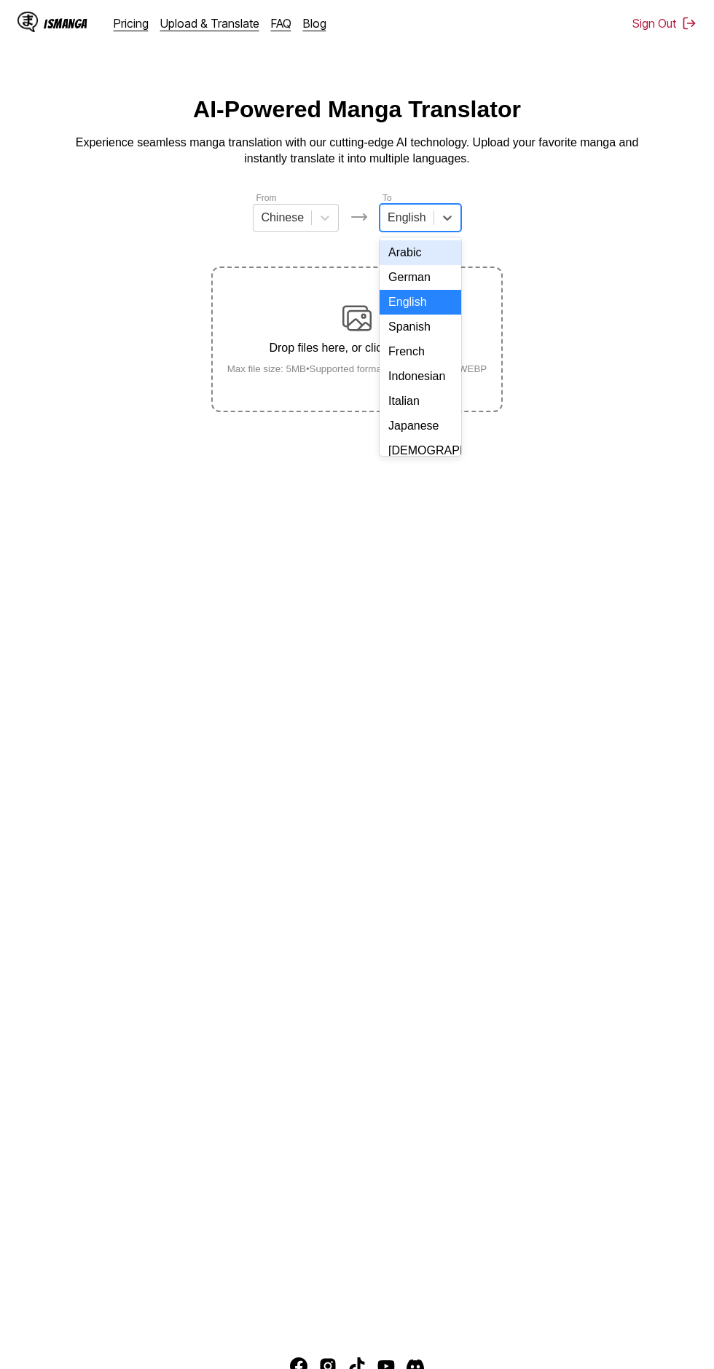
click at [431, 383] on div "Indonesian" at bounding box center [419, 376] width 81 height 25
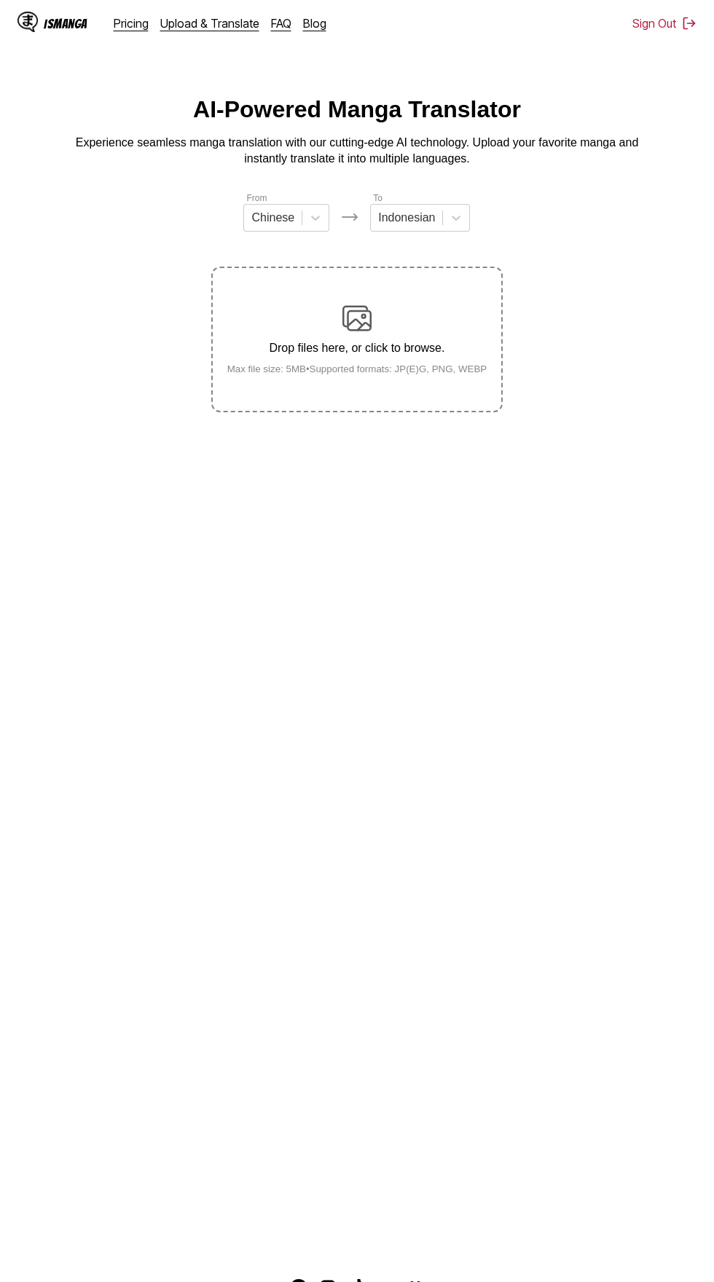
click at [373, 309] on div "Drop files here, or click to browse. Max file size: 5MB • Supported formats: JP…" at bounding box center [357, 339] width 283 height 71
click at [0, 0] on input "Drop files here, or click to browse. Max file size: 5MB • Supported formats: JP…" at bounding box center [0, 0] width 0 height 0
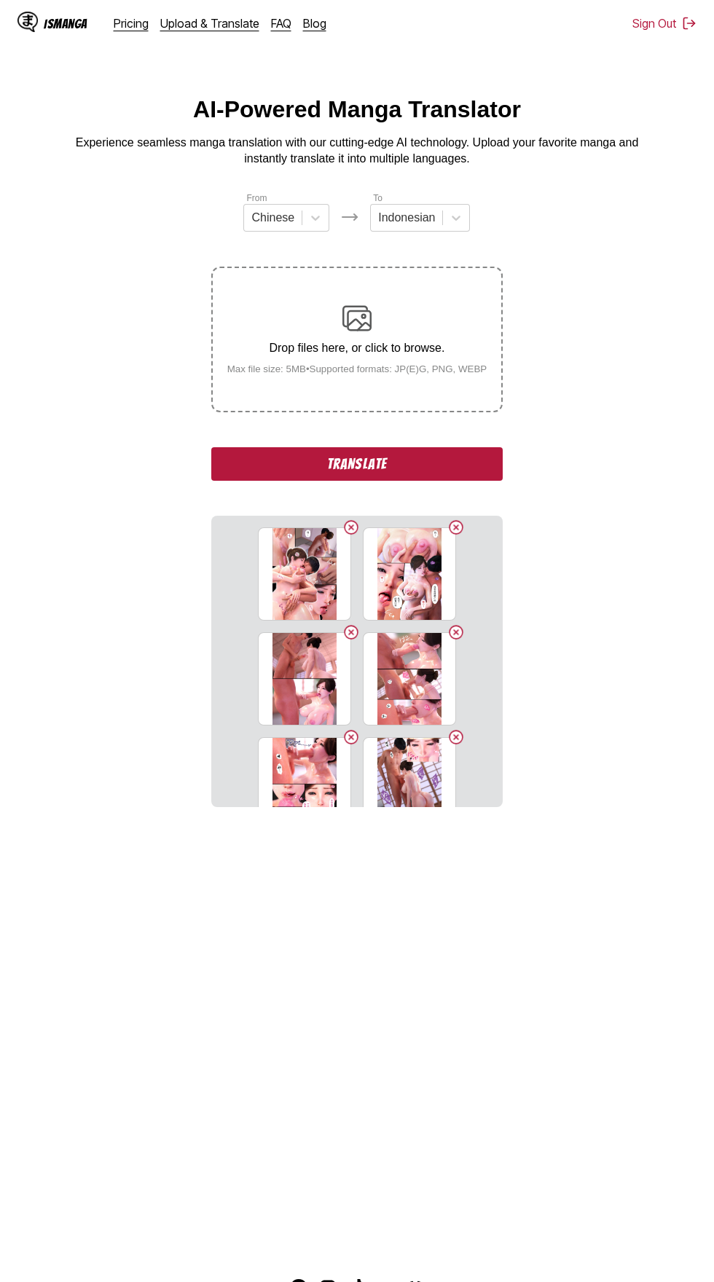
click at [429, 447] on button "Translate" at bounding box center [356, 464] width 291 height 34
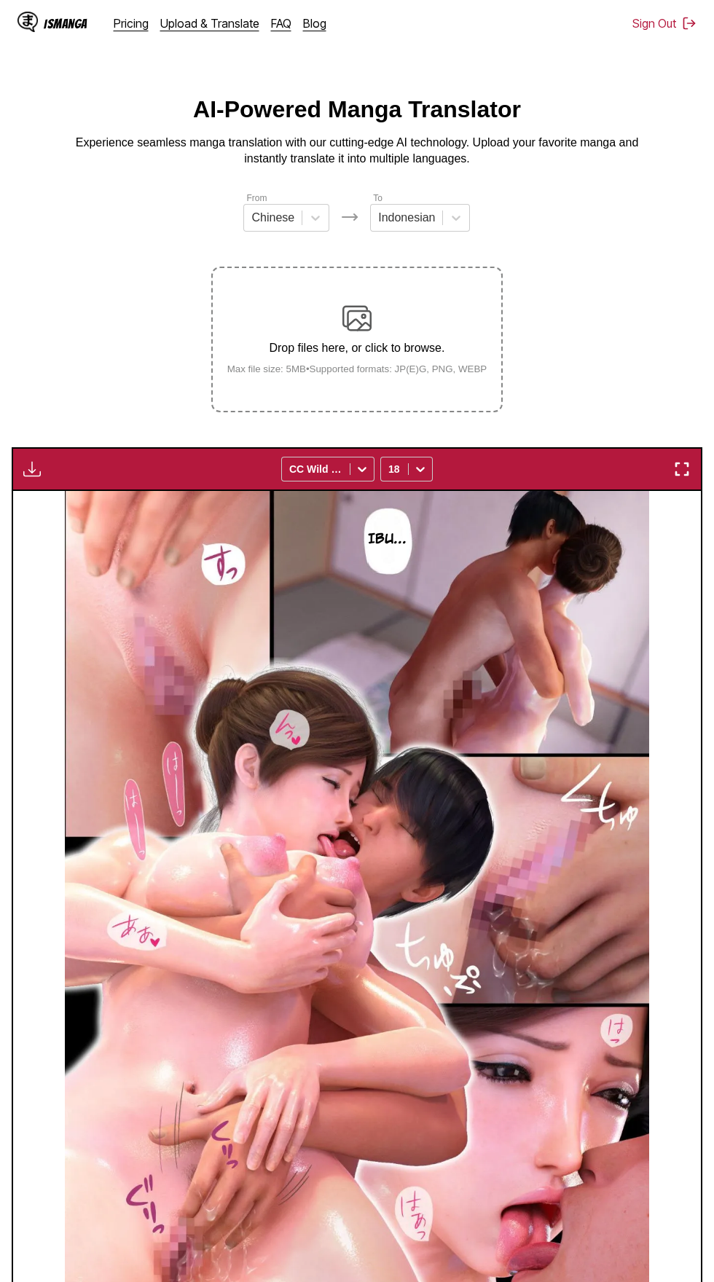
click at [31, 460] on img "button" at bounding box center [31, 468] width 17 height 17
click at [49, 500] on button "Download All" at bounding box center [71, 517] width 93 height 35
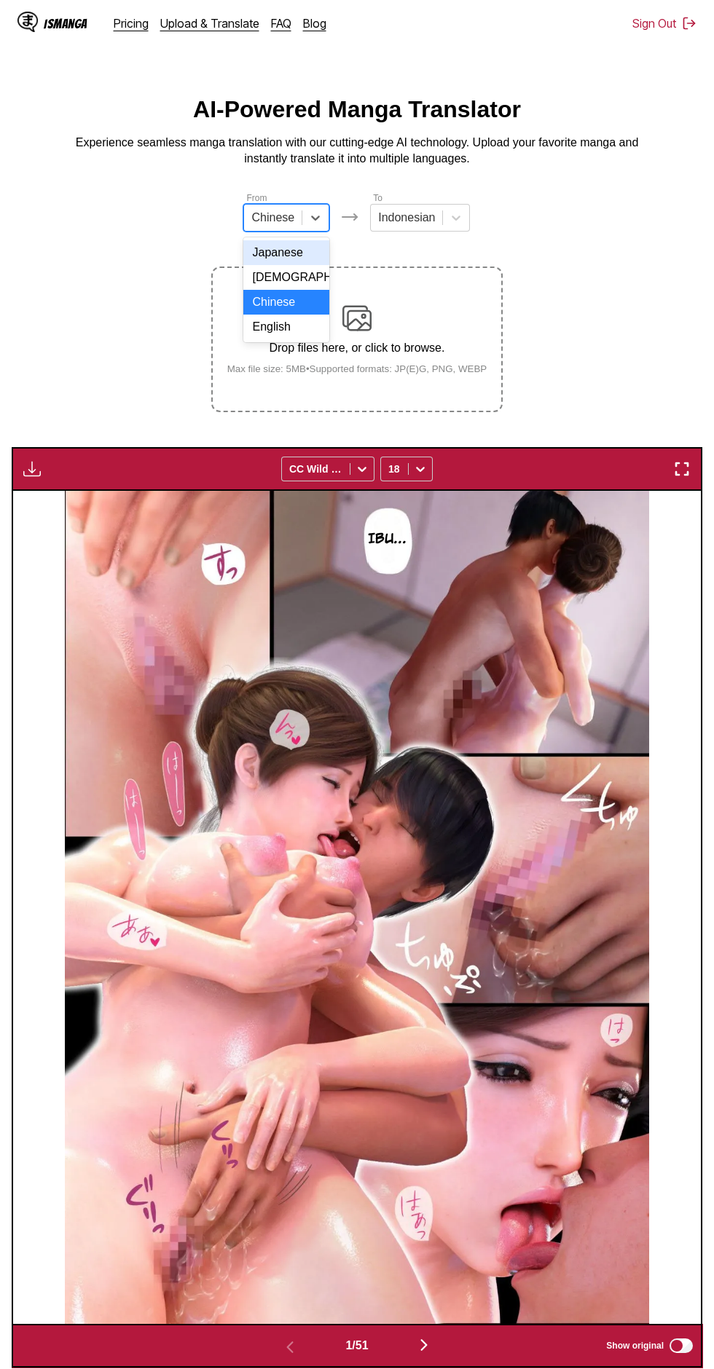
click at [306, 307] on div "Chinese" at bounding box center [286, 302] width 86 height 25
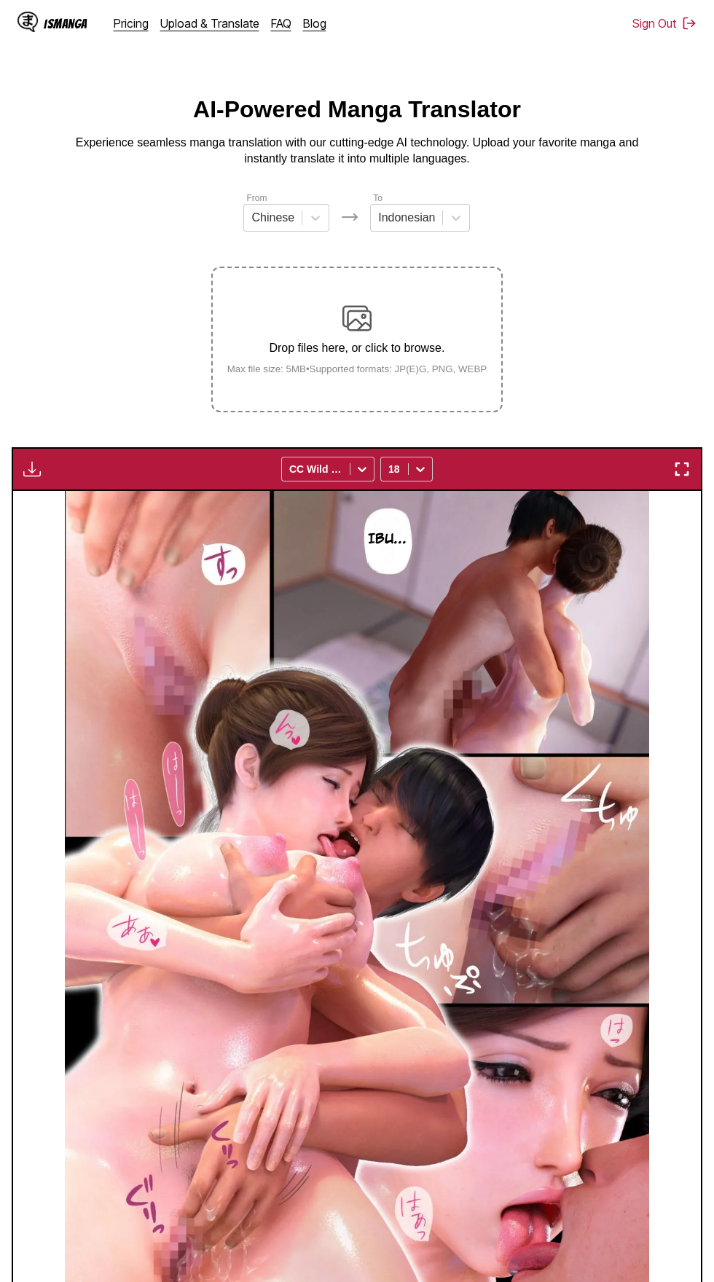
click at [621, 221] on section "From Chinese To Indonesian Drop files here, or click to browse. Max file size: …" at bounding box center [357, 779] width 690 height 1177
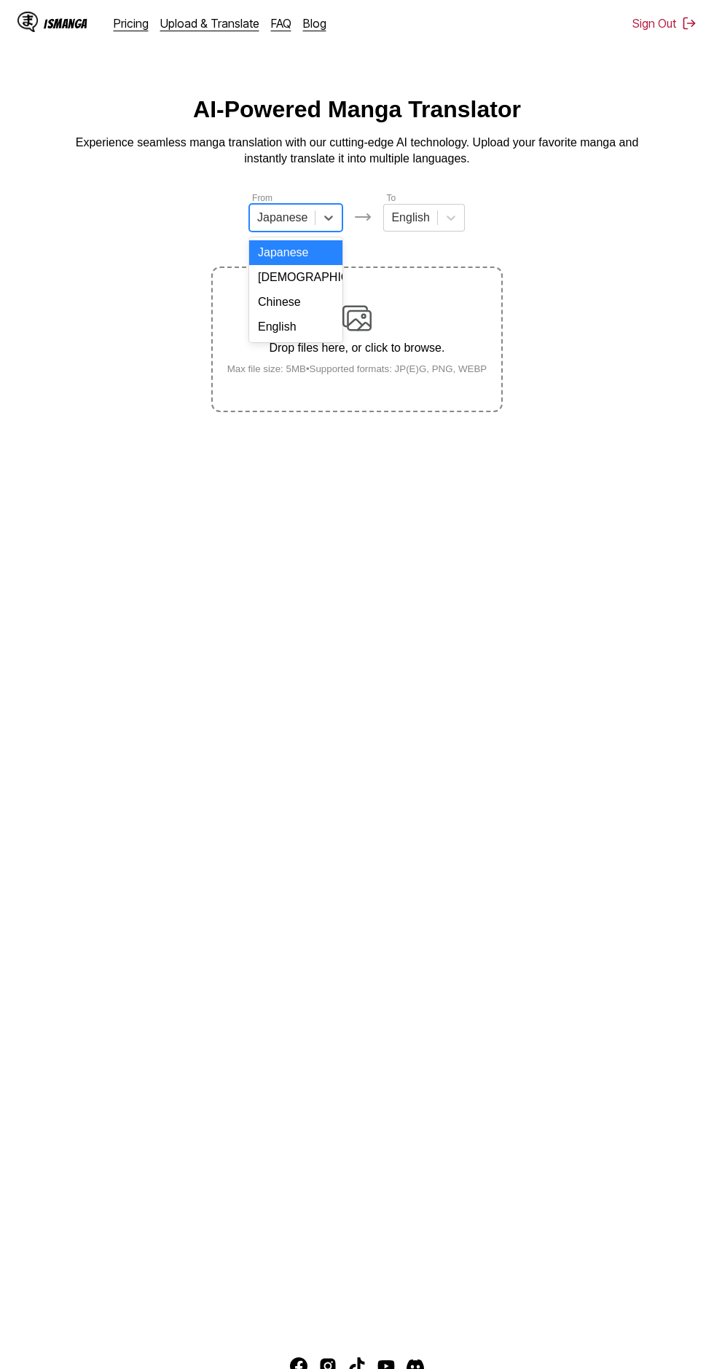
click at [324, 327] on div "English" at bounding box center [295, 327] width 93 height 25
click at [267, 218] on input "text" at bounding box center [265, 217] width 3 height 13
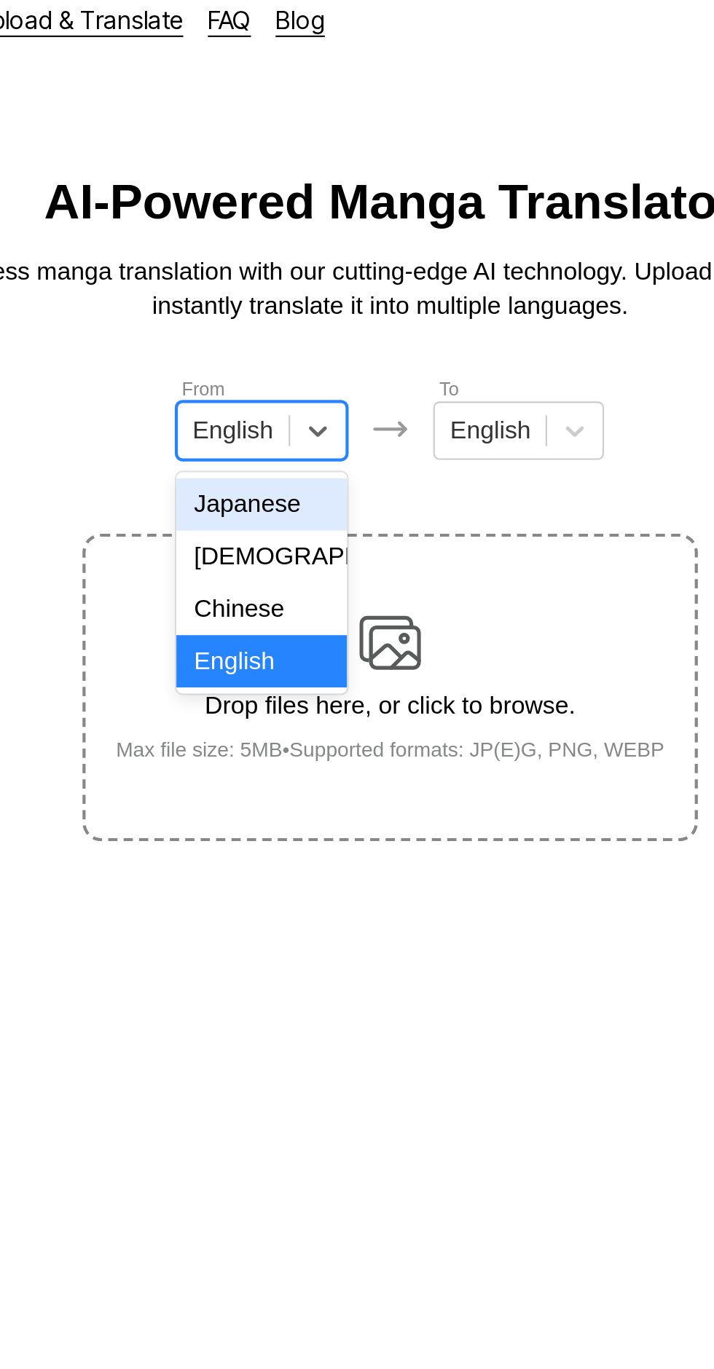
click at [308, 299] on div "Chinese" at bounding box center [296, 302] width 81 height 25
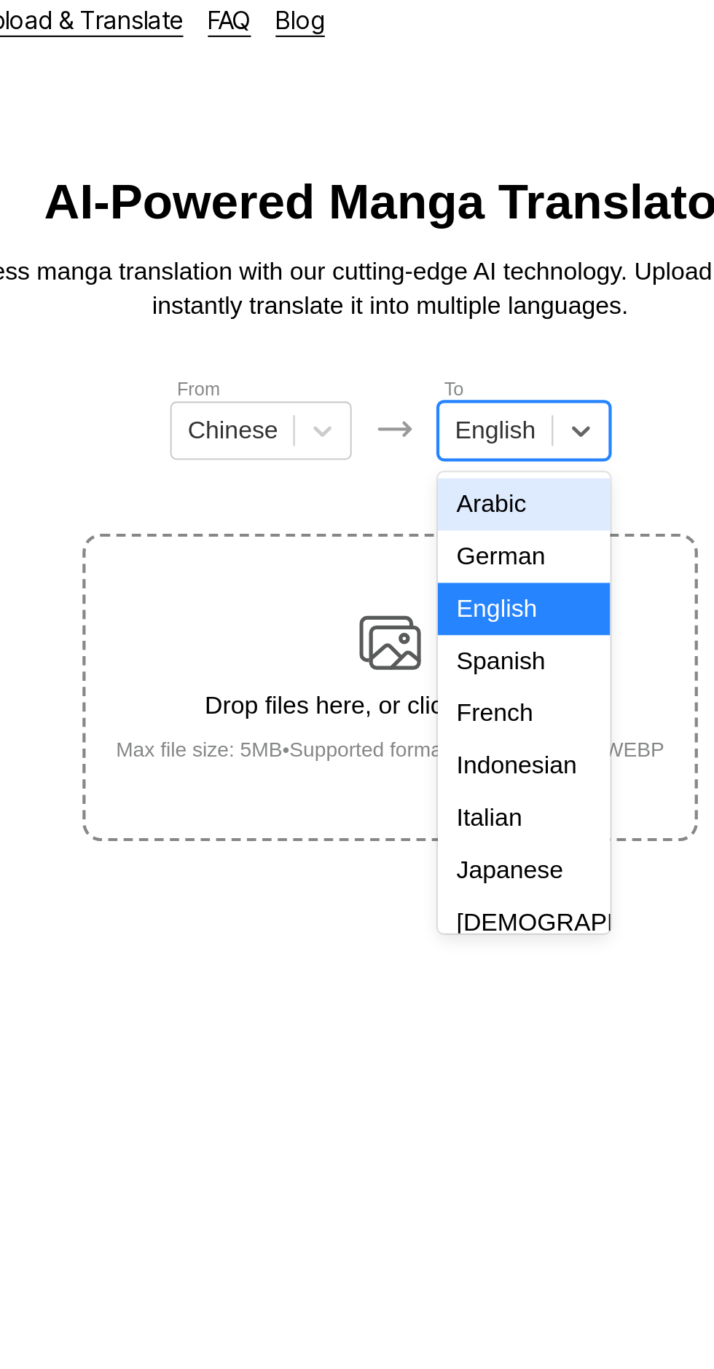
click at [430, 378] on div "Indonesian" at bounding box center [419, 376] width 81 height 25
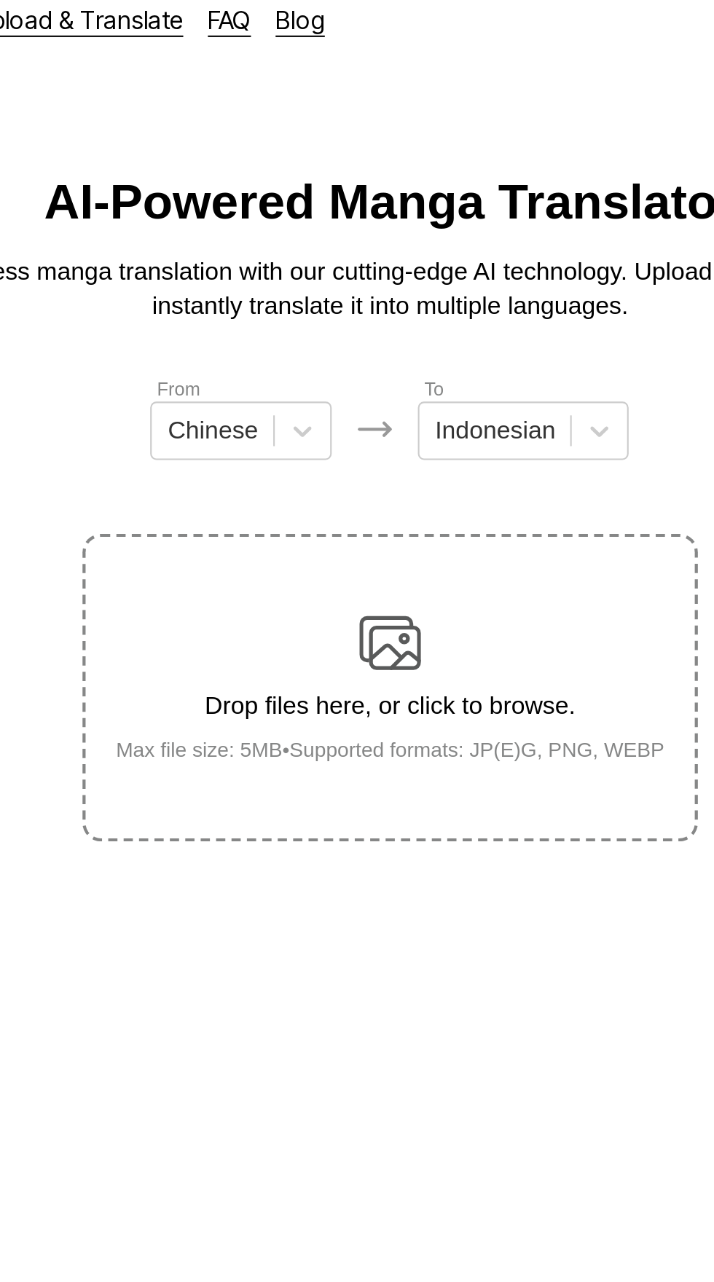
click at [369, 311] on img at bounding box center [356, 318] width 29 height 29
click at [0, 0] on input "Drop files here, or click to browse. Max file size: 5MB • Supported formats: JP…" at bounding box center [0, 0] width 0 height 0
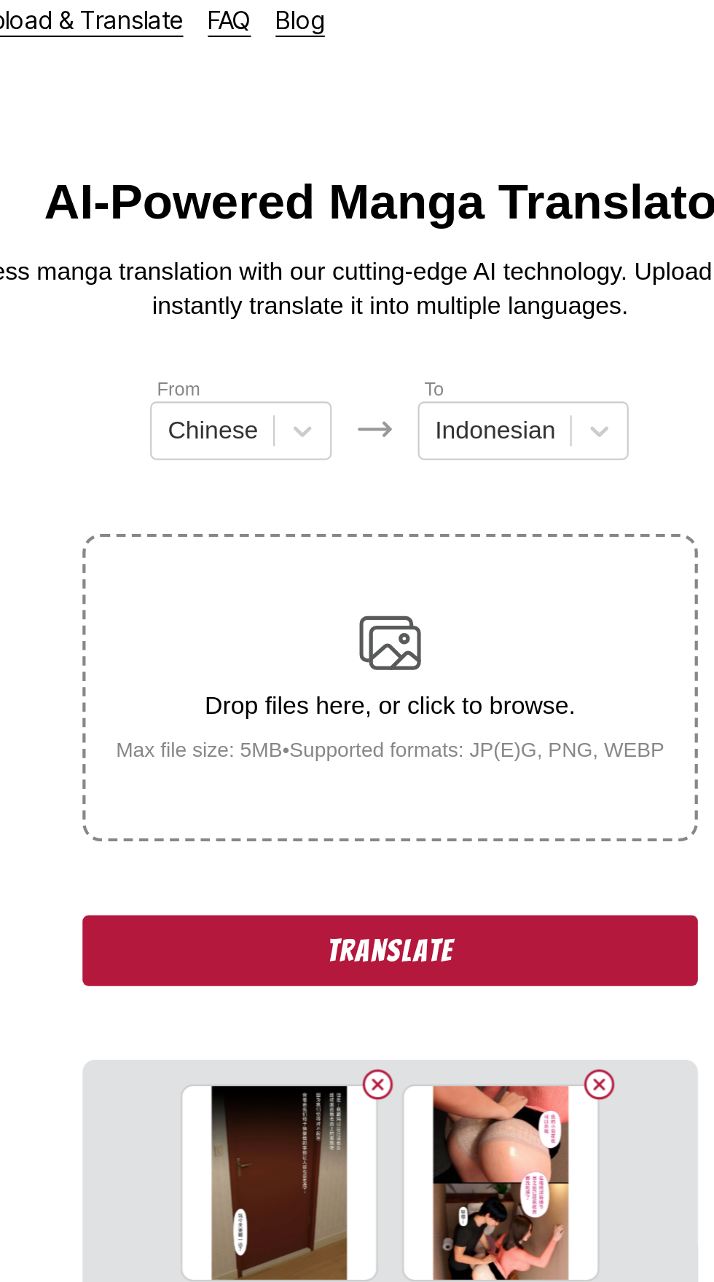
click at [256, 447] on button "Translate" at bounding box center [356, 464] width 291 height 34
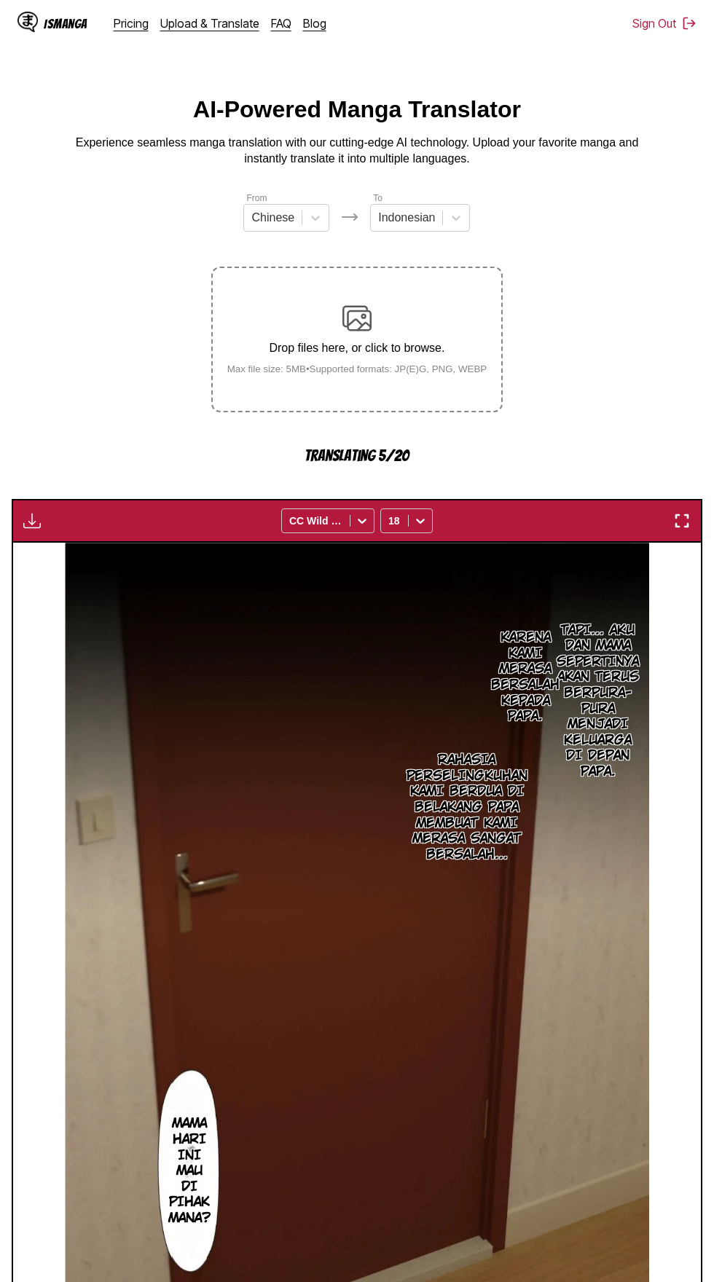
scroll to position [84, 0]
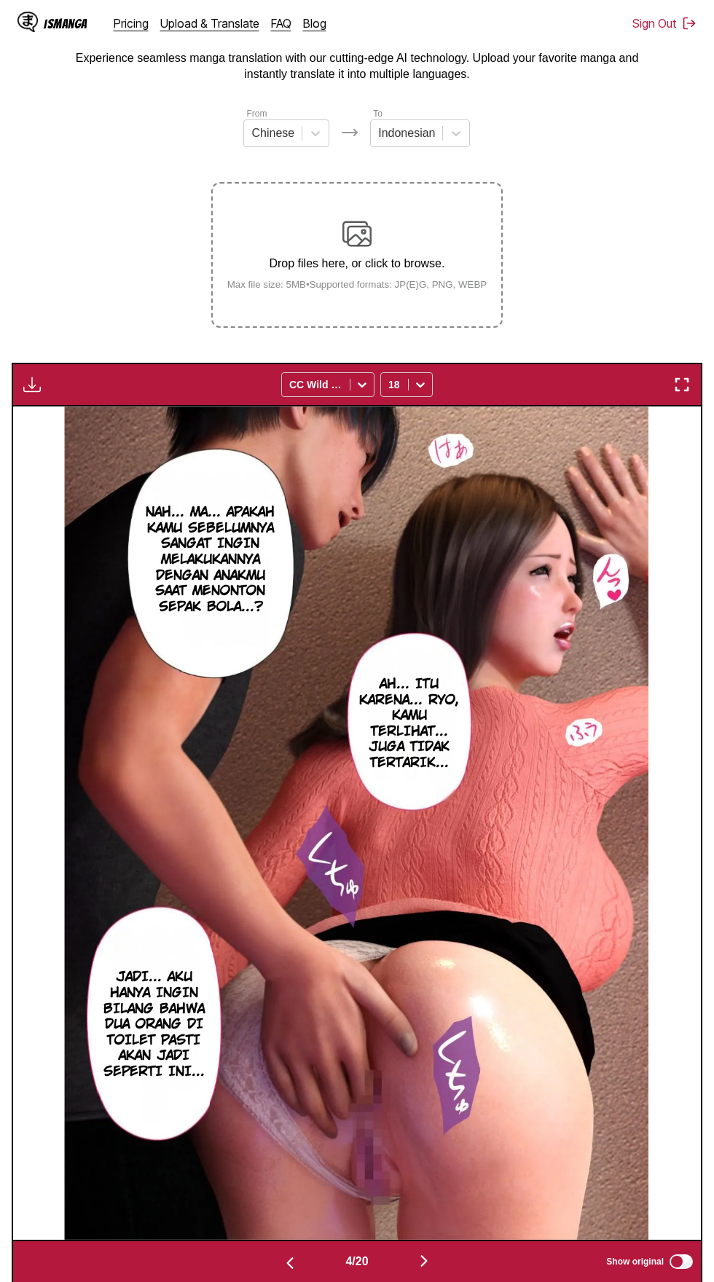
click at [31, 376] on img "button" at bounding box center [31, 384] width 17 height 17
click at [63, 416] on button "Download All" at bounding box center [71, 433] width 93 height 35
click at [414, 1251] on button "button" at bounding box center [423, 1261] width 87 height 21
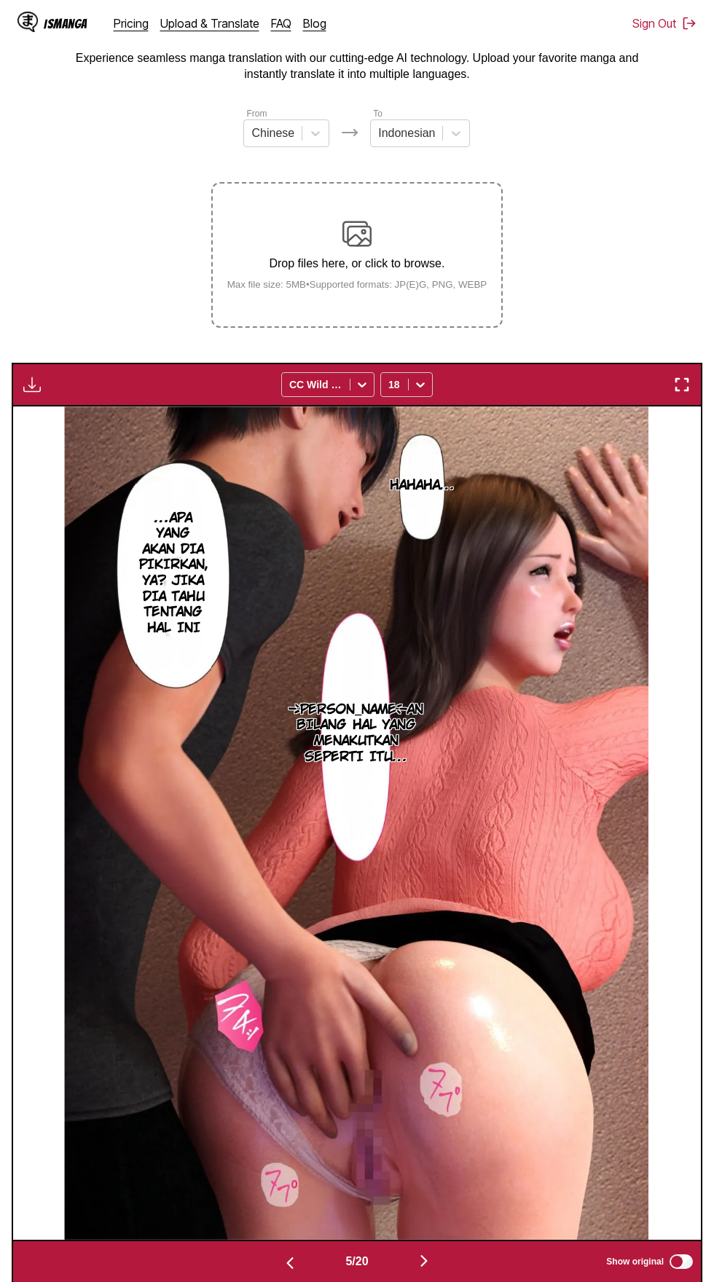
click at [25, 376] on img "button" at bounding box center [31, 384] width 17 height 17
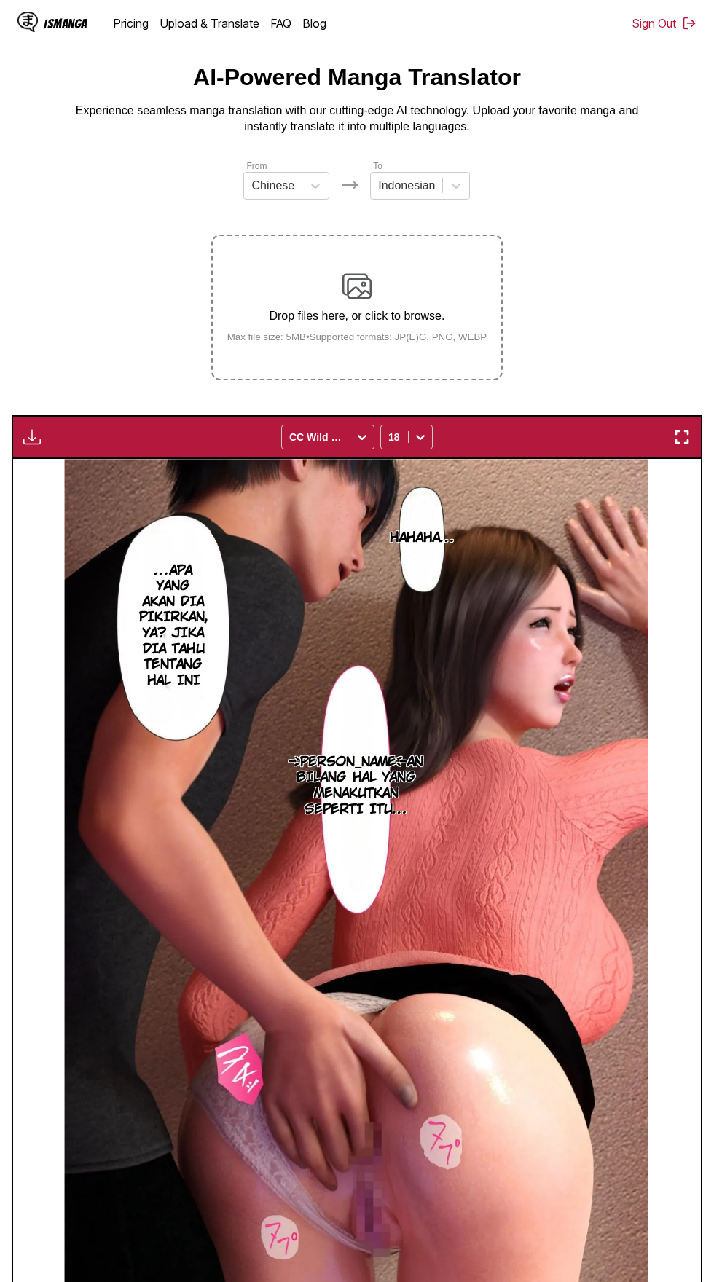
scroll to position [0, 0]
